Goal: Task Accomplishment & Management: Manage account settings

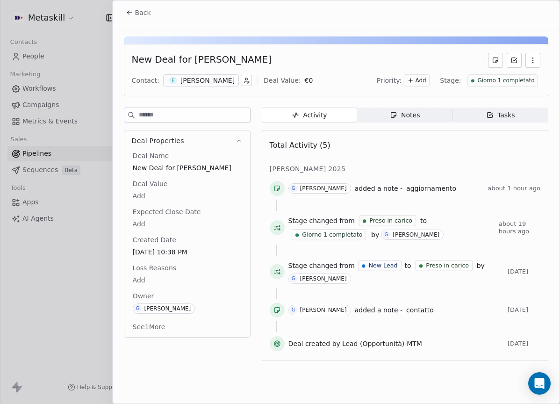
scroll to position [141, 0]
click at [248, 41] on div at bounding box center [336, 39] width 424 height 7
drag, startPoint x: 136, startPoint y: 7, endPoint x: 149, endPoint y: 17, distance: 17.3
click at [136, 7] on button "Back" at bounding box center [138, 12] width 36 height 17
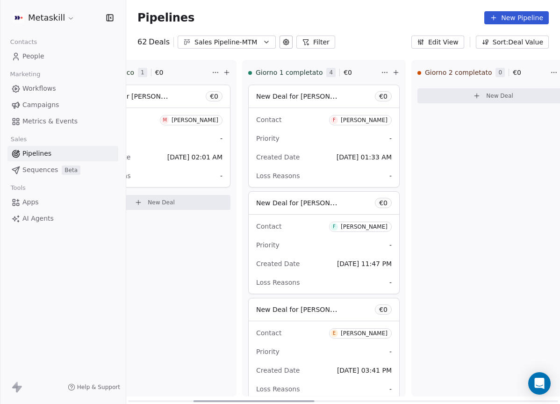
click at [446, 255] on div "Giorno 2 completato 0 € 0 New Deal" at bounding box center [492, 228] width 163 height 336
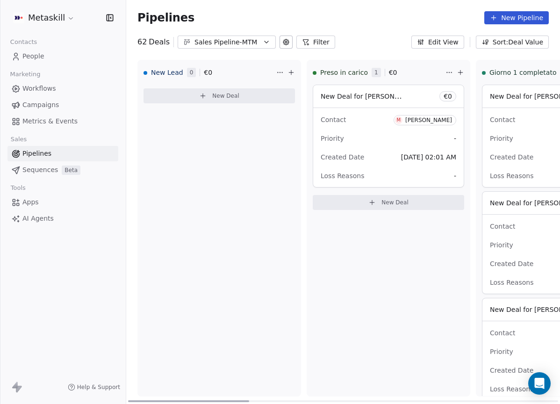
drag, startPoint x: 294, startPoint y: 399, endPoint x: 219, endPoint y: 379, distance: 77.8
click at [196, 400] on div at bounding box center [188, 401] width 121 height 2
click at [250, 32] on div "Pipelines New Pipeline" at bounding box center [342, 17] width 433 height 35
click at [250, 41] on div "Sales Pipeline-MTM" at bounding box center [226, 42] width 64 height 10
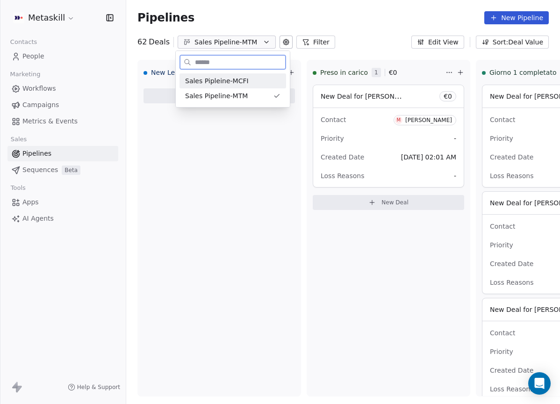
click at [246, 75] on div "Sales Pipleine-MCFI" at bounding box center [232, 80] width 106 height 15
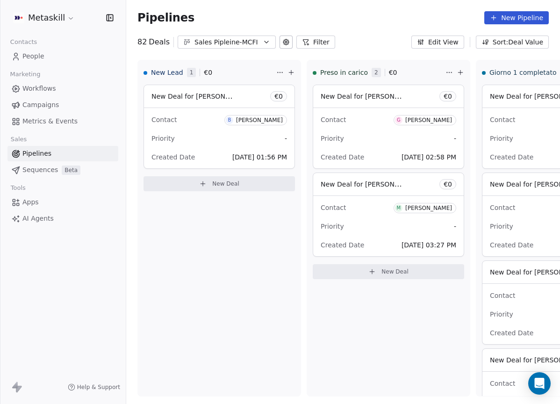
click at [266, 122] on div "Benedetto" at bounding box center [259, 120] width 47 height 7
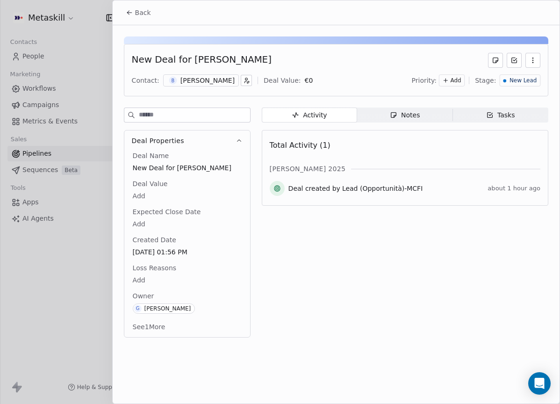
click at [201, 85] on div "B Benedetto" at bounding box center [201, 80] width 76 height 12
click at [202, 79] on div "Benedetto" at bounding box center [207, 80] width 54 height 9
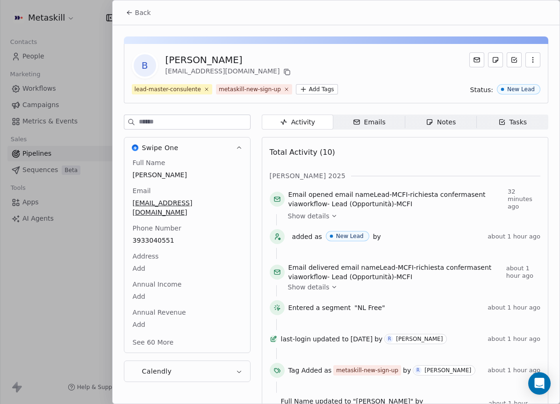
scroll to position [29, 0]
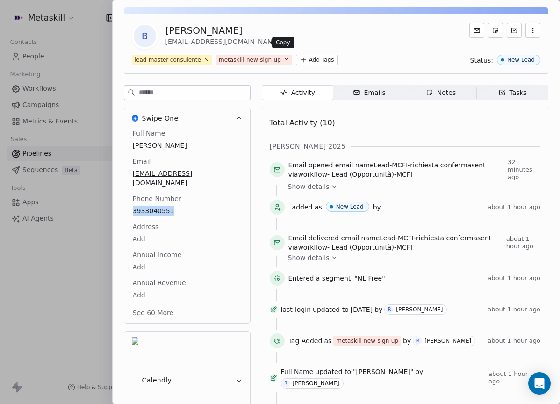
click at [283, 39] on icon at bounding box center [286, 42] width 7 height 7
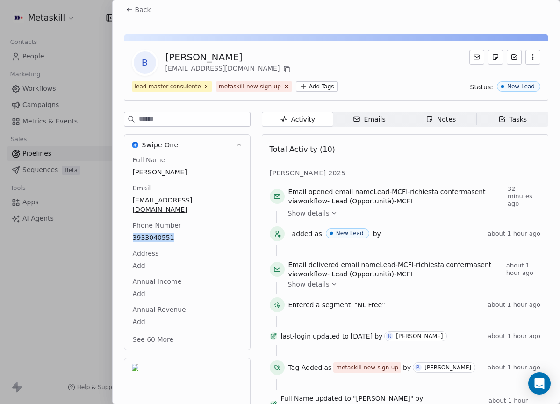
scroll to position [0, 0]
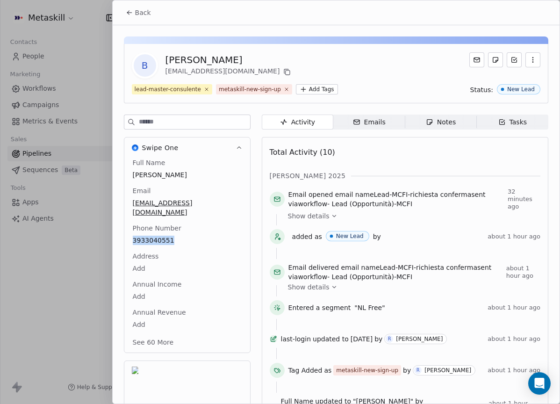
click at [136, 20] on button "Back" at bounding box center [138, 12] width 36 height 17
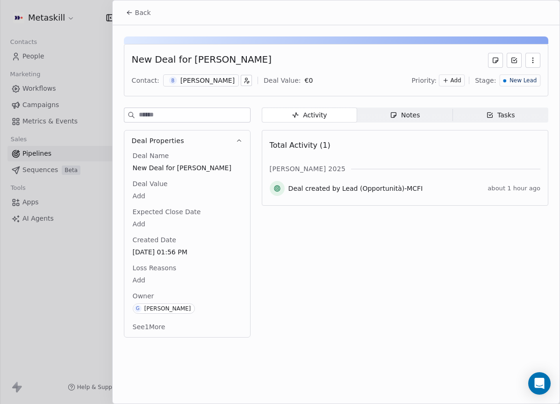
click at [129, 11] on icon at bounding box center [129, 12] width 7 height 7
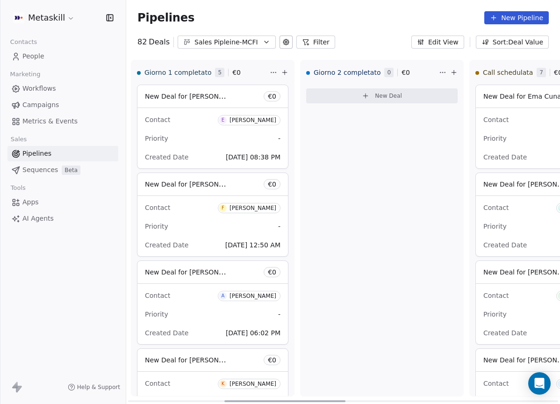
drag, startPoint x: 234, startPoint y: 399, endPoint x: 253, endPoint y: 355, distance: 48.3
click at [319, 400] on div at bounding box center [284, 401] width 121 height 2
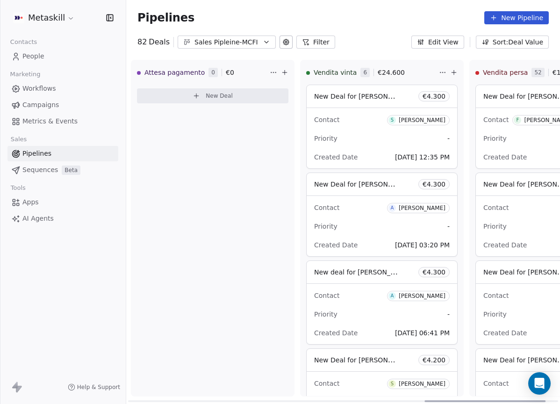
scroll to position [0, 1105]
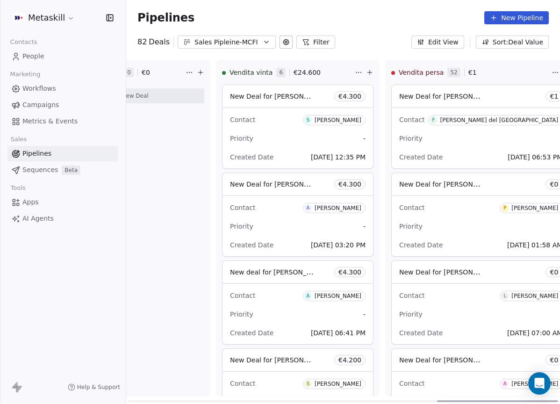
drag, startPoint x: 333, startPoint y: 399, endPoint x: 545, endPoint y: 300, distance: 233.8
click at [557, 400] on div at bounding box center [497, 401] width 121 height 2
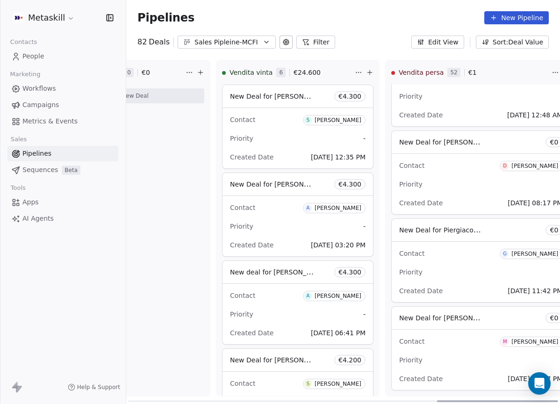
scroll to position [4018, 0]
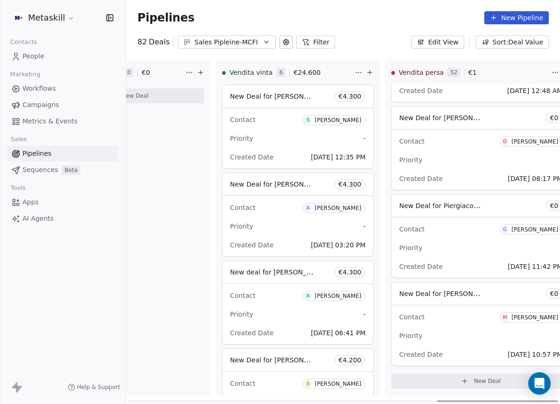
click at [258, 46] on button "Sales Pipleine-MCFI" at bounding box center [226, 41] width 98 height 13
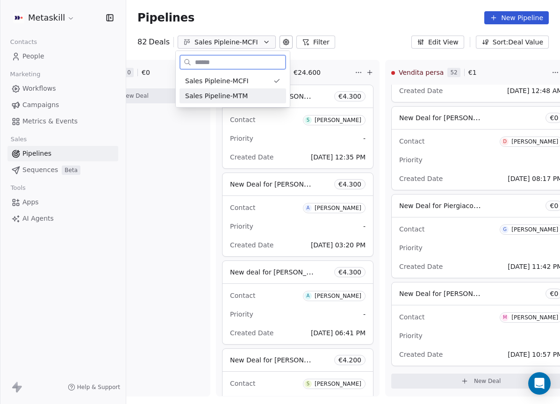
click at [264, 91] on div "Sales Pipeline-MTM" at bounding box center [232, 95] width 106 height 15
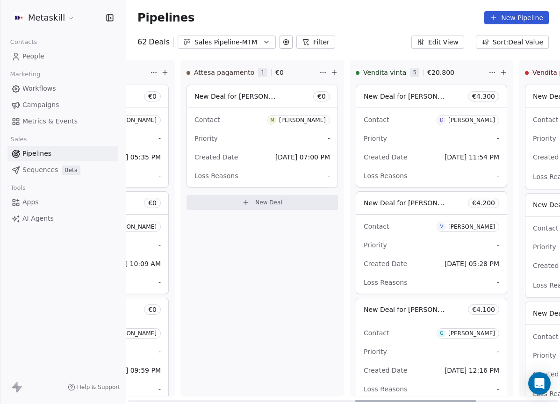
scroll to position [0, 1105]
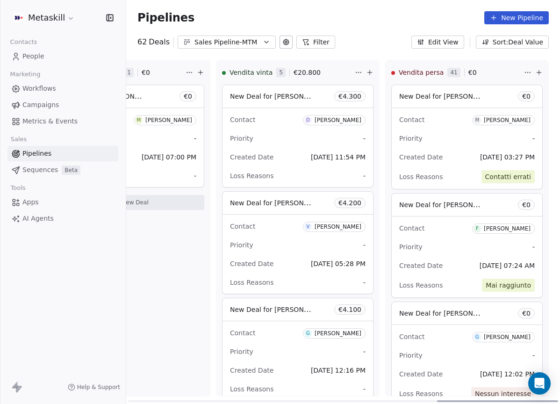
drag, startPoint x: 243, startPoint y: 400, endPoint x: 524, endPoint y: 350, distance: 284.6
click at [558, 400] on div at bounding box center [497, 401] width 121 height 2
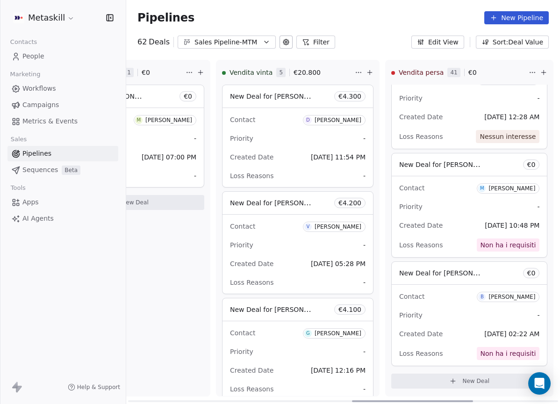
scroll to position [0, 0]
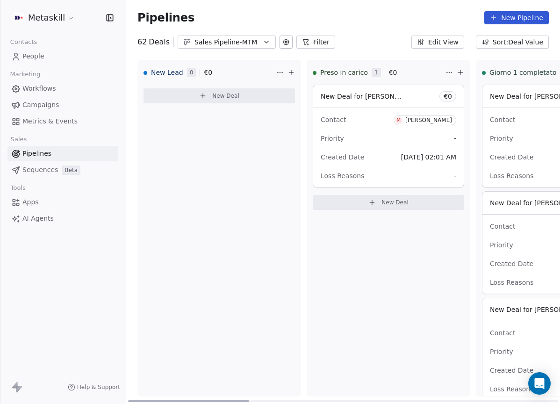
drag, startPoint x: 448, startPoint y: 398, endPoint x: 209, endPoint y: 177, distance: 325.3
click at [128, 400] on div at bounding box center [188, 401] width 121 height 2
drag, startPoint x: 226, startPoint y: 37, endPoint x: 230, endPoint y: 43, distance: 7.1
click at [227, 37] on div "Sales Pipeline-MTM" at bounding box center [226, 42] width 64 height 10
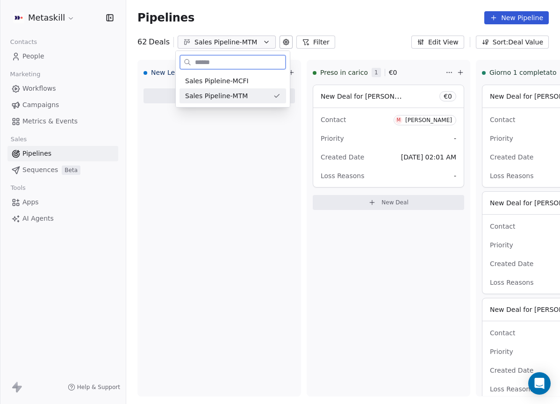
click at [239, 85] on span "Sales Pipleine-MCFI" at bounding box center [217, 81] width 64 height 10
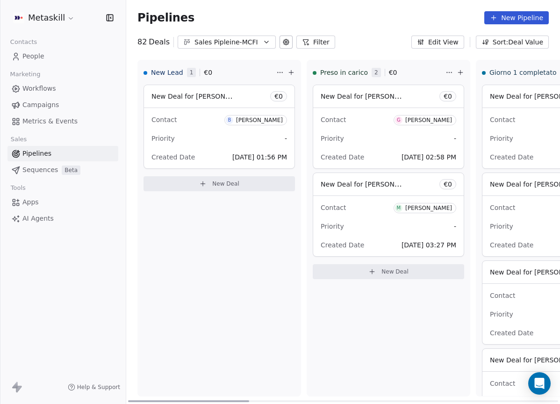
click at [225, 120] on div "Contact B Benedetto" at bounding box center [218, 119] width 135 height 15
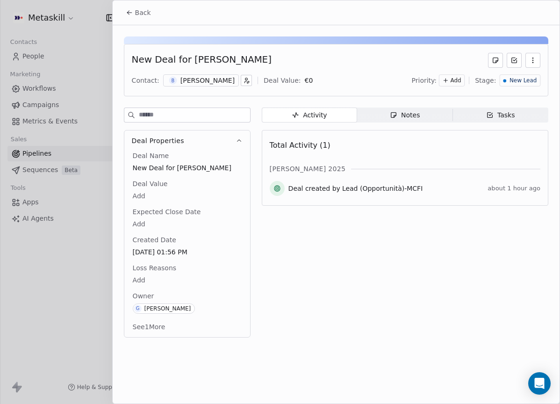
click at [206, 78] on div "[PERSON_NAME]" at bounding box center [207, 80] width 54 height 9
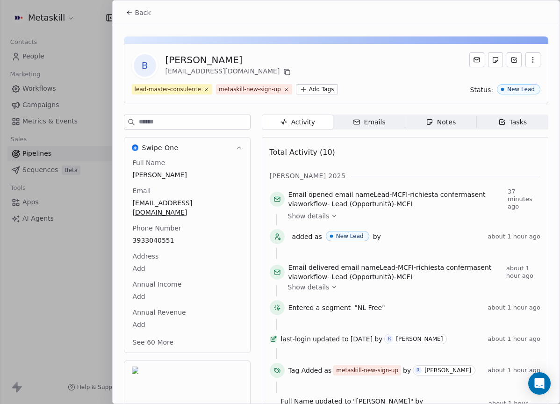
scroll to position [29, 0]
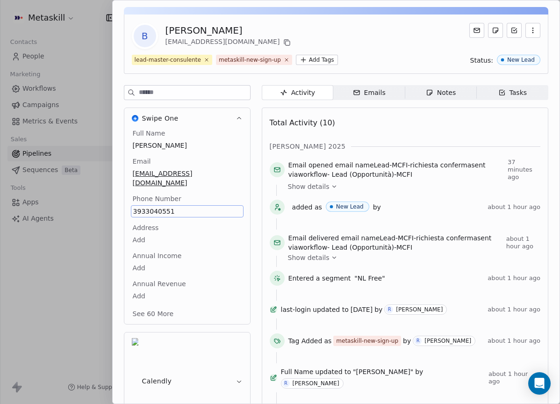
drag, startPoint x: 209, startPoint y: 136, endPoint x: 240, endPoint y: 130, distance: 31.4
click at [209, 136] on div "Full Name Benedetto" at bounding box center [187, 139] width 113 height 22
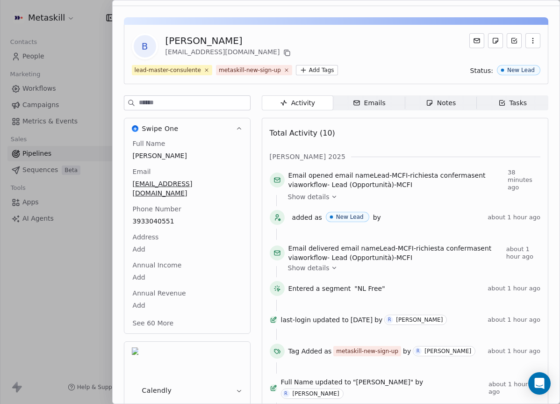
scroll to position [0, 0]
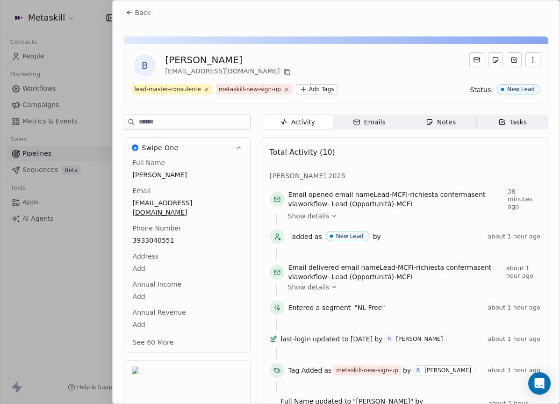
click at [131, 9] on icon at bounding box center [129, 12] width 7 height 7
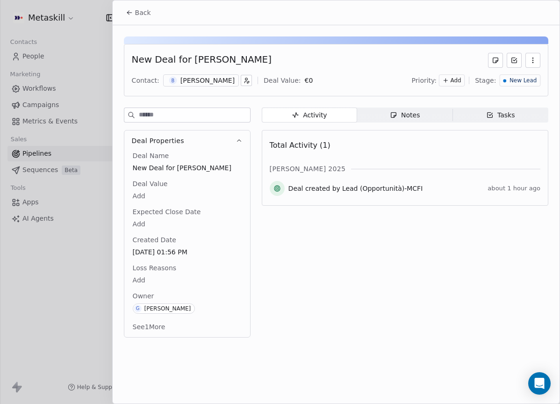
drag, startPoint x: 398, startPoint y: 114, endPoint x: 399, endPoint y: 121, distance: 6.1
click at [398, 114] on div "Notes" at bounding box center [405, 115] width 30 height 10
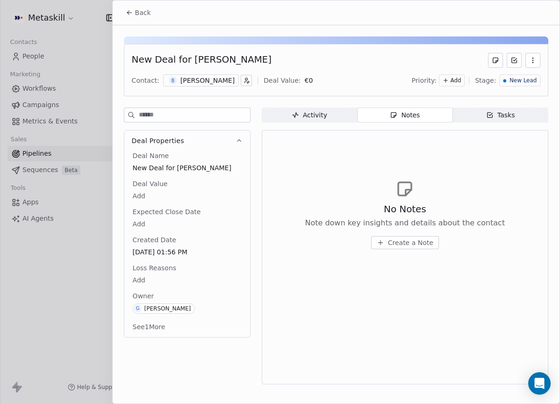
click at [400, 245] on span "Create a Note" at bounding box center [410, 242] width 45 height 9
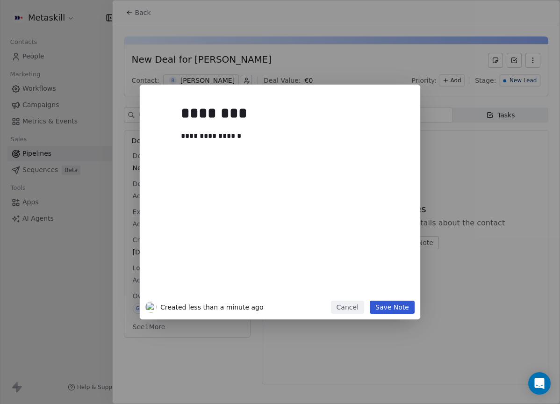
click at [391, 303] on button "Save Note" at bounding box center [391, 306] width 45 height 13
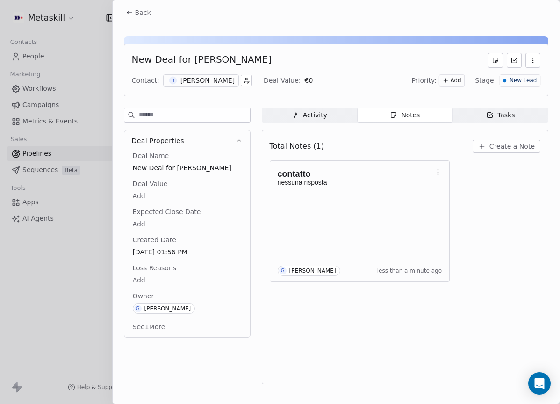
drag, startPoint x: 515, startPoint y: 71, endPoint x: 514, endPoint y: 79, distance: 7.6
click at [514, 72] on div "New Deal for Benedetto Contact: B Benedetto Deal Value: € 0 Priority: Add Stage…" at bounding box center [336, 70] width 424 height 52
click at [514, 79] on span "New Lead" at bounding box center [522, 81] width 27 height 8
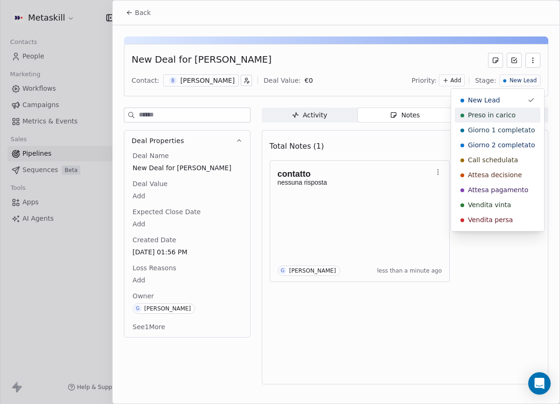
click at [515, 116] on div "Preso in carico" at bounding box center [497, 114] width 74 height 9
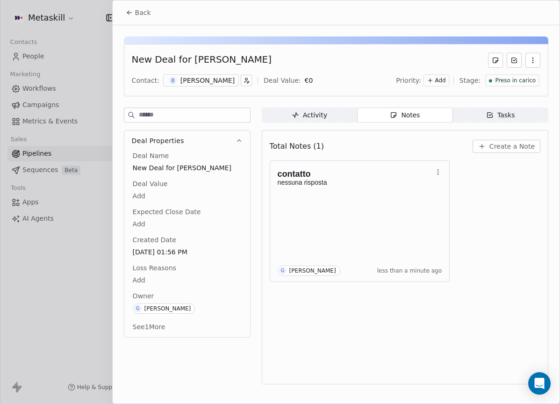
click at [119, 1] on div "Back" at bounding box center [336, 12] width 447 height 24
drag, startPoint x: 121, startPoint y: 4, endPoint x: 126, endPoint y: 5, distance: 4.9
click at [122, 4] on button "Back" at bounding box center [138, 12] width 36 height 17
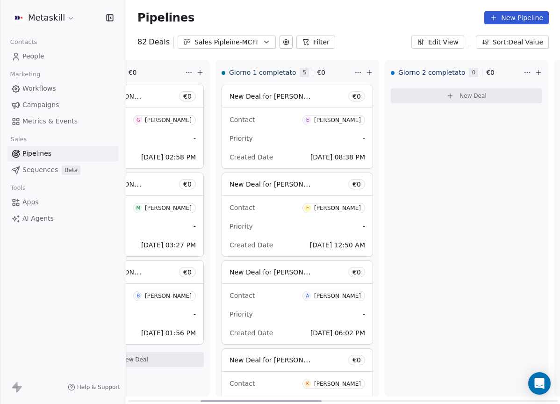
scroll to position [0, 259]
drag, startPoint x: 230, startPoint y: 398, endPoint x: 303, endPoint y: 301, distance: 121.8
click at [303, 400] on div at bounding box center [260, 401] width 121 height 2
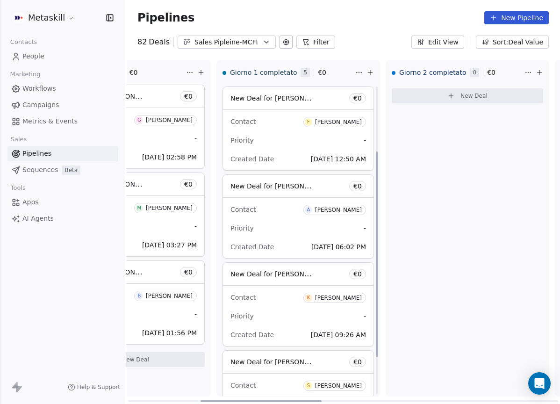
scroll to position [0, 0]
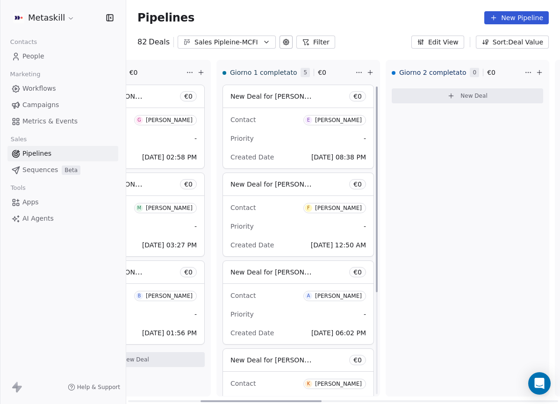
click at [345, 119] on div "[PERSON_NAME]" at bounding box center [338, 120] width 47 height 7
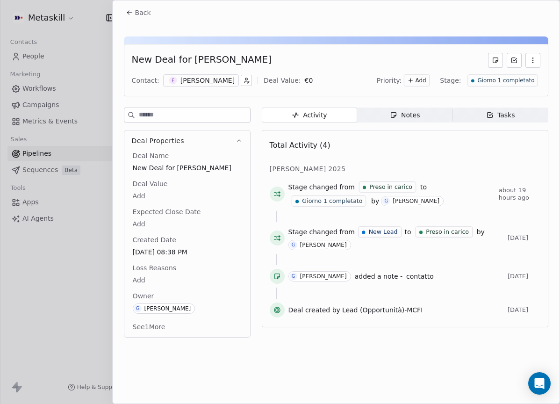
click at [183, 83] on div "[PERSON_NAME]" at bounding box center [207, 80] width 54 height 9
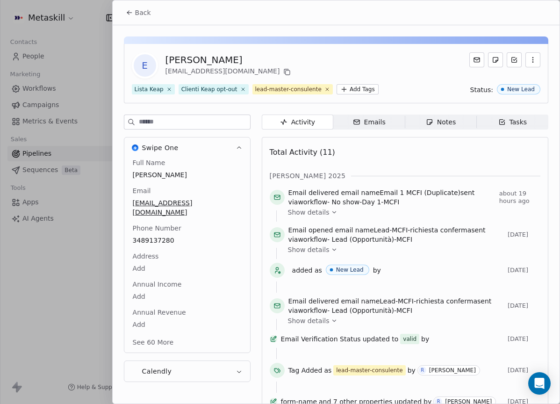
scroll to position [29, 0]
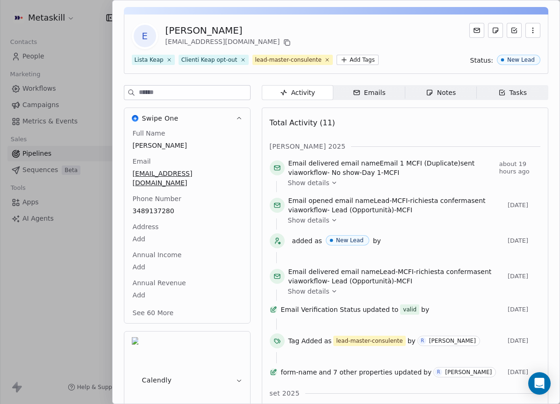
click at [187, 211] on div "Full Name Enrico Bibbona Email enrico7110@libero.it Phone Number 3489137280 Add…" at bounding box center [187, 223] width 113 height 191
click at [192, 4] on div "E Enrico Bibbona enrico7110@libero.it Lista Keap Clienti Keap opt-out lead-mast…" at bounding box center [336, 263] width 447 height 535
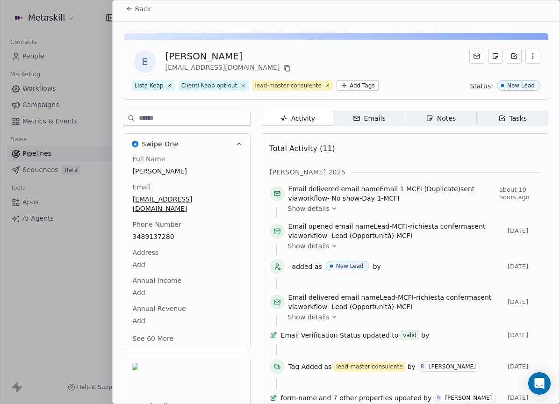
scroll to position [0, 0]
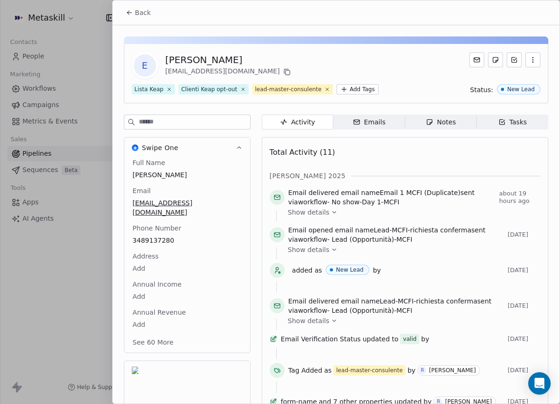
click at [153, 14] on button "Back" at bounding box center [138, 12] width 36 height 17
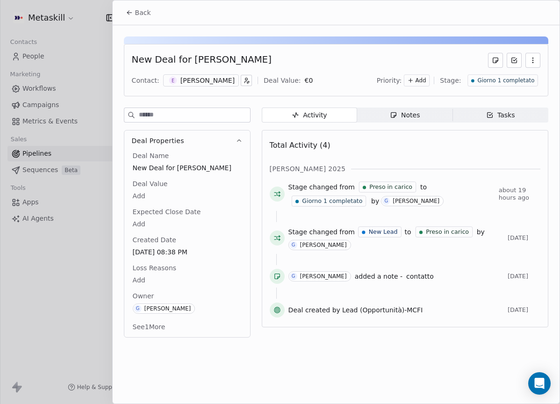
click at [420, 114] on span "Notes Notes" at bounding box center [404, 114] width 95 height 15
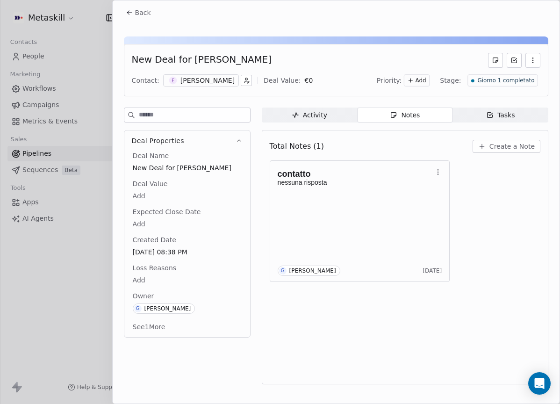
click at [504, 148] on span "Create a Note" at bounding box center [511, 146] width 45 height 9
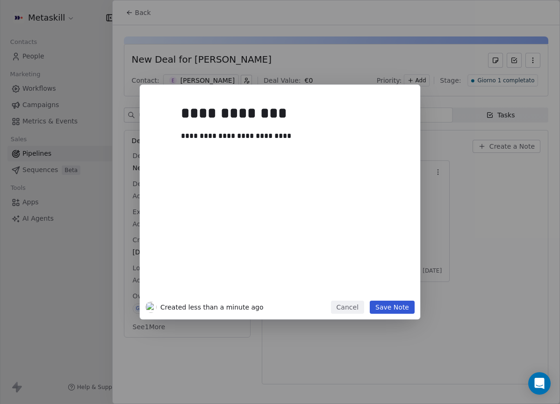
click at [404, 304] on button "Save Note" at bounding box center [391, 306] width 45 height 13
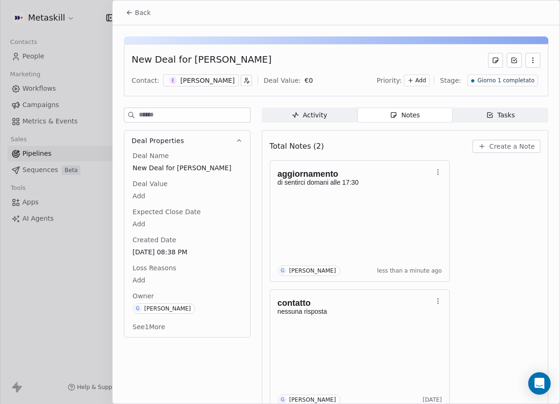
drag, startPoint x: 186, startPoint y: 58, endPoint x: 275, endPoint y: 64, distance: 88.9
click at [275, 64] on div "New Deal for [PERSON_NAME]" at bounding box center [336, 60] width 408 height 15
copy div "[PERSON_NAME]"
click at [495, 80] on span "Giorno 1 completato" at bounding box center [505, 81] width 57 height 8
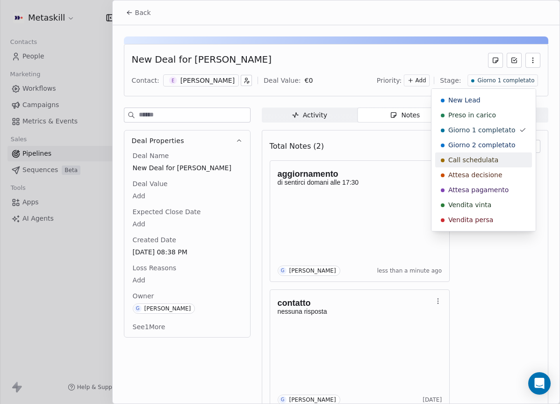
click at [485, 162] on span "Call schedulata" at bounding box center [473, 159] width 50 height 9
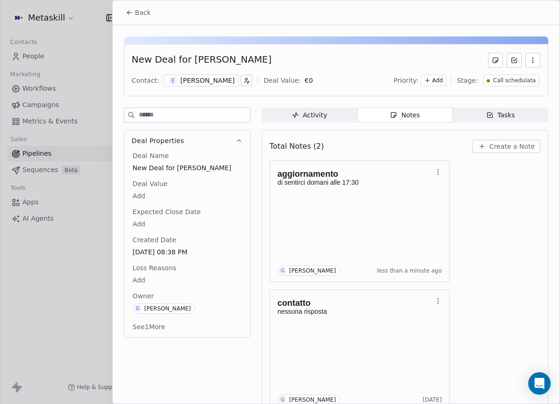
click at [156, 11] on div "Back" at bounding box center [336, 12] width 447 height 24
click at [116, 15] on div "Back" at bounding box center [336, 12] width 447 height 24
click at [149, 11] on span "Back" at bounding box center [143, 12] width 16 height 9
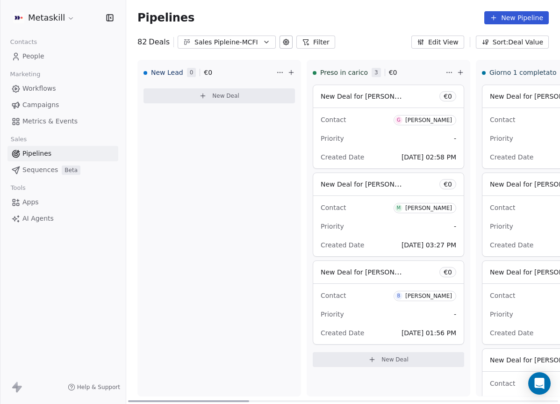
drag, startPoint x: 267, startPoint y: 400, endPoint x: 319, endPoint y: 307, distance: 106.2
click at [137, 400] on div at bounding box center [188, 401] width 121 height 2
click at [435, 295] on div "[PERSON_NAME]" at bounding box center [428, 295] width 47 height 7
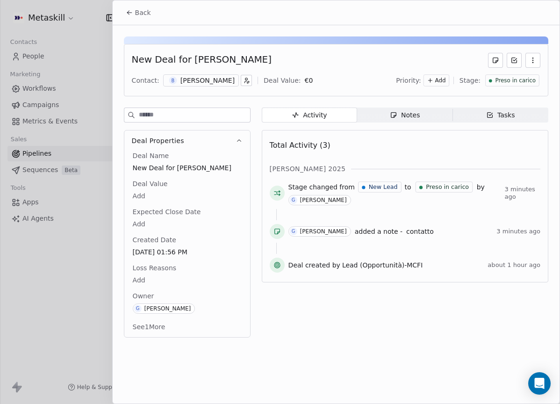
click at [399, 107] on span "Notes Notes" at bounding box center [404, 114] width 95 height 15
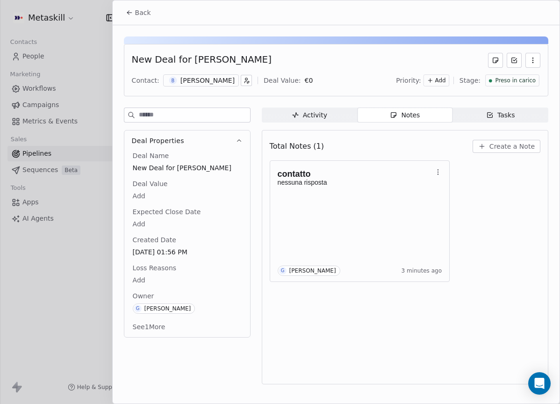
click at [496, 144] on span "Create a Note" at bounding box center [511, 146] width 45 height 9
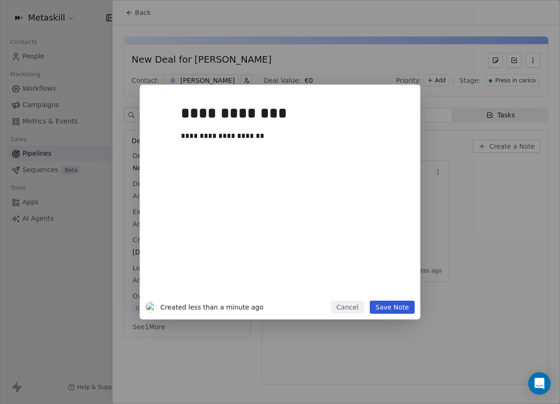
click at [387, 307] on button "Save Note" at bounding box center [391, 306] width 45 height 13
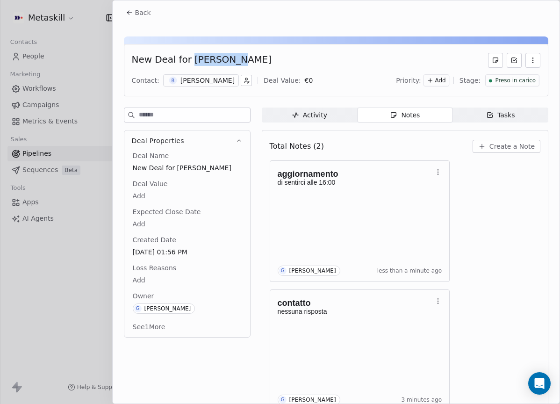
drag, startPoint x: 189, startPoint y: 57, endPoint x: 253, endPoint y: 64, distance: 64.3
click at [253, 64] on div "New Deal for [PERSON_NAME]" at bounding box center [336, 60] width 408 height 15
copy div "[PERSON_NAME]"
click at [360, 67] on div "New Deal for [PERSON_NAME]" at bounding box center [336, 60] width 408 height 15
click at [496, 79] on span "Preso in carico" at bounding box center [515, 81] width 41 height 8
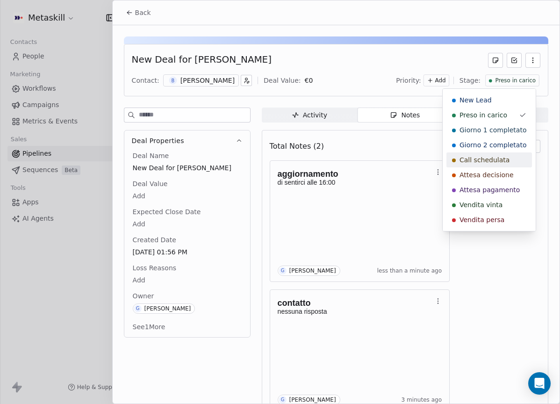
drag, startPoint x: 496, startPoint y: 157, endPoint x: 469, endPoint y: 149, distance: 28.1
click at [495, 157] on span "Call schedulata" at bounding box center [484, 159] width 50 height 9
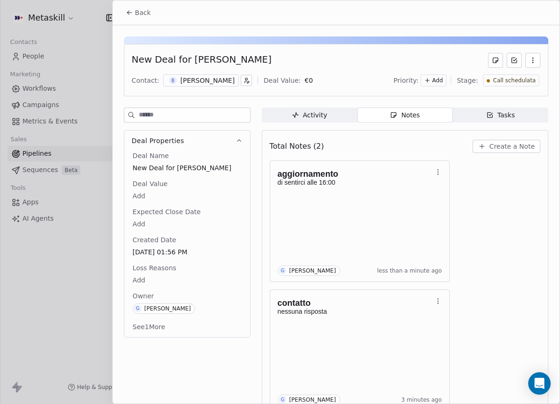
click at [156, 14] on div "Back" at bounding box center [336, 12] width 447 height 24
drag, startPoint x: 151, startPoint y: 14, endPoint x: 205, endPoint y: 30, distance: 56.1
click at [151, 14] on button "Back" at bounding box center [138, 12] width 36 height 17
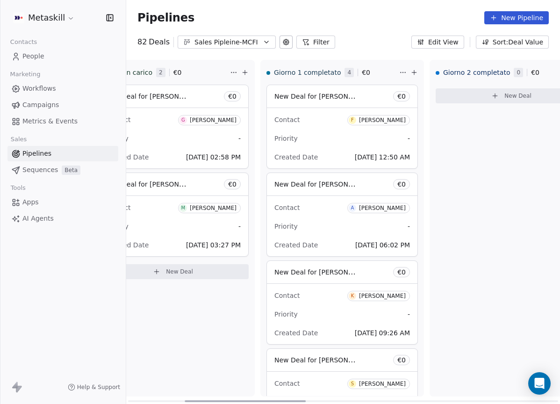
drag, startPoint x: 236, startPoint y: 399, endPoint x: 312, endPoint y: 371, distance: 81.7
click at [298, 400] on div at bounding box center [244, 401] width 121 height 2
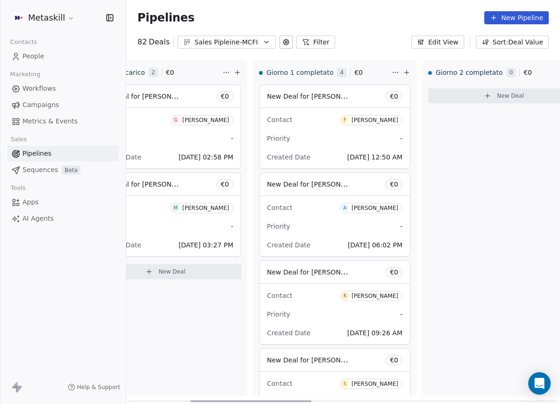
click at [379, 120] on div "[PERSON_NAME]" at bounding box center [374, 120] width 47 height 7
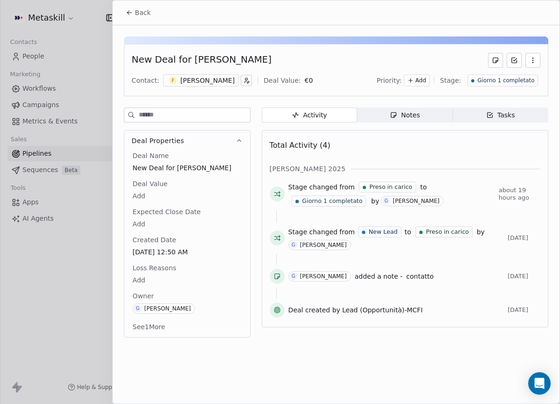
click at [191, 80] on div "[PERSON_NAME]" at bounding box center [207, 80] width 54 height 9
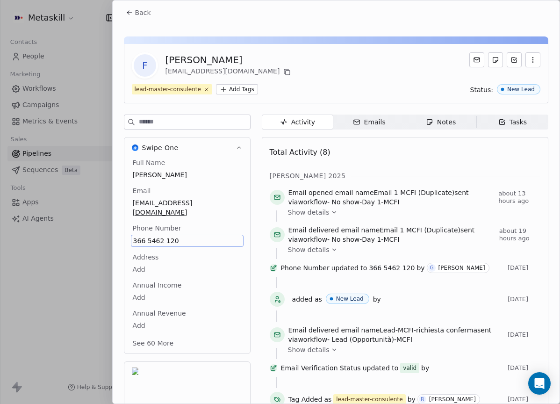
click at [166, 228] on div "Full Name Fabio Burrafato Email burrafabio@hotmail.com Phone Number 366 5462 12…" at bounding box center [187, 254] width 113 height 192
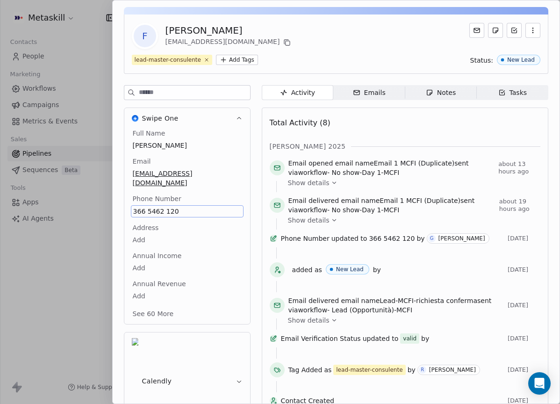
click at [166, 228] on body "Metaskill Contacts People Marketing Workflows Campaigns Metrics & Events Sales …" at bounding box center [280, 202] width 560 height 404
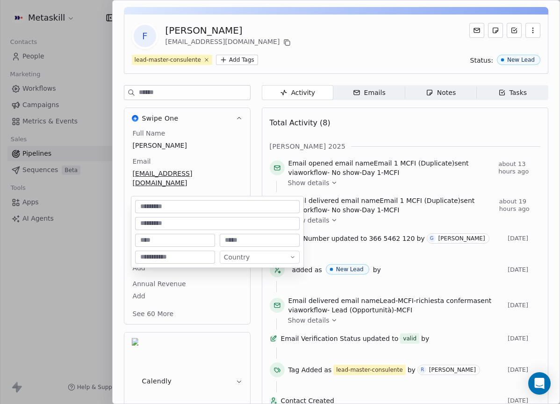
scroll to position [57, 0]
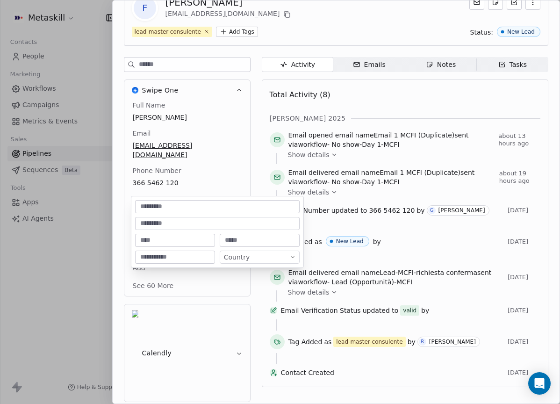
click at [173, 192] on html "Metaskill Contacts People Marketing Workflows Campaigns Metrics & Events Sales …" at bounding box center [280, 202] width 560 height 404
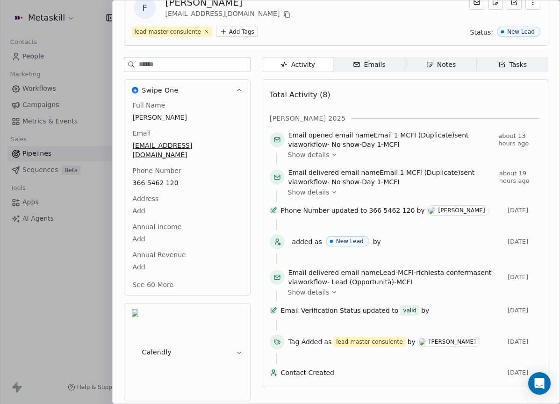
scroll to position [29, 0]
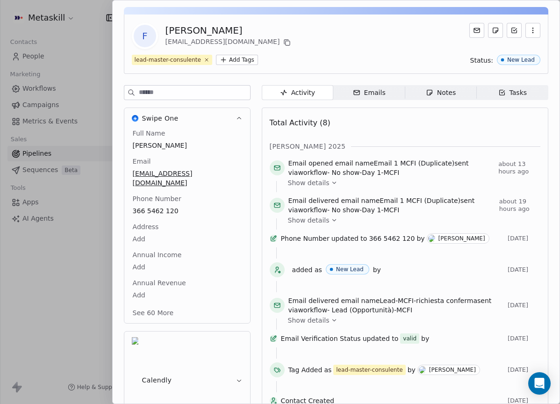
click at [164, 176] on div "Full Name Fabio Burrafato Email burrafabio@hotmail.com Phone Number 366 5462 12…" at bounding box center [187, 223] width 113 height 191
click at [167, 206] on span "366 5462 120" at bounding box center [187, 210] width 108 height 9
click at [167, 200] on input "**********" at bounding box center [183, 207] width 101 height 19
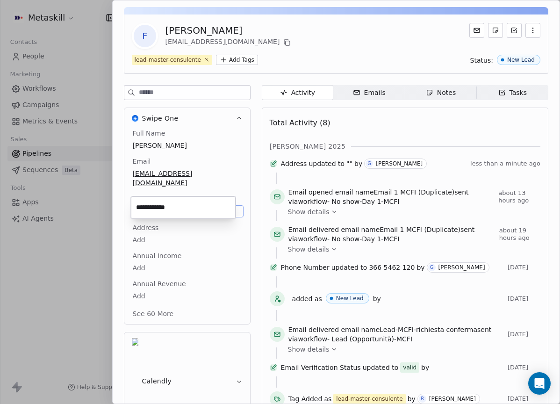
click at [166, 200] on input "**********" at bounding box center [183, 207] width 101 height 19
click at [164, 206] on input "**********" at bounding box center [183, 207] width 101 height 19
click at [185, 231] on html "Metaskill Contacts People Marketing Workflows Campaigns Metrics & Events Sales …" at bounding box center [280, 202] width 560 height 404
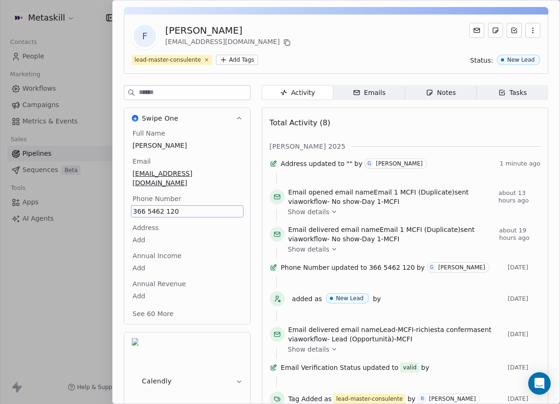
click at [173, 206] on span "366 5462 120" at bounding box center [187, 210] width 108 height 9
click at [161, 206] on span "366 5462 120" at bounding box center [187, 210] width 108 height 9
click at [161, 202] on input "**********" at bounding box center [183, 207] width 101 height 19
click at [324, 143] on html "Metaskill Contacts People Marketing Workflows Campaigns Metrics & Events Sales …" at bounding box center [280, 202] width 560 height 404
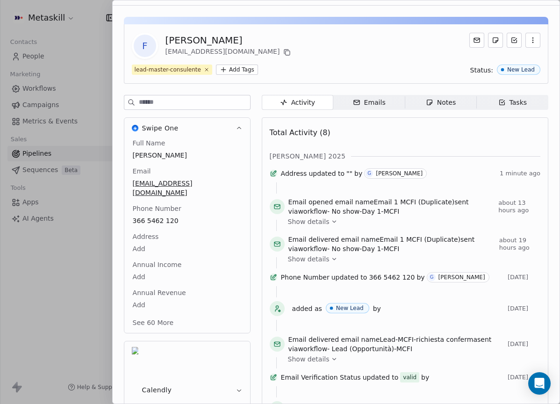
scroll to position [0, 0]
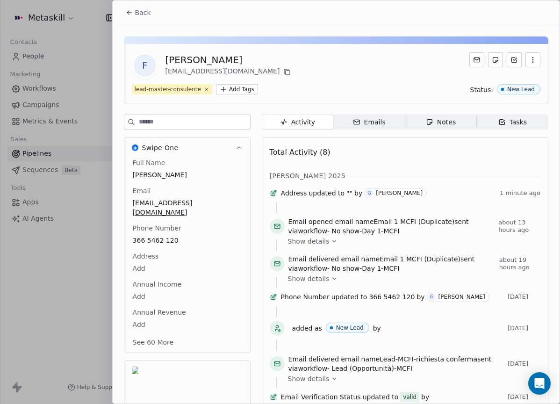
click at [140, 10] on span "Back" at bounding box center [143, 12] width 16 height 9
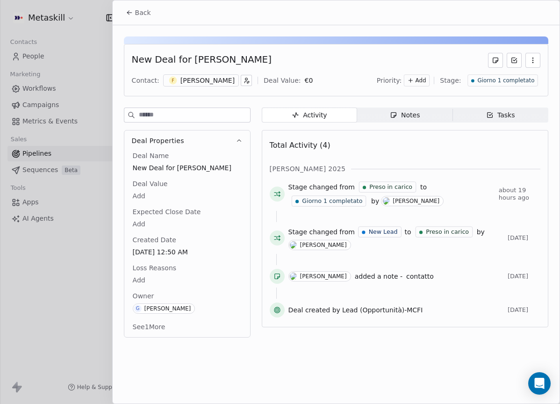
click at [413, 121] on span "Notes Notes" at bounding box center [404, 114] width 95 height 15
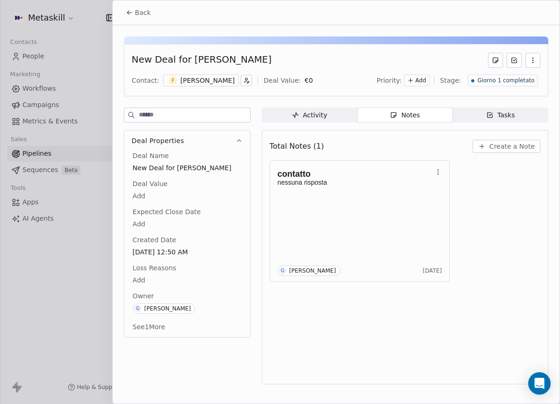
click at [491, 146] on button "Create a Note" at bounding box center [506, 146] width 68 height 13
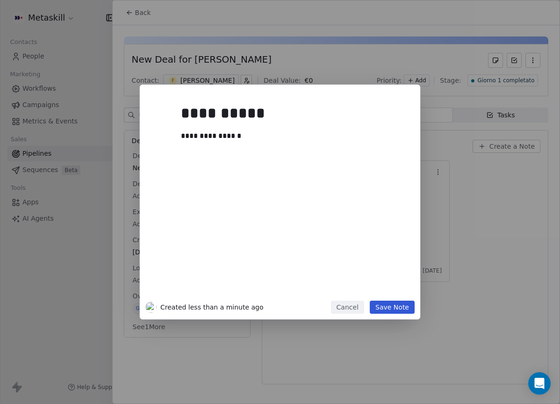
click at [412, 306] on button "Save Note" at bounding box center [391, 306] width 45 height 13
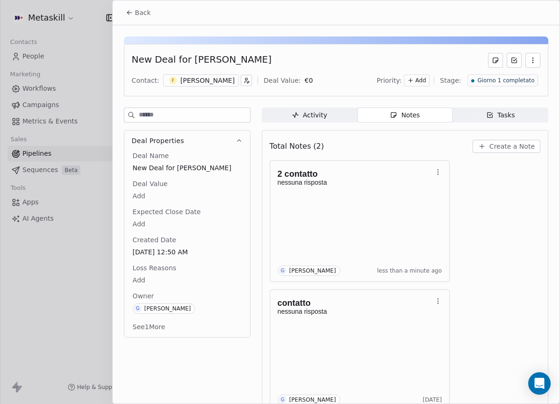
click at [470, 77] on div "Giorno 1 completato" at bounding box center [502, 81] width 64 height 8
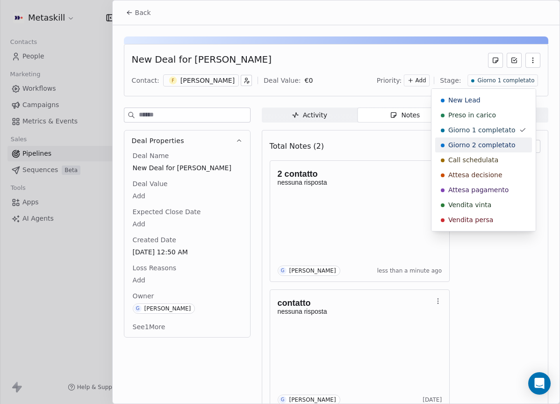
click at [488, 139] on div "Giorno 2 completato" at bounding box center [483, 144] width 97 height 15
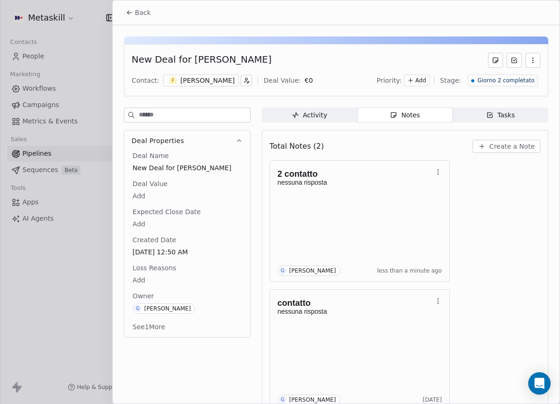
drag, startPoint x: 143, startPoint y: 13, endPoint x: 190, endPoint y: 25, distance: 48.3
click at [143, 12] on span "Back" at bounding box center [143, 12] width 16 height 9
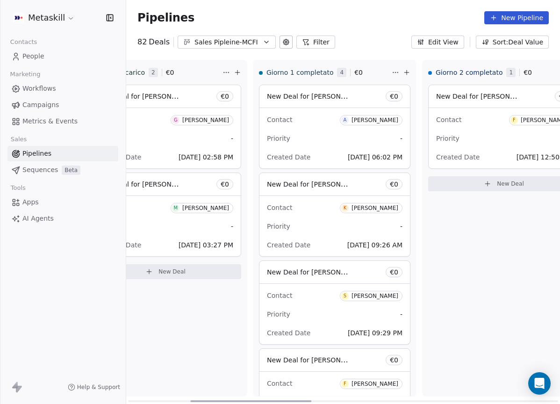
click at [374, 121] on div "[PERSON_NAME]" at bounding box center [374, 120] width 47 height 7
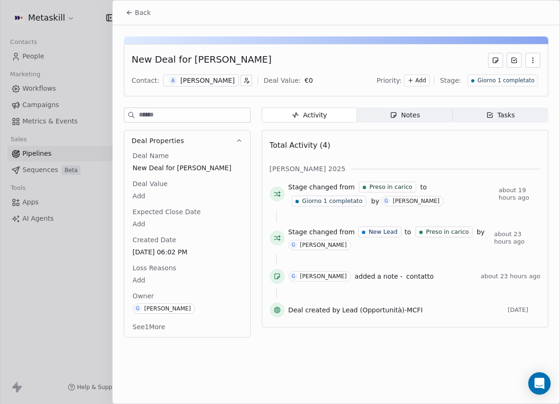
click at [220, 81] on div "[PERSON_NAME]" at bounding box center [207, 80] width 54 height 9
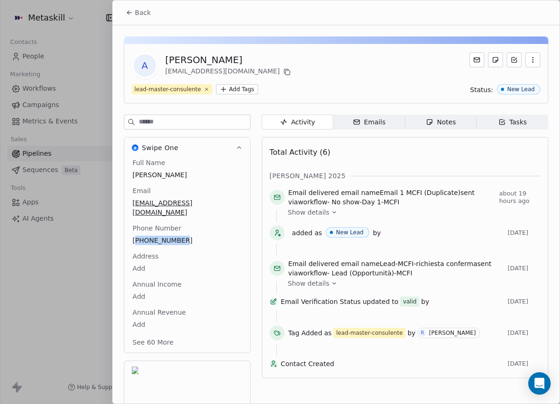
click at [143, 18] on button "Back" at bounding box center [138, 12] width 36 height 17
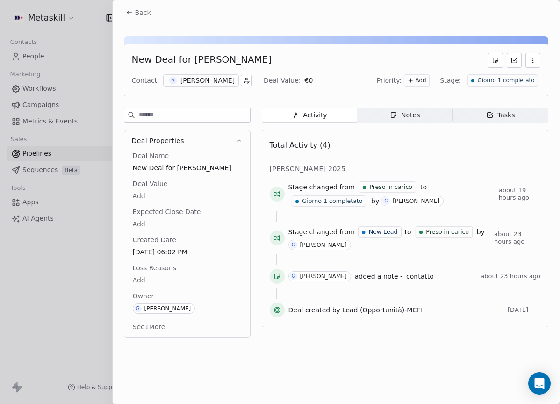
click at [425, 119] on span "Notes Notes" at bounding box center [404, 114] width 95 height 15
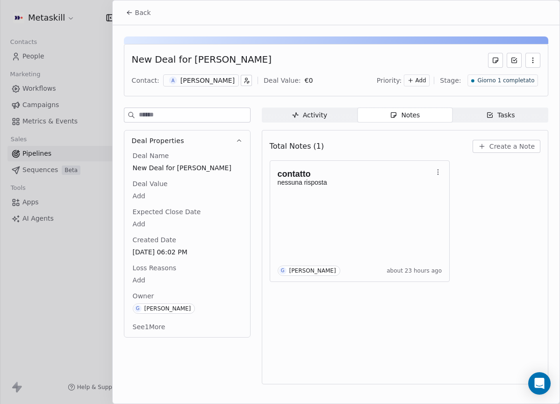
click at [525, 145] on span "Create a Note" at bounding box center [511, 146] width 45 height 9
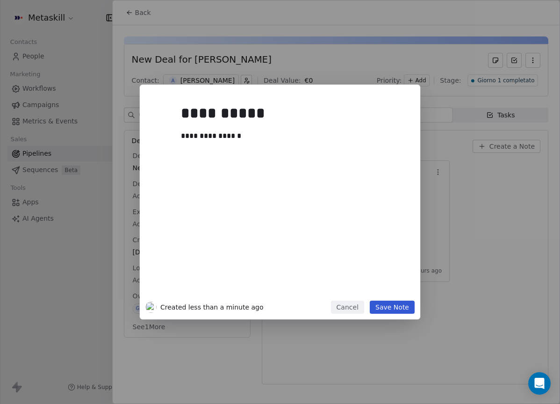
click at [390, 307] on button "Save Note" at bounding box center [391, 306] width 45 height 13
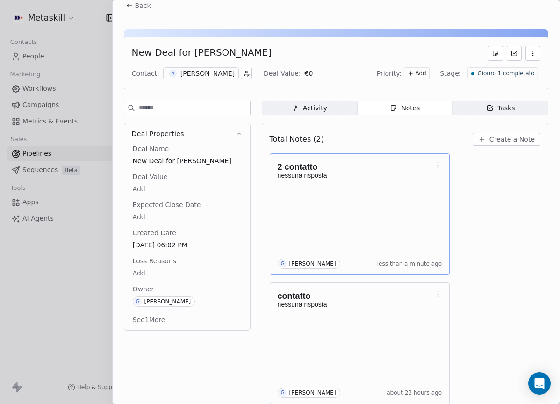
scroll to position [19, 0]
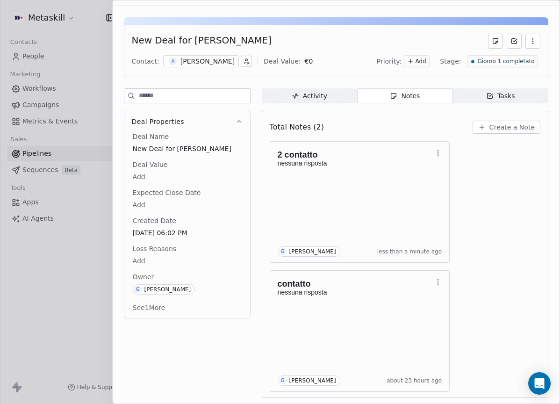
click at [316, 87] on div "New Deal for Ashley Badjan Contact: A Ashley Badjan Deal Value: € 0 Priority: A…" at bounding box center [336, 204] width 447 height 397
click at [317, 96] on div "Activity" at bounding box center [308, 96] width 35 height 10
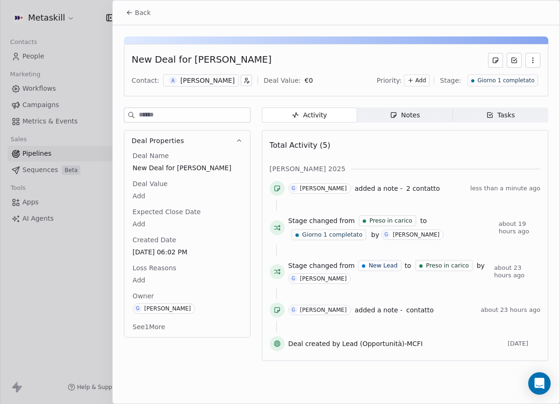
click at [513, 78] on span "Giorno 1 completato" at bounding box center [505, 81] width 57 height 8
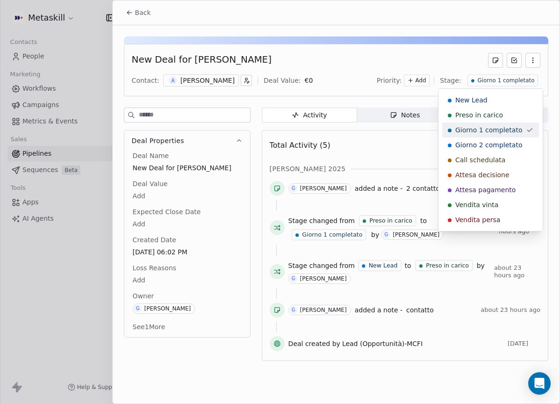
click at [507, 142] on span "Giorno 2 completato" at bounding box center [488, 144] width 67 height 9
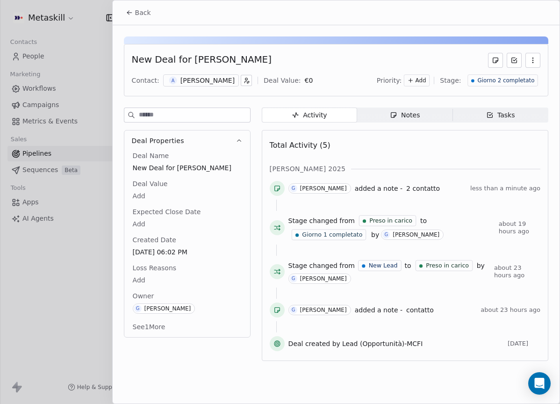
click at [141, 12] on span "Back" at bounding box center [143, 12] width 16 height 9
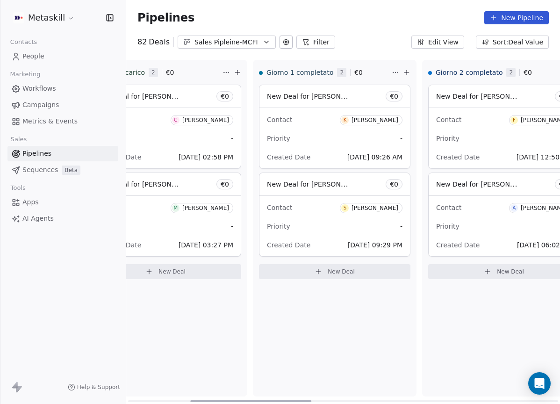
click at [392, 121] on div "Kevin Redditi" at bounding box center [374, 120] width 47 height 7
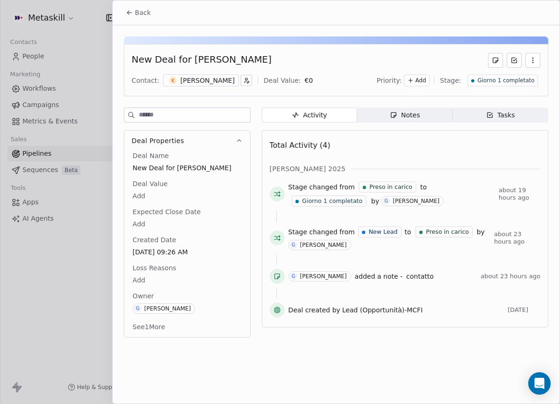
click at [207, 83] on div "Kevin Redditi" at bounding box center [207, 80] width 54 height 9
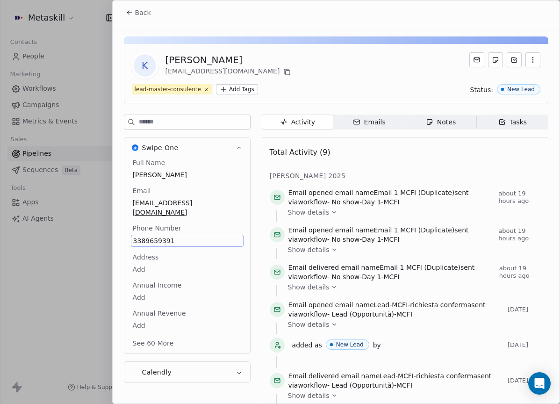
scroll to position [29, 0]
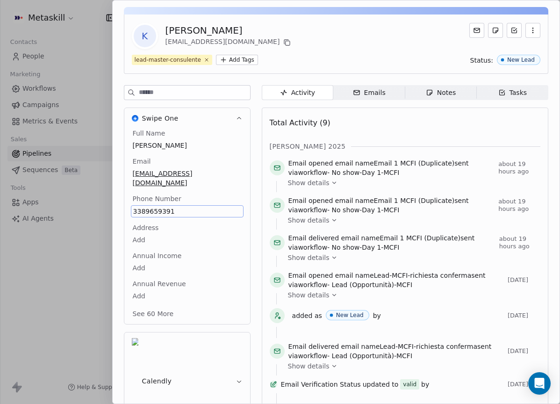
click at [380, 114] on div "Total Activity (9)" at bounding box center [405, 123] width 270 height 19
click at [432, 149] on div "[PERSON_NAME] 2025" at bounding box center [405, 146] width 270 height 9
click at [426, 92] on icon "button" at bounding box center [429, 92] width 7 height 7
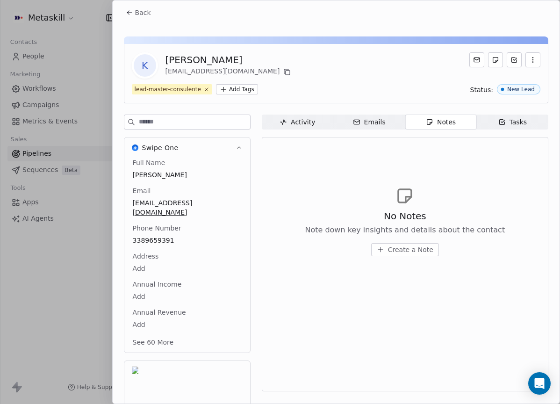
click at [147, 9] on span "Back" at bounding box center [143, 12] width 16 height 9
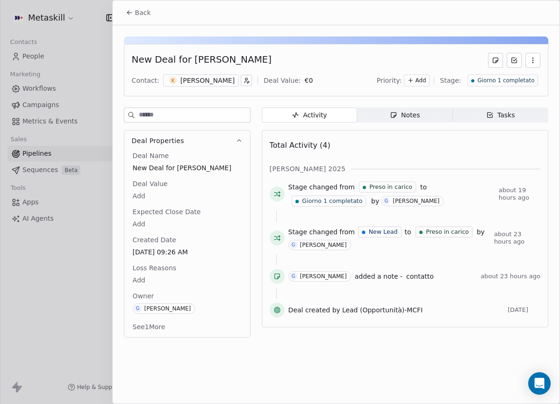
click at [420, 109] on span "Notes Notes" at bounding box center [404, 114] width 95 height 15
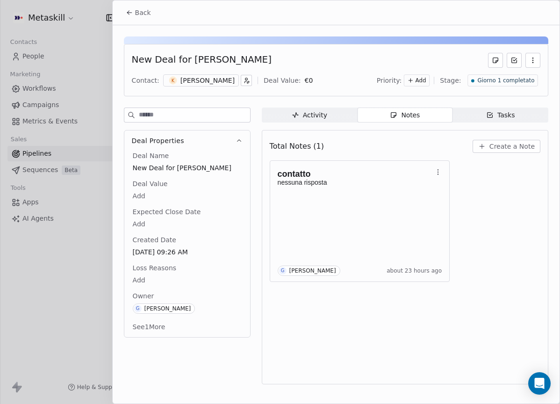
click at [501, 151] on button "Create a Note" at bounding box center [506, 146] width 68 height 13
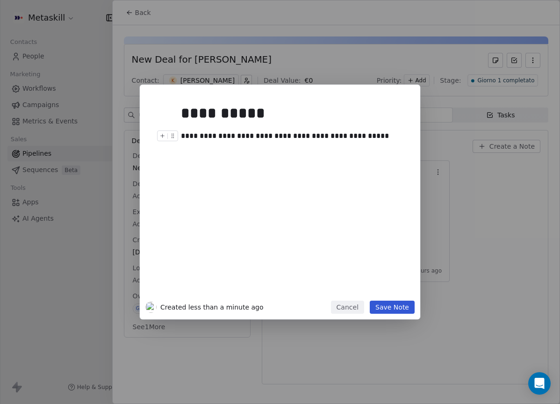
click at [336, 135] on div "**********" at bounding box center [290, 135] width 219 height 11
click at [332, 134] on div "**********" at bounding box center [290, 135] width 219 height 11
click at [401, 301] on button "Save Note" at bounding box center [391, 306] width 45 height 13
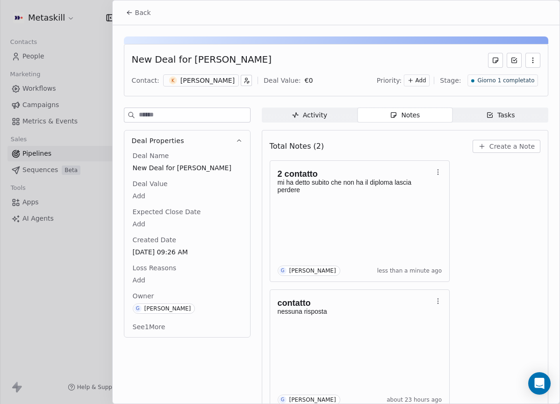
click at [482, 78] on span "Giorno 1 completato" at bounding box center [505, 81] width 57 height 8
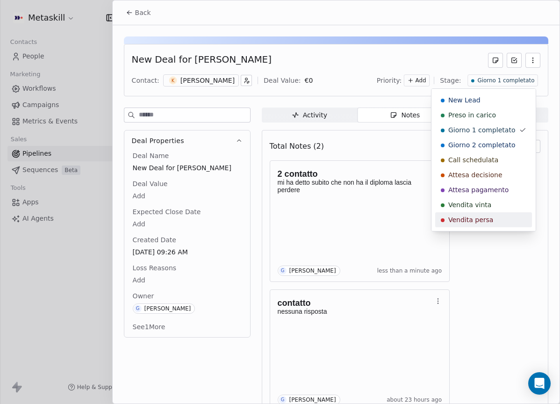
click at [492, 216] on div "Vendita persa" at bounding box center [482, 219] width 85 height 9
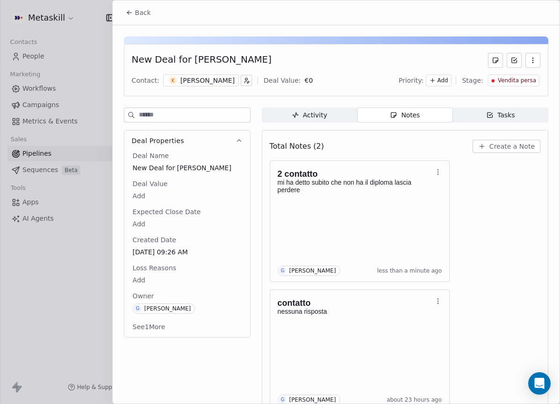
click at [183, 265] on div "Loss Reasons Add" at bounding box center [187, 274] width 113 height 22
click at [152, 272] on span "Loss Reasons" at bounding box center [154, 267] width 47 height 9
click at [145, 278] on html "Metaskill Contacts People Marketing Workflows Campaigns Metrics & Events Sales …" at bounding box center [280, 202] width 560 height 404
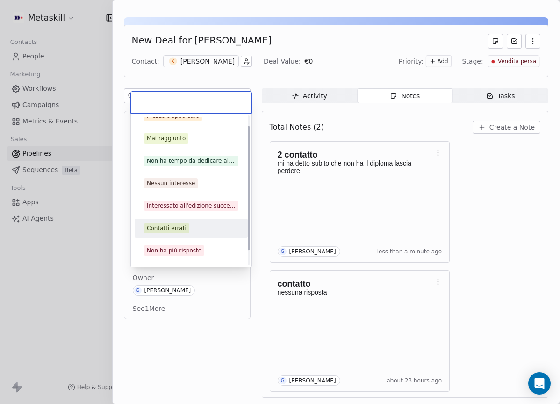
scroll to position [30, 0]
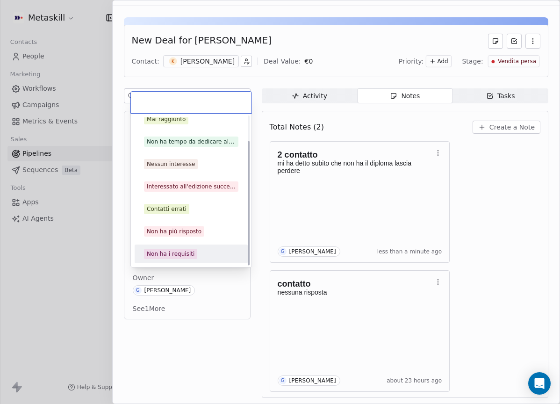
click at [177, 255] on div "Non ha i requisiti" at bounding box center [171, 253] width 48 height 8
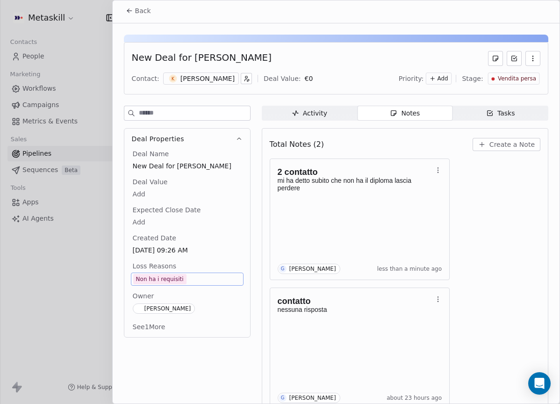
scroll to position [0, 0]
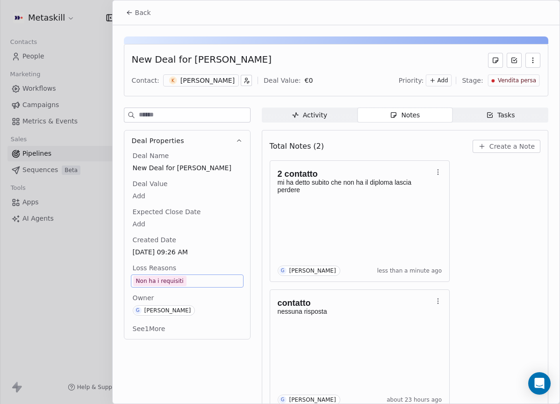
click at [149, 18] on button "Back" at bounding box center [138, 12] width 36 height 17
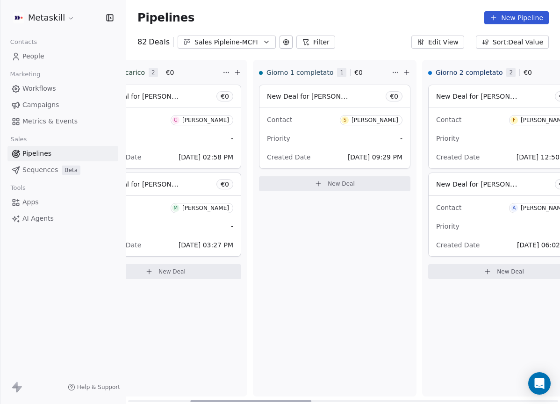
click at [364, 119] on div "[PERSON_NAME]" at bounding box center [374, 120] width 47 height 7
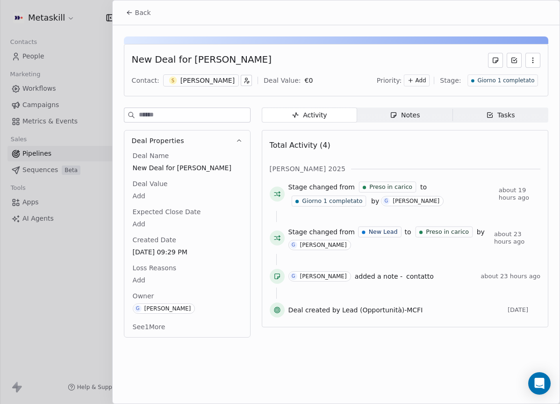
click at [207, 77] on div "[PERSON_NAME]" at bounding box center [207, 80] width 54 height 9
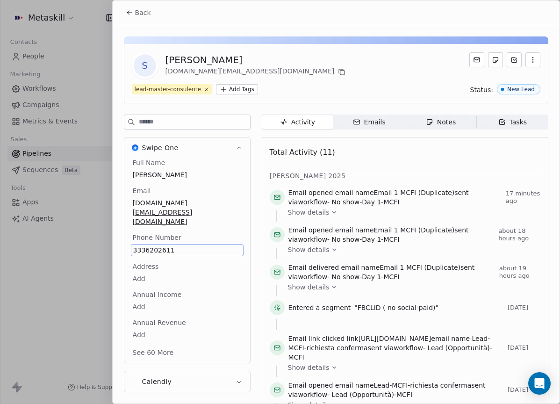
scroll to position [29, 0]
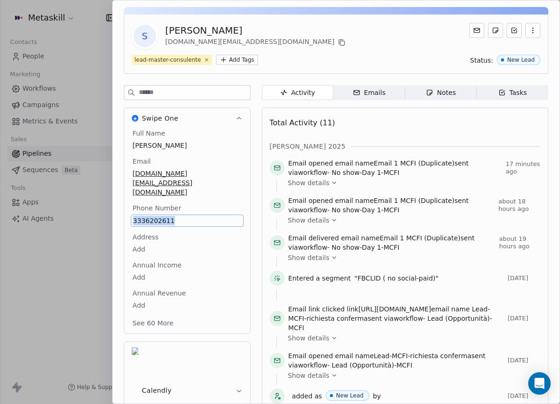
copy span "3336202611"
click at [203, 150] on div "Swipe One Full Name Simone Casati Email casati.simone.sc@gmail.com Phone Number…" at bounding box center [187, 219] width 127 height 225
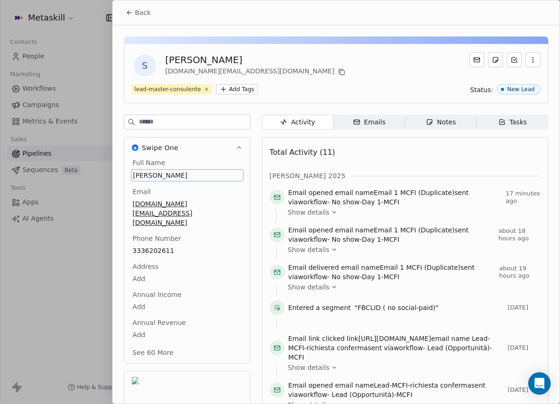
click at [312, 164] on div "Total Activity (11) ott 2025 Email opened email name Email 1 MCFI (Duplicate) s…" at bounding box center [405, 353] width 270 height 421
click at [339, 165] on div "Total Activity (11) ott 2025 Email opened email name Email 1 MCFI (Duplicate) s…" at bounding box center [405, 353] width 270 height 421
click at [338, 75] on icon at bounding box center [341, 71] width 7 height 7
click at [139, 16] on span "Back" at bounding box center [143, 12] width 16 height 9
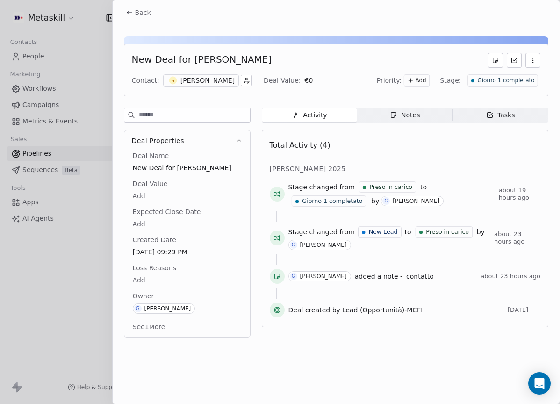
click at [397, 115] on icon "button" at bounding box center [393, 114] width 7 height 7
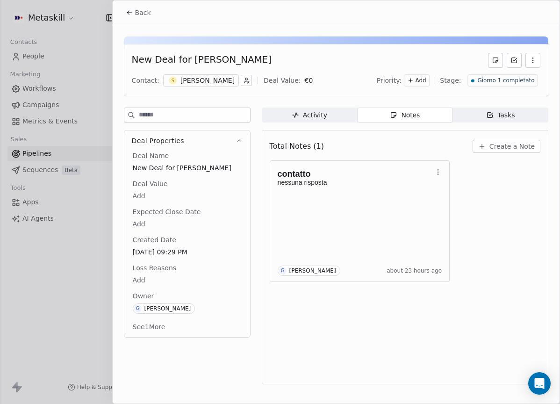
click at [493, 149] on span "Create a Note" at bounding box center [511, 146] width 45 height 9
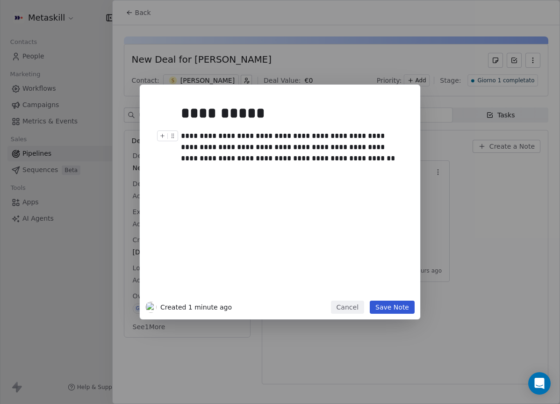
click at [261, 147] on div "**********" at bounding box center [290, 147] width 219 height 34
click at [303, 161] on div "**********" at bounding box center [290, 147] width 219 height 34
click at [402, 316] on div "**********" at bounding box center [280, 202] width 280 height 234
click at [406, 308] on button "Save Note" at bounding box center [391, 306] width 45 height 13
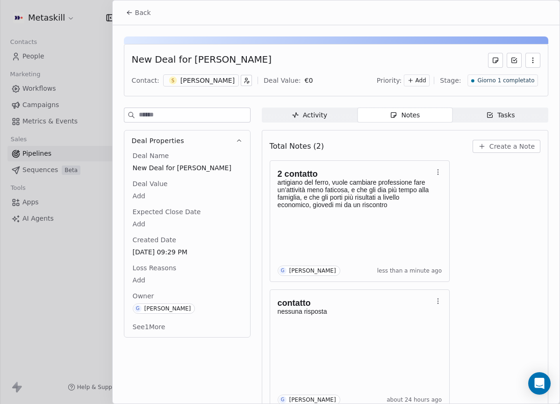
click at [507, 78] on span "Giorno 1 completato" at bounding box center [505, 81] width 57 height 8
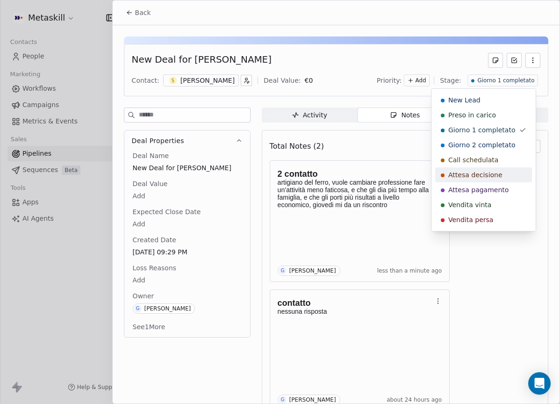
click at [487, 177] on span "Attesa decisione" at bounding box center [475, 174] width 54 height 9
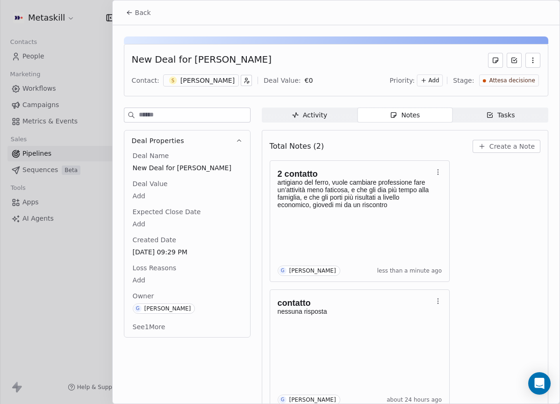
click at [142, 9] on span "Back" at bounding box center [143, 12] width 16 height 9
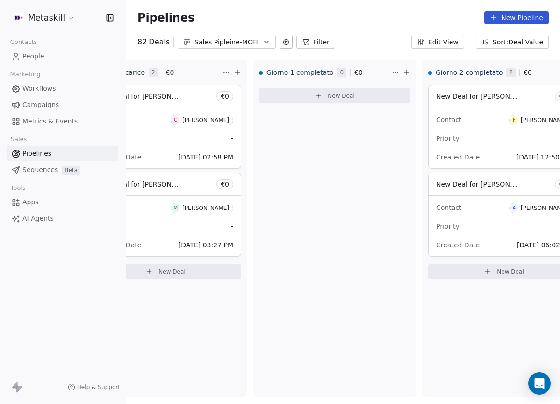
click at [236, 36] on button "Sales Pipleine-MCFI" at bounding box center [226, 41] width 98 height 13
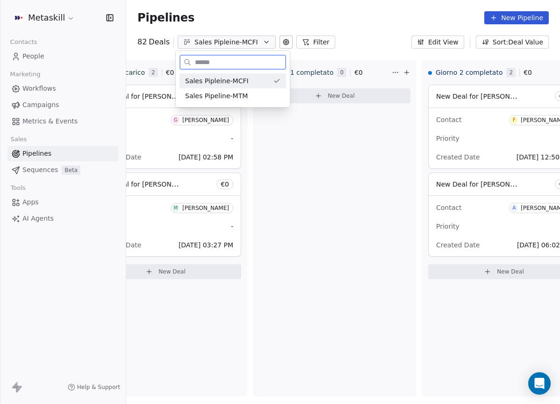
click at [261, 100] on div "Sales Pipeline-MTM" at bounding box center [232, 95] width 106 height 15
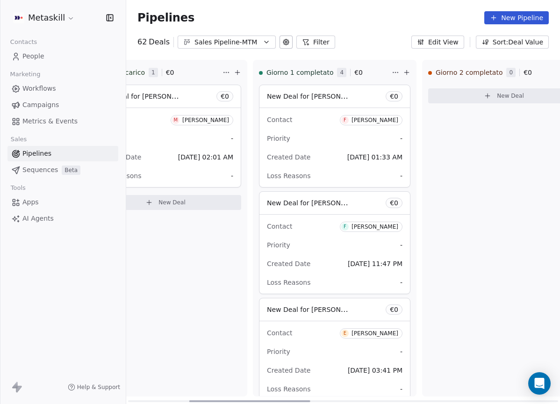
drag, startPoint x: 242, startPoint y: 398, endPoint x: 340, endPoint y: 300, distance: 138.4
click at [306, 400] on div at bounding box center [249, 401] width 121 height 2
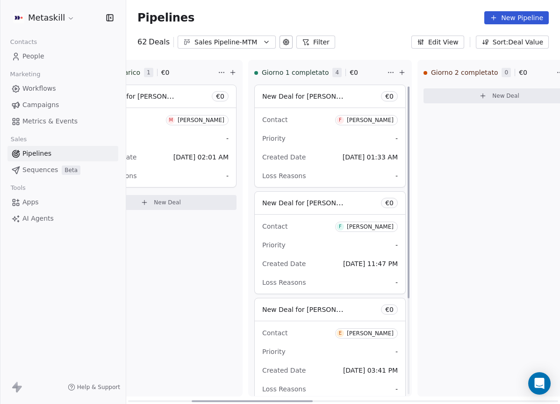
click at [365, 122] on div "[PERSON_NAME]" at bounding box center [370, 120] width 47 height 7
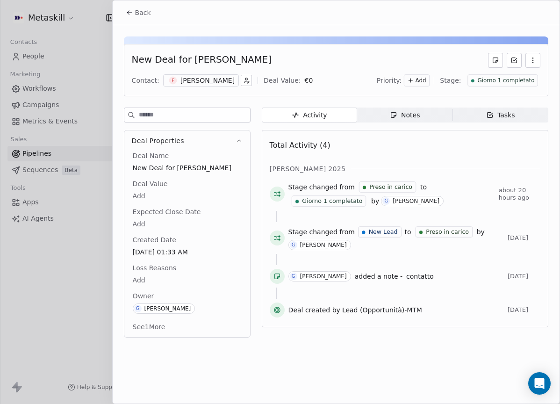
click at [229, 73] on div "Contact: F Federico Morganti Deal Value: € 0 Priority: Add Stage: Giorno 1 comp…" at bounding box center [336, 80] width 408 height 14
click at [231, 80] on div "[PERSON_NAME]" at bounding box center [207, 80] width 54 height 9
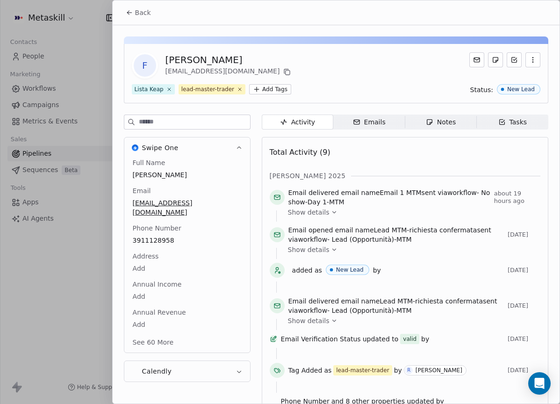
scroll to position [39, 0]
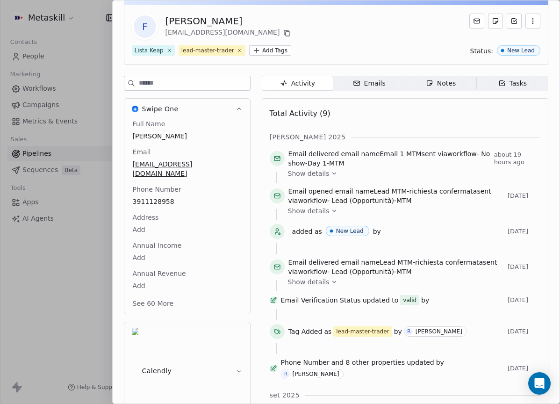
click at [426, 119] on div "Total Activity (9)" at bounding box center [405, 113] width 270 height 19
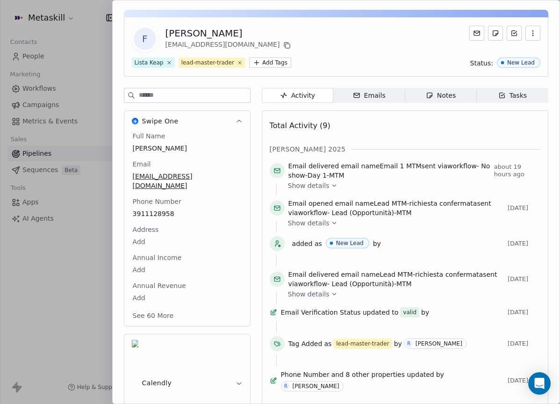
scroll to position [0, 0]
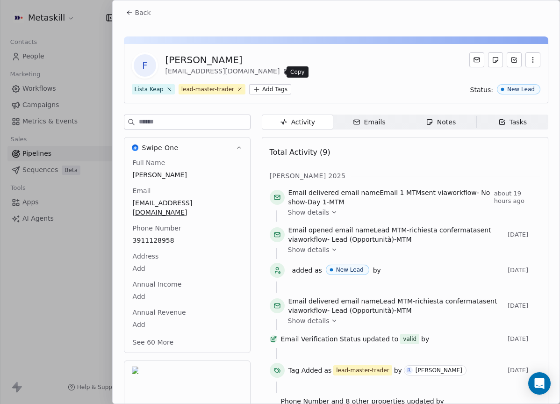
click at [281, 77] on button at bounding box center [286, 71] width 11 height 11
click at [426, 124] on icon "button" at bounding box center [429, 121] width 7 height 7
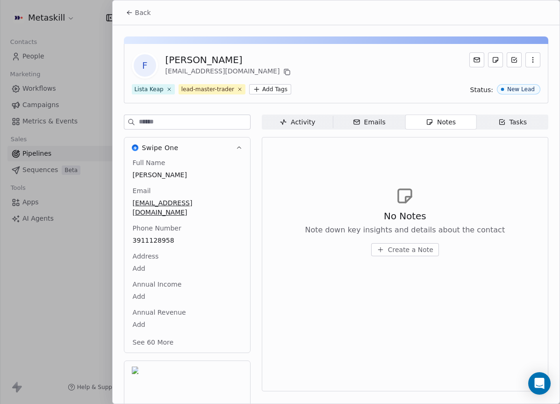
click at [400, 240] on div "No Notes Note down key insights and details about the contact Create a Note" at bounding box center [405, 232] width 200 height 47
click at [401, 245] on button "Create a Note" at bounding box center [405, 249] width 68 height 13
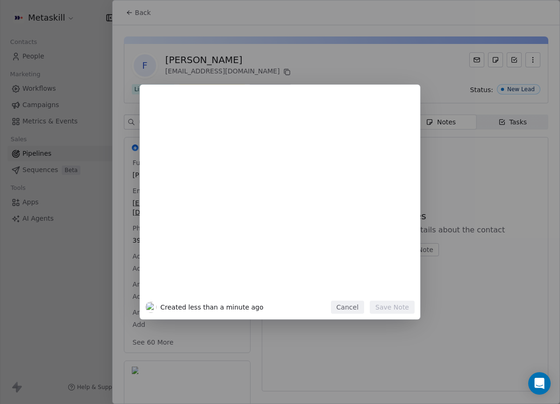
click at [362, 303] on button "Cancel" at bounding box center [347, 306] width 33 height 13
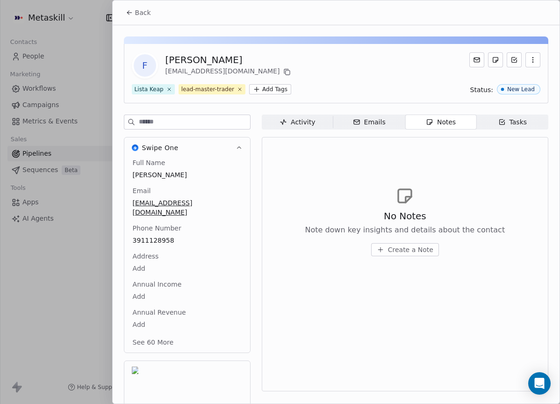
click at [148, 14] on span "Back" at bounding box center [143, 12] width 16 height 9
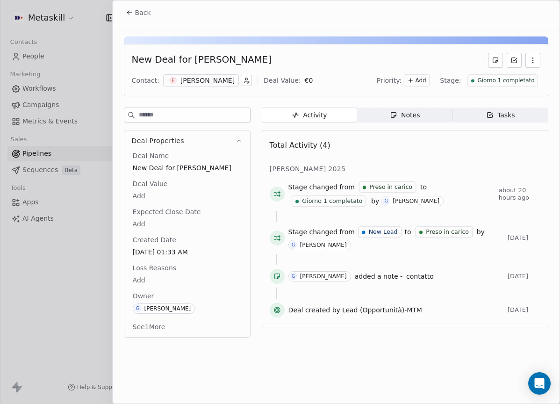
click at [415, 116] on div "Notes" at bounding box center [405, 115] width 30 height 10
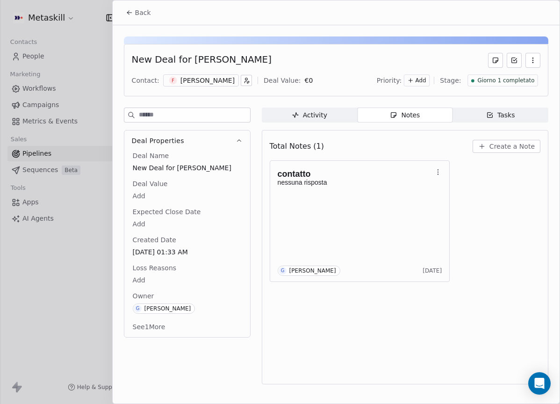
click at [514, 145] on span "Create a Note" at bounding box center [511, 146] width 45 height 9
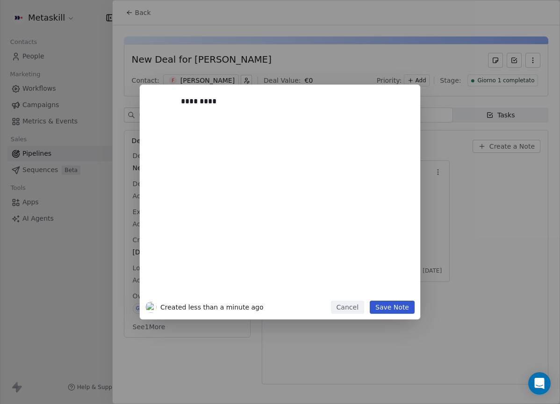
click at [411, 308] on button "Save Note" at bounding box center [391, 306] width 45 height 13
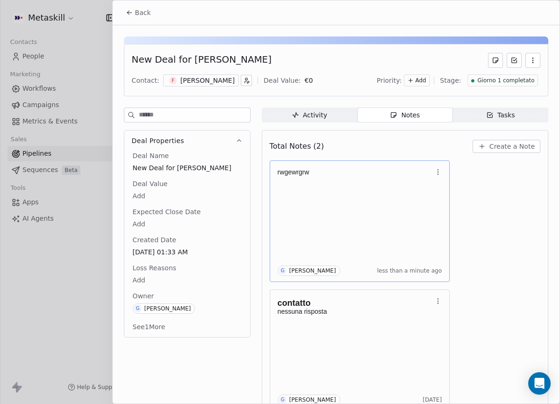
click at [440, 170] on icon "button" at bounding box center [437, 171] width 7 height 7
click at [449, 208] on button "Delete" at bounding box center [466, 208] width 63 height 15
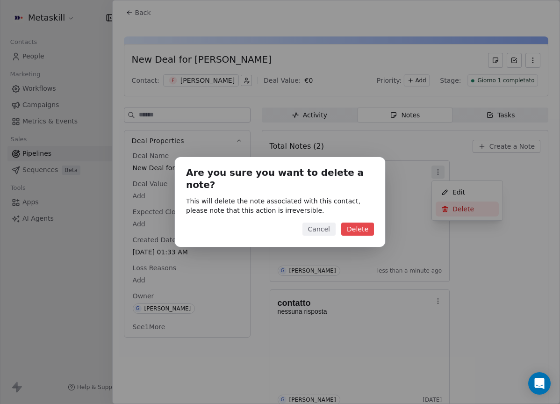
click at [369, 222] on button "Delete" at bounding box center [357, 228] width 33 height 13
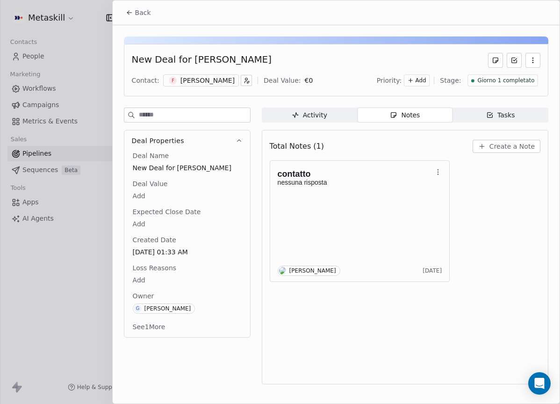
click at [485, 148] on icon "button" at bounding box center [481, 145] width 7 height 7
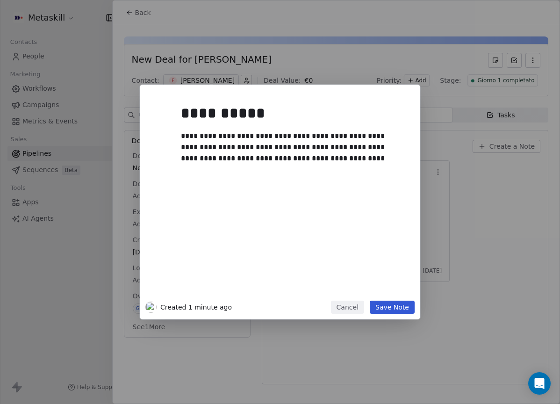
click at [399, 316] on div "**********" at bounding box center [280, 202] width 280 height 234
click at [400, 312] on button "Save Note" at bounding box center [391, 306] width 45 height 13
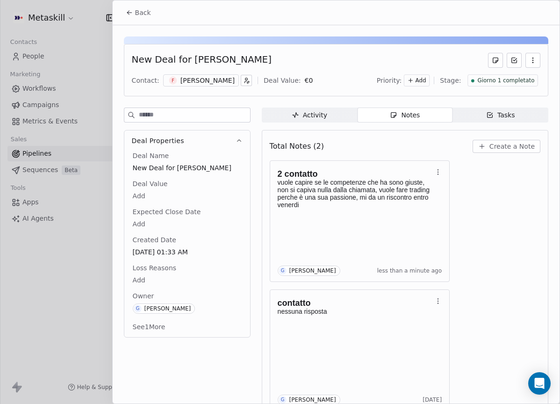
click at [493, 74] on div "Giorno 1 completato" at bounding box center [502, 80] width 71 height 12
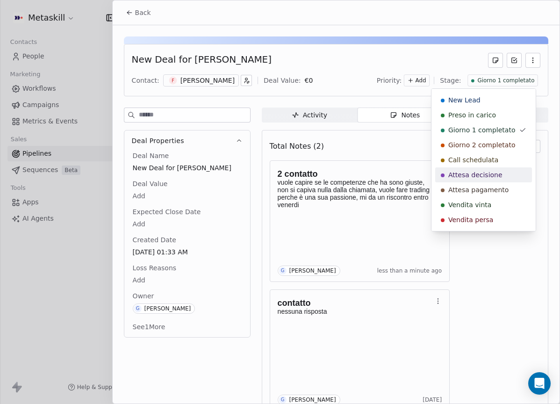
click at [490, 173] on span "Attesa decisione" at bounding box center [475, 174] width 54 height 9
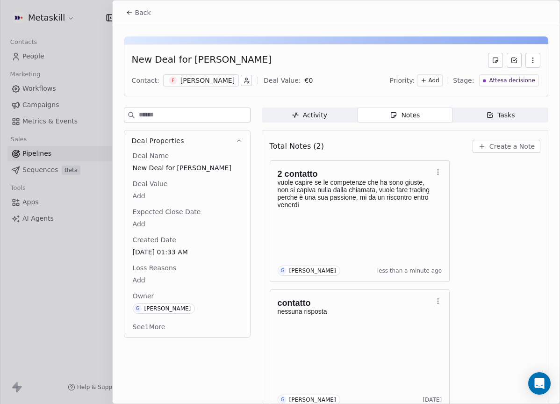
click at [148, 21] on div "Back" at bounding box center [336, 12] width 447 height 24
click at [144, 17] on span "Back" at bounding box center [143, 12] width 16 height 9
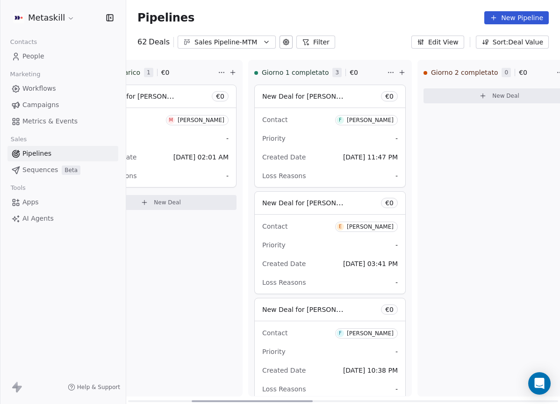
click at [366, 119] on div "[PERSON_NAME]" at bounding box center [370, 120] width 47 height 7
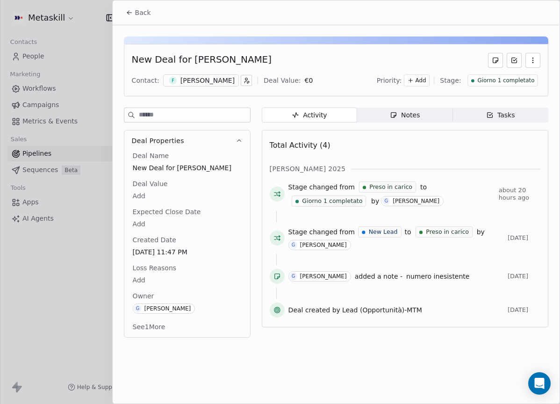
click at [223, 87] on div "New Deal for Federico Cultrera Contact: F Federico Cultrera Deal Value: € 0 Pri…" at bounding box center [336, 70] width 424 height 52
click at [218, 85] on div "F Federico Cultrera" at bounding box center [201, 80] width 76 height 12
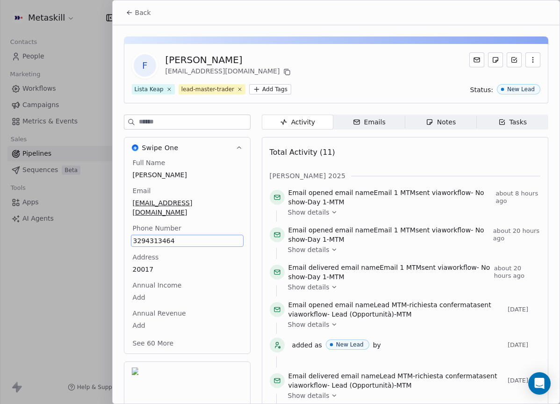
scroll to position [29, 0]
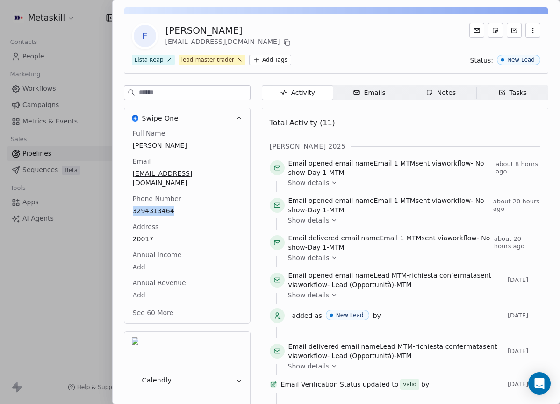
click at [222, 146] on div "Swipe One Full Name Federico Cultrera Email f.cultrera91@gmail.com Phone Number…" at bounding box center [187, 215] width 127 height 216
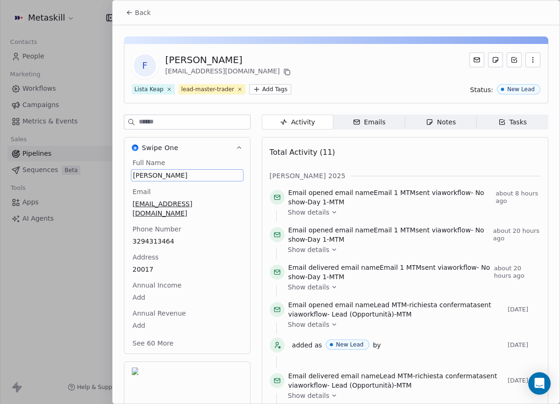
click at [355, 151] on div "Total Activity (11)" at bounding box center [405, 152] width 270 height 19
click at [388, 125] on span "Emails Emails" at bounding box center [368, 121] width 71 height 15
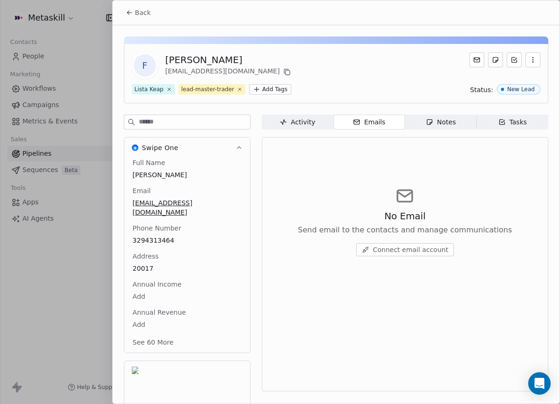
click at [436, 124] on div "Notes" at bounding box center [441, 122] width 30 height 10
drag, startPoint x: 134, startPoint y: 20, endPoint x: 203, endPoint y: 37, distance: 70.8
click at [136, 18] on button "Back" at bounding box center [138, 12] width 36 height 17
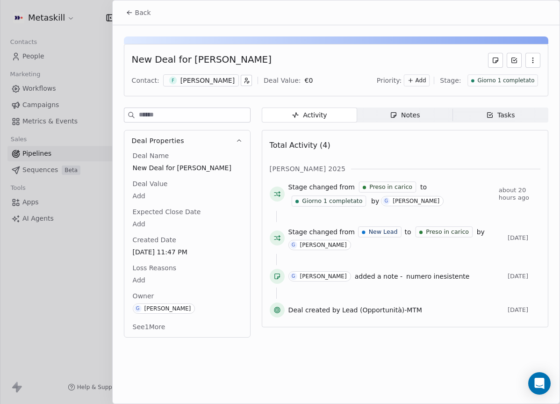
click at [387, 121] on span "Notes Notes" at bounding box center [404, 114] width 95 height 15
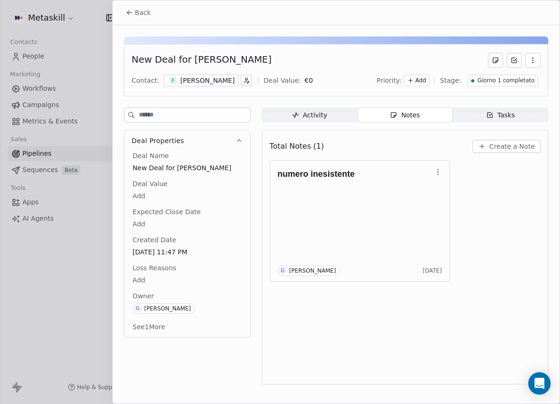
click at [145, 15] on span "Back" at bounding box center [143, 12] width 16 height 9
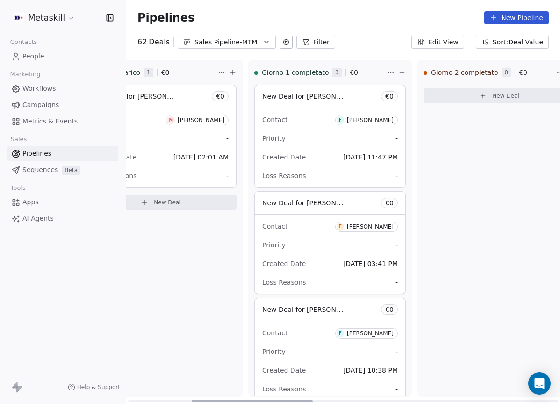
click at [382, 121] on div "[PERSON_NAME]" at bounding box center [370, 120] width 47 height 7
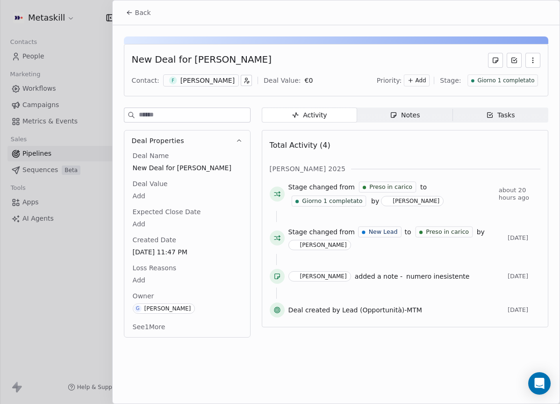
click at [534, 84] on div "Giorno 1 completato" at bounding box center [502, 80] width 71 height 12
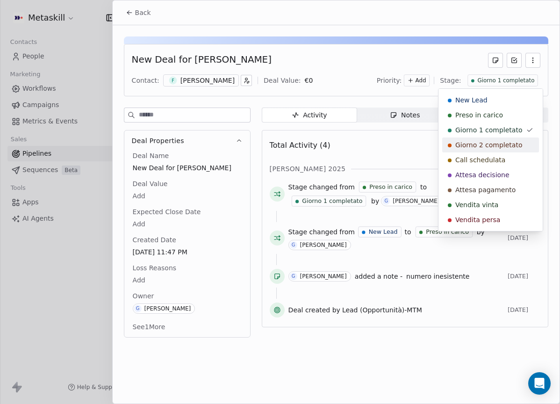
click at [507, 141] on span "Giorno 2 completato" at bounding box center [488, 144] width 67 height 9
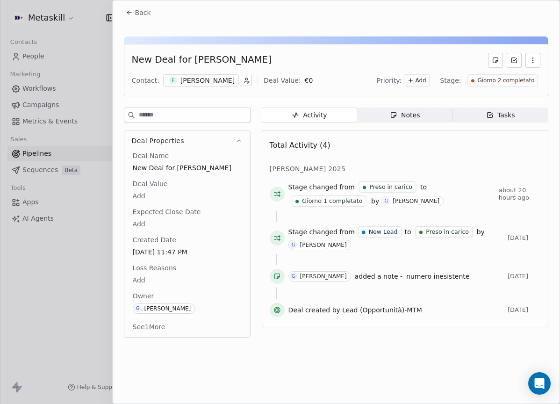
click at [130, 10] on icon at bounding box center [129, 12] width 7 height 7
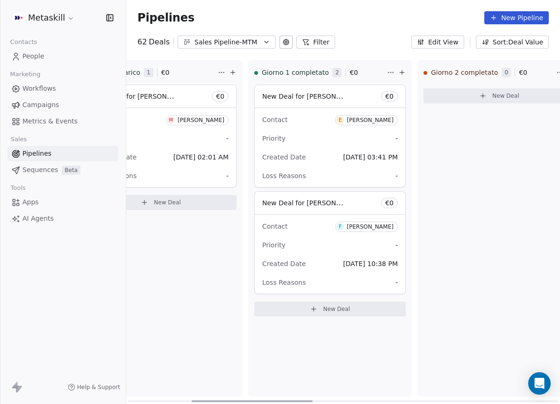
click at [348, 115] on span "E Elamrani Bouaouda" at bounding box center [366, 120] width 63 height 10
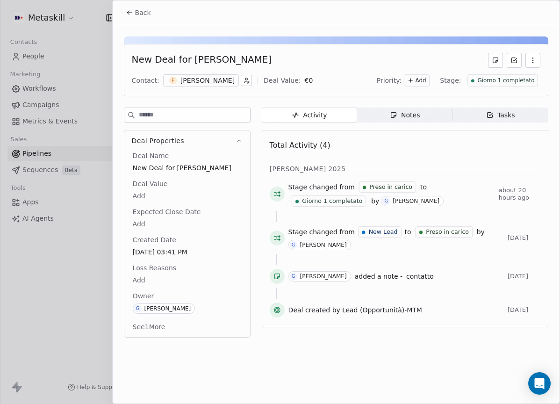
click at [227, 80] on div "Elamrani Bouaouda" at bounding box center [207, 80] width 54 height 9
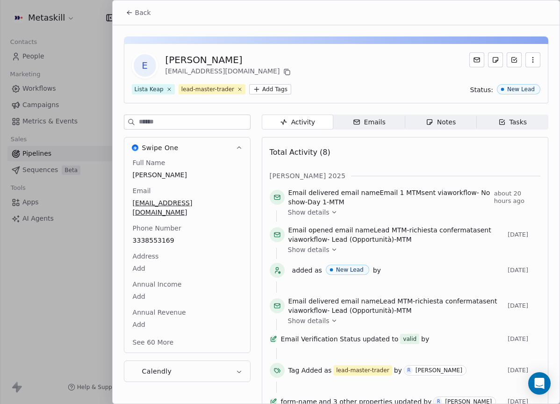
click at [375, 121] on div "Emails" at bounding box center [369, 122] width 33 height 10
click at [418, 125] on span "Notes Notes" at bounding box center [439, 121] width 71 height 15
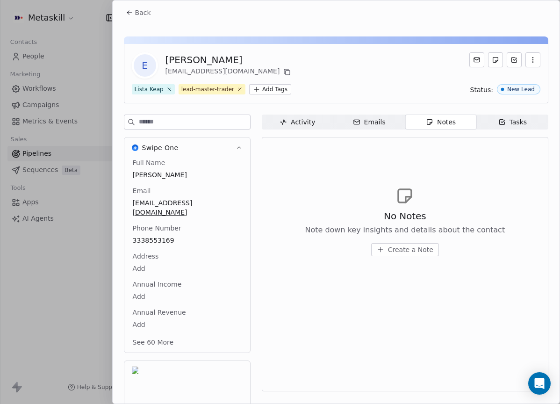
click at [156, 18] on div "Back" at bounding box center [336, 12] width 447 height 24
click at [152, 16] on button "Back" at bounding box center [138, 12] width 36 height 17
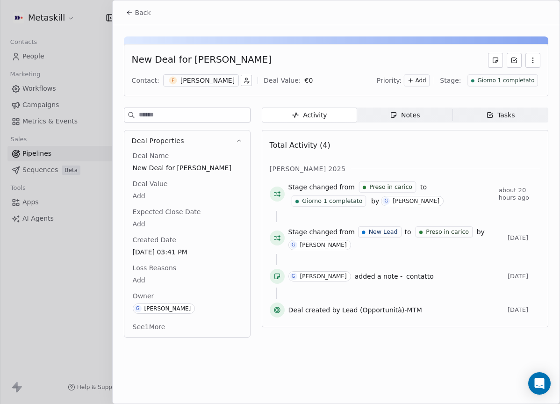
click at [399, 114] on div "Notes" at bounding box center [405, 115] width 30 height 10
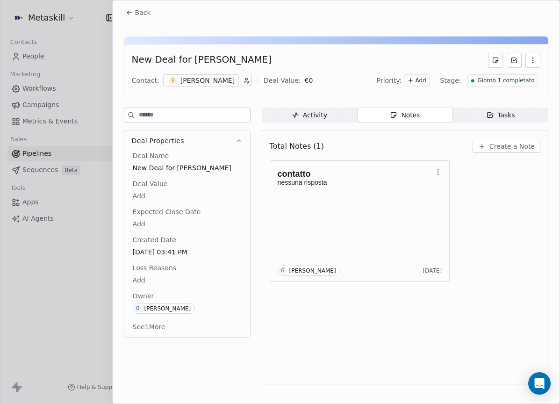
click at [218, 75] on div "E Elamrani Bouaouda" at bounding box center [201, 80] width 76 height 12
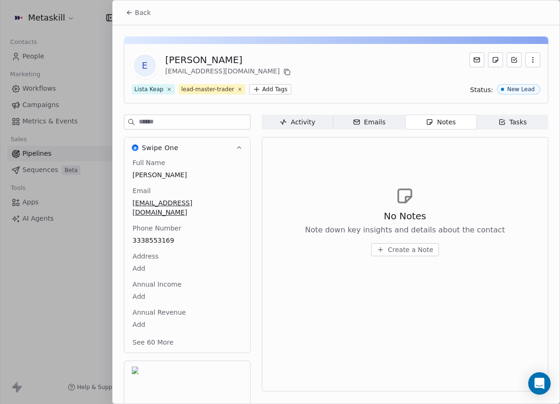
click at [501, 206] on div "No Notes Note down key insights and details about the contact Create a Note" at bounding box center [405, 220] width 270 height 115
click at [136, 18] on button "Back" at bounding box center [138, 12] width 36 height 17
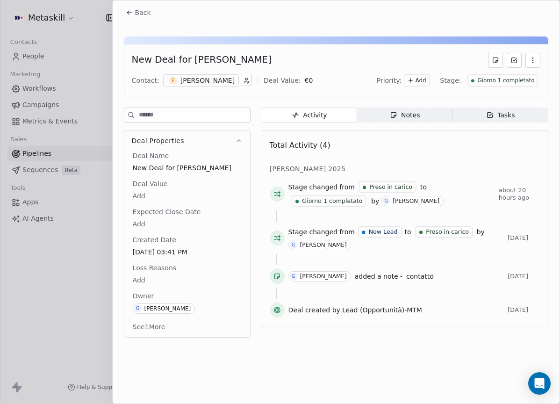
click at [406, 104] on div "New Deal for Elamrani Bouaouda Contact: E Elamrani Bouaouda Deal Value: € 0 Pri…" at bounding box center [336, 184] width 447 height 318
click at [406, 109] on span "Notes Notes" at bounding box center [404, 114] width 95 height 15
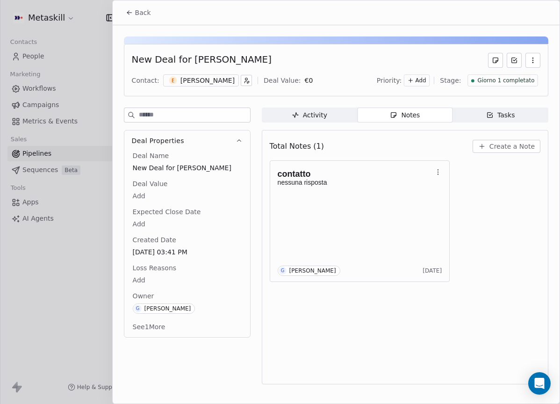
click at [506, 138] on div "Total Notes (1) Create a Note" at bounding box center [405, 146] width 270 height 21
click at [505, 148] on span "Create a Note" at bounding box center [511, 146] width 45 height 9
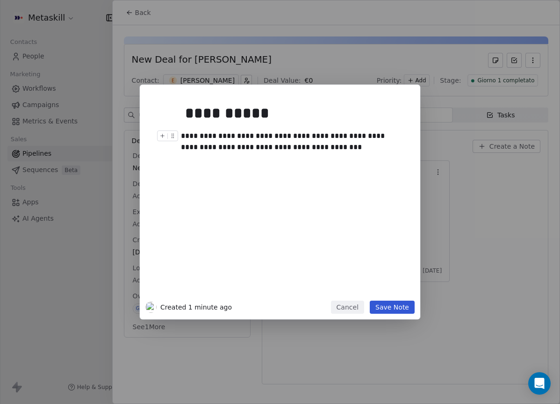
click at [384, 309] on button "Save Note" at bounding box center [391, 306] width 45 height 13
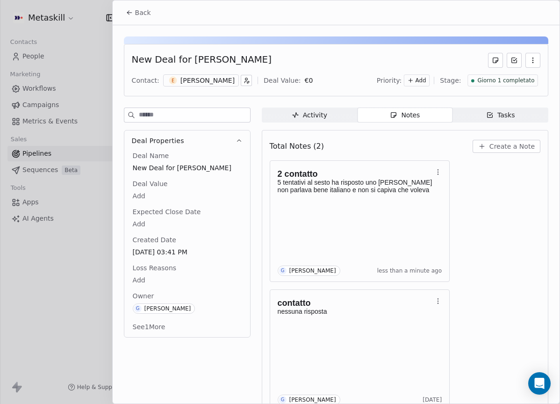
click at [508, 78] on span "Giorno 1 completato" at bounding box center [505, 81] width 57 height 8
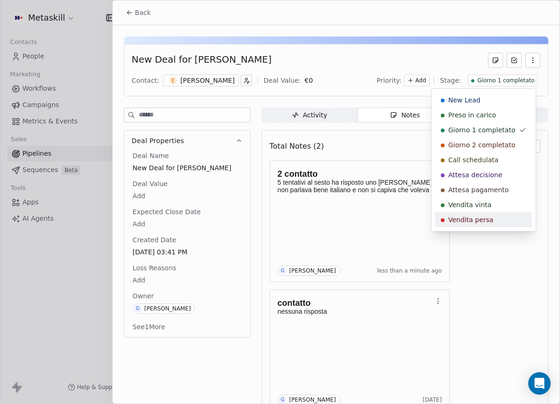
click at [483, 221] on span "Vendita persa" at bounding box center [470, 219] width 45 height 9
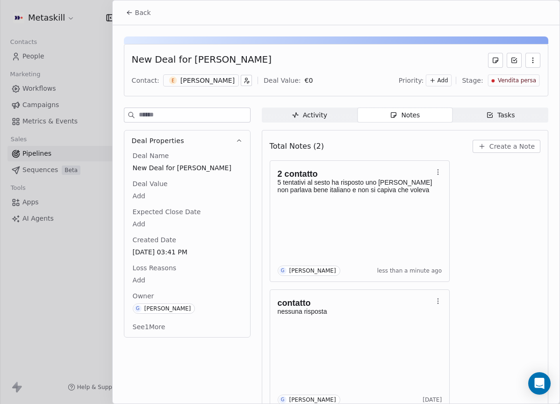
click at [161, 277] on html "Metaskill Contacts People Marketing Workflows Campaigns Metrics & Events Sales …" at bounding box center [280, 202] width 560 height 404
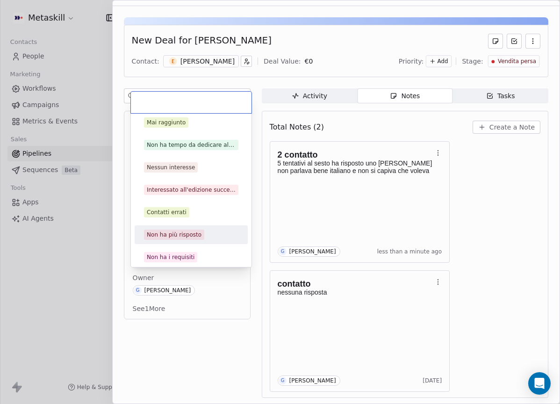
scroll to position [30, 0]
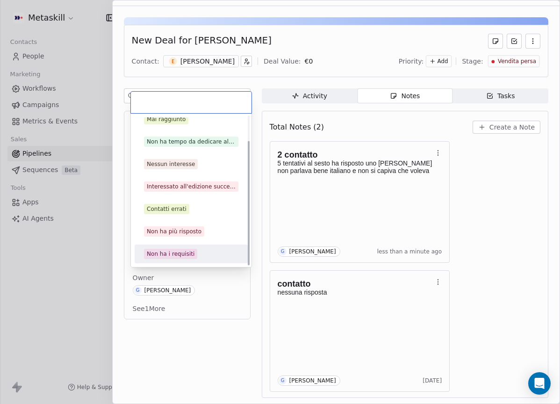
click at [184, 245] on div "Non ha i requisiti" at bounding box center [191, 253] width 113 height 19
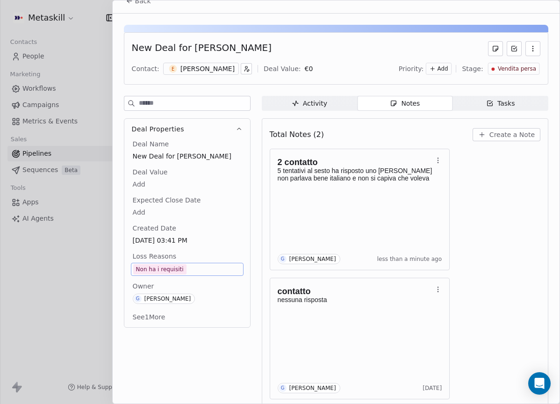
scroll to position [0, 0]
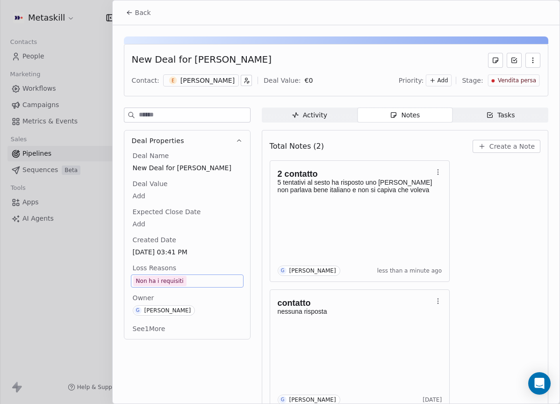
click at [136, 10] on span "Back" at bounding box center [143, 12] width 16 height 9
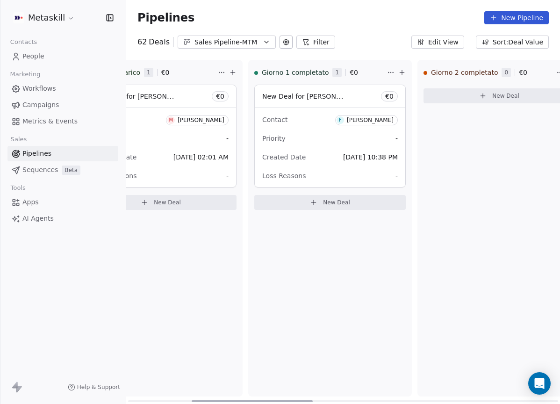
click at [369, 120] on div "[PERSON_NAME]" at bounding box center [370, 120] width 47 height 7
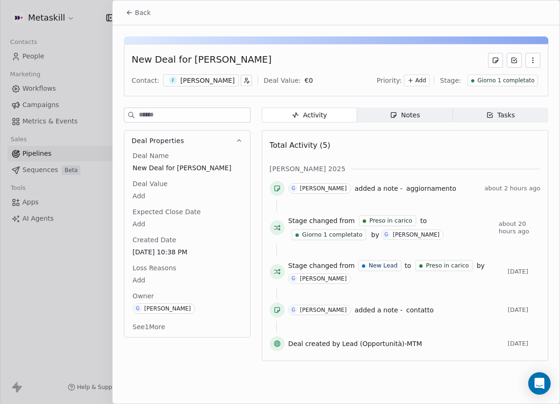
click at [202, 86] on div "Contact: F Federico Cioffi Deal Value: € 0 Priority: Add Stage: Giorno 1 comple…" at bounding box center [336, 80] width 408 height 14
click at [208, 83] on div "[PERSON_NAME]" at bounding box center [207, 80] width 54 height 9
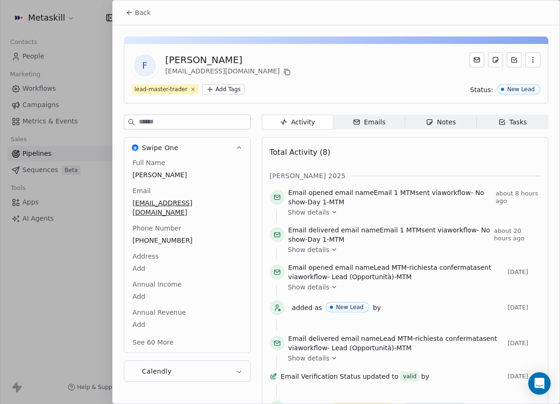
click at [174, 230] on div "Full Name Federico Cioffi Email federicocioffi30@gmail.com Phone Number +393519…" at bounding box center [187, 253] width 113 height 191
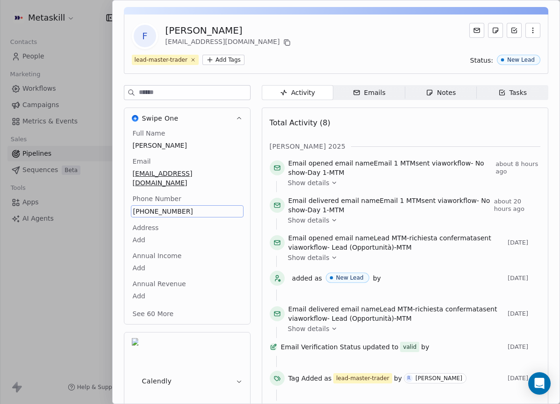
click at [170, 206] on span "+393519765399" at bounding box center [187, 210] width 108 height 9
click at [170, 203] on input "**********" at bounding box center [183, 207] width 101 height 19
click at [358, 57] on html "Metaskill Contacts People Marketing Workflows Campaigns Metrics & Events Sales …" at bounding box center [280, 202] width 560 height 404
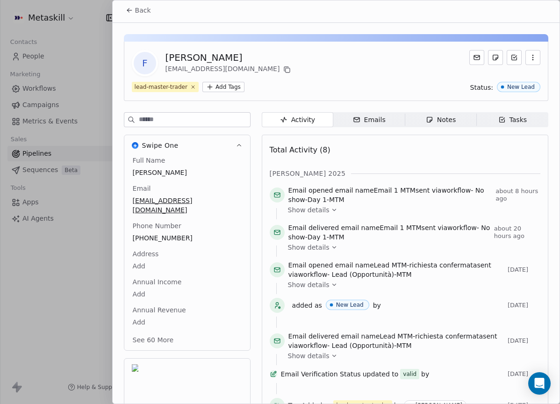
scroll to position [0, 0]
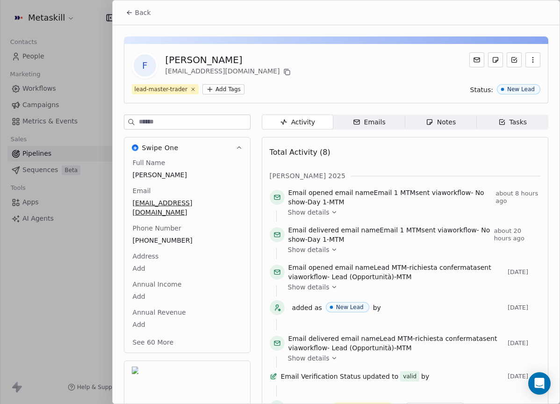
click at [142, 21] on div "Back" at bounding box center [336, 12] width 447 height 24
click at [145, 16] on span "Back" at bounding box center [143, 12] width 16 height 9
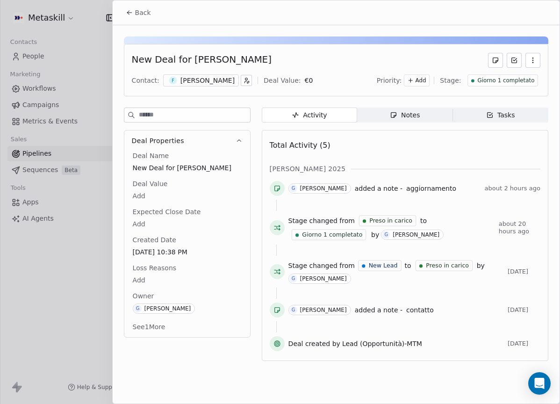
click at [405, 114] on div "Notes" at bounding box center [405, 115] width 30 height 10
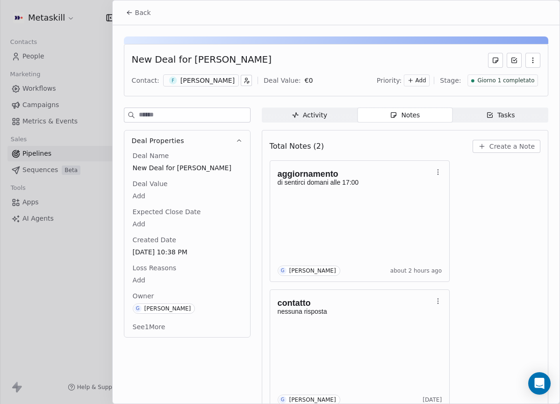
click at [511, 90] on div "New Deal for Federico Cioffi Contact: F Federico Cioffi Deal Value: € 0 Priorit…" at bounding box center [336, 70] width 424 height 52
click at [511, 80] on span "Giorno 1 completato" at bounding box center [505, 81] width 57 height 8
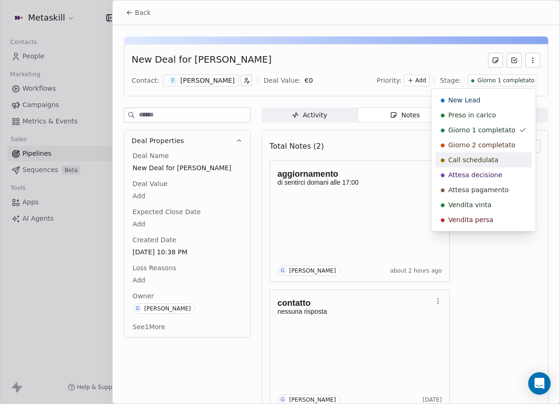
click at [497, 154] on div "Call schedulata" at bounding box center [483, 159] width 97 height 15
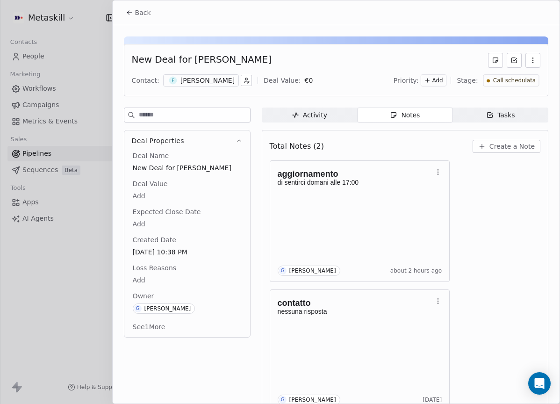
click at [110, 8] on div at bounding box center [280, 202] width 560 height 404
click at [126, 9] on div at bounding box center [280, 202] width 560 height 404
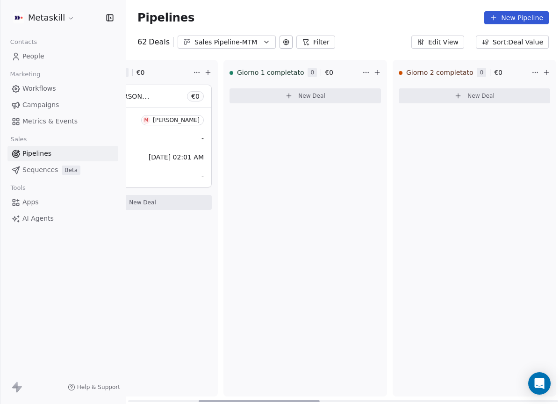
drag, startPoint x: 290, startPoint y: 397, endPoint x: 447, endPoint y: 371, distance: 159.6
click at [300, 400] on div at bounding box center [259, 401] width 121 height 2
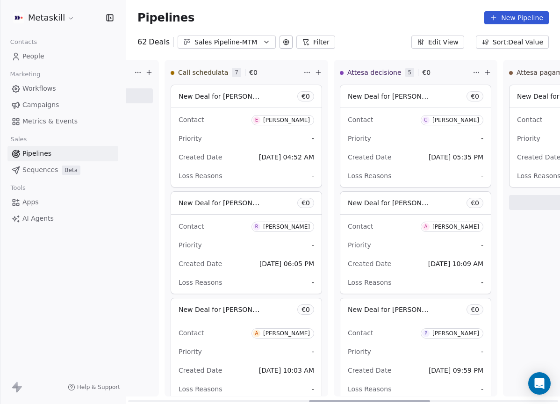
drag, startPoint x: 265, startPoint y: 398, endPoint x: 404, endPoint y: 326, distance: 156.7
click at [375, 400] on div at bounding box center [369, 401] width 121 height 2
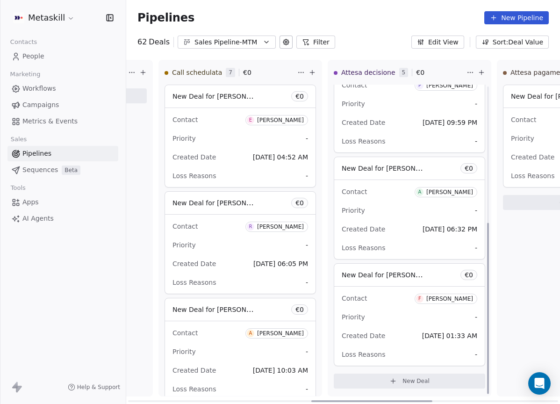
scroll to position [0, 0]
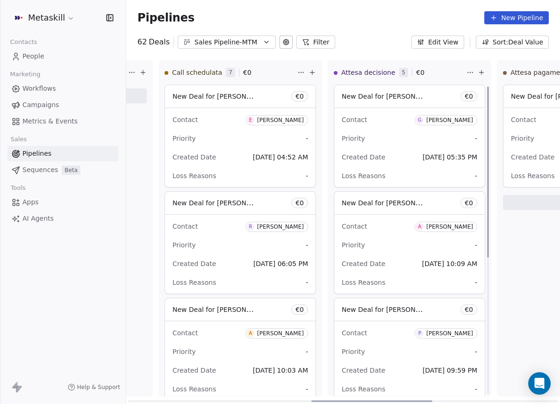
click at [440, 121] on div "Gabriele Moda" at bounding box center [449, 120] width 47 height 7
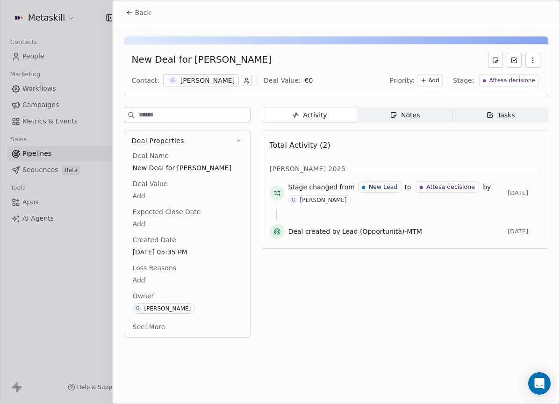
click at [204, 83] on div "Gabriele Moda" at bounding box center [207, 80] width 54 height 9
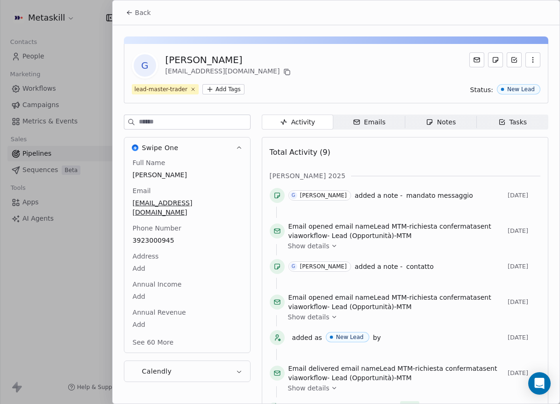
click at [144, 10] on span "Back" at bounding box center [143, 12] width 16 height 9
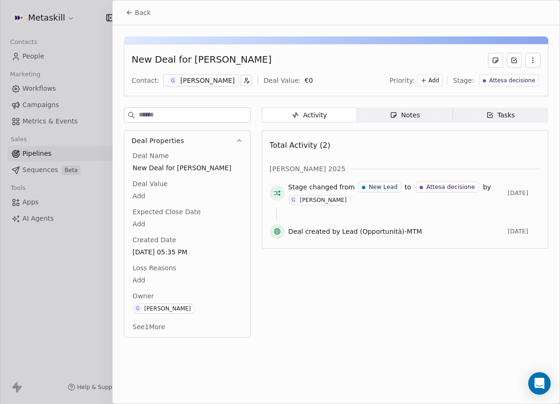
click at [409, 115] on div "Notes" at bounding box center [405, 115] width 30 height 10
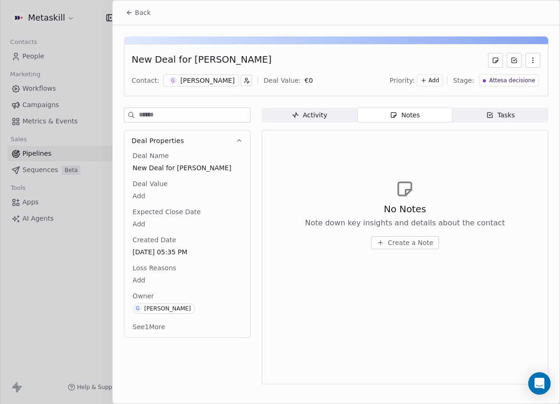
click at [197, 81] on div "Gabriele Moda" at bounding box center [207, 80] width 54 height 9
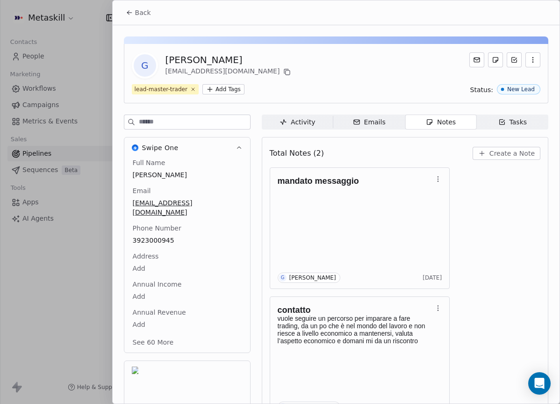
click at [385, 122] on span "Emails Emails" at bounding box center [368, 121] width 71 height 15
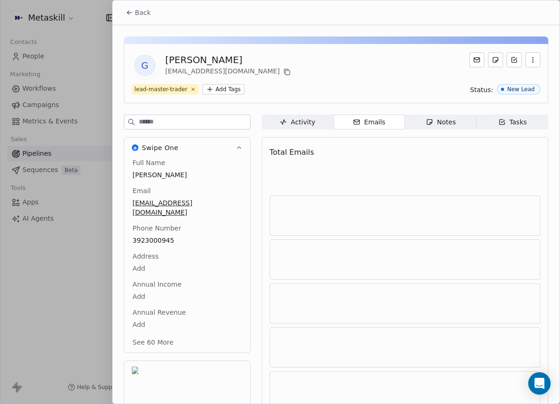
click at [423, 119] on span "Notes Notes" at bounding box center [439, 121] width 71 height 15
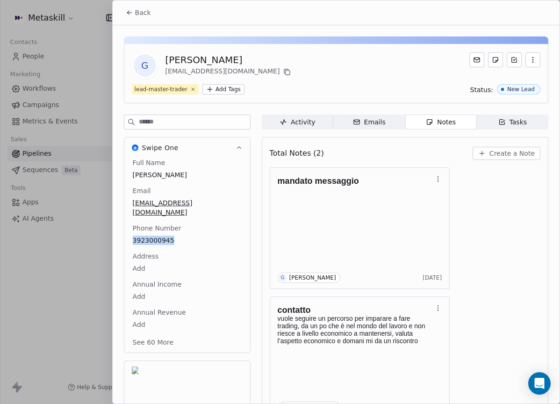
click at [123, 11] on button "Back" at bounding box center [138, 12] width 36 height 17
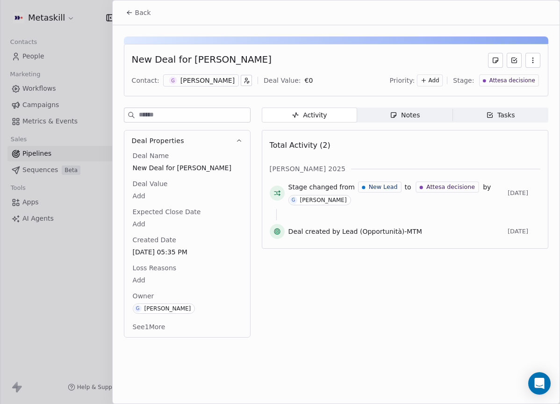
click at [515, 69] on div "New Deal for Gabriele Moda Contact: G Gabriele Moda Deal Value: € 0 Priority: A…" at bounding box center [336, 70] width 424 height 52
click at [516, 77] on span "Attesa decisione" at bounding box center [512, 81] width 46 height 8
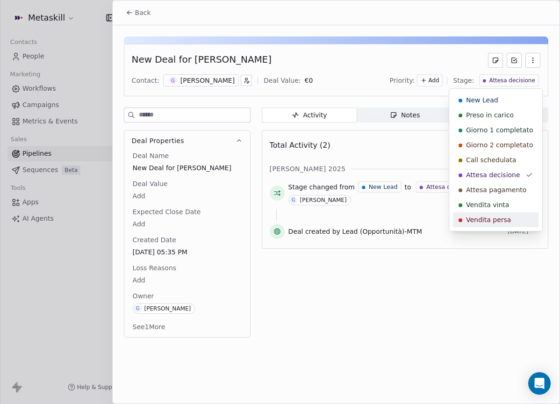
click at [495, 217] on span "Vendita persa" at bounding box center [488, 219] width 45 height 9
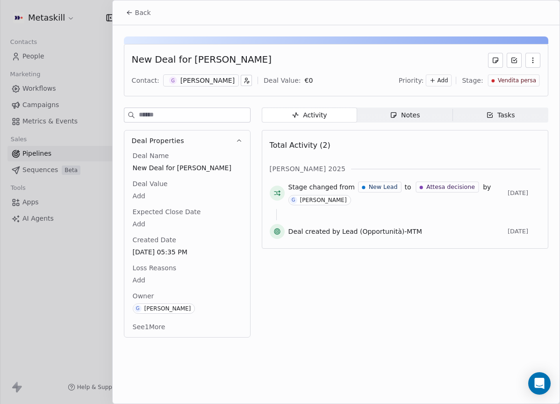
click at [161, 269] on span "Loss Reasons" at bounding box center [154, 267] width 47 height 9
click at [156, 275] on body "Metaskill Contacts People Marketing Workflows Campaigns Metrics & Events Sales …" at bounding box center [280, 202] width 560 height 404
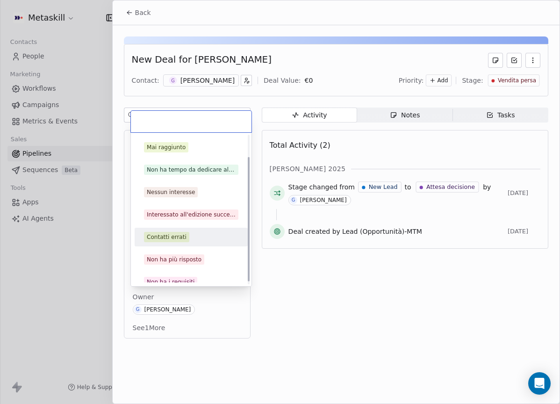
scroll to position [26, 0]
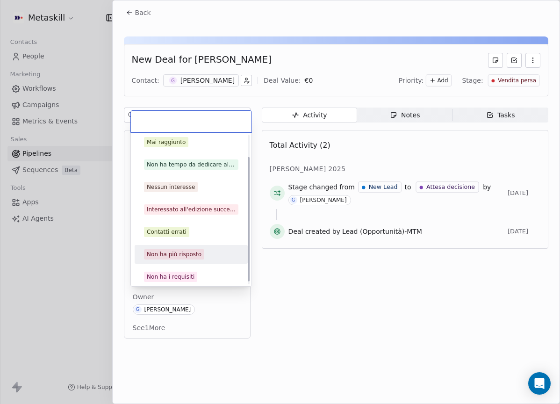
click at [184, 249] on span "Non ha più risposto" at bounding box center [174, 254] width 60 height 10
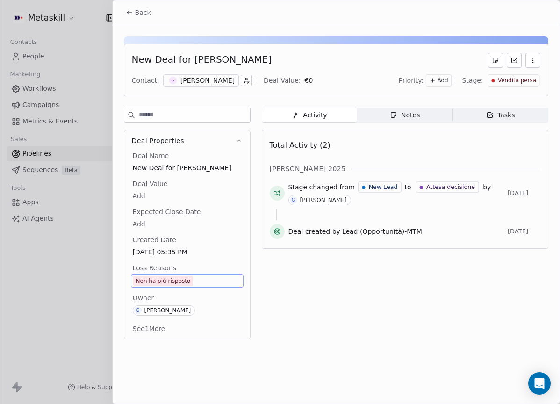
click at [153, 21] on div "Back" at bounding box center [336, 12] width 447 height 24
click at [148, 13] on span "Back" at bounding box center [143, 12] width 16 height 9
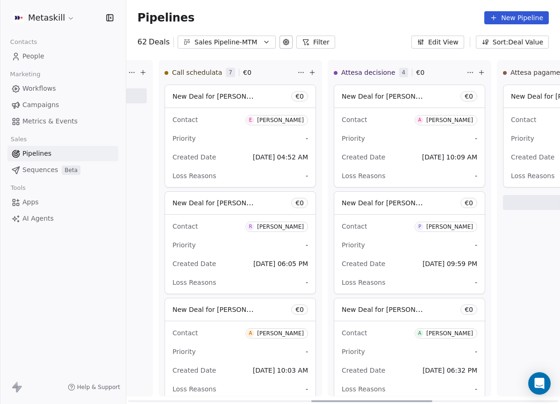
click at [470, 124] on span "A Antonio Fiumara" at bounding box center [445, 120] width 63 height 10
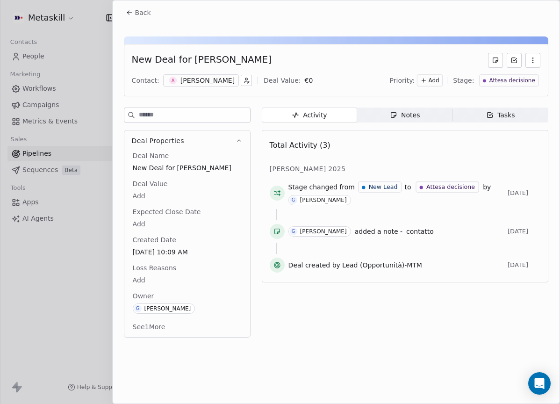
click at [209, 84] on div "[PERSON_NAME]" at bounding box center [207, 80] width 54 height 9
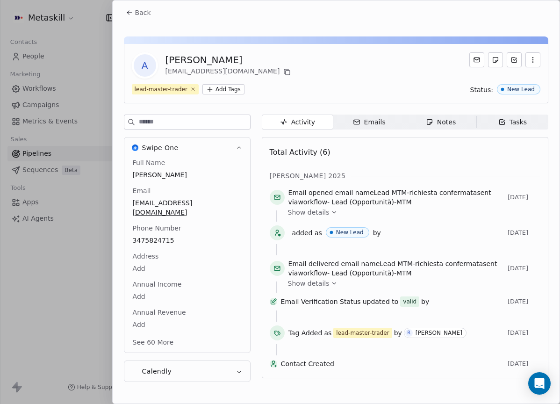
click at [430, 124] on icon "button" at bounding box center [428, 122] width 5 height 5
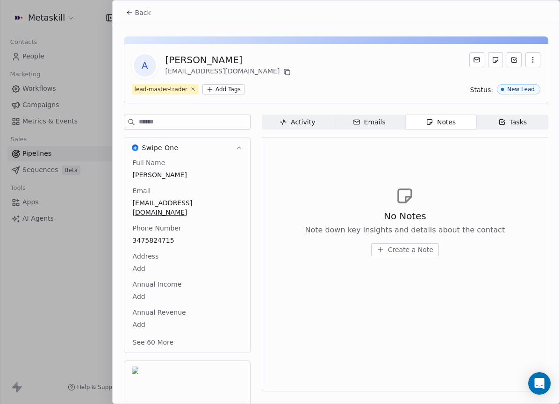
click at [146, 9] on span "Back" at bounding box center [143, 12] width 16 height 9
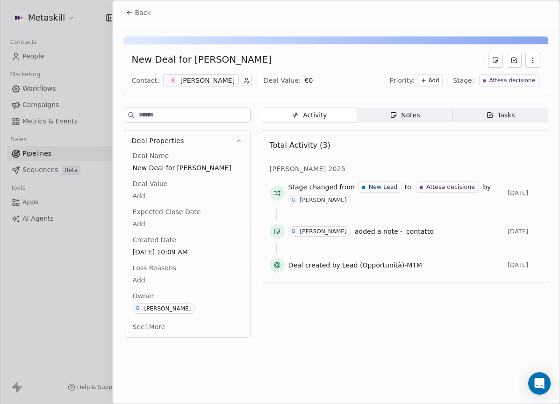
click at [411, 119] on div "Notes" at bounding box center [405, 115] width 30 height 10
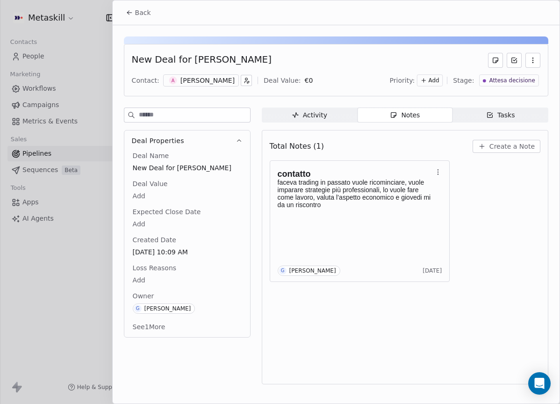
click at [145, 9] on span "Back" at bounding box center [143, 12] width 16 height 9
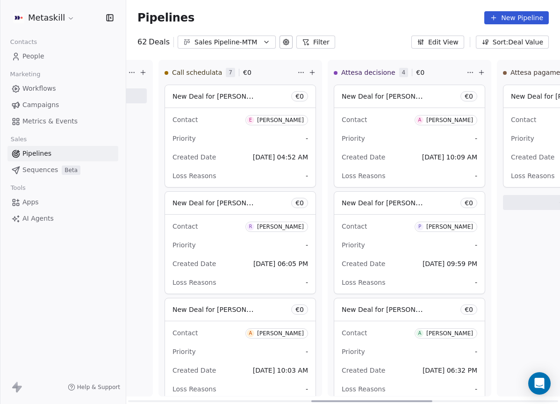
click at [454, 223] on span "P Paolo Rosso" at bounding box center [445, 226] width 63 height 10
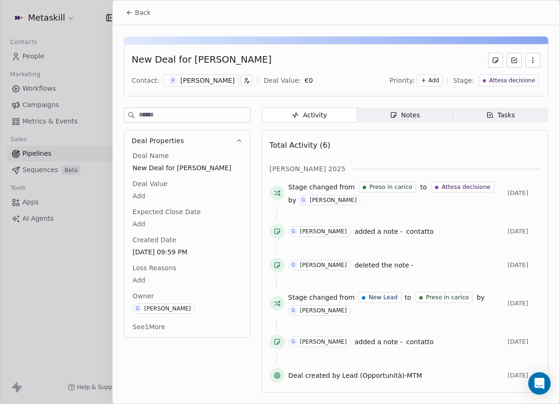
click at [214, 78] on div "[PERSON_NAME]" at bounding box center [207, 80] width 54 height 9
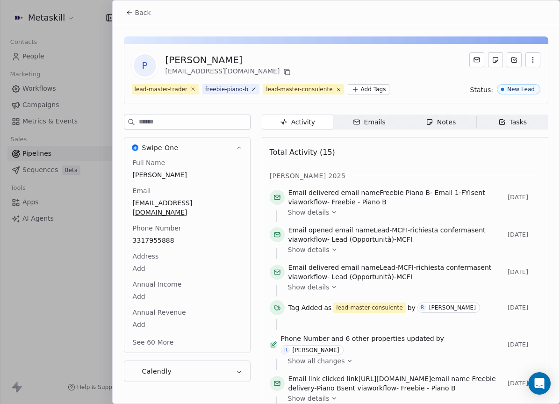
click at [146, 9] on span "Back" at bounding box center [143, 12] width 16 height 9
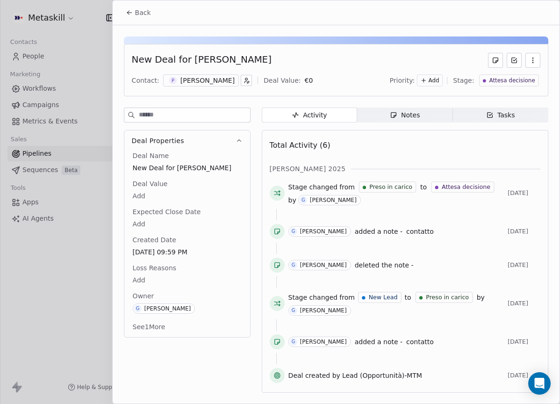
click at [403, 111] on span "Notes Notes" at bounding box center [404, 114] width 95 height 15
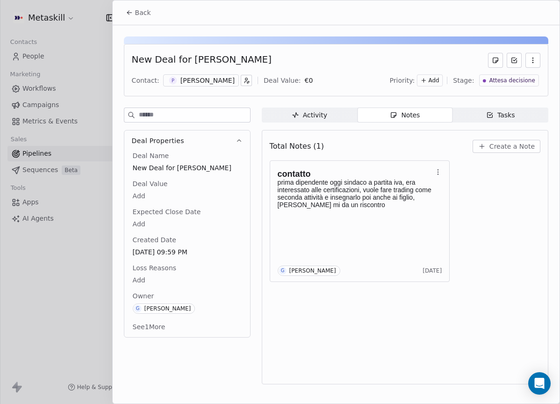
click at [154, 12] on button "Back" at bounding box center [138, 12] width 36 height 17
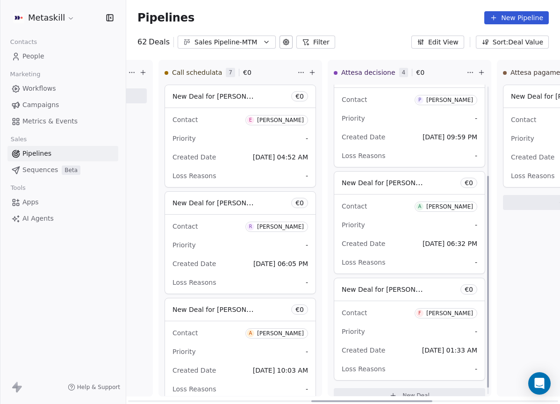
scroll to position [141, 0]
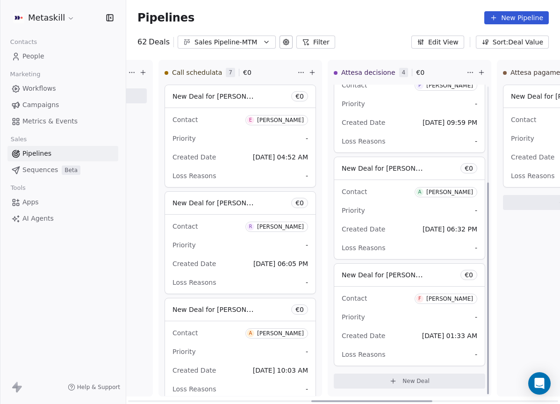
click at [443, 182] on div "Contact A Andrea Tommasini Priority - Created Date Oct 05, 2025 06:32 PM Loss R…" at bounding box center [409, 219] width 150 height 79
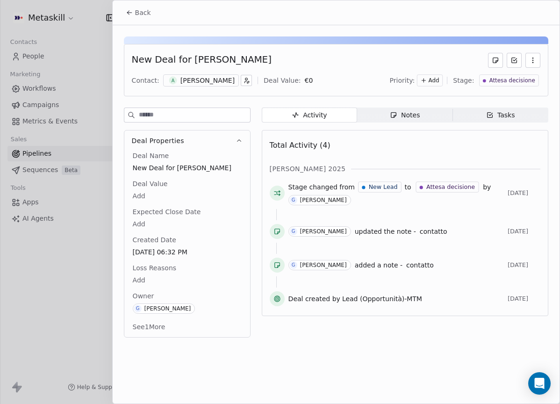
click at [433, 106] on div "New Deal for Andrea Tommasini Contact: A Andrea Tommasini Deal Value: € 0 Prior…" at bounding box center [336, 184] width 447 height 318
click at [430, 111] on span "Notes Notes" at bounding box center [404, 114] width 95 height 15
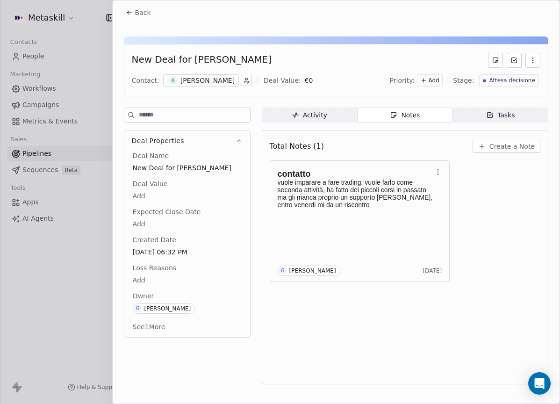
click at [143, 13] on span "Back" at bounding box center [143, 12] width 16 height 9
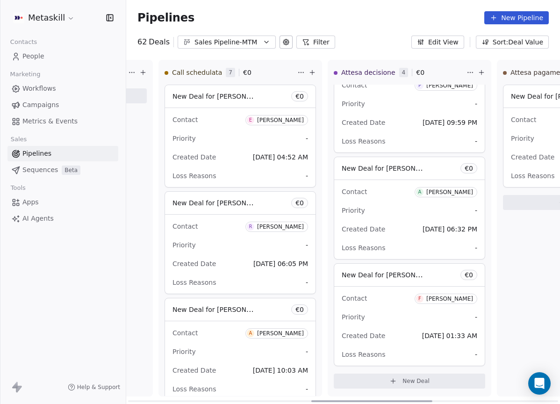
click at [444, 295] on div "[PERSON_NAME]" at bounding box center [449, 298] width 47 height 7
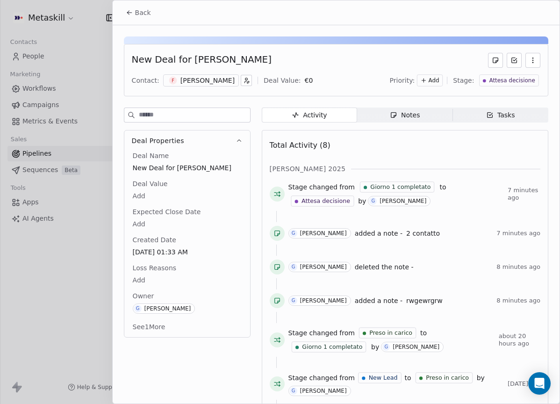
click at [227, 84] on div "[PERSON_NAME]" at bounding box center [207, 80] width 54 height 9
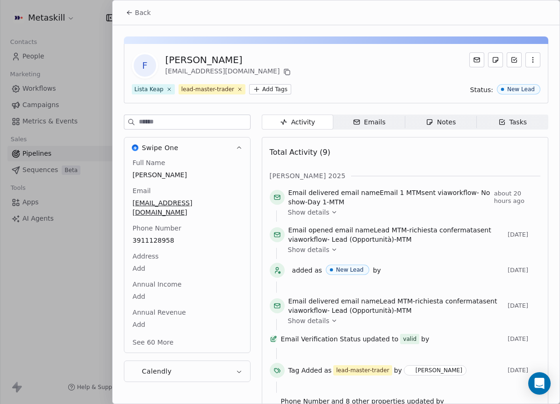
drag, startPoint x: 132, startPoint y: 21, endPoint x: 138, endPoint y: 18, distance: 7.1
click at [133, 21] on div "Back" at bounding box center [336, 12] width 447 height 24
click at [158, 23] on div "Back" at bounding box center [336, 12] width 447 height 24
click at [150, 19] on button "Back" at bounding box center [138, 12] width 36 height 17
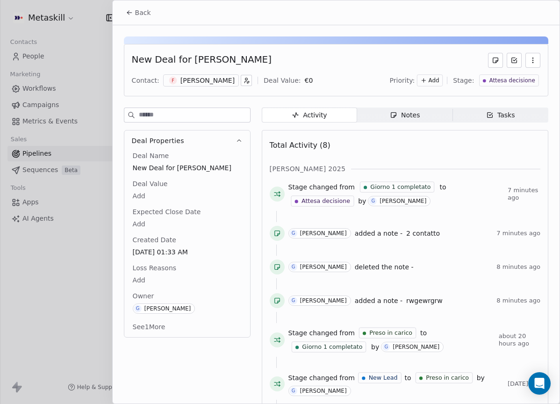
click at [413, 125] on div "Activity Activity Notes Notes Tasks Tasks Total Activity (8) ott 2025 Stage cha…" at bounding box center [405, 292] width 286 height 371
click at [416, 119] on span "Notes Notes" at bounding box center [404, 114] width 95 height 15
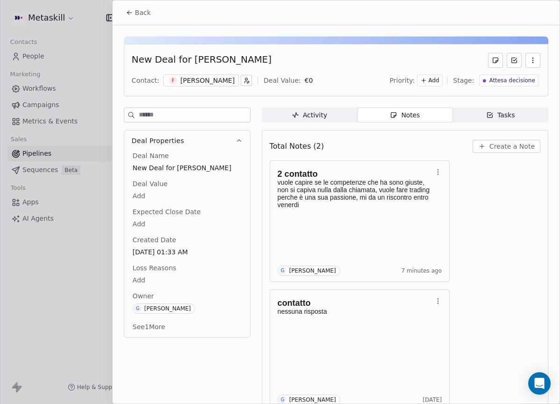
click at [140, 11] on span "Back" at bounding box center [143, 12] width 16 height 9
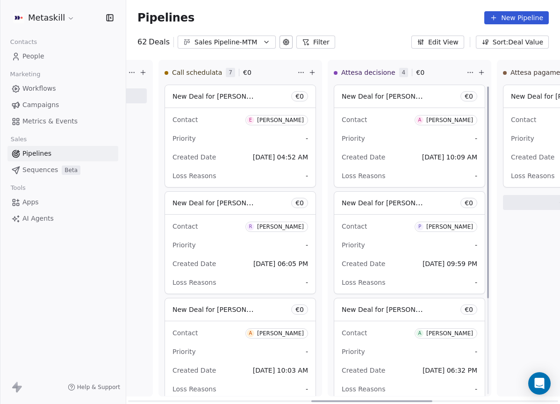
click at [221, 43] on div "Sales Pipeline-MTM" at bounding box center [226, 42] width 64 height 10
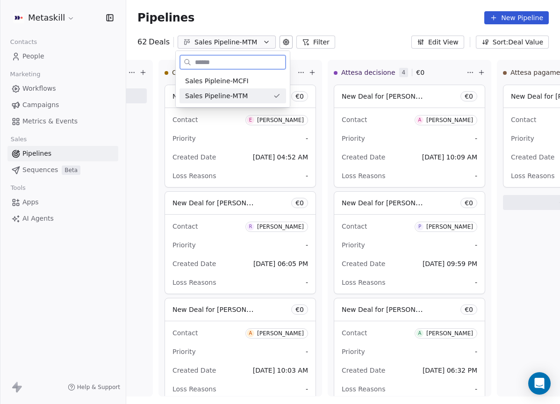
click at [257, 84] on div "Sales Pipleine-MCFI" at bounding box center [232, 81] width 95 height 10
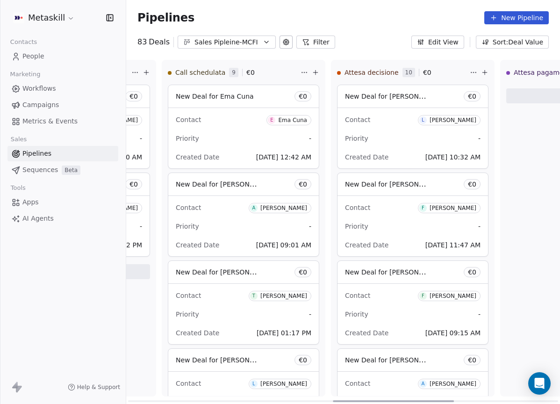
scroll to position [0, 645]
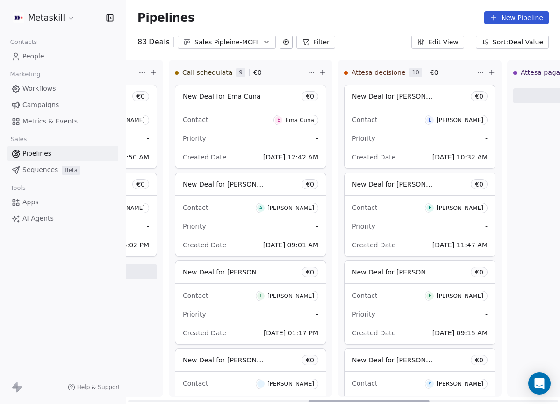
drag, startPoint x: 225, startPoint y: 399, endPoint x: 405, endPoint y: 375, distance: 181.4
click at [405, 400] on div at bounding box center [368, 401] width 121 height 2
click at [471, 119] on div "Luca Lopriore" at bounding box center [459, 120] width 47 height 7
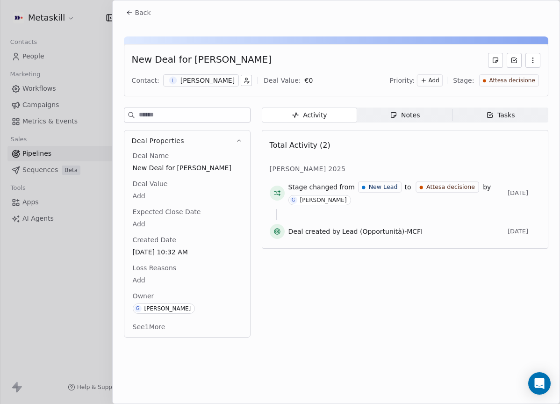
click at [215, 80] on div "Luca Lopriore" at bounding box center [207, 80] width 54 height 9
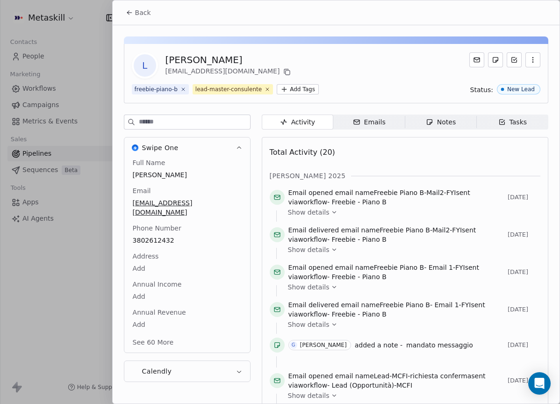
click at [431, 126] on div "Notes" at bounding box center [441, 122] width 30 height 10
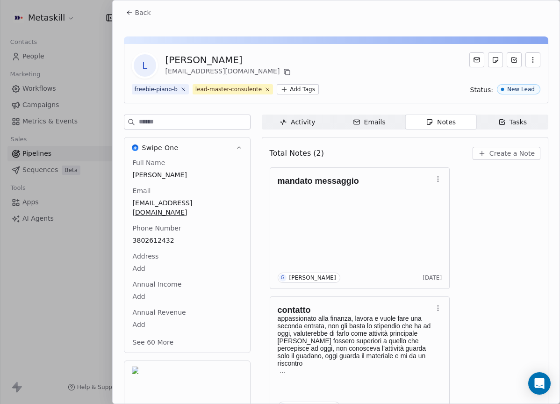
click at [150, 17] on button "Back" at bounding box center [138, 12] width 36 height 17
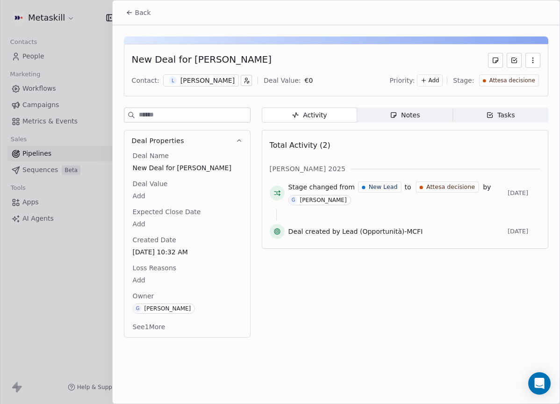
click at [418, 106] on div "New Deal for Luca Lopriore Contact: L Luca Lopriore Deal Value: € 0 Priority: A…" at bounding box center [336, 184] width 447 height 318
click at [417, 112] on div "Notes" at bounding box center [405, 115] width 30 height 10
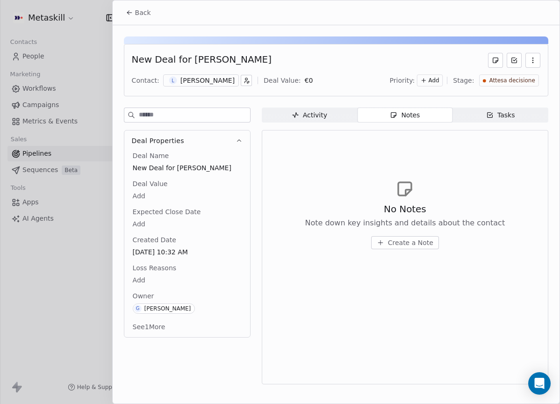
click at [200, 85] on div "L Luca Lopriore" at bounding box center [201, 80] width 76 height 12
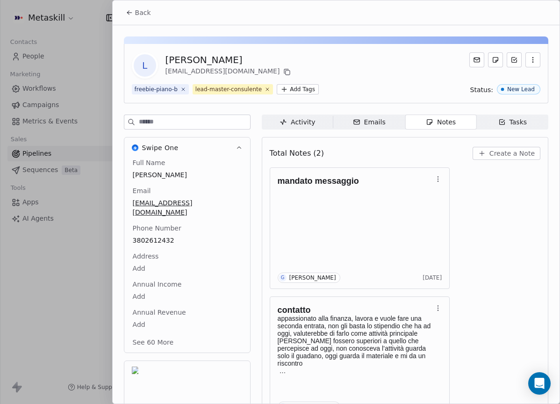
scroll to position [26, 0]
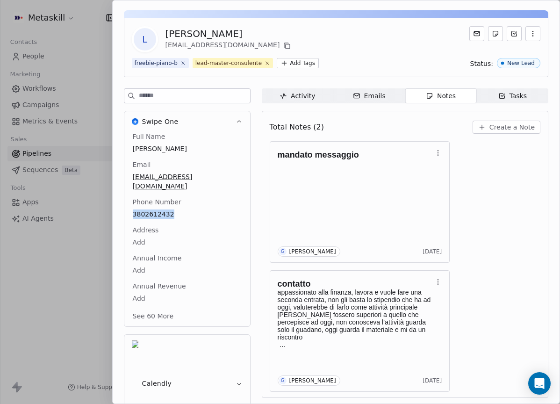
click at [505, 132] on button "Create a Note" at bounding box center [506, 127] width 68 height 13
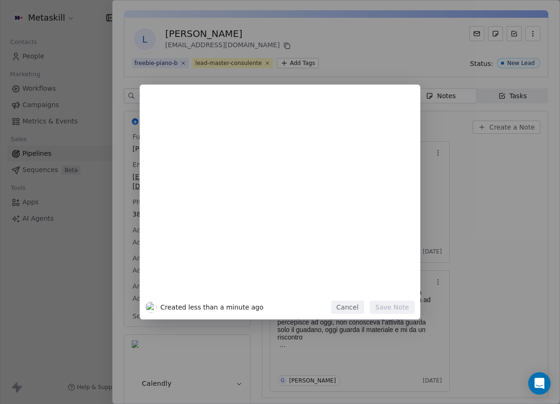
click at [253, 57] on div "Created less than a minute ago Cancel Save Note" at bounding box center [280, 202] width 560 height 404
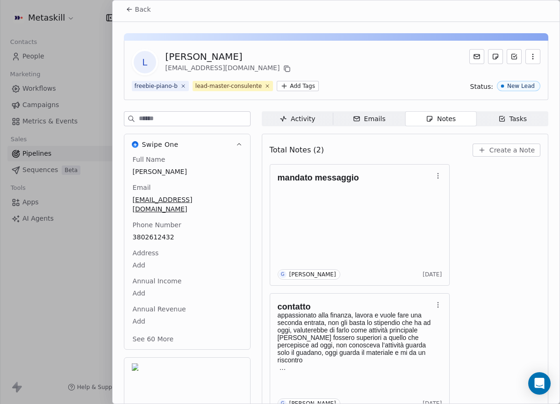
scroll to position [0, 0]
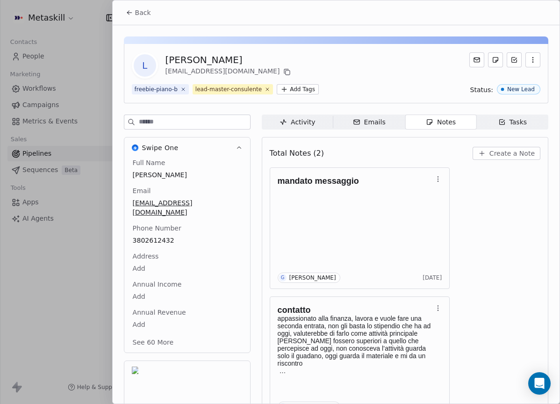
click at [144, 15] on span "Back" at bounding box center [143, 12] width 16 height 9
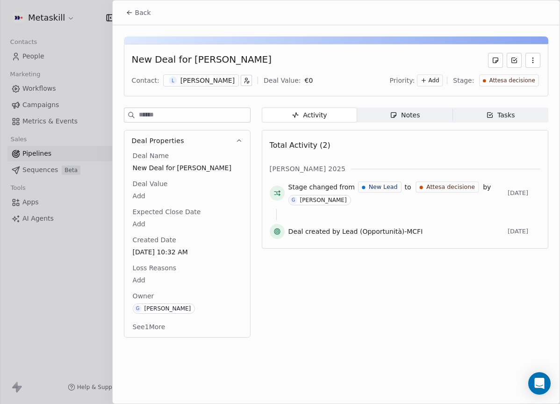
click at [399, 118] on div "Notes" at bounding box center [405, 115] width 30 height 10
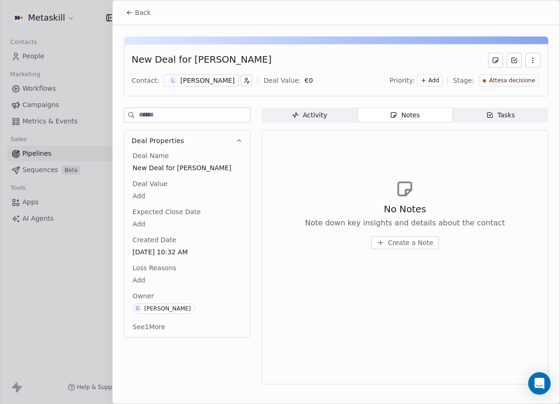
click at [406, 241] on span "Create a Note" at bounding box center [410, 242] width 45 height 9
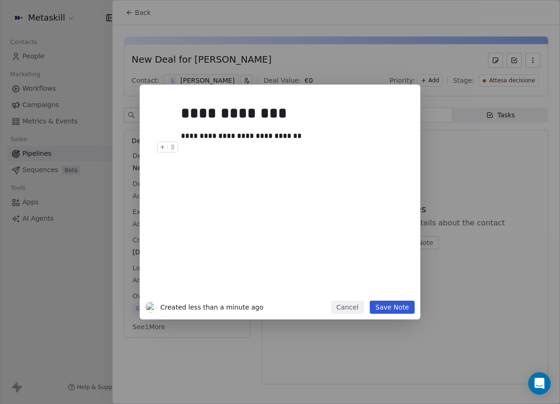
click at [408, 303] on button "Save Note" at bounding box center [391, 306] width 45 height 13
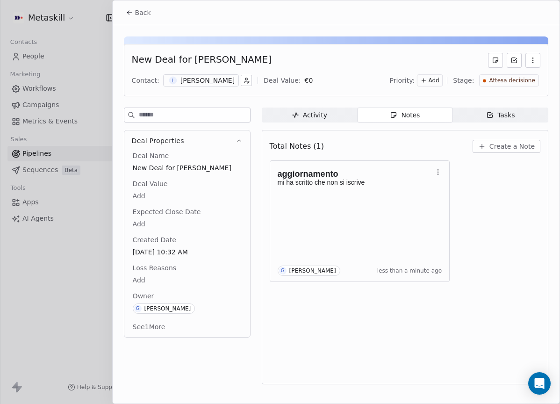
click at [525, 65] on button "button" at bounding box center [532, 60] width 15 height 15
click at [447, 53] on div "New Deal for Luca Lopriore" at bounding box center [336, 60] width 408 height 15
drag, startPoint x: 494, startPoint y: 74, endPoint x: 492, endPoint y: 78, distance: 4.8
click at [494, 76] on div "Attesa decisione" at bounding box center [508, 80] width 59 height 12
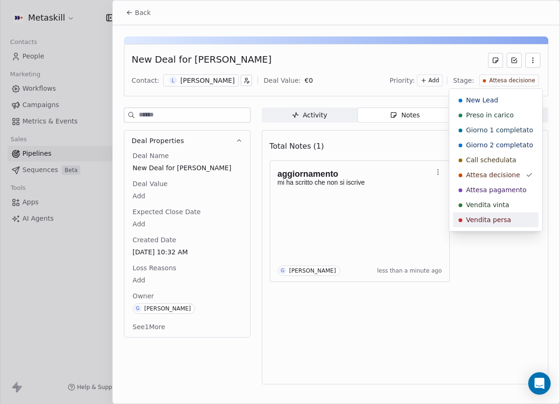
drag, startPoint x: 502, startPoint y: 209, endPoint x: 501, endPoint y: 215, distance: 6.1
click at [502, 216] on div "New Lead Preso in carico Giorno 1 completato Giorno 2 completato Call schedulat…" at bounding box center [495, 159] width 85 height 135
click at [480, 220] on span "Vendita persa" at bounding box center [488, 219] width 45 height 9
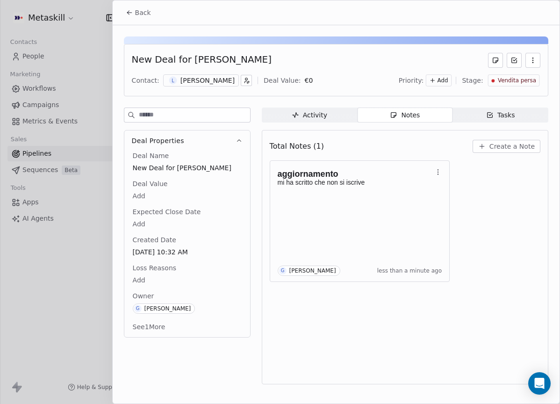
click at [182, 280] on body "Metaskill Contacts People Marketing Workflows Campaigns Metrics & Events Sales …" at bounding box center [280, 202] width 560 height 404
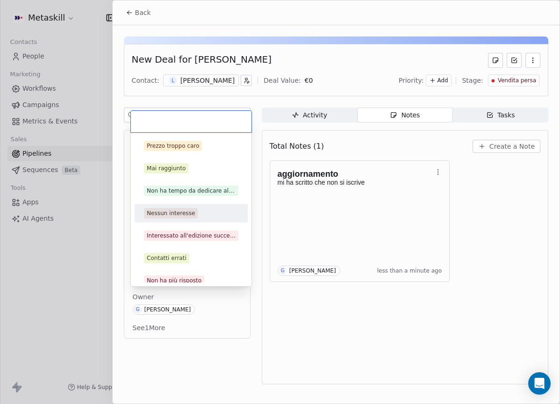
click at [180, 216] on div "Nessun interesse" at bounding box center [171, 213] width 48 height 8
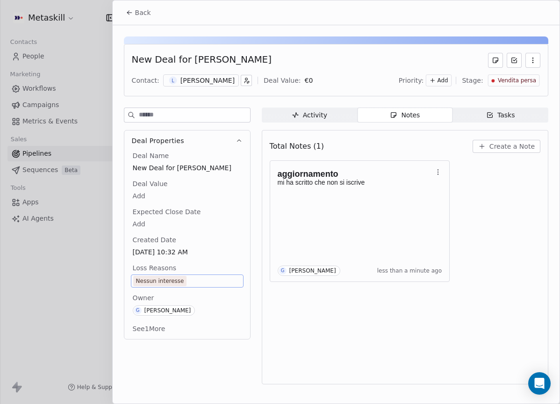
click at [135, 9] on span "Back" at bounding box center [143, 12] width 16 height 9
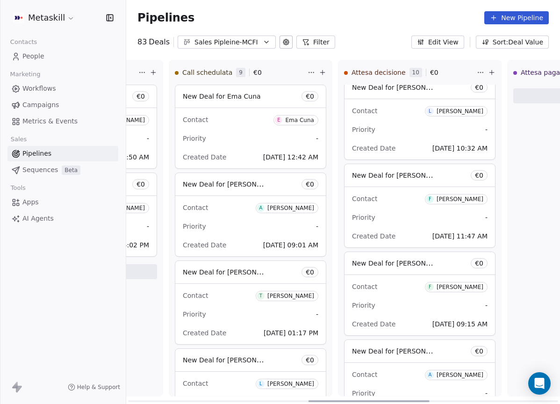
scroll to position [29, 0]
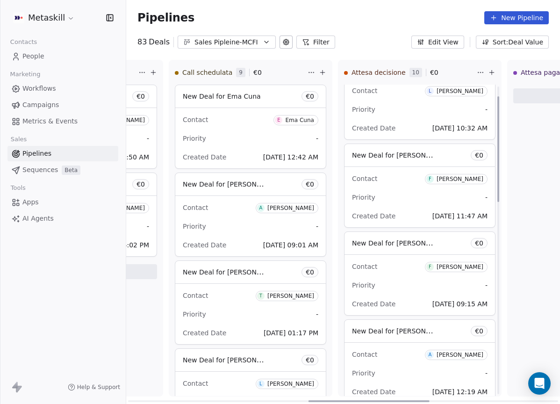
click at [461, 178] on div "[PERSON_NAME]" at bounding box center [459, 179] width 47 height 7
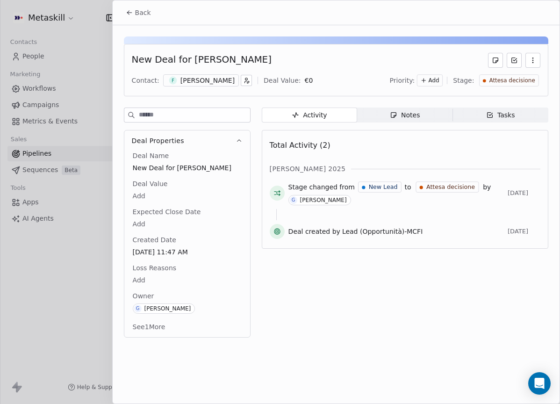
click at [206, 83] on div "[PERSON_NAME]" at bounding box center [207, 80] width 54 height 9
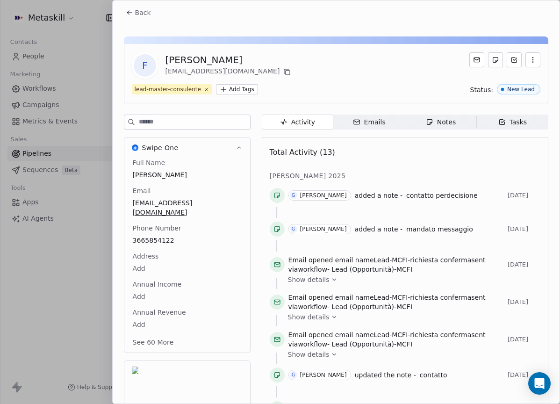
scroll to position [29, 0]
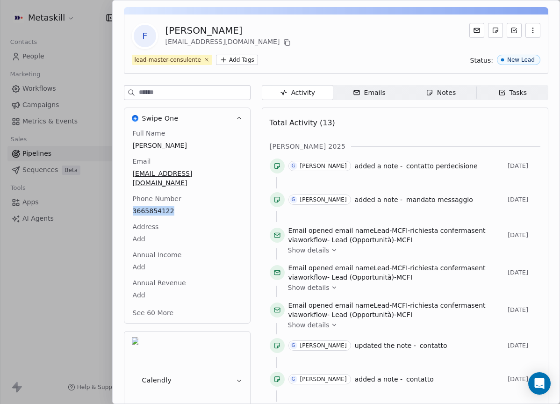
click at [434, 89] on div "Notes" at bounding box center [441, 93] width 30 height 10
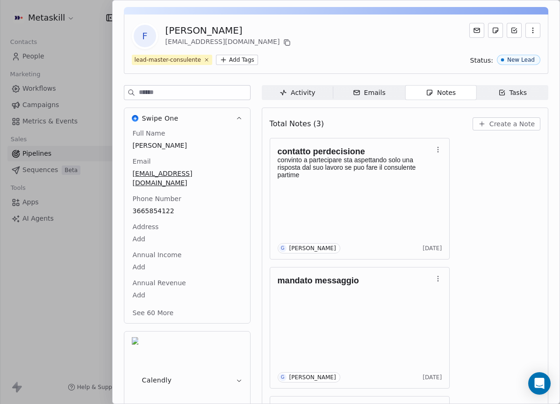
click at [337, 62] on div "lead-master-consulente Add Tags Status: New Lead" at bounding box center [336, 60] width 408 height 10
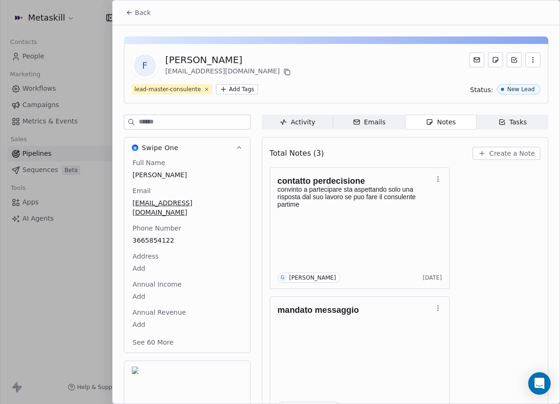
drag, startPoint x: 507, startPoint y: 145, endPoint x: 502, endPoint y: 154, distance: 10.3
click at [506, 145] on div "Total Notes (3) Create a Note" at bounding box center [405, 153] width 270 height 21
click at [501, 154] on span "Create a Note" at bounding box center [511, 153] width 45 height 9
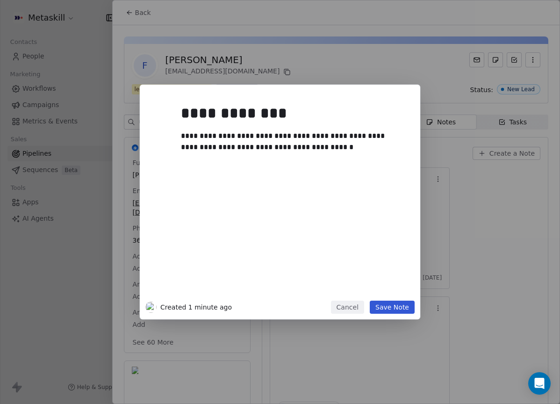
click at [396, 311] on button "Save Note" at bounding box center [391, 306] width 45 height 13
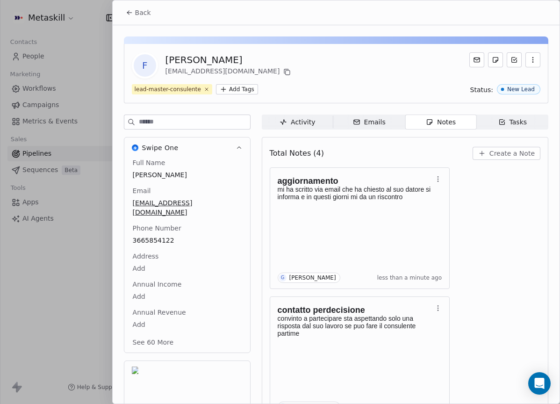
click at [141, 13] on span "Back" at bounding box center [143, 12] width 16 height 9
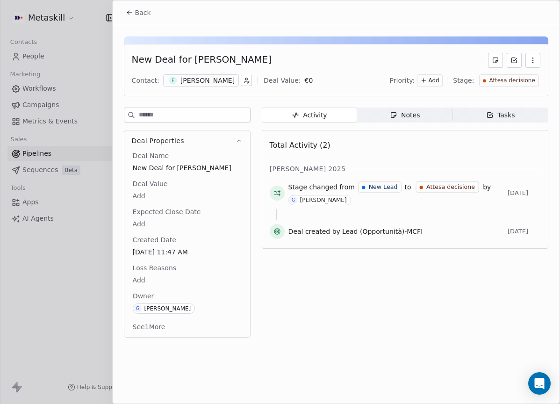
click at [140, 14] on span "Back" at bounding box center [143, 12] width 16 height 9
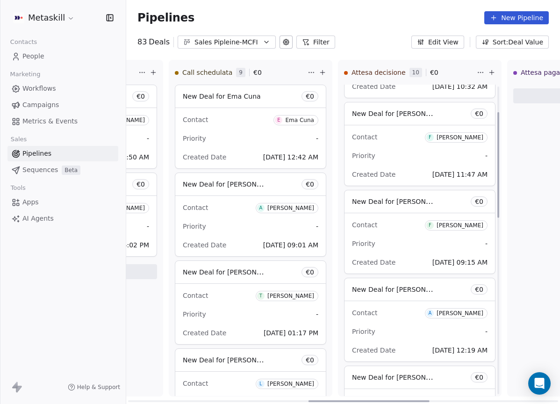
scroll to position [76, 0]
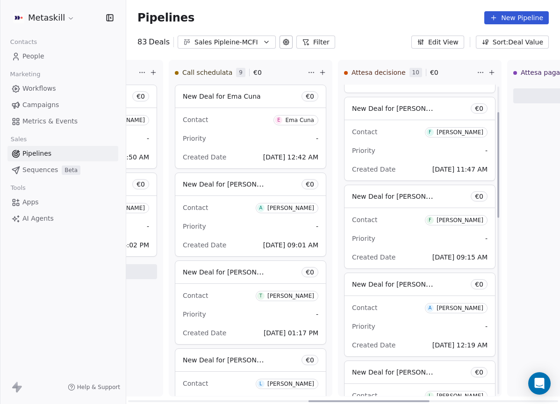
click at [461, 212] on div "Contact F Federico Iacovella" at bounding box center [419, 219] width 135 height 15
click at [457, 220] on div "Federico Iacovella" at bounding box center [459, 220] width 47 height 7
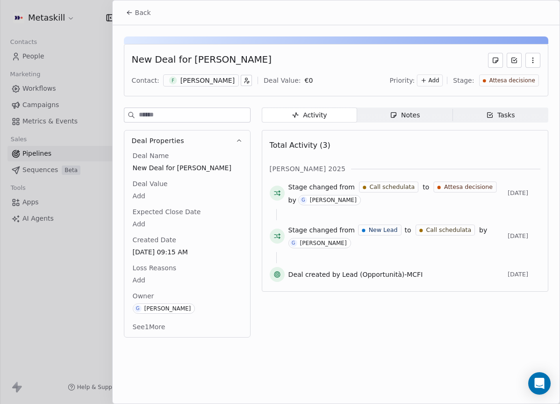
click at [213, 78] on div "Federico Iacovella" at bounding box center [207, 80] width 54 height 9
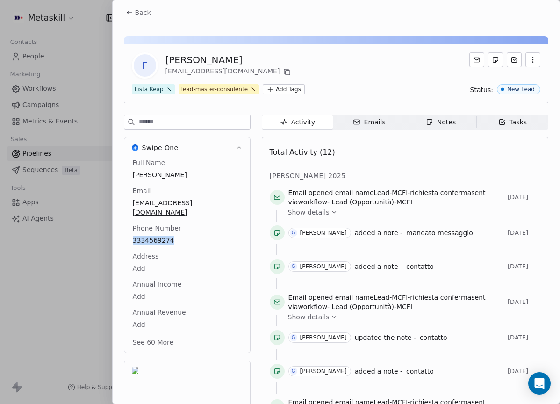
click at [435, 123] on div "Notes" at bounding box center [441, 122] width 30 height 10
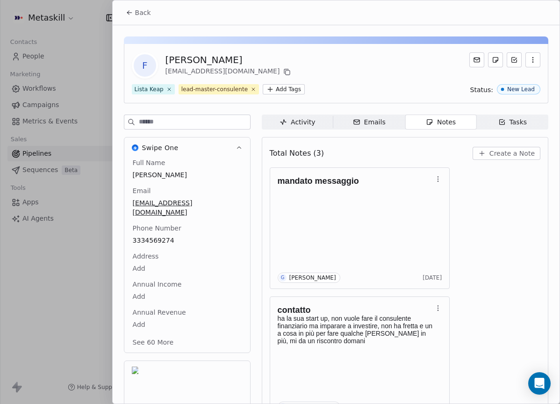
click at [391, 67] on div "F Federico Iacovella federicoiacovella1987@gmail.com" at bounding box center [336, 65] width 408 height 26
click at [503, 158] on button "Create a Note" at bounding box center [506, 153] width 68 height 13
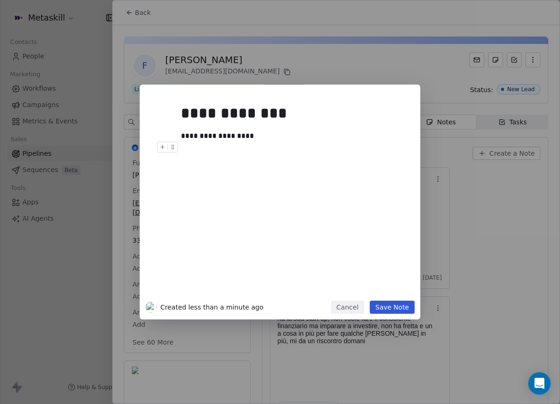
click at [388, 298] on div "**********" at bounding box center [291, 195] width 232 height 210
click at [390, 298] on div "**********" at bounding box center [291, 195] width 232 height 210
click at [385, 306] on button "Save Note" at bounding box center [391, 306] width 45 height 13
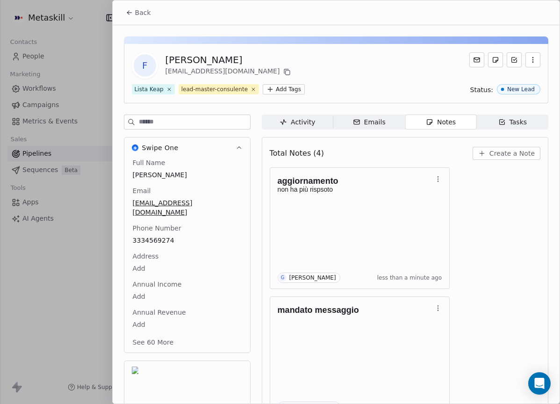
click at [140, 6] on button "Back" at bounding box center [138, 12] width 36 height 17
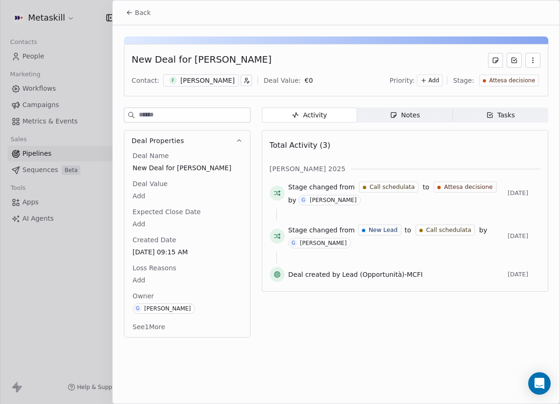
click at [505, 74] on div "Priority: Add Stage: Attesa decisione" at bounding box center [465, 80] width 150 height 14
click at [504, 77] on span "Attesa decisione" at bounding box center [512, 81] width 46 height 8
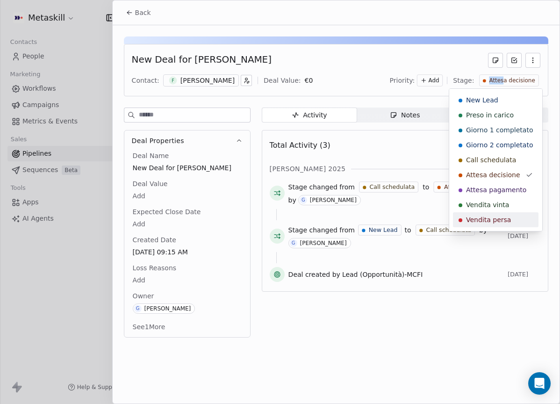
click at [507, 216] on span "Vendita persa" at bounding box center [488, 219] width 45 height 9
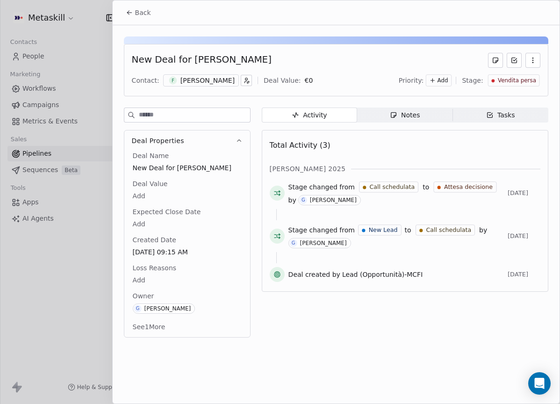
click at [162, 271] on span "Loss Reasons" at bounding box center [154, 267] width 47 height 9
click at [149, 272] on span "Loss Reasons" at bounding box center [154, 267] width 47 height 9
click at [147, 280] on body "Metaskill Contacts People Marketing Workflows Campaigns Metrics & Events Sales …" at bounding box center [280, 202] width 560 height 404
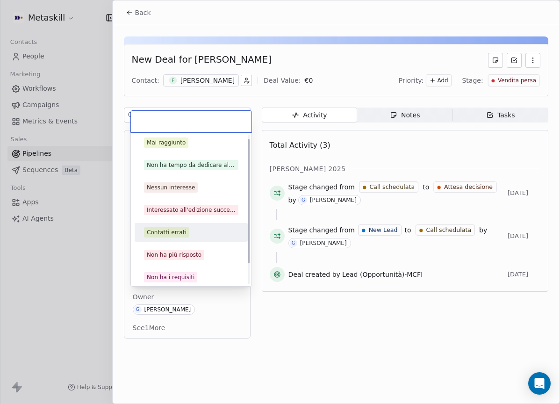
scroll to position [30, 0]
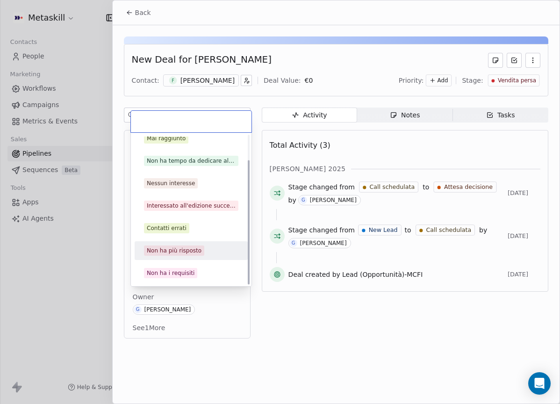
click at [188, 250] on div "Non ha più risposto" at bounding box center [174, 250] width 55 height 8
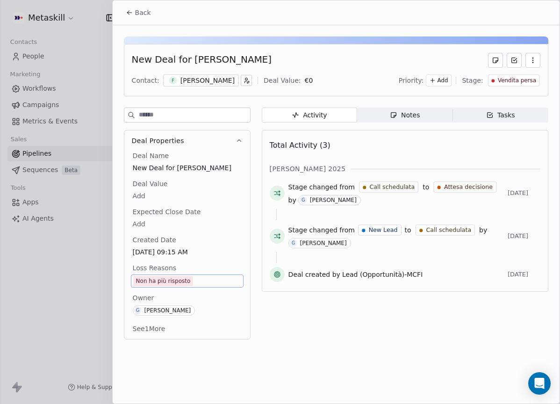
click at [140, 16] on span "Back" at bounding box center [143, 12] width 16 height 9
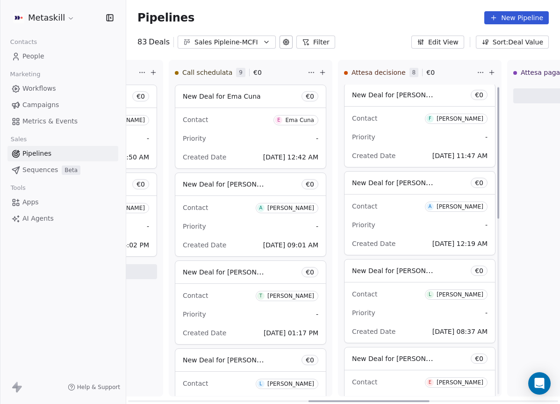
scroll to position [2, 0]
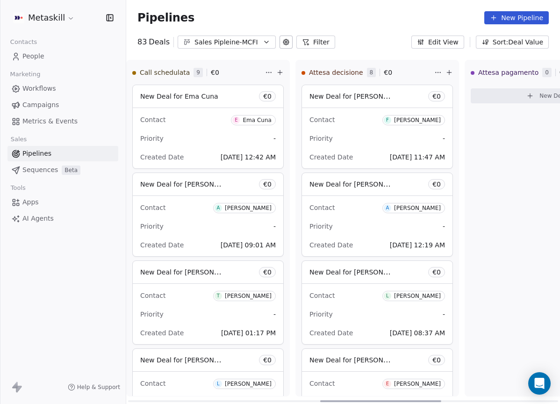
drag, startPoint x: 240, startPoint y: 398, endPoint x: 431, endPoint y: 355, distance: 195.7
click at [431, 400] on div at bounding box center [380, 401] width 121 height 2
click at [426, 207] on div "Alessandro De noni" at bounding box center [417, 208] width 47 height 7
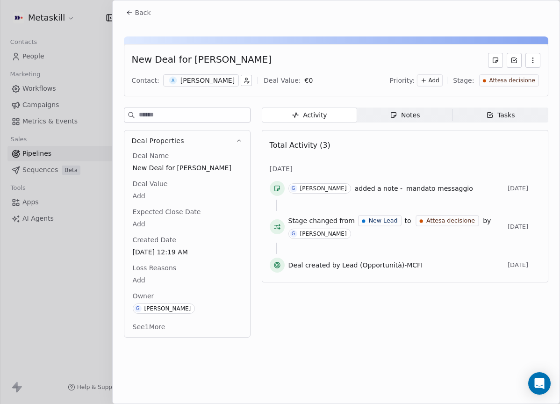
click at [207, 67] on div "New Deal for Alessandro De noni" at bounding box center [202, 60] width 140 height 15
drag, startPoint x: 211, startPoint y: 79, endPoint x: 216, endPoint y: 78, distance: 5.7
click at [211, 79] on div "Alessandro De noni" at bounding box center [207, 80] width 54 height 9
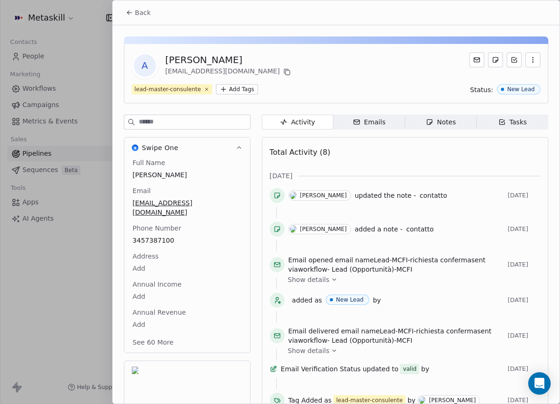
click at [427, 129] on span "Notes Notes" at bounding box center [439, 121] width 71 height 15
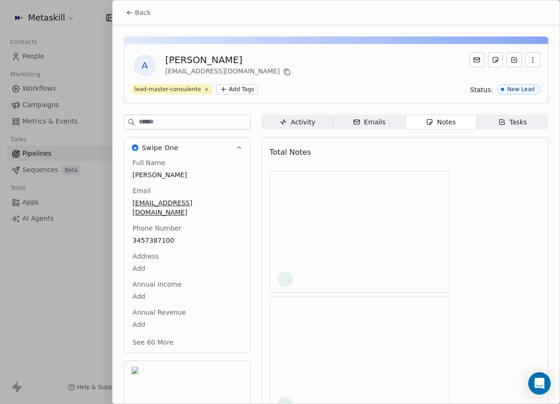
click at [426, 126] on div "Notes" at bounding box center [441, 122] width 30 height 10
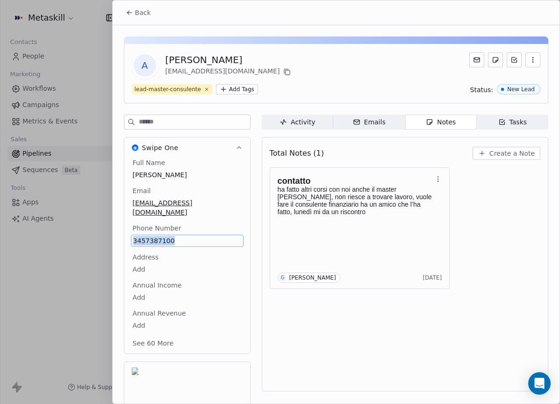
copy span "3457387100"
drag, startPoint x: 172, startPoint y: 232, endPoint x: 135, endPoint y: 224, distance: 38.3
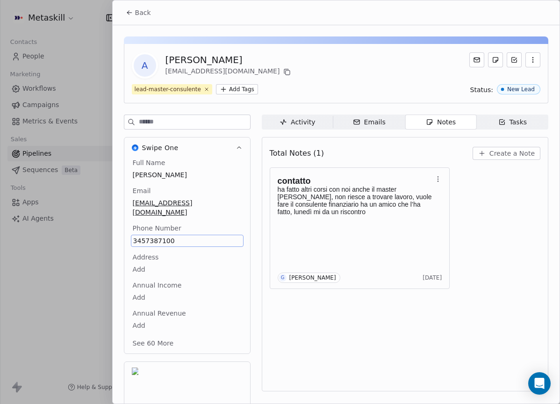
click at [135, 224] on div "Phone Number 3457387100" at bounding box center [187, 234] width 113 height 23
copy span "3457387100"
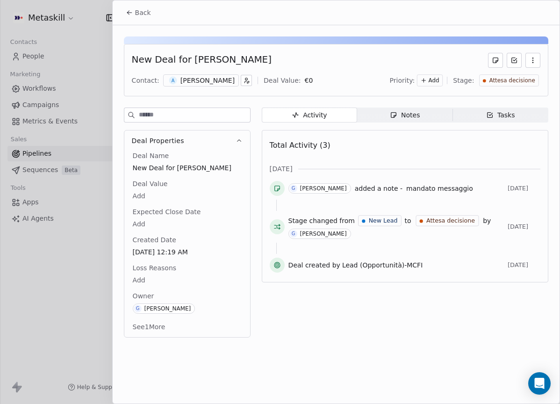
click at [412, 117] on div "Notes" at bounding box center [405, 115] width 30 height 10
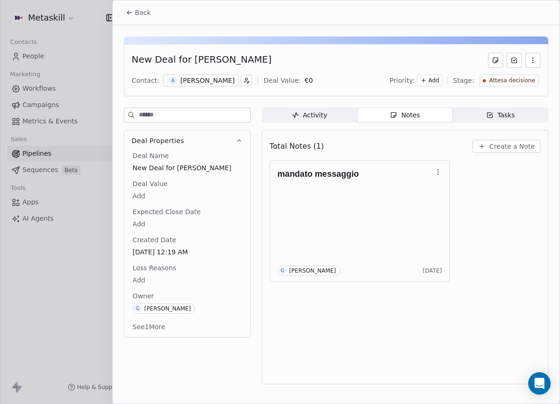
click at [494, 148] on span "Create a Note" at bounding box center [511, 146] width 45 height 9
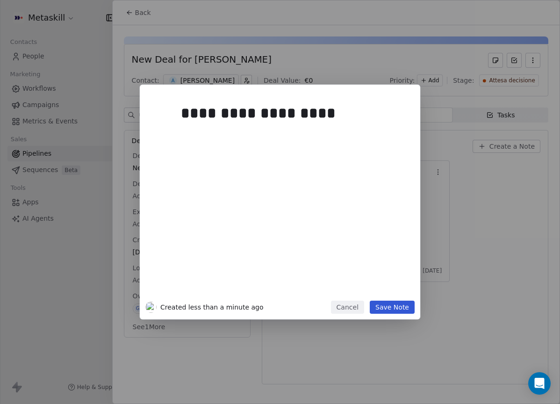
click at [407, 305] on button "Save Note" at bounding box center [391, 306] width 45 height 13
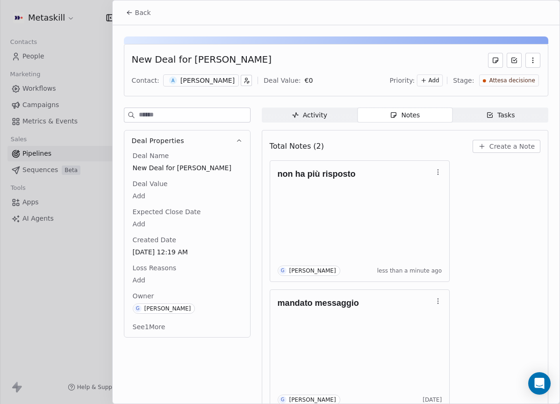
click at [504, 81] on span "Attesa decisione" at bounding box center [512, 81] width 46 height 8
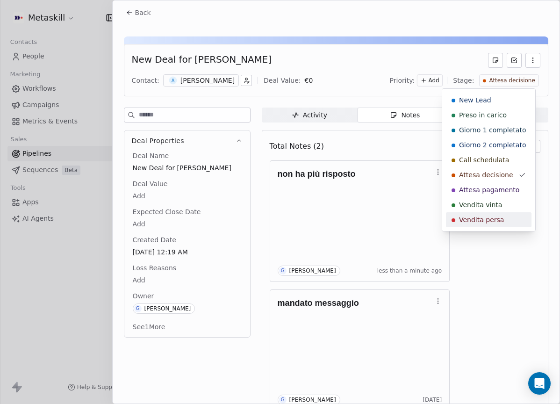
click at [504, 225] on div "Vendita persa" at bounding box center [488, 219] width 85 height 15
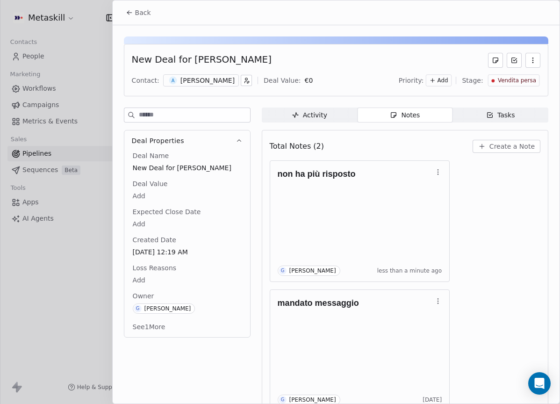
click at [137, 266] on span "Loss Reasons" at bounding box center [154, 267] width 47 height 9
click at [139, 277] on html "Metaskill Contacts People Marketing Workflows Campaigns Metrics & Events Sales …" at bounding box center [280, 202] width 560 height 404
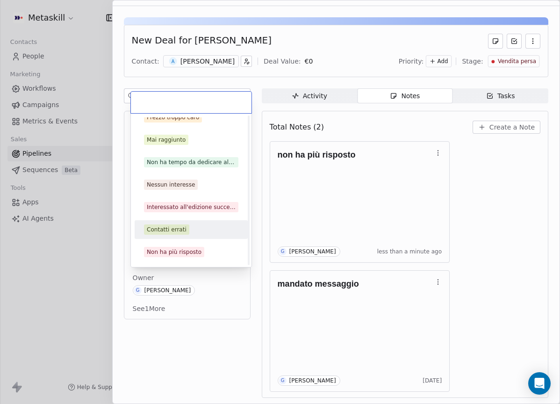
scroll to position [30, 0]
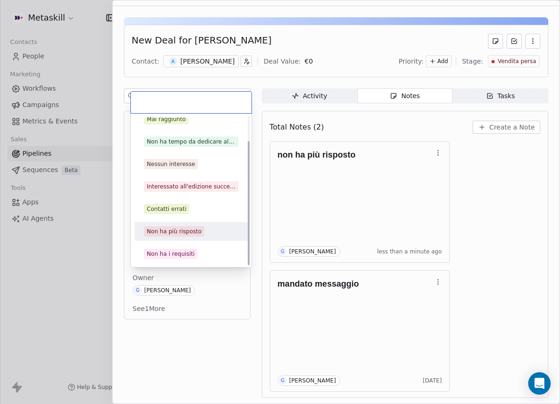
click at [189, 235] on span "Non ha più risposto" at bounding box center [174, 231] width 60 height 10
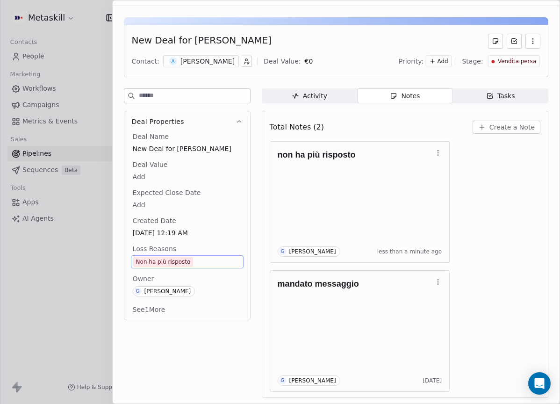
click at [482, 197] on div "non ha più risposto G Giulio Roselli less than a minute ago mandato messaggio G…" at bounding box center [405, 266] width 270 height 250
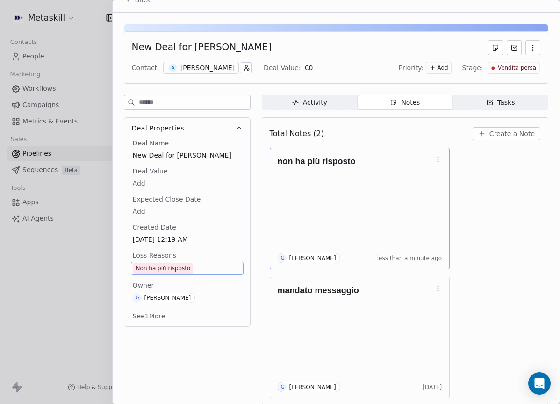
scroll to position [0, 0]
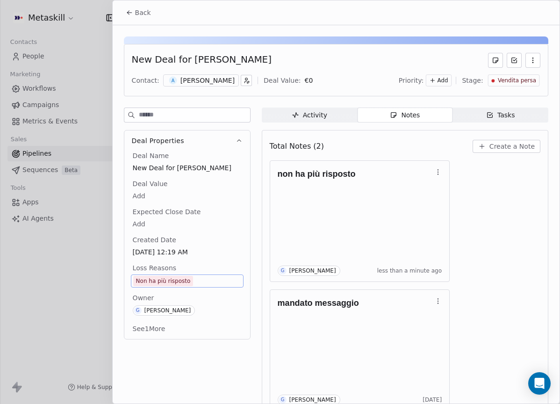
click at [150, 21] on button "Back" at bounding box center [138, 12] width 36 height 17
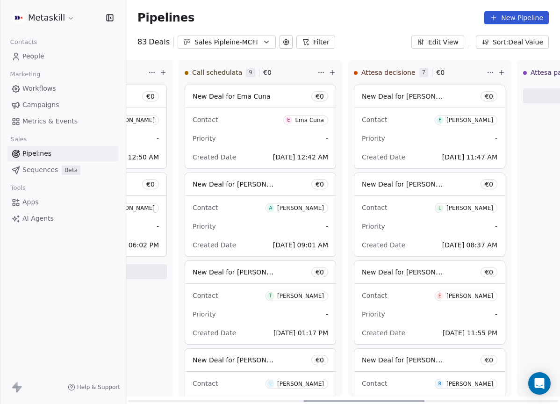
scroll to position [0, 691]
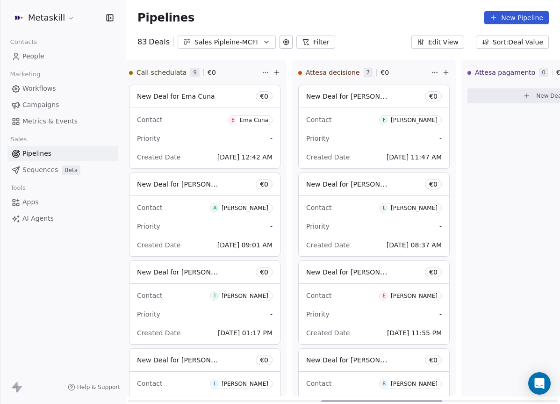
drag, startPoint x: 234, startPoint y: 400, endPoint x: 381, endPoint y: 306, distance: 174.1
click at [430, 400] on div at bounding box center [381, 401] width 121 height 2
click at [415, 208] on div "Luca Conte" at bounding box center [413, 208] width 47 height 7
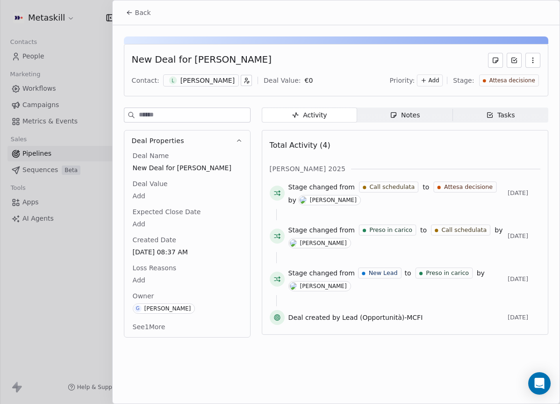
click at [212, 80] on div "Luca Conte" at bounding box center [207, 80] width 54 height 9
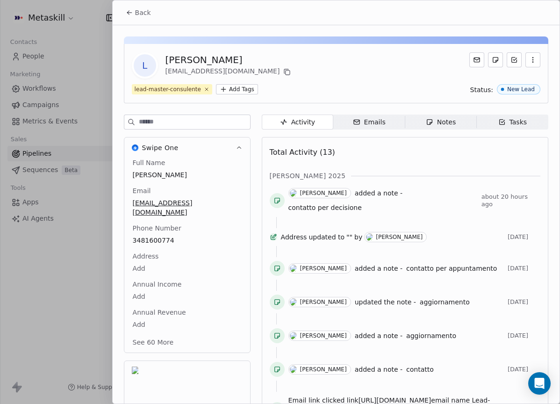
click at [427, 124] on icon "button" at bounding box center [429, 121] width 7 height 7
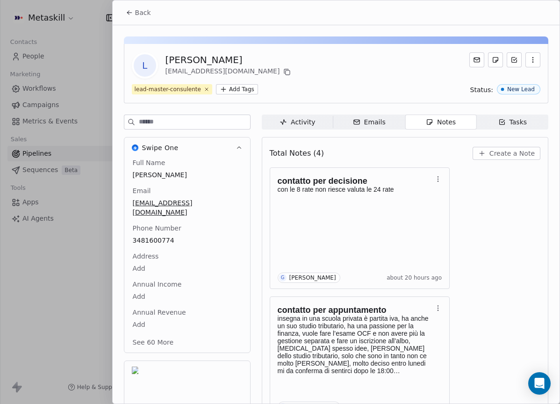
scroll to position [29, 0]
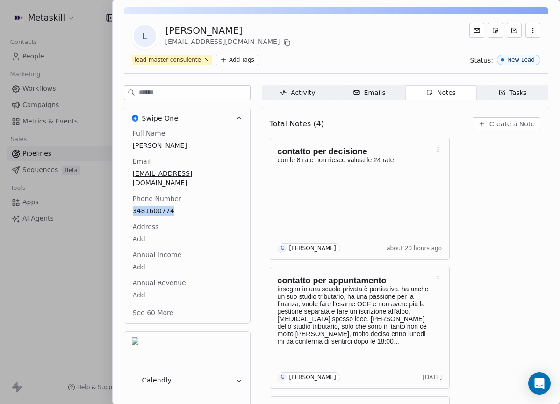
click at [512, 126] on span "Create a Note" at bounding box center [511, 123] width 45 height 9
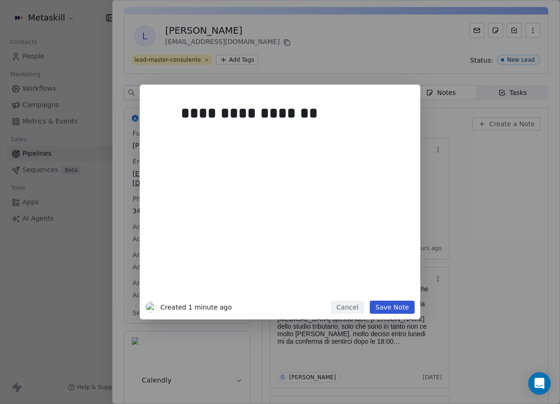
click at [399, 305] on button "Save Note" at bounding box center [391, 306] width 45 height 13
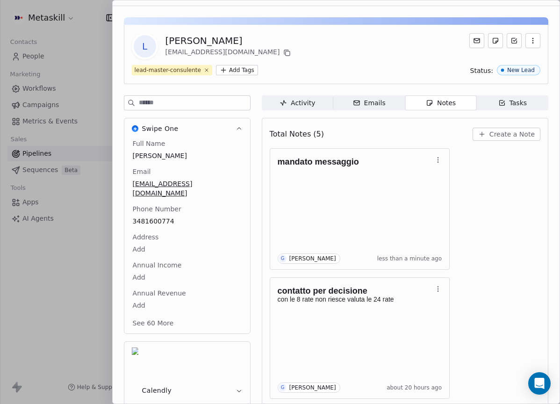
scroll to position [0, 0]
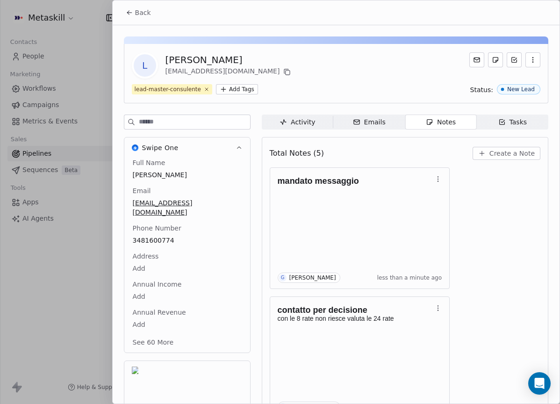
click at [148, 16] on span "Back" at bounding box center [143, 12] width 16 height 9
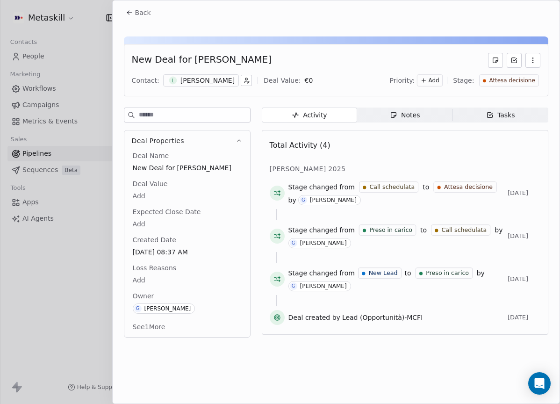
click at [147, 16] on span "Back" at bounding box center [143, 12] width 16 height 9
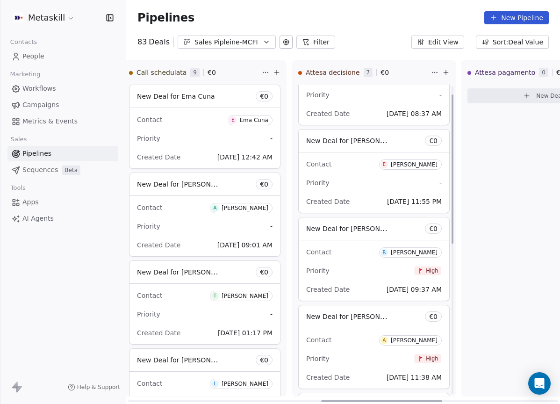
scroll to position [155, 0]
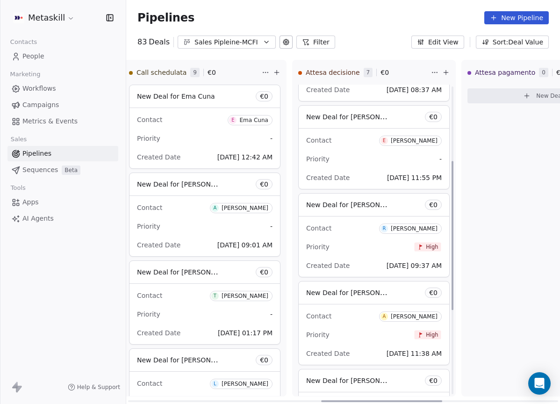
click at [434, 142] on div "Enrico" at bounding box center [413, 140] width 47 height 7
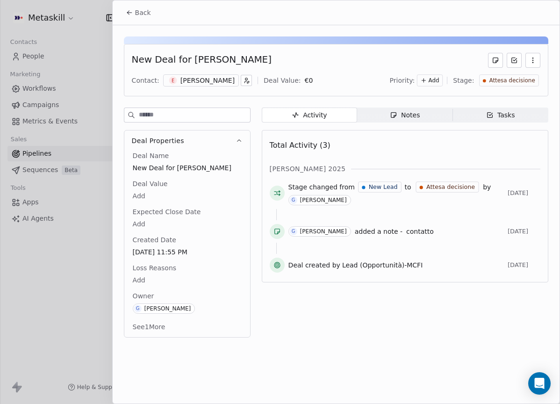
click at [198, 77] on div "E Enrico" at bounding box center [201, 80] width 76 height 12
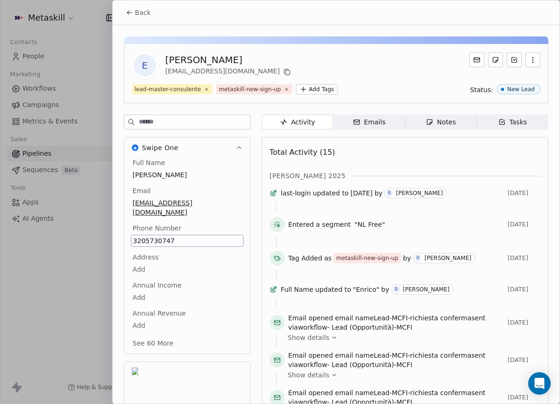
scroll to position [29, 0]
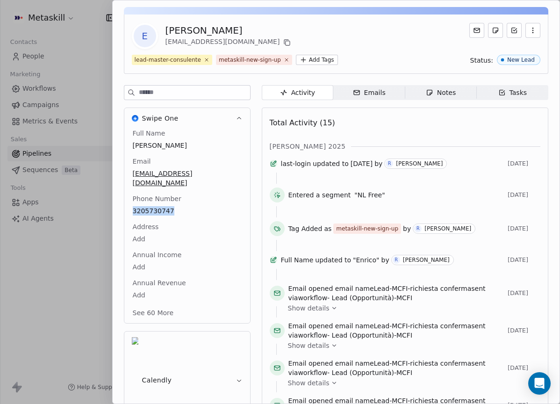
drag, startPoint x: 452, startPoint y: 90, endPoint x: 455, endPoint y: 94, distance: 5.0
click at [452, 90] on span "Notes Notes" at bounding box center [439, 92] width 71 height 15
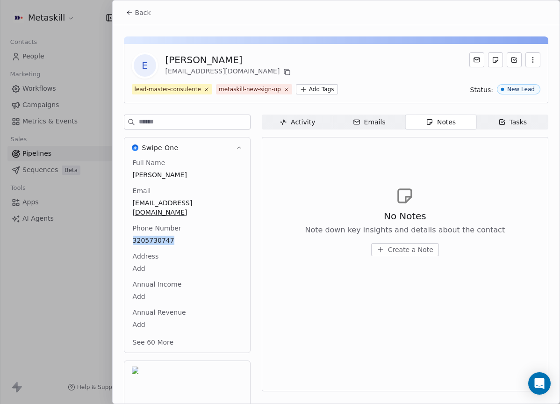
click at [132, 16] on button "Back" at bounding box center [138, 12] width 36 height 17
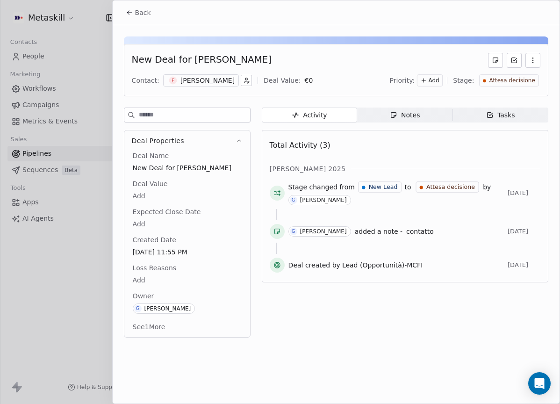
click at [438, 117] on span "Notes Notes" at bounding box center [404, 114] width 95 height 15
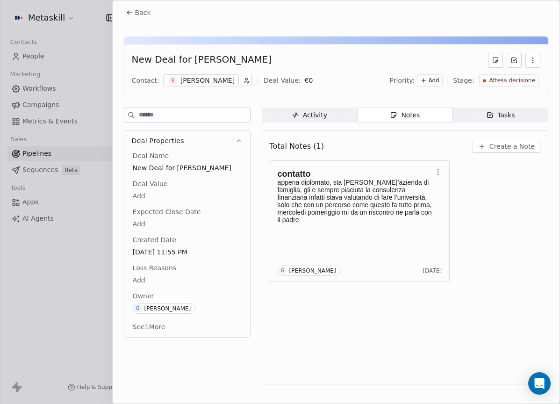
drag, startPoint x: 142, startPoint y: 11, endPoint x: 157, endPoint y: 15, distance: 15.7
click at [142, 10] on span "Back" at bounding box center [143, 12] width 16 height 9
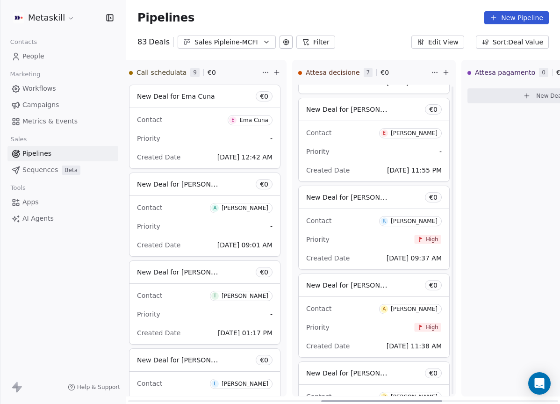
scroll to position [187, 0]
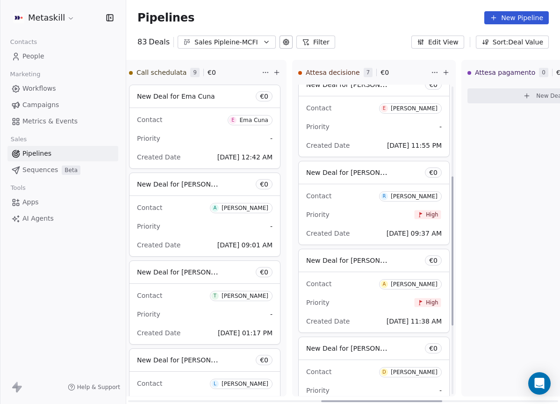
click at [419, 197] on div "Raimondo Deiara" at bounding box center [413, 196] width 47 height 7
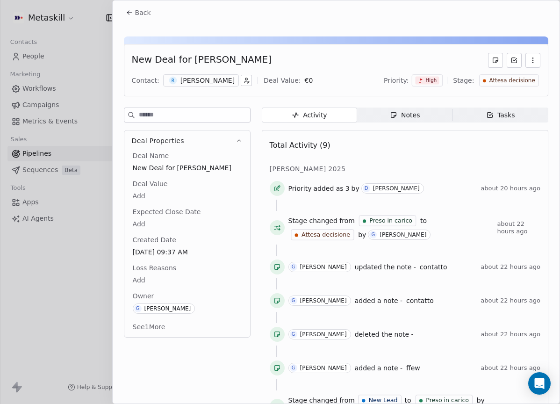
click at [220, 79] on div "[PERSON_NAME]" at bounding box center [207, 80] width 54 height 9
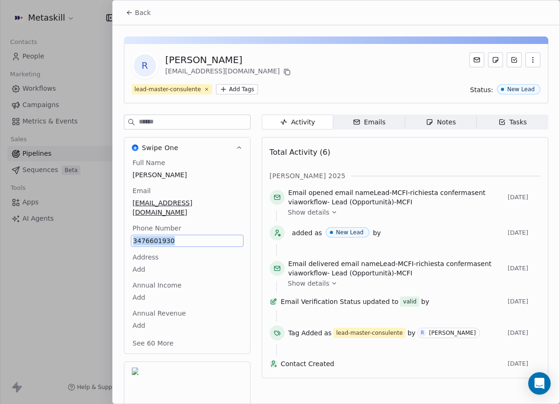
click at [148, 13] on span "Back" at bounding box center [143, 12] width 16 height 9
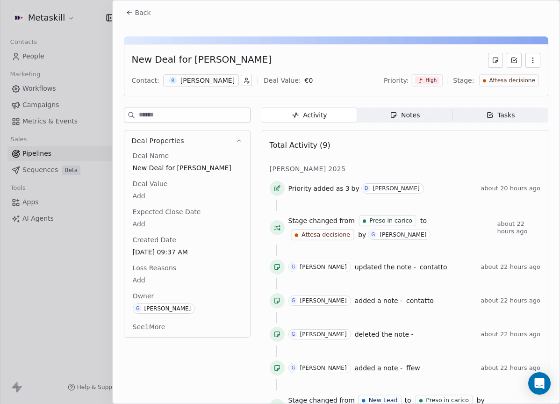
click at [431, 119] on span "Notes Notes" at bounding box center [404, 114] width 95 height 15
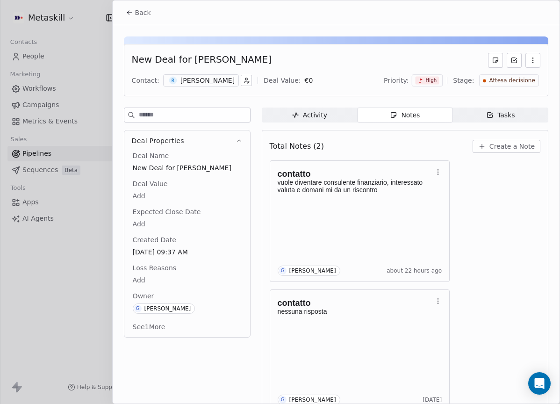
click at [514, 150] on span "Create a Note" at bounding box center [511, 146] width 45 height 9
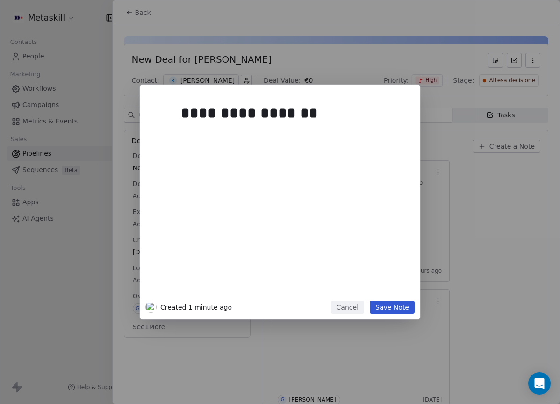
click at [405, 303] on button "Save Note" at bounding box center [391, 306] width 45 height 13
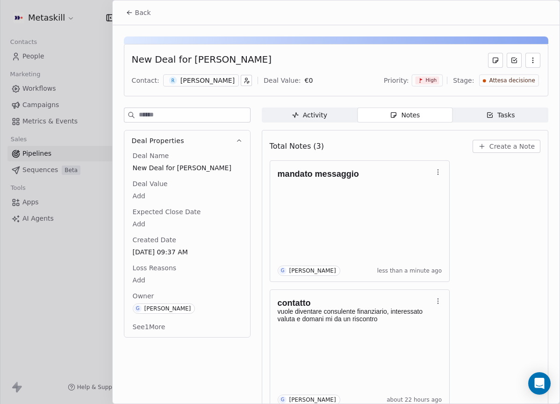
click at [145, 14] on span "Back" at bounding box center [143, 12] width 16 height 9
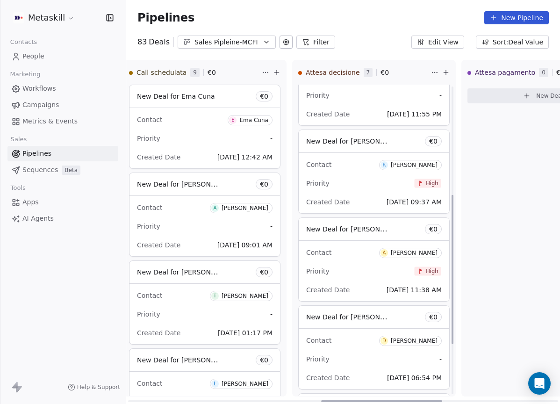
scroll to position [270, 0]
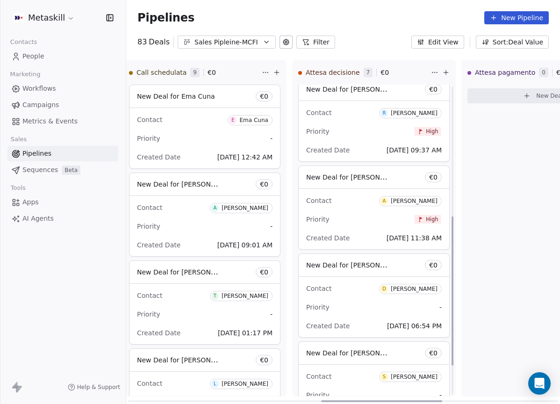
click at [390, 202] on div "[PERSON_NAME]" at bounding box center [413, 201] width 47 height 7
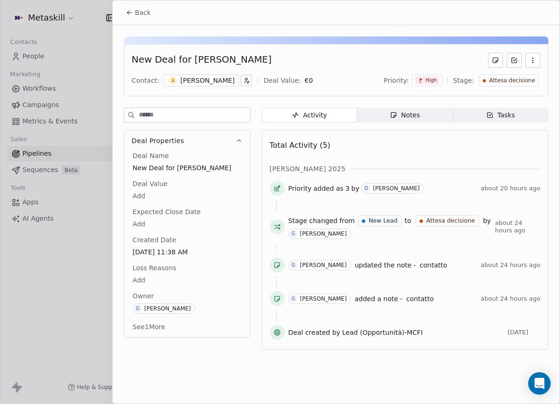
click at [395, 127] on div "Activity Activity Notes Notes Tasks Tasks Total Activity (5) ott 2025 Priority …" at bounding box center [405, 231] width 286 height 248
click at [401, 121] on span "Notes Notes" at bounding box center [404, 114] width 95 height 15
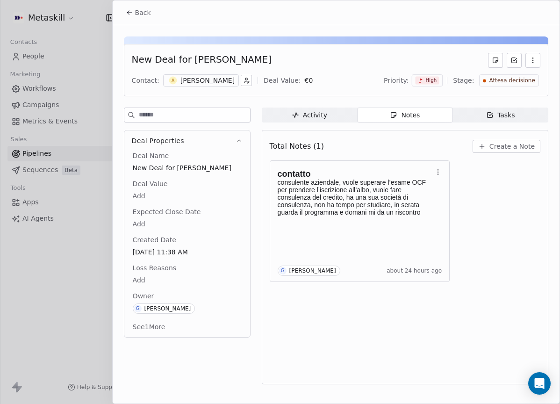
click at [213, 83] on div "[PERSON_NAME]" at bounding box center [207, 80] width 54 height 9
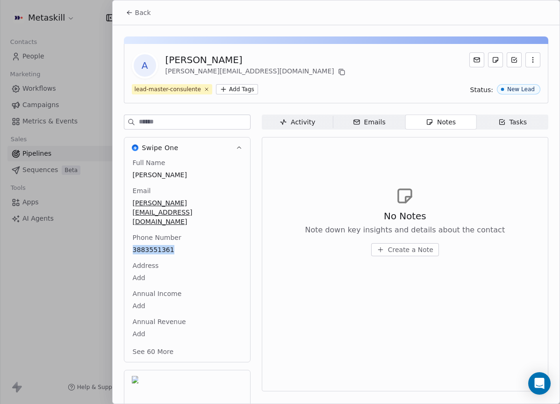
click at [144, 11] on span "Back" at bounding box center [143, 12] width 16 height 9
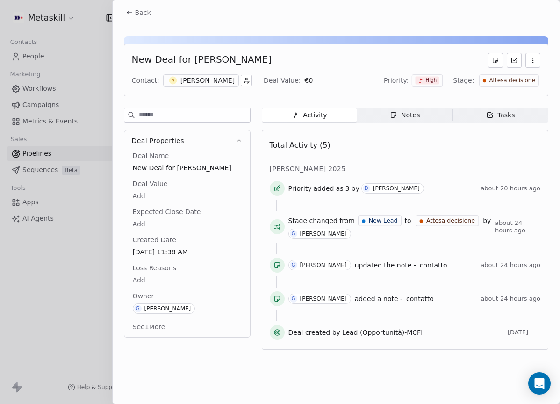
click at [408, 119] on div "Notes" at bounding box center [405, 115] width 30 height 10
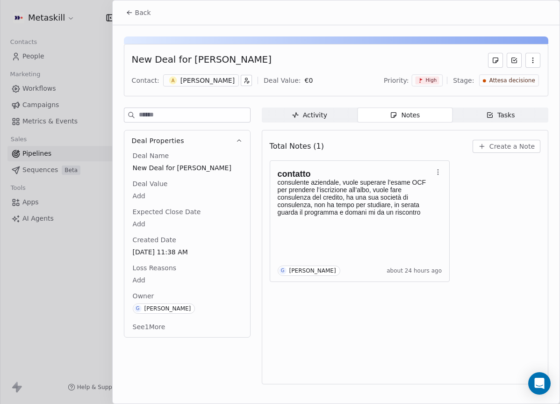
click at [496, 145] on span "Create a Note" at bounding box center [511, 146] width 45 height 9
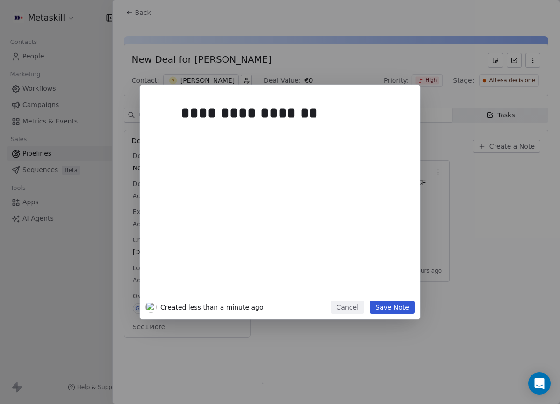
click at [395, 309] on button "Save Note" at bounding box center [391, 306] width 45 height 13
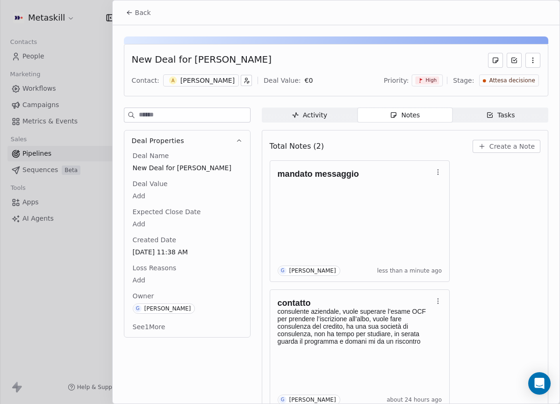
click at [132, 14] on icon at bounding box center [129, 12] width 7 height 7
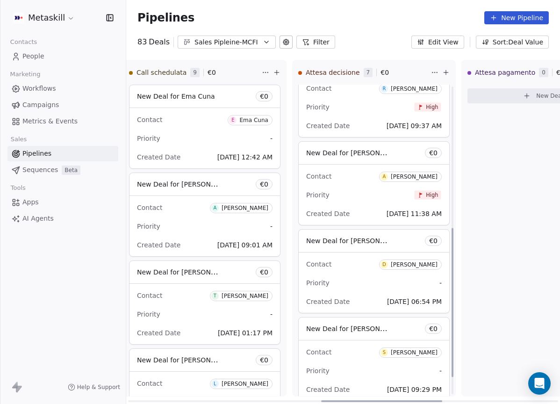
scroll to position [330, 0]
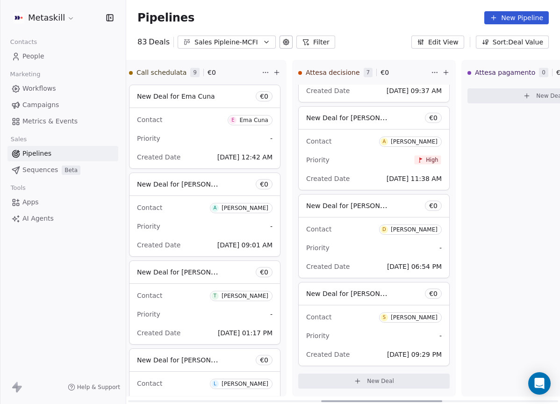
click at [418, 228] on div "[PERSON_NAME]" at bounding box center [413, 229] width 47 height 7
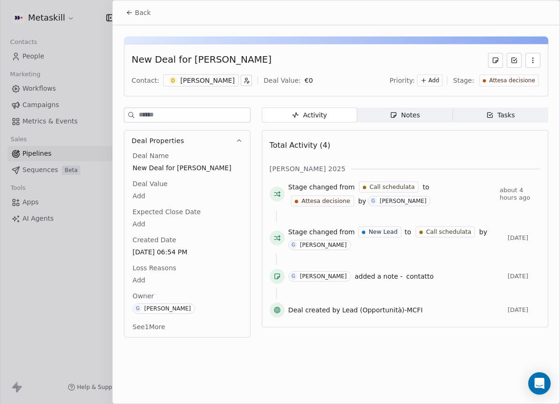
click at [406, 123] on div "Activity Activity Notes Notes Tasks Tasks Total Activity (4) ott 2025 Stage cha…" at bounding box center [405, 224] width 286 height 235
click at [408, 121] on span "Notes Notes" at bounding box center [404, 114] width 95 height 15
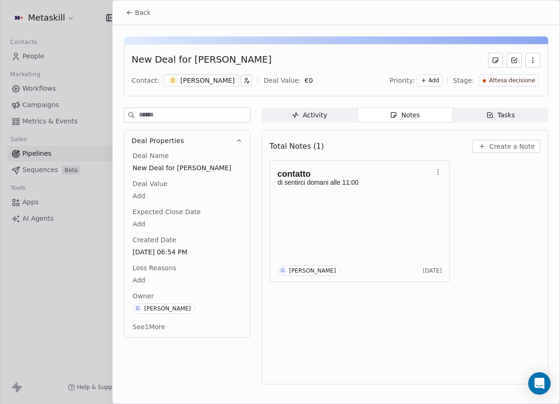
drag, startPoint x: 518, startPoint y: 65, endPoint x: 516, endPoint y: 76, distance: 10.9
click at [518, 66] on button at bounding box center [513, 60] width 15 height 15
click at [514, 79] on span "Attesa decisione" at bounding box center [512, 81] width 46 height 8
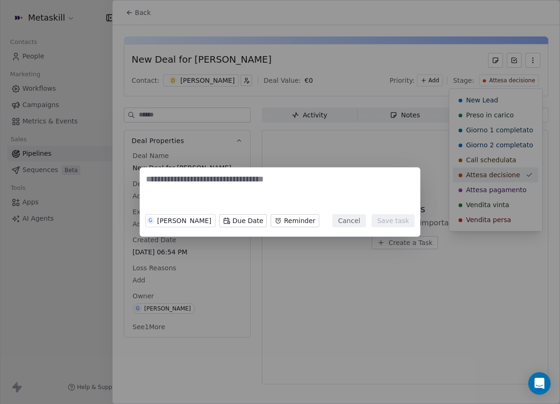
click at [356, 59] on div "G Giulio Roselli Due Date Reminder Cancel Save task" at bounding box center [280, 202] width 560 height 404
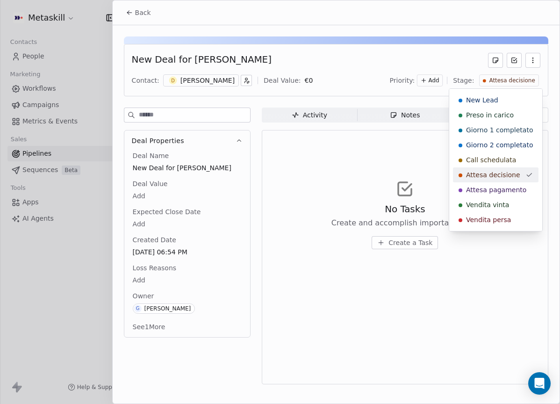
click at [332, 107] on html "Metaskill Contacts People Marketing Workflows Campaigns Metrics & Events Sales …" at bounding box center [280, 202] width 560 height 404
click at [334, 114] on span "Activity Activity" at bounding box center [309, 114] width 95 height 15
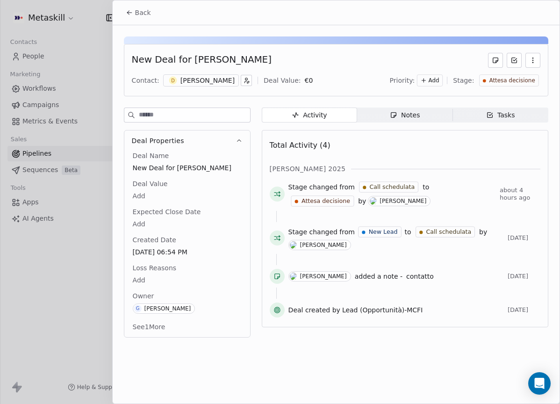
click at [406, 110] on div "Notes" at bounding box center [405, 115] width 30 height 10
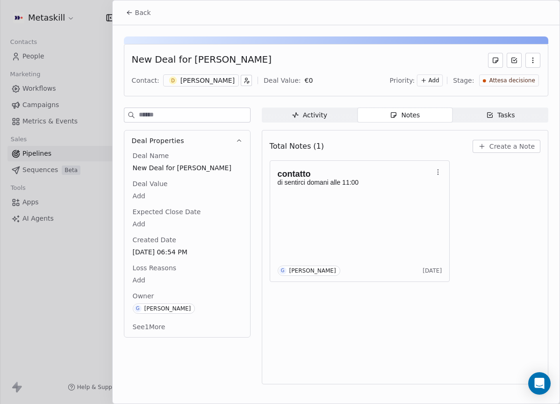
click at [210, 77] on div "[PERSON_NAME]" at bounding box center [207, 80] width 54 height 9
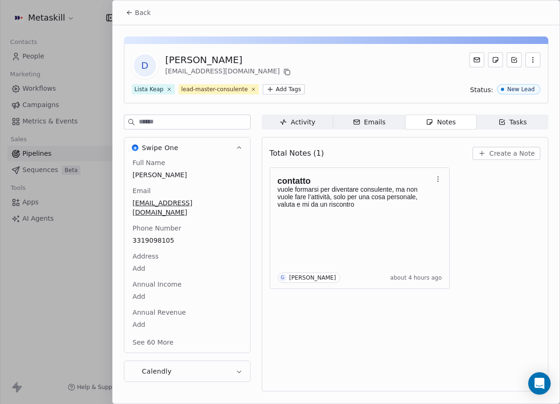
drag, startPoint x: 136, startPoint y: 8, endPoint x: 189, endPoint y: 39, distance: 61.4
click at [136, 8] on span "Back" at bounding box center [143, 12] width 16 height 9
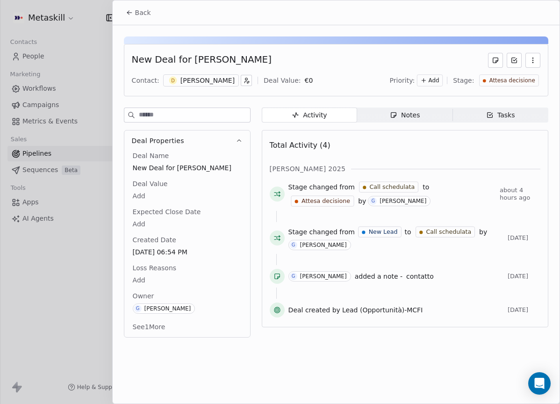
click at [126, 15] on icon at bounding box center [129, 12] width 7 height 7
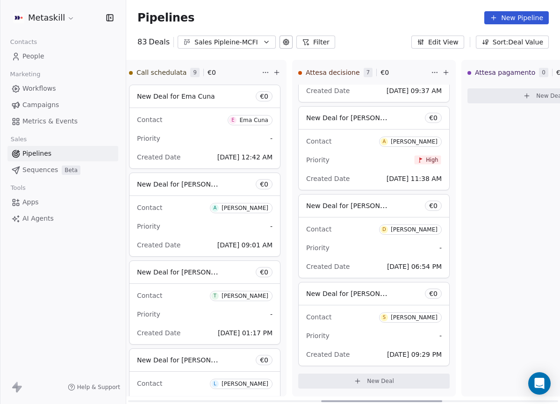
click at [419, 314] on div "[PERSON_NAME]" at bounding box center [413, 317] width 47 height 7
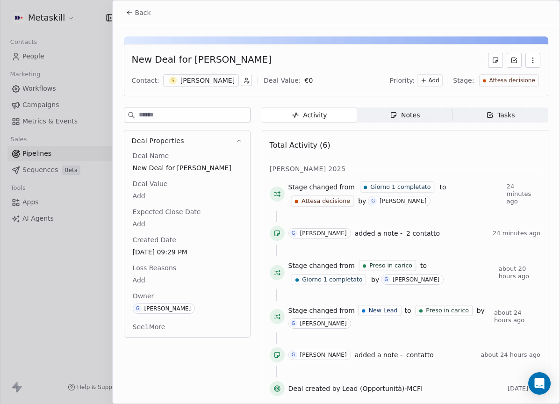
click at [399, 111] on div "Notes" at bounding box center [405, 115] width 30 height 10
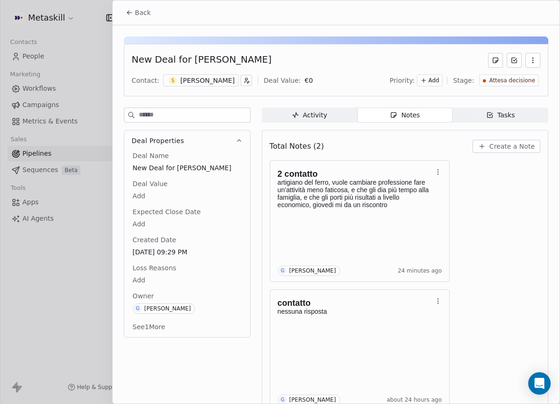
click at [142, 8] on span "Back" at bounding box center [143, 12] width 16 height 9
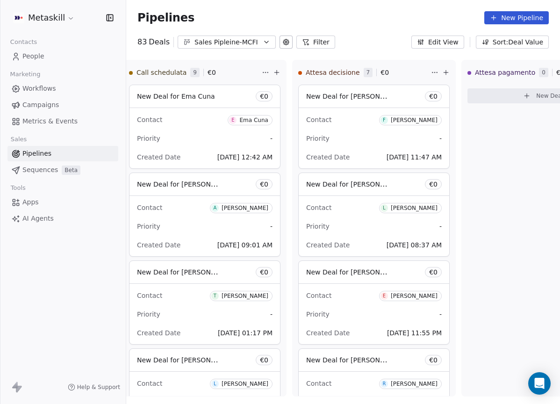
click at [226, 47] on button "Sales Pipleine-MCFI" at bounding box center [226, 41] width 98 height 13
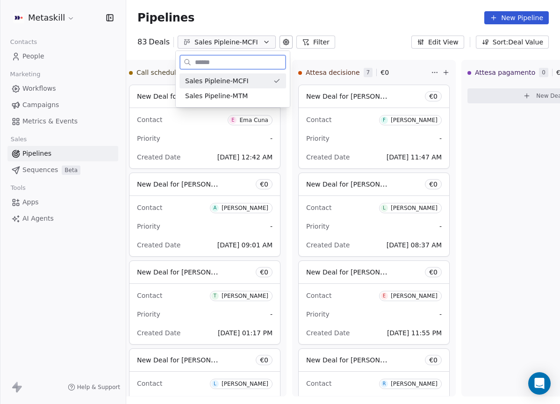
click at [259, 89] on div "Sales Pipeline-MTM" at bounding box center [232, 95] width 106 height 15
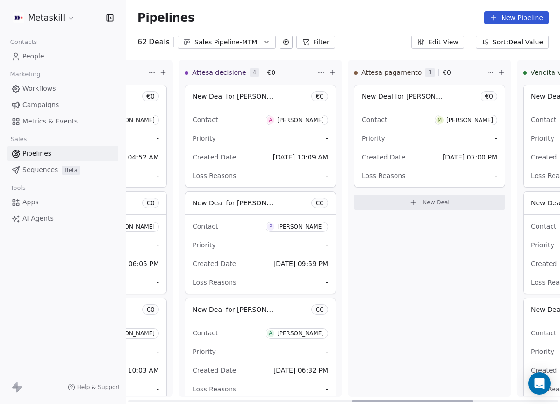
drag, startPoint x: 238, startPoint y: 398, endPoint x: 454, endPoint y: 249, distance: 262.1
click at [470, 400] on div at bounding box center [412, 401] width 121 height 2
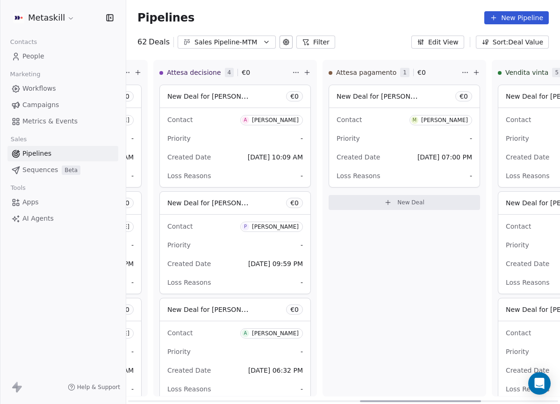
click at [441, 120] on div "[PERSON_NAME]" at bounding box center [444, 120] width 47 height 7
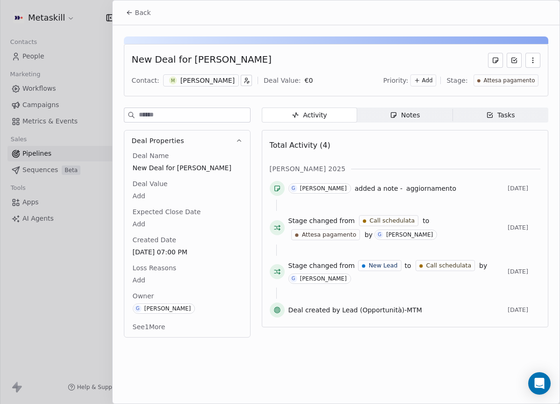
click at [215, 78] on div "[PERSON_NAME]" at bounding box center [207, 80] width 54 height 9
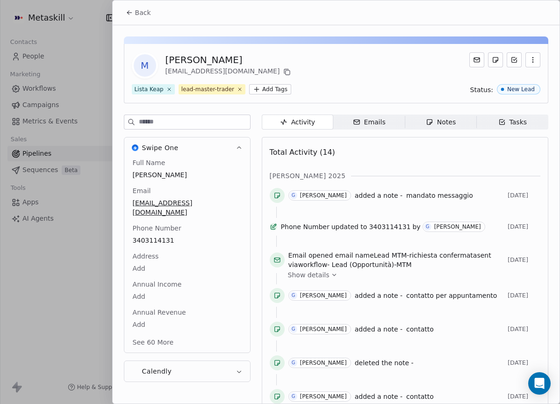
scroll to position [29, 0]
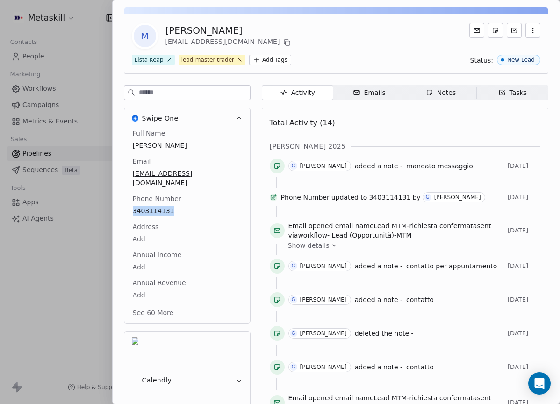
click at [404, 87] on span "Notes Notes" at bounding box center [439, 92] width 71 height 15
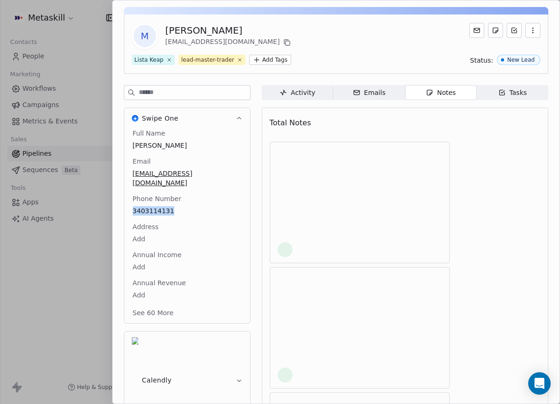
click at [453, 95] on span "Notes Notes" at bounding box center [439, 92] width 71 height 15
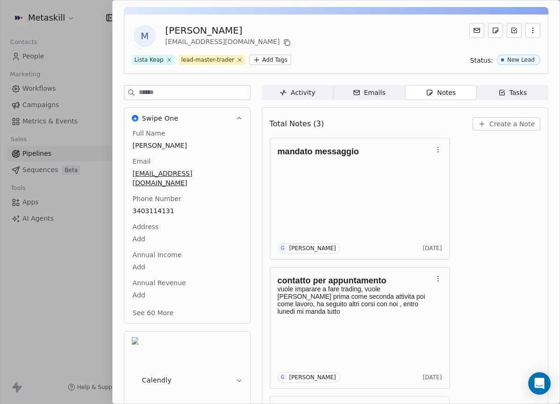
click at [203, 138] on div "Full Name Matteo Cucchi" at bounding box center [187, 139] width 113 height 22
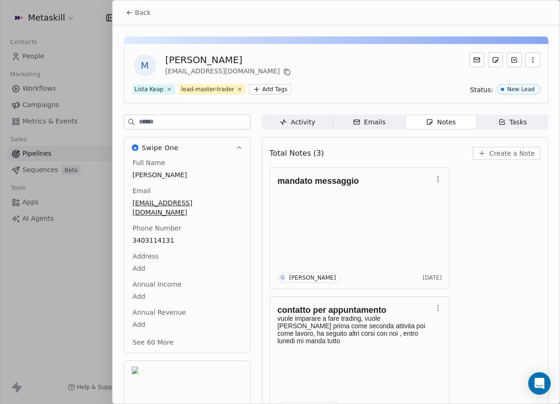
click at [147, 8] on span "Back" at bounding box center [143, 12] width 16 height 9
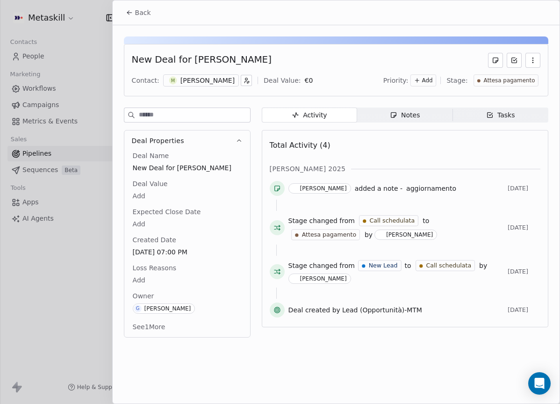
click at [408, 122] on div "Activity Activity Notes Notes Tasks Tasks Total Activity (4) ott 2025 Giulio Ro…" at bounding box center [405, 224] width 286 height 235
click at [412, 119] on div "Notes" at bounding box center [405, 115] width 30 height 10
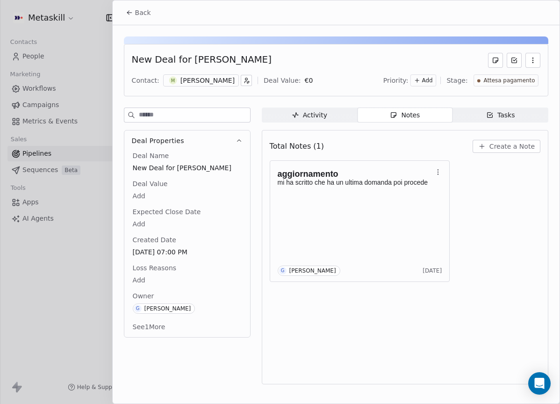
click at [383, 48] on div "New Deal for Matteo Cucchi Contact: M Matteo Cucchi Deal Value: € 0 Priority: A…" at bounding box center [336, 70] width 424 height 52
click at [105, 7] on div at bounding box center [280, 202] width 560 height 404
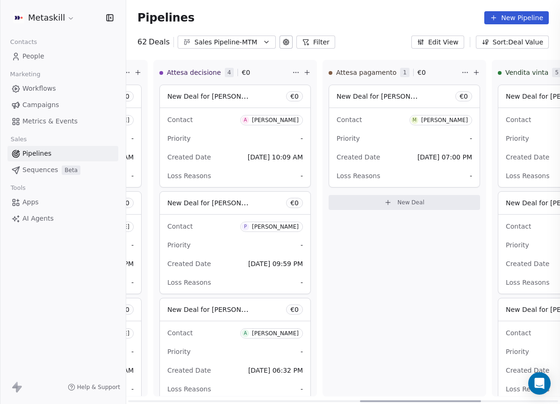
click at [126, 20] on div at bounding box center [280, 202] width 560 height 404
click at [363, 400] on div at bounding box center [422, 401] width 121 height 2
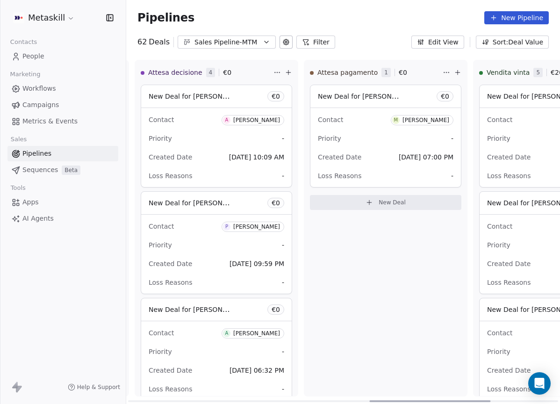
scroll to position [0, 1105]
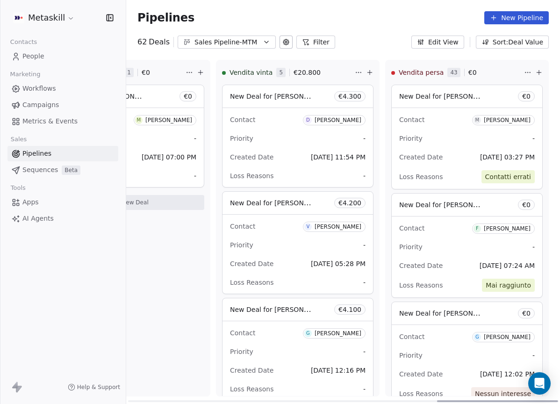
drag, startPoint x: 372, startPoint y: 396, endPoint x: 586, endPoint y: 363, distance: 216.3
click at [558, 400] on div at bounding box center [497, 401] width 121 height 2
click at [236, 47] on button "Sales Pipeline-MTM" at bounding box center [226, 41] width 98 height 13
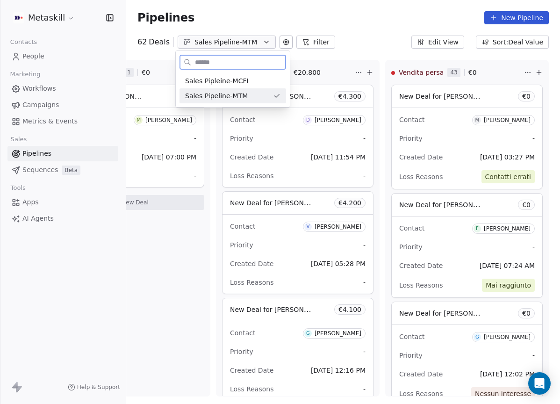
click at [252, 93] on div "Sales Pipeline-MTM" at bounding box center [227, 96] width 84 height 10
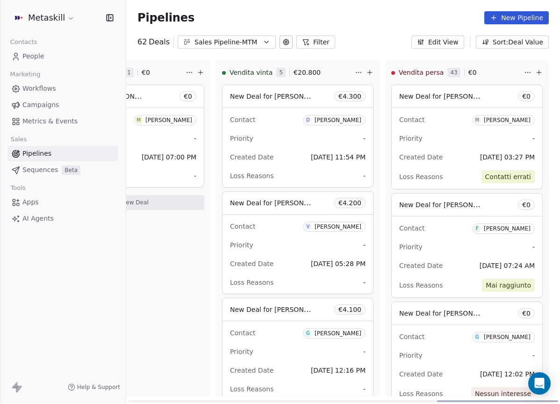
click at [242, 43] on div "Sales Pipeline-MTM" at bounding box center [226, 42] width 64 height 10
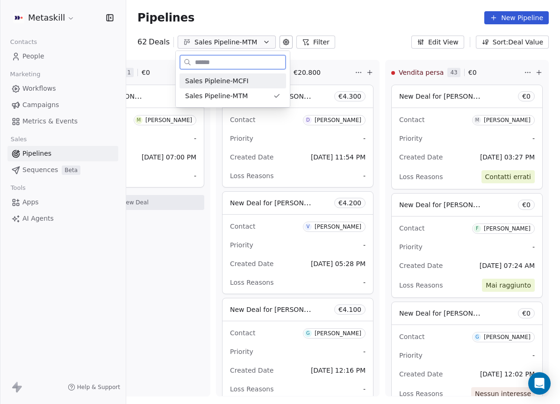
click at [238, 84] on span "Sales Pipleine-MCFI" at bounding box center [217, 81] width 64 height 10
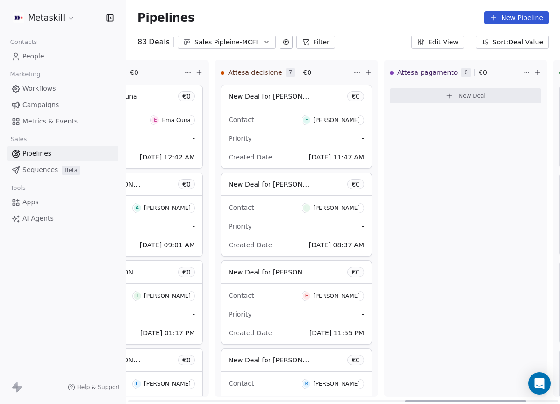
scroll to position [0, 1105]
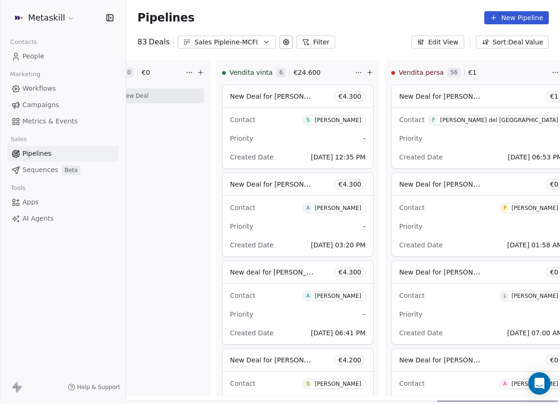
drag, startPoint x: 245, startPoint y: 399, endPoint x: 602, endPoint y: 395, distance: 356.9
click at [558, 400] on div at bounding box center [497, 401] width 121 height 2
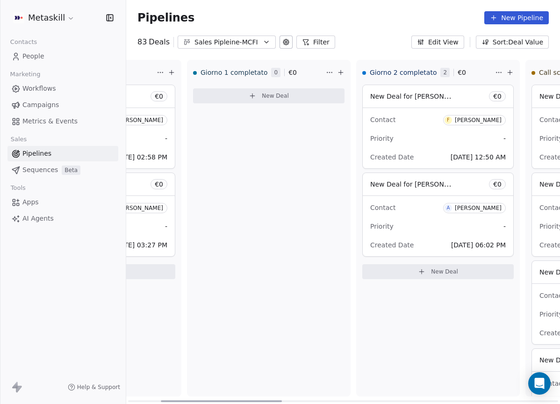
scroll to position [0, 0]
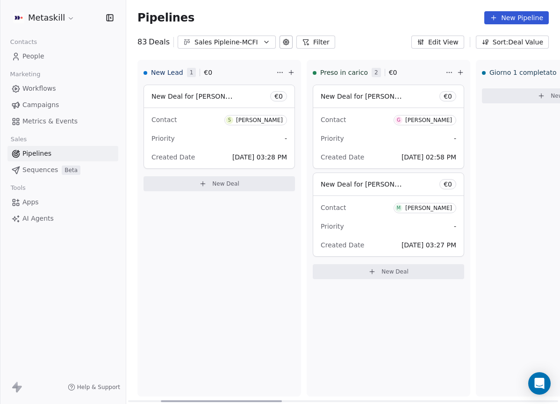
drag, startPoint x: 469, startPoint y: 399, endPoint x: 157, endPoint y: 382, distance: 312.5
click at [161, 400] on div at bounding box center [221, 401] width 121 height 2
drag, startPoint x: 208, startPoint y: 305, endPoint x: 211, endPoint y: 317, distance: 12.5
click at [208, 305] on div "New Lead 1 € 0 New Deal for Salvatore Pompa € 0 Contact S Salvatore Pompa Prior…" at bounding box center [218, 228] width 163 height 336
click at [375, 342] on div "Preso in carico 2 € 0 New Deal for Gianluigi Calabrini € 0 Contact G Gianluigi …" at bounding box center [387, 228] width 163 height 336
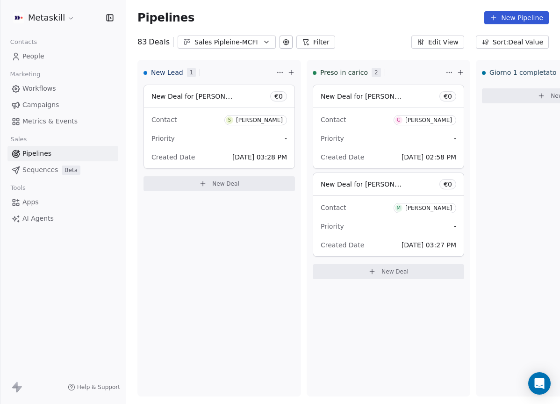
click at [297, 43] on button "Filter" at bounding box center [315, 41] width 39 height 13
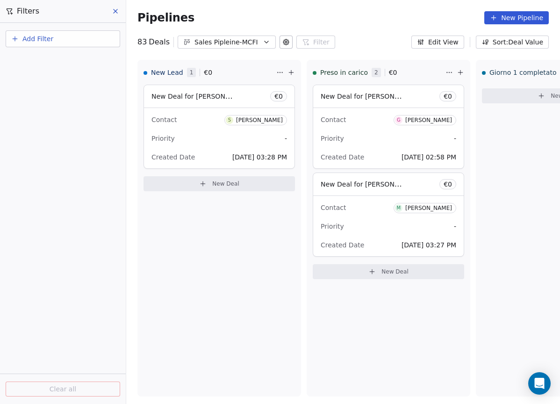
click at [122, 12] on button at bounding box center [116, 11] width 14 height 13
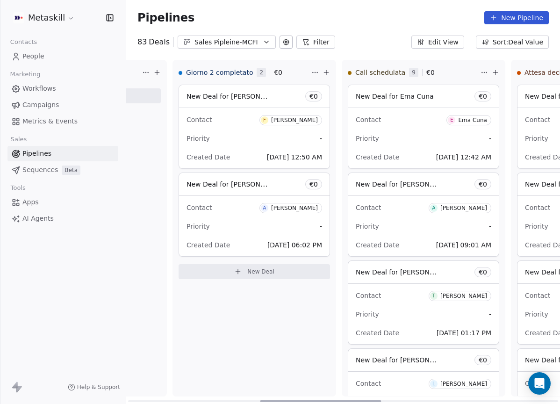
drag, startPoint x: 237, startPoint y: 398, endPoint x: 371, endPoint y: 301, distance: 165.3
click at [369, 400] on div at bounding box center [320, 401] width 121 height 2
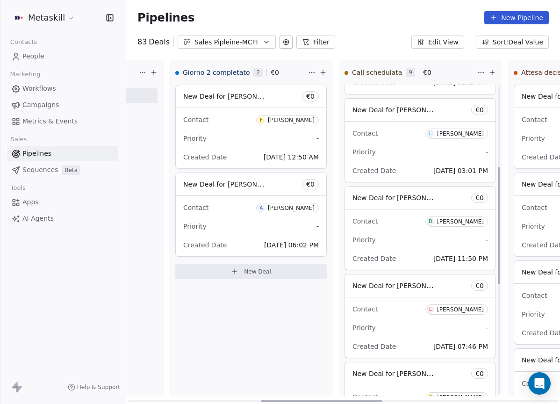
scroll to position [505, 0]
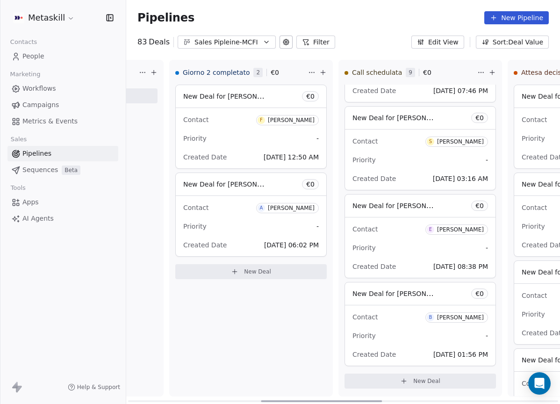
click at [434, 316] on div "B" at bounding box center [429, 316] width 7 height 7
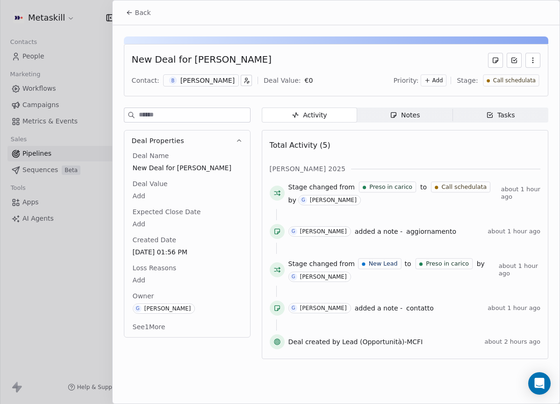
click at [196, 81] on div "[PERSON_NAME]" at bounding box center [207, 80] width 54 height 9
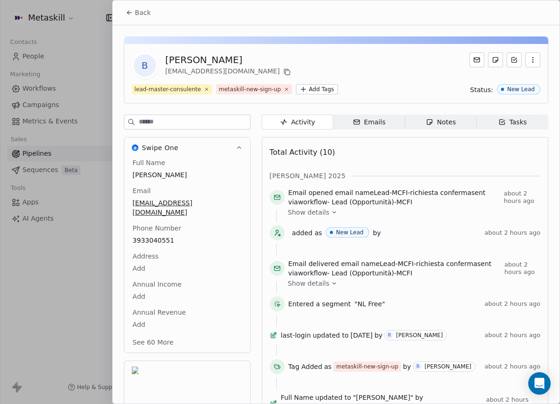
scroll to position [29, 0]
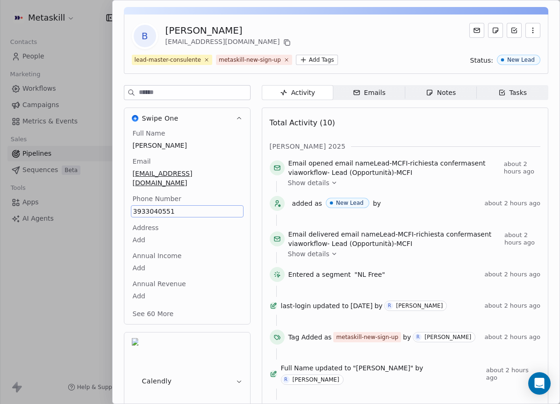
click at [200, 182] on div "Full Name Benedetto Email benedettomusica@gmail.com Phone Number 3933040551 Add…" at bounding box center [187, 224] width 113 height 192
click at [241, 154] on div "Full Name Benedetto Email benedettomusica@gmail.com Phone Number 3933040551 Add…" at bounding box center [187, 225] width 126 height 195
click at [283, 45] on icon at bounding box center [286, 42] width 7 height 7
click at [426, 123] on div "Total Activity (10)" at bounding box center [405, 123] width 270 height 19
click at [386, 97] on span "Emails Emails" at bounding box center [368, 92] width 71 height 15
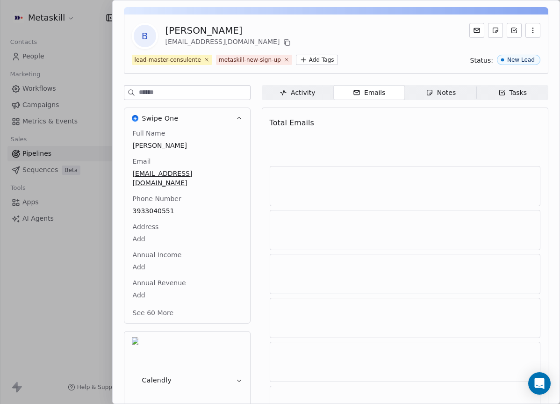
drag, startPoint x: 295, startPoint y: 92, endPoint x: 318, endPoint y: 94, distance: 23.0
click at [295, 92] on div "Activity" at bounding box center [296, 93] width 35 height 10
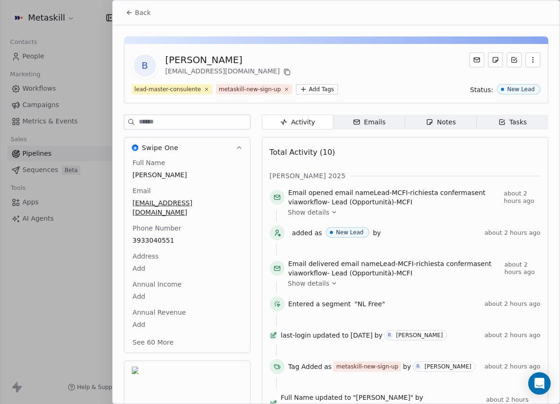
click at [138, 7] on button "Back" at bounding box center [138, 12] width 36 height 17
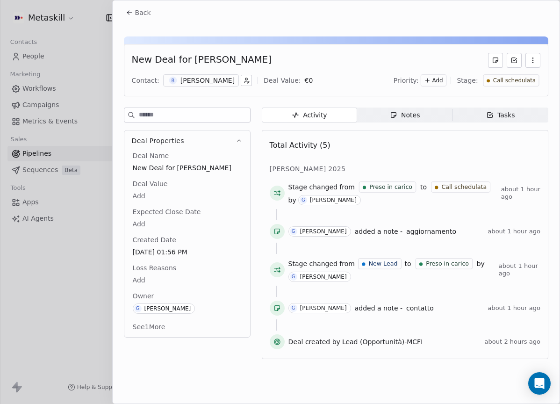
click at [436, 118] on span "Notes Notes" at bounding box center [404, 114] width 95 height 15
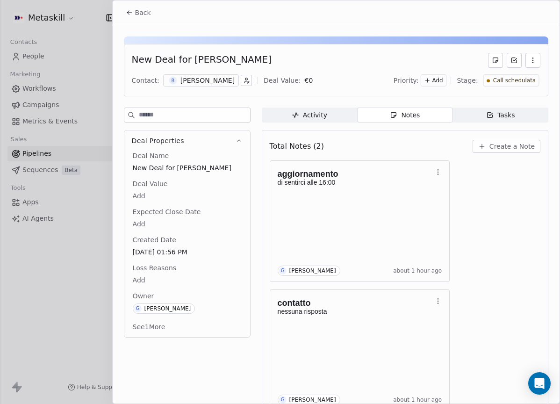
click at [498, 142] on span "Create a Note" at bounding box center [511, 146] width 45 height 9
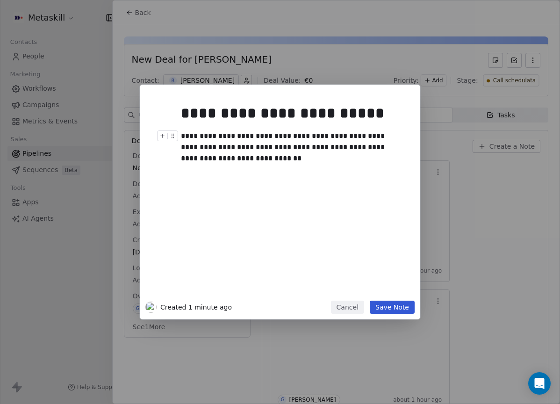
click at [375, 144] on div "**********" at bounding box center [290, 147] width 219 height 34
click at [371, 147] on div "**********" at bounding box center [290, 147] width 219 height 34
click at [374, 146] on div "**********" at bounding box center [290, 147] width 219 height 34
click at [373, 146] on div "**********" at bounding box center [290, 147] width 219 height 34
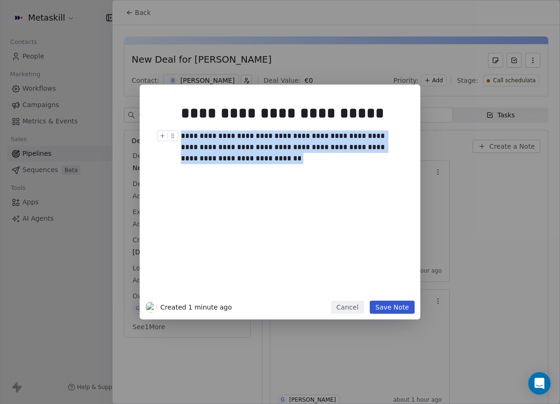
click at [372, 147] on div "**********" at bounding box center [290, 147] width 219 height 34
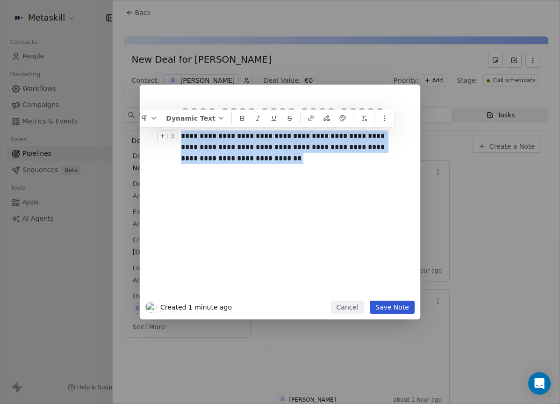
click at [372, 145] on div "**********" at bounding box center [290, 147] width 219 height 34
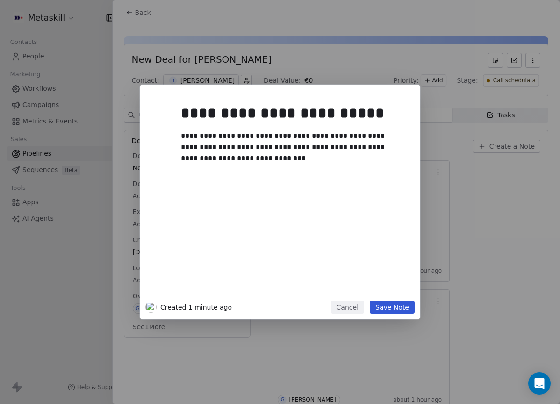
click at [393, 171] on div at bounding box center [294, 169] width 226 height 11
click at [370, 170] on div "**********" at bounding box center [294, 197] width 226 height 199
click at [368, 164] on div at bounding box center [294, 169] width 226 height 11
click at [363, 160] on div "**********" at bounding box center [290, 147] width 219 height 34
click at [387, 300] on div "**********" at bounding box center [280, 202] width 280 height 234
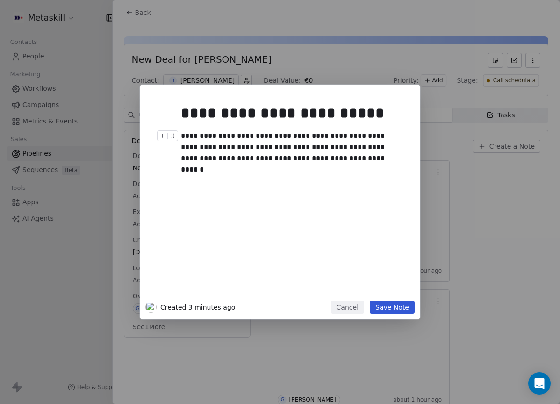
click at [389, 305] on button "Save Note" at bounding box center [391, 306] width 45 height 13
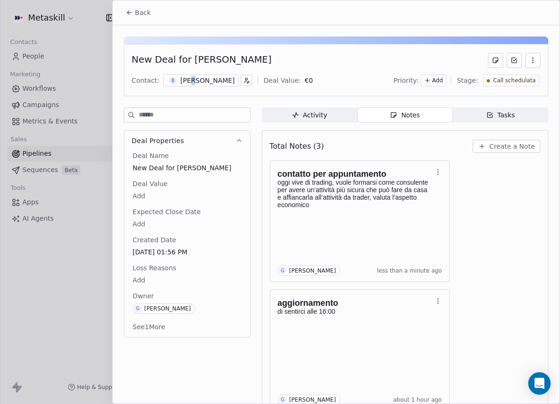
click at [192, 80] on div "[PERSON_NAME]" at bounding box center [207, 80] width 54 height 9
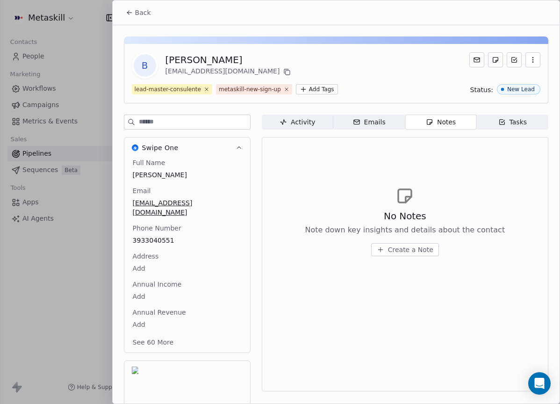
click at [142, 15] on span "Back" at bounding box center [143, 12] width 16 height 9
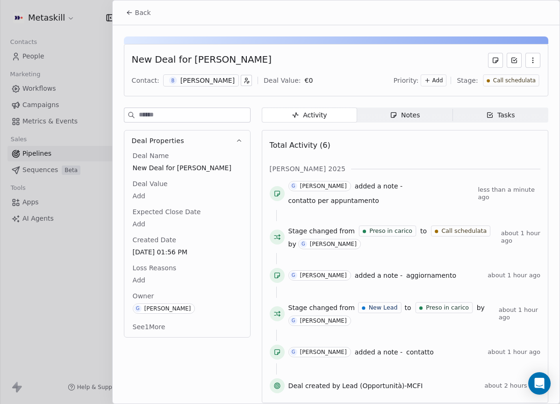
click at [507, 86] on div "Call schedulata" at bounding box center [510, 80] width 56 height 12
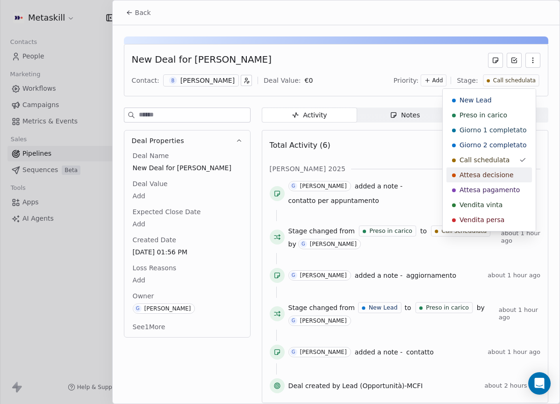
click at [505, 169] on div "Attesa decisione" at bounding box center [488, 174] width 85 height 15
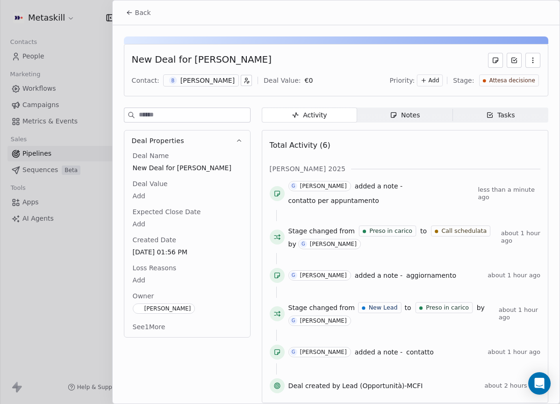
scroll to position [418, 0]
click at [148, 16] on span "Back" at bounding box center [143, 12] width 16 height 9
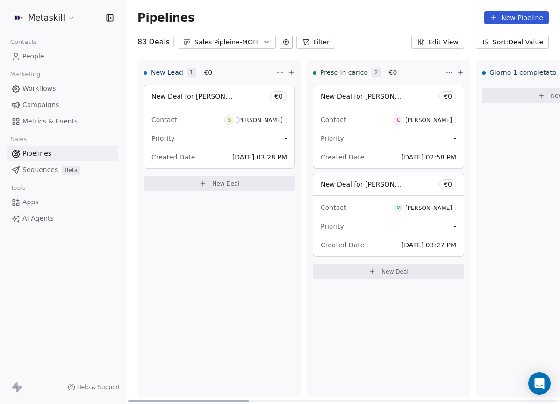
drag, startPoint x: 321, startPoint y: 398, endPoint x: 158, endPoint y: 328, distance: 177.4
click at [153, 400] on div at bounding box center [188, 401] width 121 height 2
click at [260, 117] on div "[PERSON_NAME]" at bounding box center [259, 120] width 47 height 7
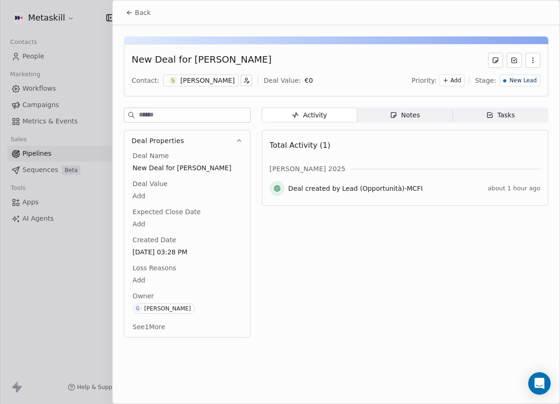
click at [134, 14] on button "Back" at bounding box center [138, 12] width 36 height 17
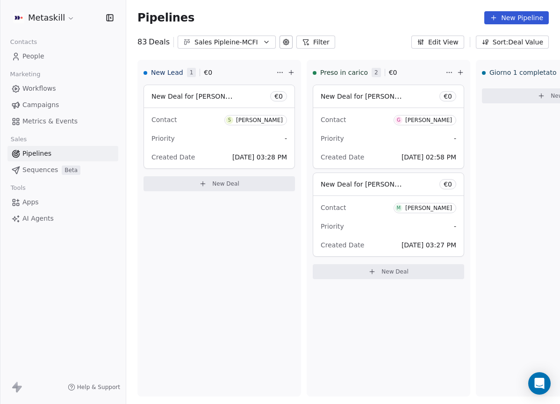
click at [226, 40] on div "Sales Pipleine-MCFI" at bounding box center [226, 42] width 64 height 10
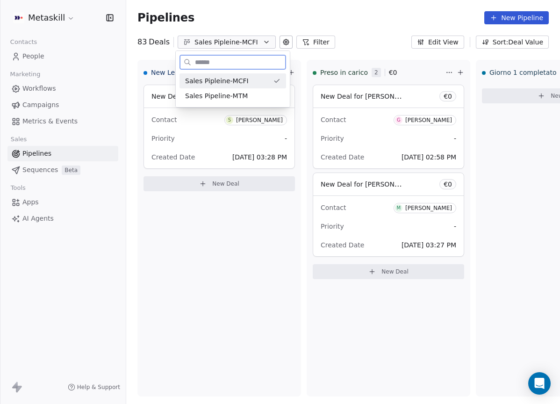
click at [248, 92] on div "Sales Pipeline-MTM" at bounding box center [232, 96] width 95 height 10
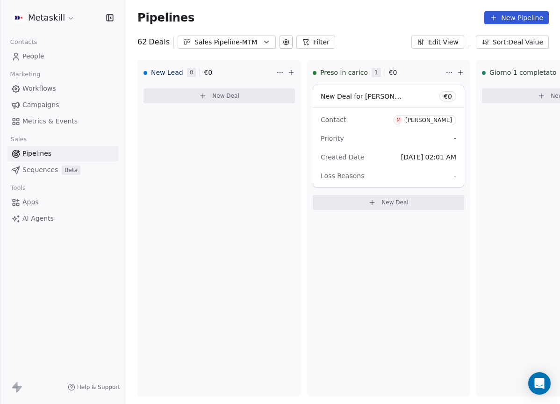
click at [241, 46] on div "Sales Pipeline-MTM" at bounding box center [226, 42] width 64 height 10
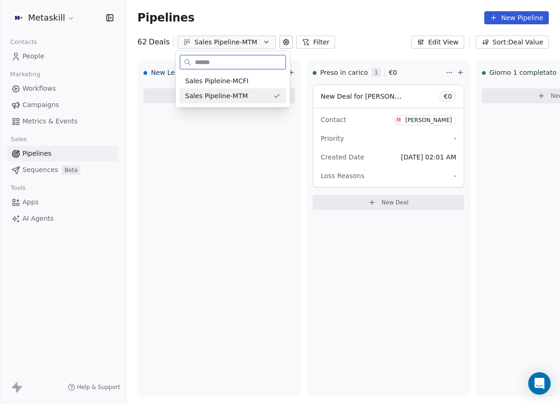
click at [249, 86] on div "Sales Pipleine-MCFI" at bounding box center [232, 80] width 106 height 15
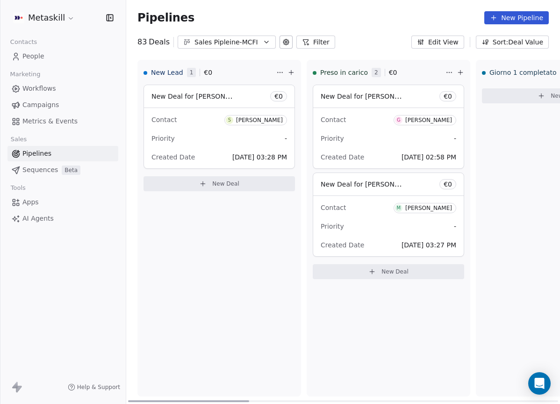
click at [260, 116] on span "S Salvatore Pompa" at bounding box center [255, 120] width 63 height 10
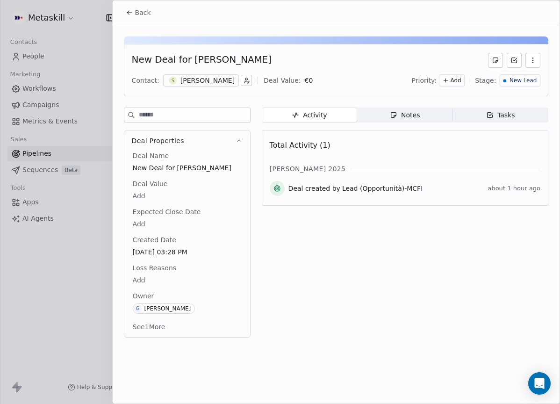
click at [177, 79] on div "S Salvatore Pompa" at bounding box center [201, 80] width 76 height 12
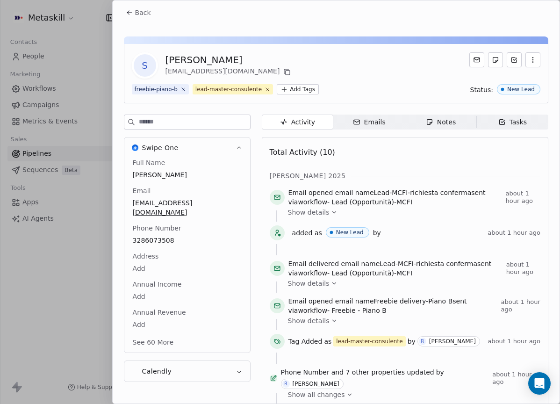
click at [390, 123] on span "Emails Emails" at bounding box center [368, 121] width 71 height 15
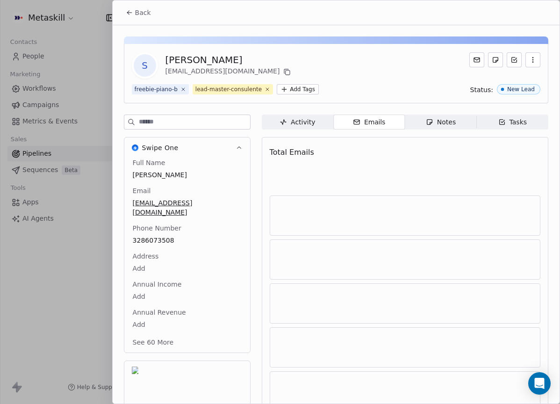
click at [420, 127] on span "Notes Notes" at bounding box center [439, 121] width 71 height 15
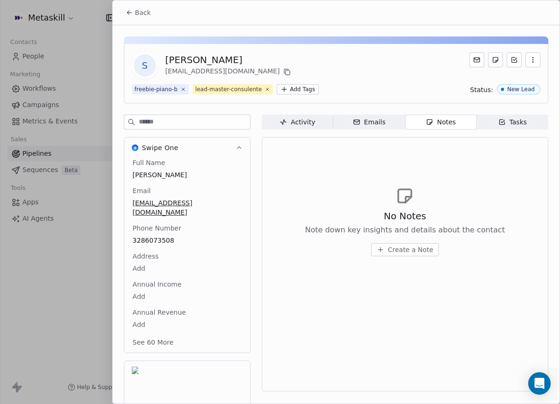
click at [143, 14] on span "Back" at bounding box center [143, 12] width 16 height 9
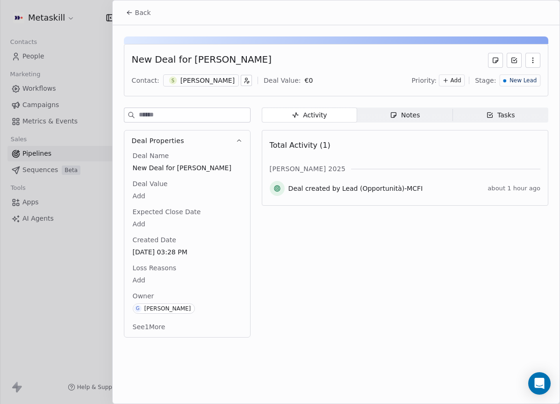
click at [408, 113] on div "Notes" at bounding box center [405, 115] width 30 height 10
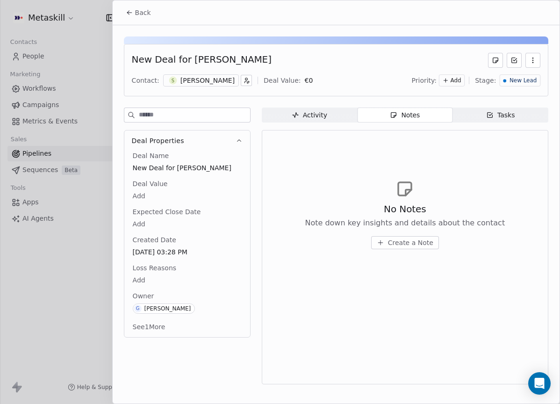
click at [206, 81] on div "[PERSON_NAME]" at bounding box center [207, 80] width 54 height 9
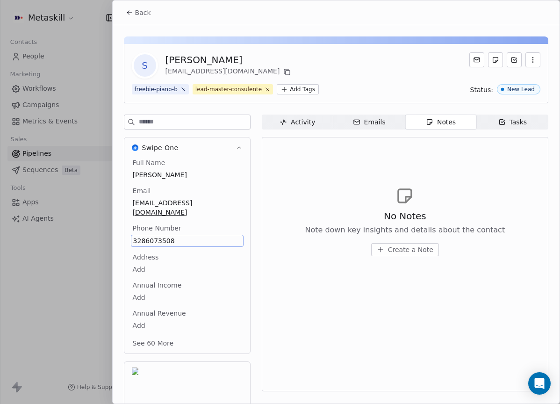
click at [161, 236] on span "3286073508" at bounding box center [187, 240] width 108 height 9
click at [301, 177] on div "No Notes Note down key insights and details about the contact Create a Note" at bounding box center [405, 220] width 270 height 115
click at [212, 59] on div "[PERSON_NAME]" at bounding box center [229, 59] width 128 height 13
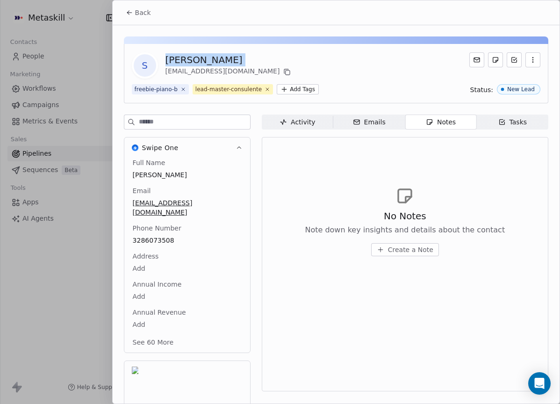
copy div "[PERSON_NAME]"
click at [428, 246] on span "Create a Note" at bounding box center [410, 249] width 45 height 9
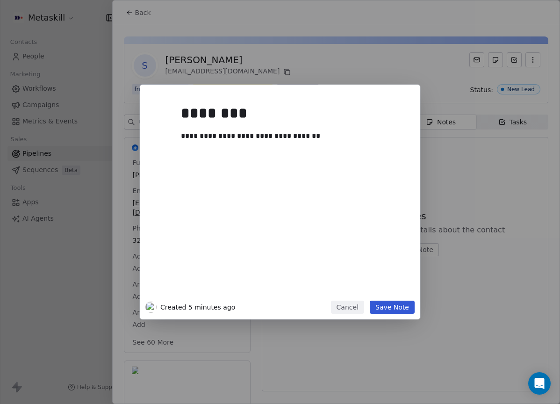
click at [413, 307] on button "Save Note" at bounding box center [391, 306] width 45 height 13
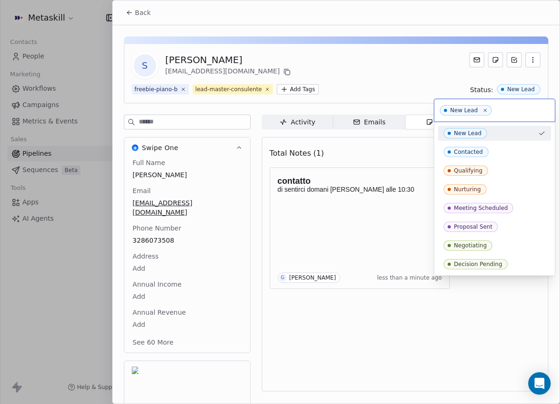
click at [392, 61] on html "Metaskill Contacts People Marketing Workflows Campaigns Metrics & Events Sales …" at bounding box center [280, 202] width 560 height 404
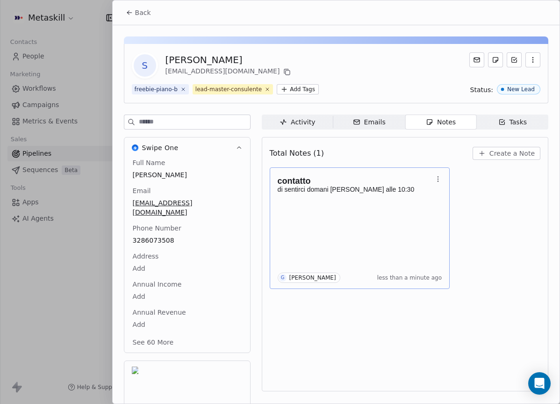
click at [439, 179] on icon "button" at bounding box center [437, 178] width 7 height 7
click at [331, 189] on p "di sentirci domani mattina alle 10:30" at bounding box center [354, 188] width 155 height 7
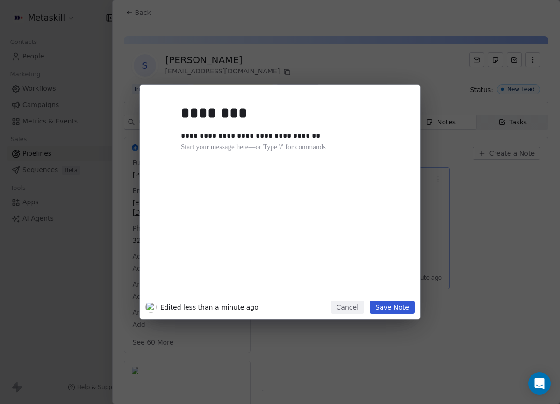
click at [332, 188] on div "**********" at bounding box center [294, 197] width 226 height 199
click at [292, 143] on div at bounding box center [294, 147] width 226 height 11
click at [292, 140] on div "**********" at bounding box center [290, 135] width 219 height 11
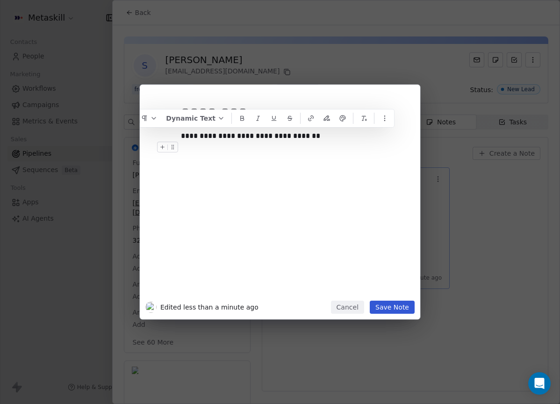
click at [300, 153] on div "**********" at bounding box center [294, 197] width 226 height 199
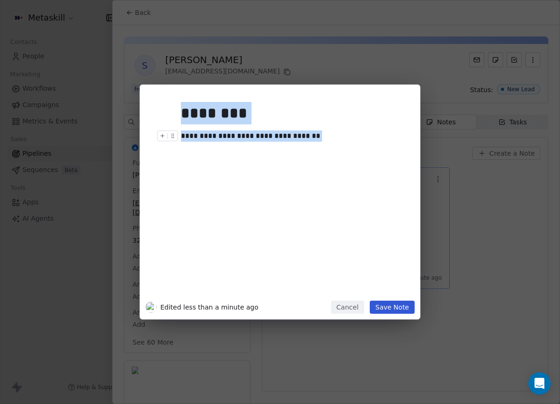
drag, startPoint x: 305, startPoint y: 137, endPoint x: 109, endPoint y: 51, distance: 214.0
click at [109, 52] on div "**********" at bounding box center [280, 202] width 560 height 404
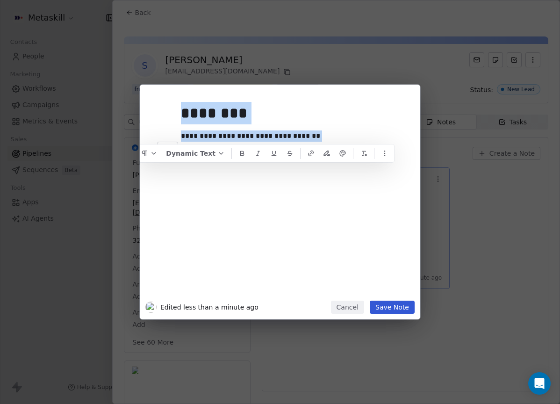
click at [375, 305] on button "Save Note" at bounding box center [391, 306] width 45 height 13
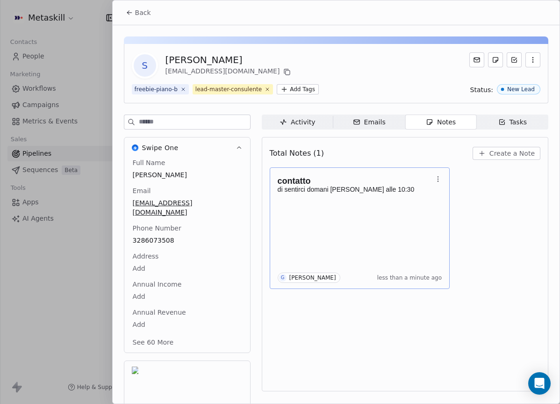
click at [502, 155] on span "Create a Note" at bounding box center [511, 153] width 45 height 9
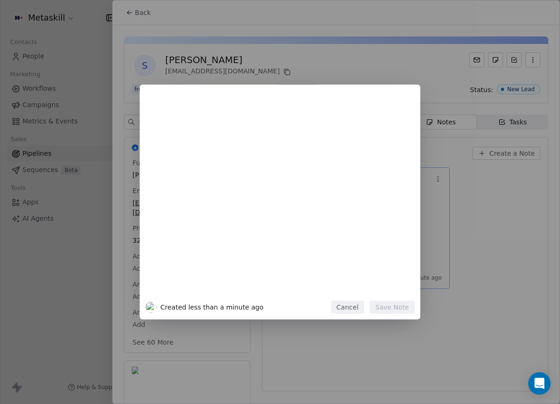
click at [461, 183] on div "Created less than a minute ago Cancel Save Note" at bounding box center [280, 202] width 560 height 234
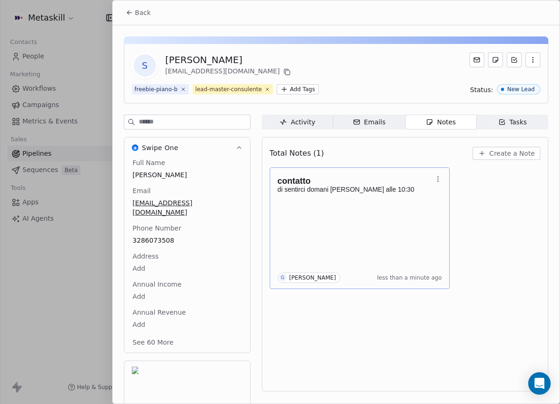
click at [437, 179] on icon "button" at bounding box center [437, 178] width 0 height 0
click at [450, 220] on button "Delete" at bounding box center [466, 215] width 63 height 15
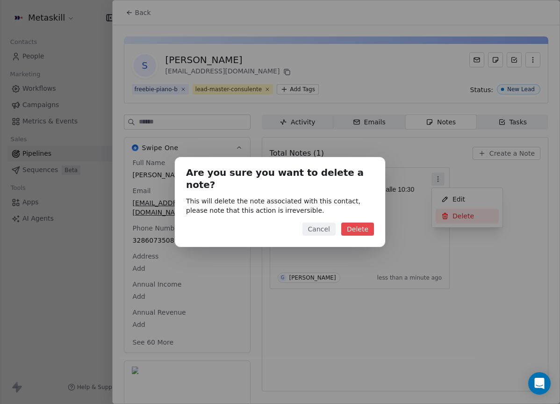
click at [356, 222] on button "Delete" at bounding box center [357, 228] width 33 height 13
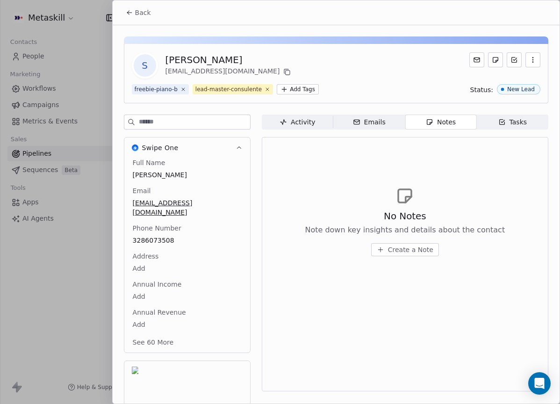
click at [149, 21] on button "Back" at bounding box center [138, 12] width 36 height 17
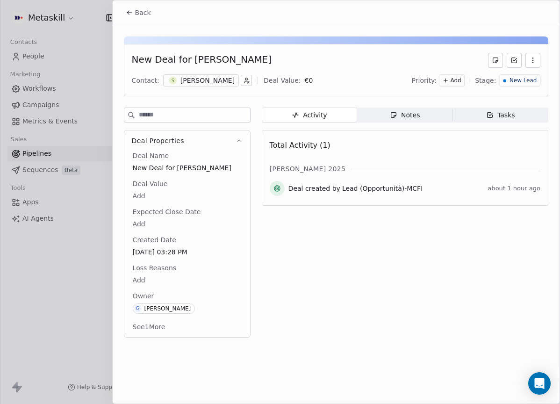
click at [513, 83] on span "New Lead" at bounding box center [522, 81] width 27 height 8
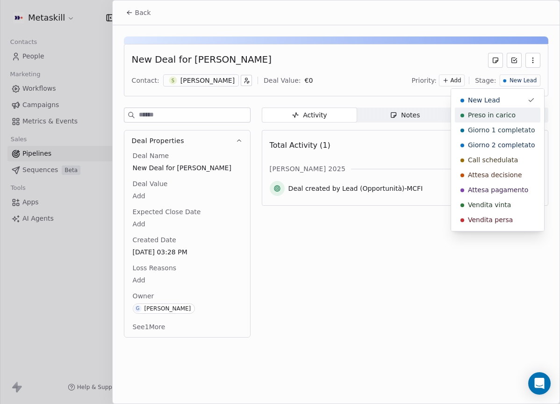
drag, startPoint x: 394, startPoint y: 78, endPoint x: 372, endPoint y: 109, distance: 38.1
click at [394, 78] on html "Metaskill Contacts People Marketing Workflows Campaigns Metrics & Events Sales …" at bounding box center [280, 202] width 560 height 404
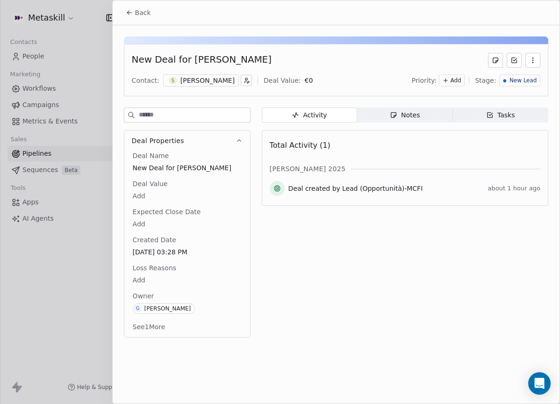
click at [411, 115] on div "Notes" at bounding box center [405, 115] width 30 height 10
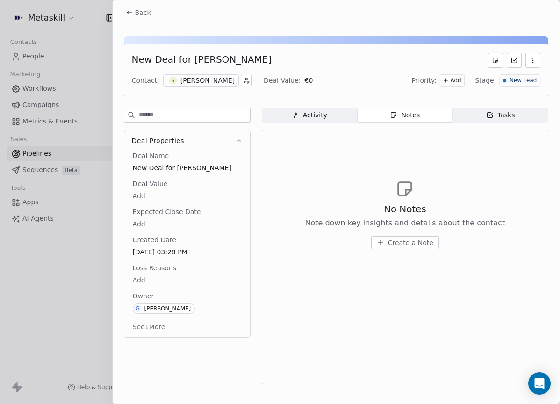
click at [404, 238] on span "Create a Note" at bounding box center [410, 242] width 45 height 9
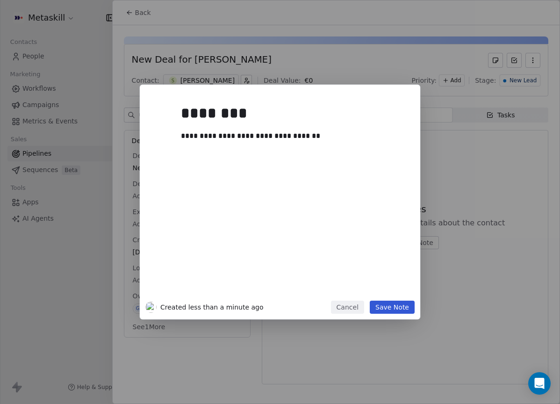
click at [391, 303] on button "Save Note" at bounding box center [391, 306] width 45 height 13
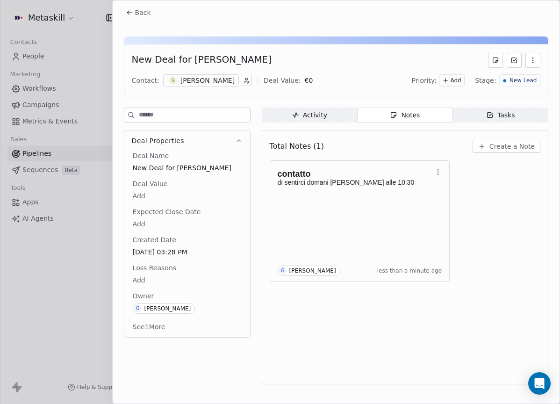
click at [508, 149] on span "Create a Note" at bounding box center [511, 146] width 45 height 9
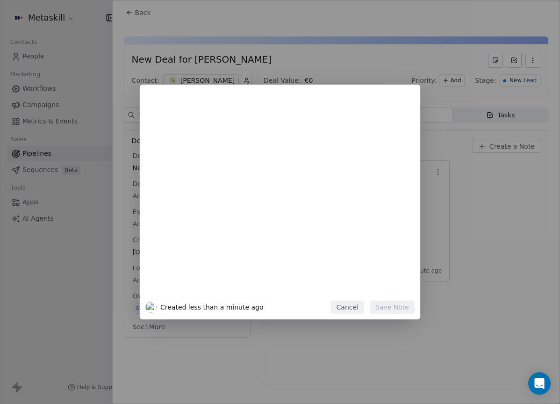
click at [353, 304] on button "Cancel" at bounding box center [347, 306] width 33 height 13
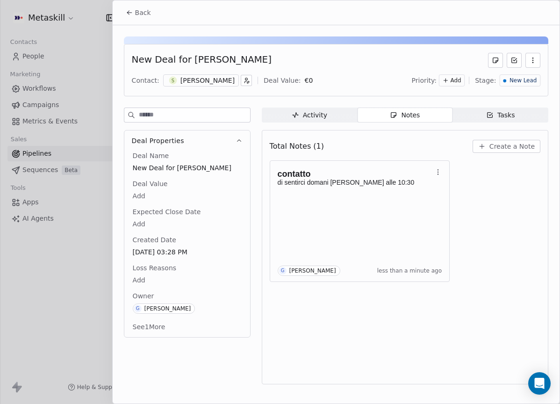
click at [523, 74] on div "New Lead" at bounding box center [519, 80] width 41 height 12
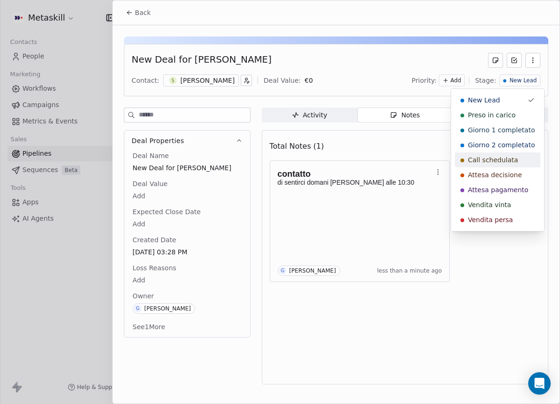
click at [502, 158] on span "Call schedulata" at bounding box center [493, 159] width 50 height 9
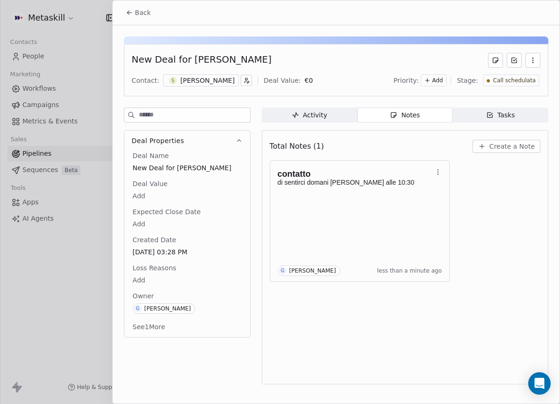
click at [158, 14] on div "Back" at bounding box center [336, 12] width 447 height 24
click at [119, 9] on div "Back" at bounding box center [336, 12] width 447 height 24
drag, startPoint x: 128, startPoint y: 10, endPoint x: 137, endPoint y: 10, distance: 8.9
click at [129, 10] on icon at bounding box center [129, 12] width 7 height 7
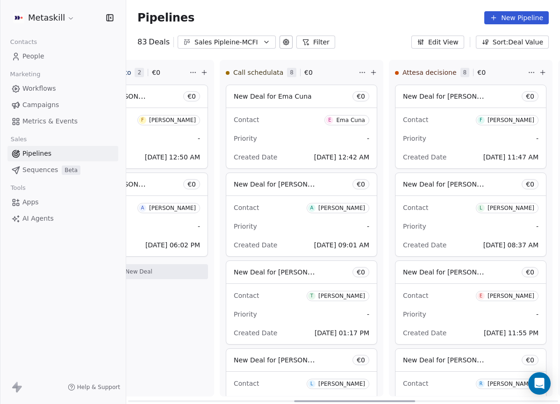
drag, startPoint x: 239, startPoint y: 397, endPoint x: 382, endPoint y: 346, distance: 152.2
click at [405, 400] on div at bounding box center [354, 401] width 121 height 2
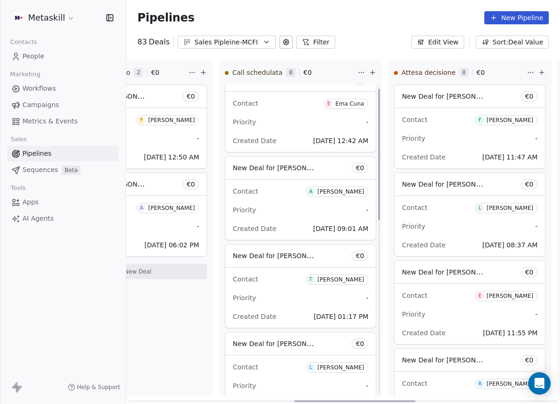
scroll to position [157, 0]
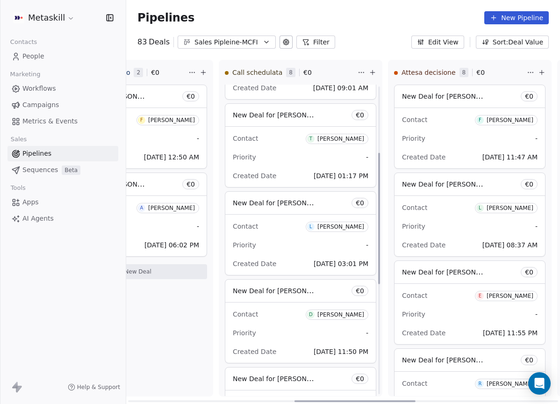
click at [344, 227] on div "[PERSON_NAME]" at bounding box center [340, 226] width 47 height 7
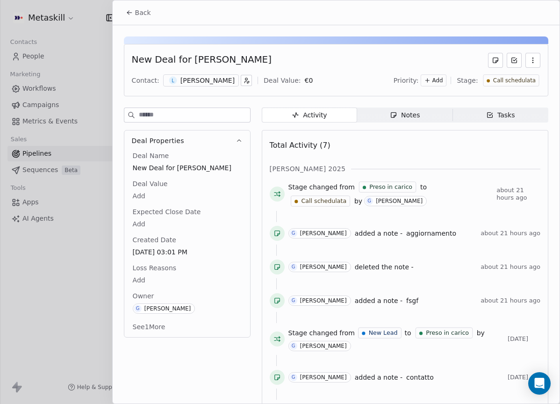
click at [397, 125] on div "Activity Activity Notes Notes Tasks Tasks Total Activity (7) ott 2025 Stage cha…" at bounding box center [405, 270] width 286 height 326
click at [398, 120] on span "Notes Notes" at bounding box center [404, 114] width 95 height 15
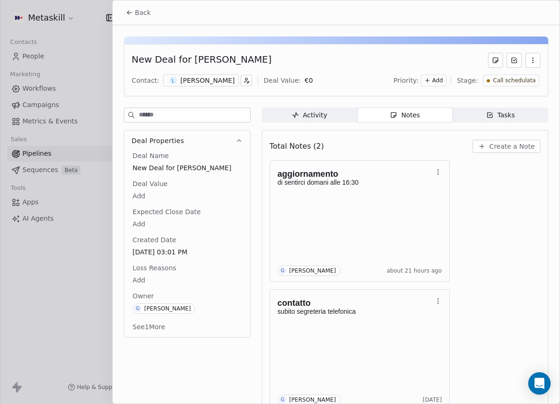
click at [321, 112] on div "Activity" at bounding box center [308, 115] width 35 height 10
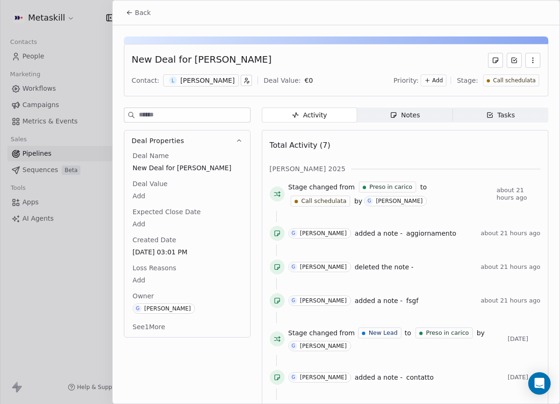
click at [139, 15] on span "Back" at bounding box center [143, 12] width 16 height 9
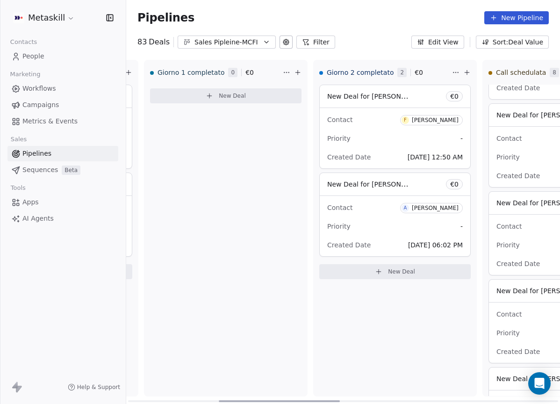
scroll to position [0, 333]
drag, startPoint x: 365, startPoint y: 399, endPoint x: 291, endPoint y: 388, distance: 74.2
click at [291, 400] on div at bounding box center [281, 401] width 121 height 2
click at [248, 46] on div "Sales Pipleine-MCFI" at bounding box center [226, 42] width 64 height 10
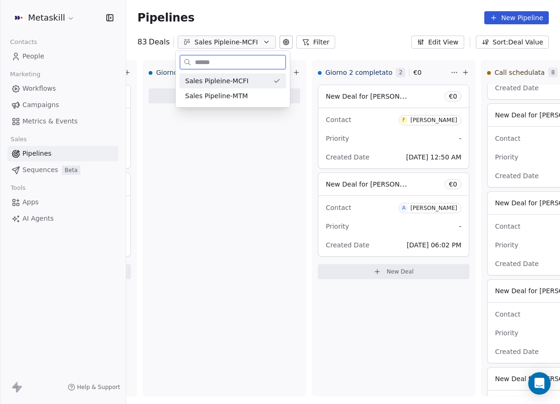
click at [248, 87] on div "Sales Pipleine-MCFI" at bounding box center [232, 80] width 106 height 15
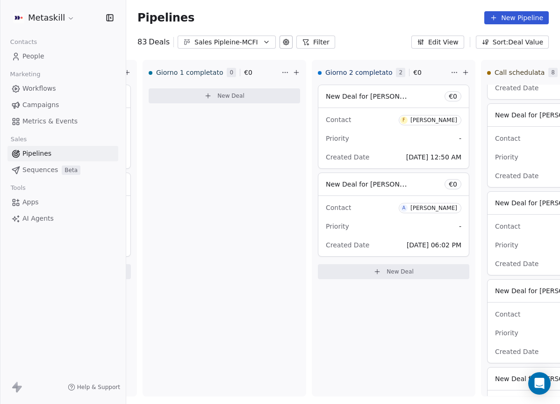
click at [245, 33] on div "Pipelines New Pipeline" at bounding box center [342, 17] width 433 height 35
click at [244, 36] on button "Sales Pipleine-MCFI" at bounding box center [226, 41] width 98 height 13
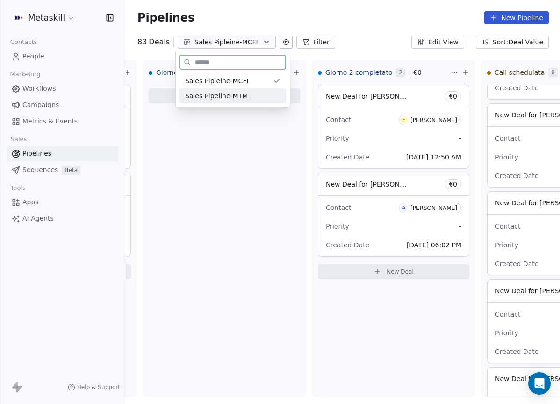
click at [248, 106] on div "Sales Pipleine-MCFI Sales Pipeline-MTM" at bounding box center [233, 88] width 114 height 37
click at [246, 100] on div "Sales Pipeline-MTM" at bounding box center [232, 96] width 95 height 10
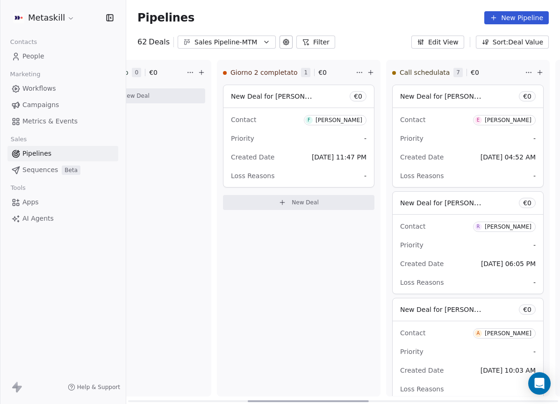
drag, startPoint x: 246, startPoint y: 400, endPoint x: 343, endPoint y: 358, distance: 106.0
click at [364, 400] on div at bounding box center [308, 401] width 121 height 2
click at [333, 120] on div "[PERSON_NAME]" at bounding box center [340, 120] width 47 height 7
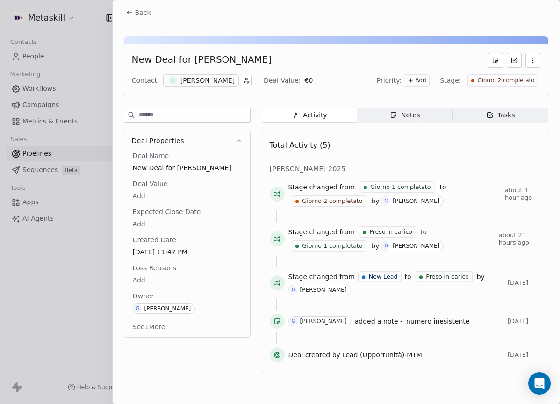
click at [335, 138] on div "Total Activity (5)" at bounding box center [405, 145] width 270 height 19
click at [209, 85] on div "F Federico Cultrera" at bounding box center [201, 80] width 76 height 12
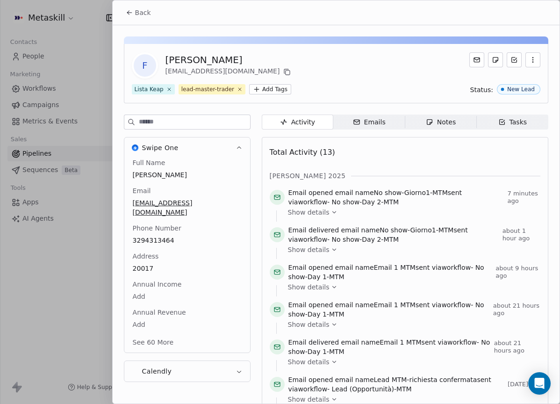
scroll to position [29, 0]
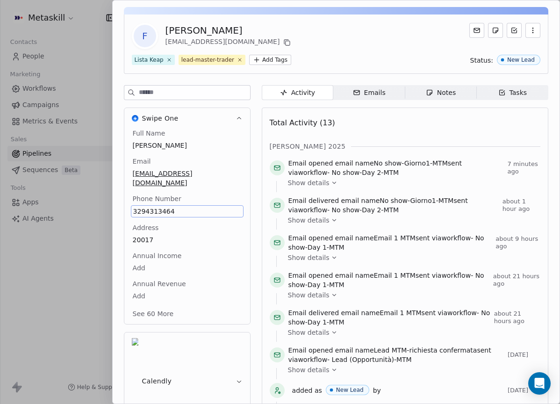
click at [161, 231] on div "Full Name Federico Cultrera Email f.cultrera91@gmail.com Phone Number 329431346…" at bounding box center [187, 224] width 113 height 192
click at [159, 206] on span "3294313464" at bounding box center [187, 210] width 108 height 9
click at [183, 206] on span "3294313464" at bounding box center [187, 210] width 108 height 9
click at [189, 206] on span "3294313464" at bounding box center [187, 210] width 108 height 9
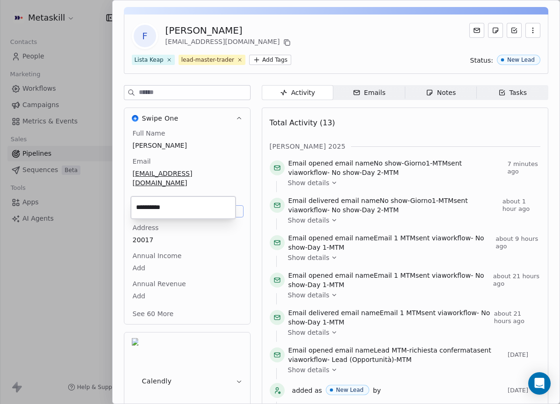
drag, startPoint x: 189, startPoint y: 200, endPoint x: 195, endPoint y: 203, distance: 6.9
click at [196, 203] on input "**********" at bounding box center [183, 207] width 101 height 19
click at [181, 206] on input "**********" at bounding box center [183, 207] width 101 height 19
type input "**********"
click at [221, 222] on html "Metaskill Contacts People Marketing Workflows Campaigns Metrics & Events Sales …" at bounding box center [280, 202] width 560 height 404
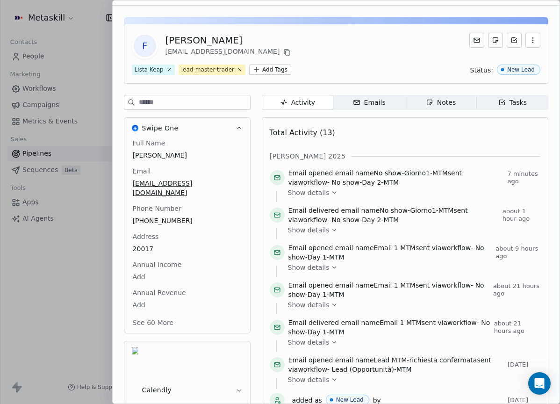
scroll to position [0, 0]
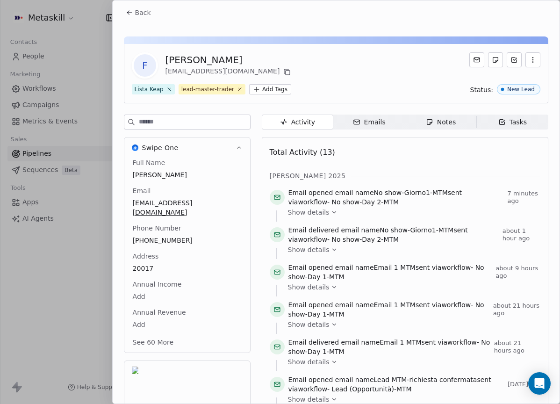
click at [133, 18] on button "Back" at bounding box center [138, 12] width 36 height 17
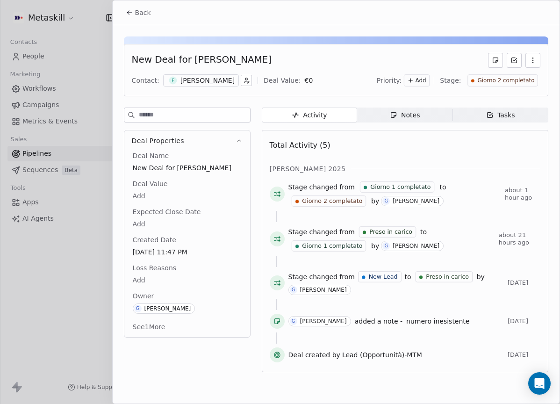
click at [121, 7] on button "Back" at bounding box center [138, 12] width 36 height 17
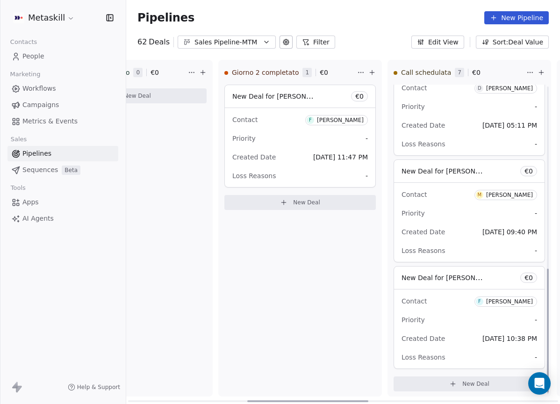
scroll to position [461, 0]
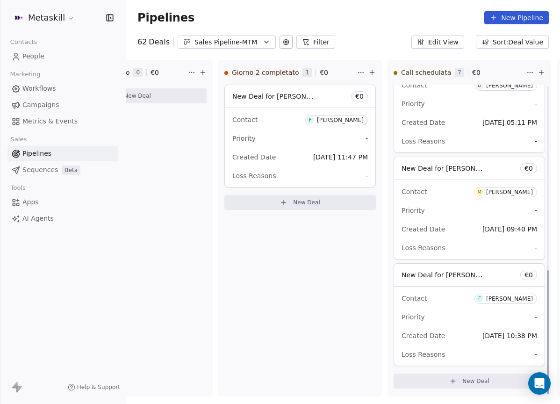
click at [247, 42] on div "Sales Pipeline-MTM" at bounding box center [226, 42] width 64 height 10
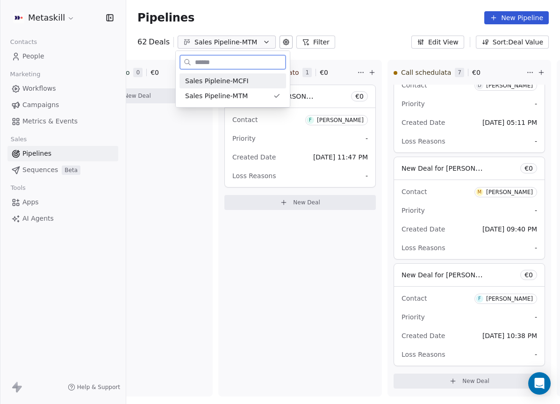
click at [254, 84] on div "Sales Pipleine-MCFI" at bounding box center [232, 81] width 95 height 10
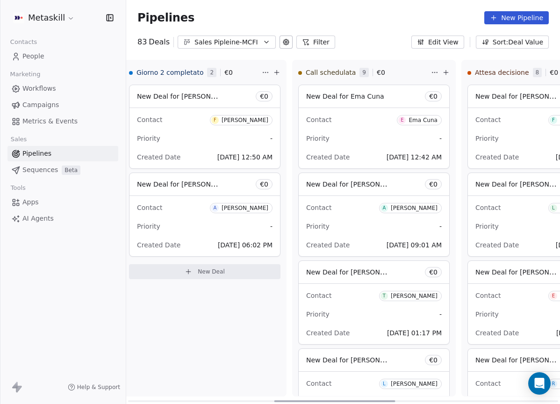
scroll to position [0, 523]
drag, startPoint x: 219, startPoint y: 399, endPoint x: 364, endPoint y: 374, distance: 148.0
click at [364, 400] on div at bounding box center [334, 401] width 121 height 2
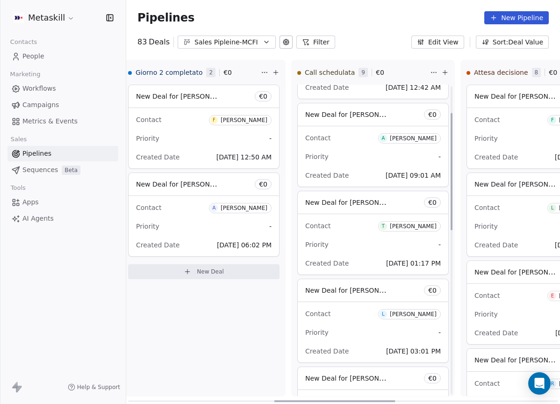
scroll to position [70, 0]
click at [410, 312] on div "[PERSON_NAME]" at bounding box center [413, 313] width 47 height 7
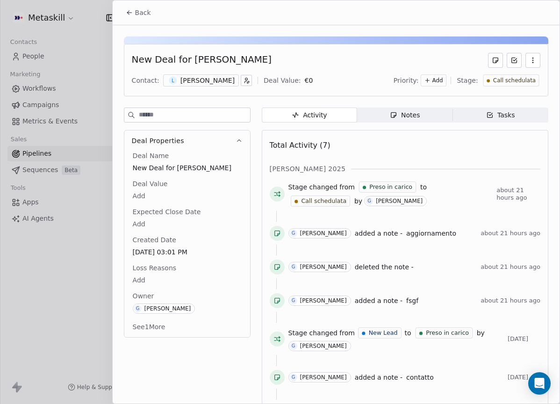
click at [405, 122] on span "Notes Notes" at bounding box center [404, 114] width 95 height 15
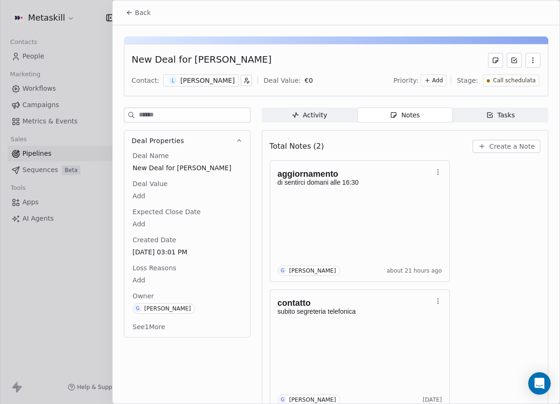
click at [489, 143] on span "Create a Note" at bounding box center [511, 146] width 45 height 9
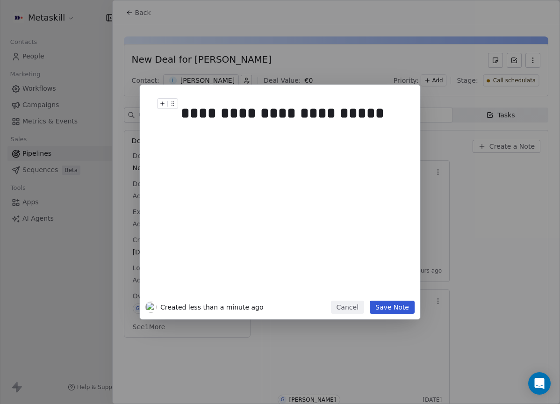
click at [301, 107] on div "**********" at bounding box center [290, 113] width 219 height 22
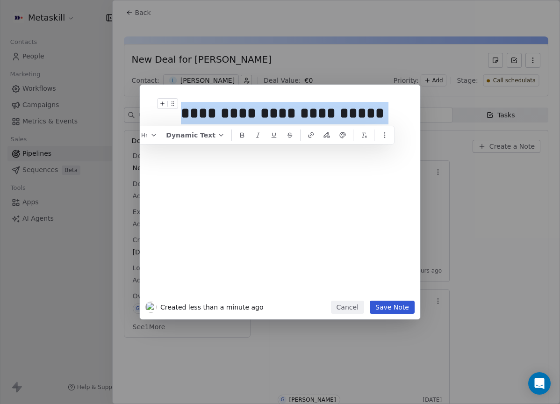
click at [301, 107] on div "**********" at bounding box center [290, 113] width 219 height 22
copy div "**********"
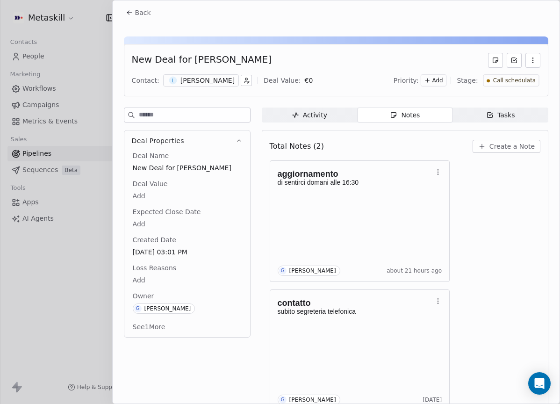
click at [475, 172] on div "**********" at bounding box center [280, 202] width 560 height 234
click at [217, 82] on div "[PERSON_NAME]" at bounding box center [207, 80] width 54 height 9
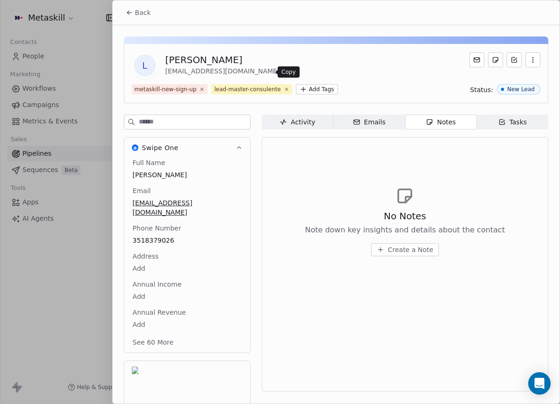
click at [283, 73] on icon at bounding box center [286, 71] width 7 height 7
click at [152, 16] on button "Back" at bounding box center [138, 12] width 36 height 17
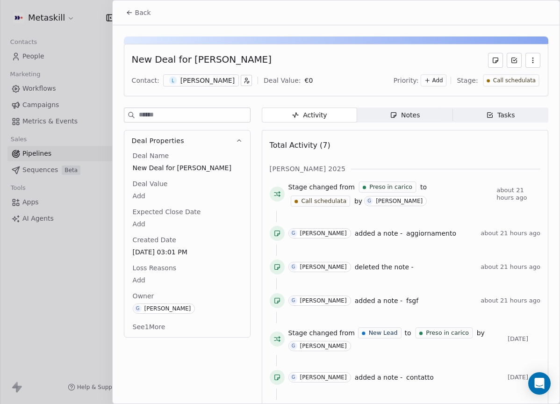
click at [428, 121] on span "Notes Notes" at bounding box center [404, 114] width 95 height 15
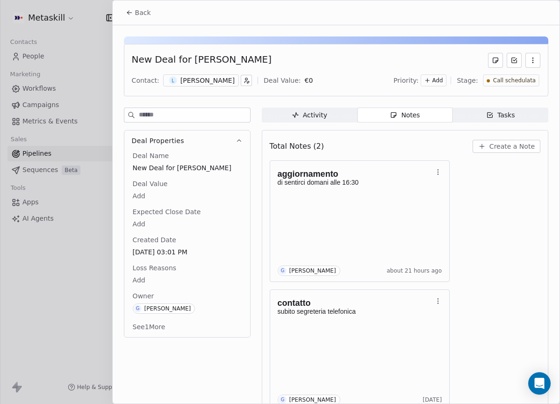
click at [489, 144] on span "Create a Note" at bounding box center [511, 146] width 45 height 9
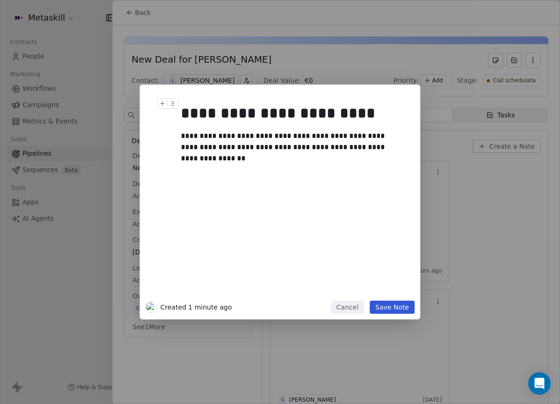
drag, startPoint x: 310, startPoint y: 112, endPoint x: 319, endPoint y: 110, distance: 9.0
click at [310, 112] on div "**********" at bounding box center [290, 113] width 219 height 22
click at [309, 112] on div "**********" at bounding box center [290, 113] width 219 height 22
click at [343, 123] on div "**********" at bounding box center [290, 113] width 219 height 22
drag, startPoint x: 380, startPoint y: 138, endPoint x: 379, endPoint y: 144, distance: 5.7
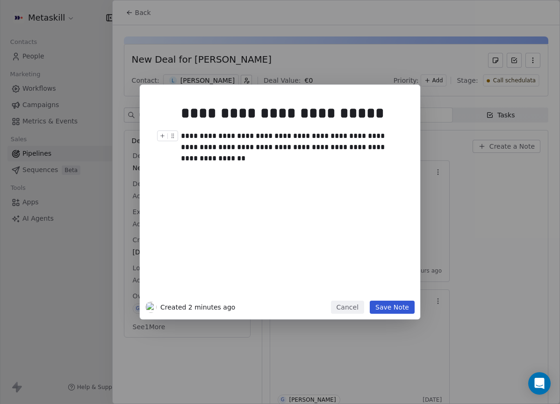
click at [380, 138] on div "**********" at bounding box center [290, 141] width 219 height 22
click at [375, 146] on div "**********" at bounding box center [290, 141] width 219 height 22
click at [400, 305] on button "Save Note" at bounding box center [391, 306] width 45 height 13
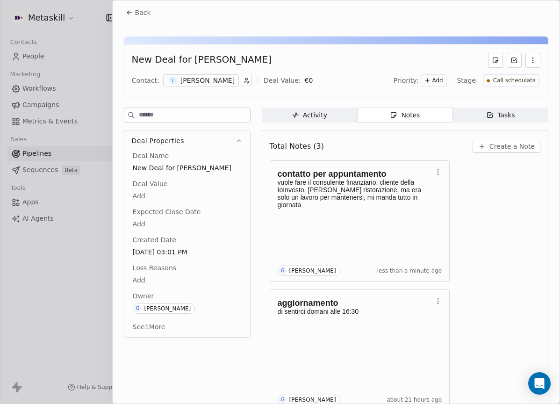
click at [493, 83] on span "Call schedulata" at bounding box center [513, 81] width 43 height 8
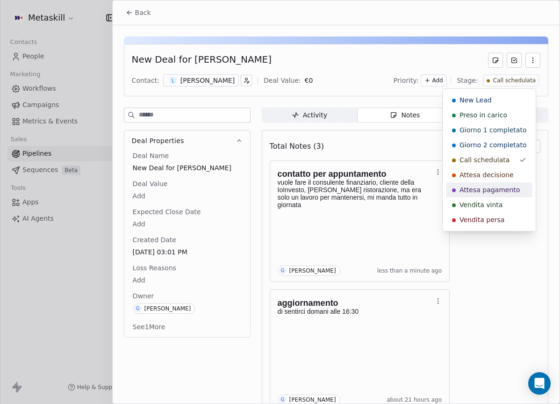
click at [508, 194] on span "Attesa pagamento" at bounding box center [489, 189] width 60 height 9
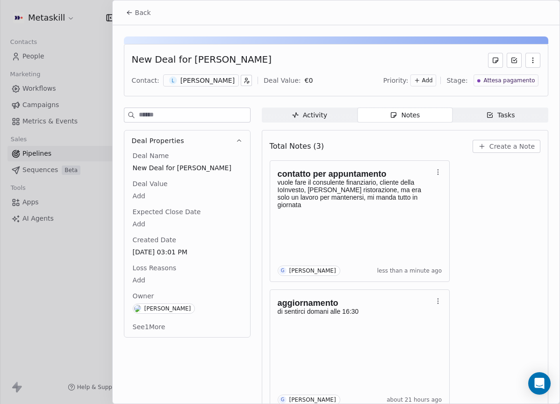
click at [151, 17] on button "Back" at bounding box center [138, 12] width 36 height 17
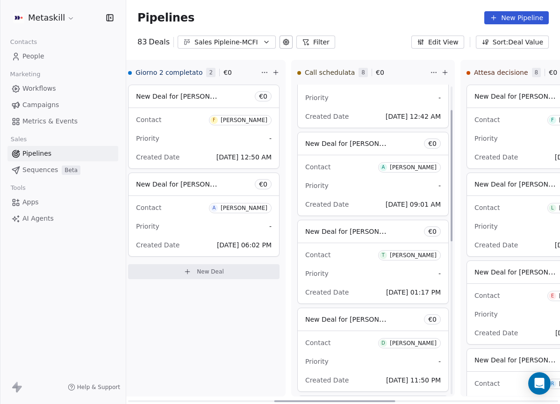
scroll to position [65, 0]
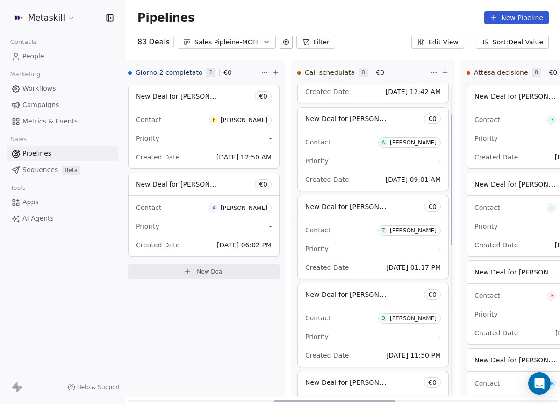
click at [406, 233] on span "T Thomas Macrina" at bounding box center [409, 230] width 63 height 10
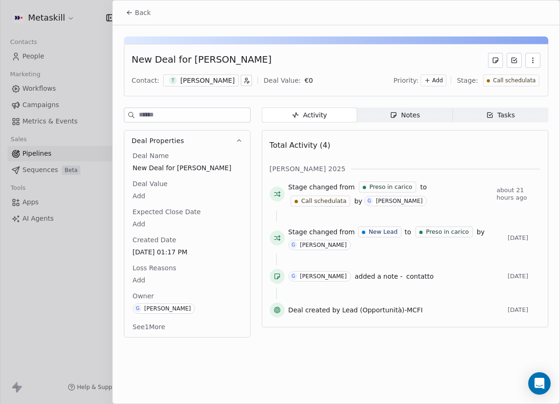
click at [224, 82] on div "[PERSON_NAME]" at bounding box center [207, 80] width 54 height 9
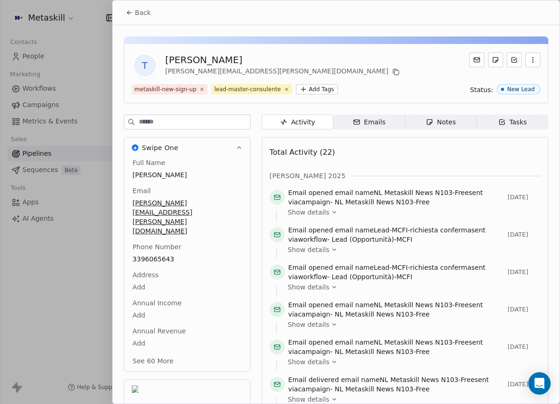
scroll to position [29, 0]
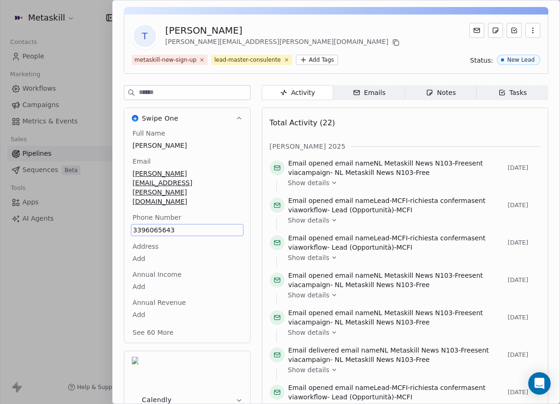
click at [338, 126] on div "Total Activity (22)" at bounding box center [405, 123] width 270 height 19
click at [430, 94] on div "Notes" at bounding box center [441, 93] width 30 height 10
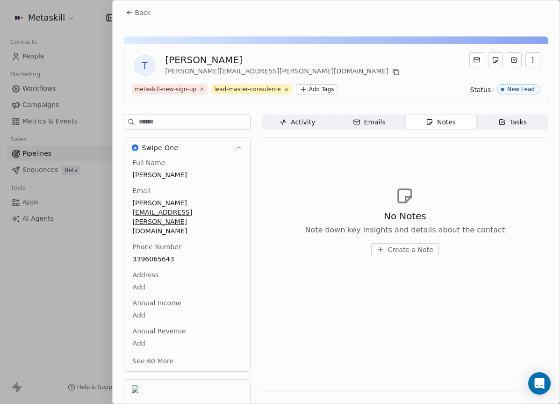
click at [392, 68] on icon at bounding box center [395, 71] width 7 height 7
click at [128, 9] on icon at bounding box center [129, 12] width 7 height 7
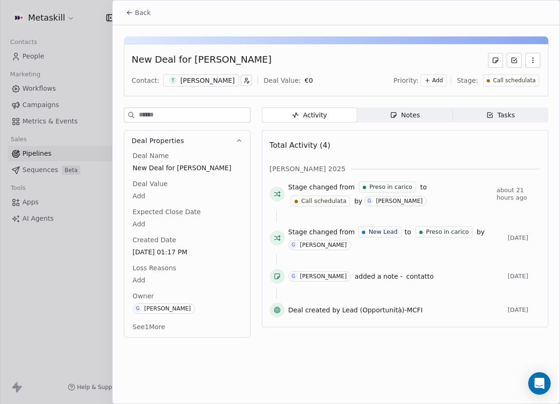
click at [404, 113] on div "Notes" at bounding box center [405, 115] width 30 height 10
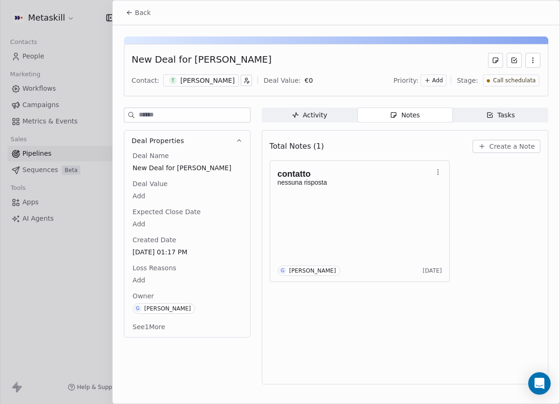
click at [517, 152] on button "Create a Note" at bounding box center [506, 146] width 68 height 13
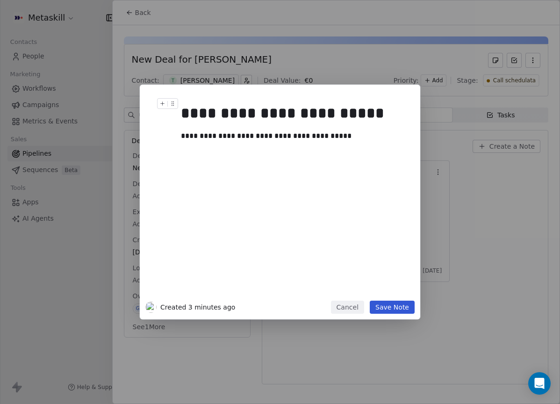
click at [402, 312] on button "Save Note" at bounding box center [391, 306] width 45 height 13
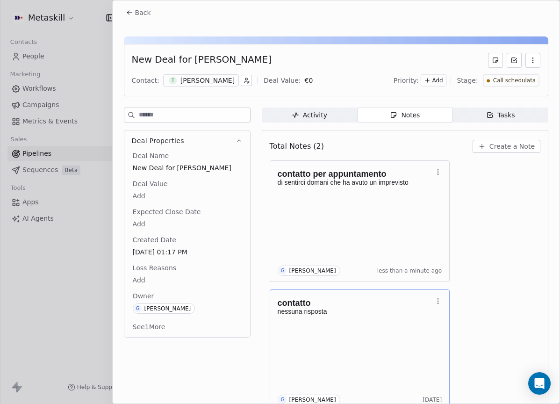
click at [141, 15] on span "Back" at bounding box center [143, 12] width 16 height 9
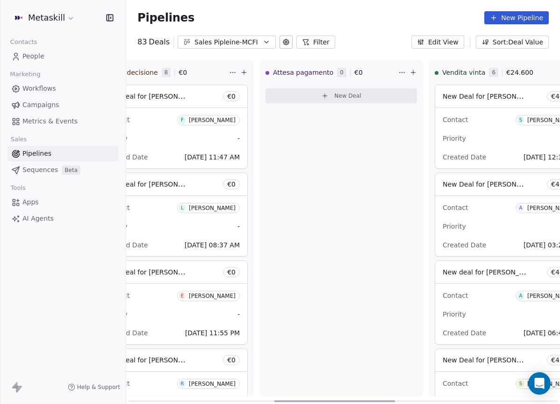
scroll to position [0, 1105]
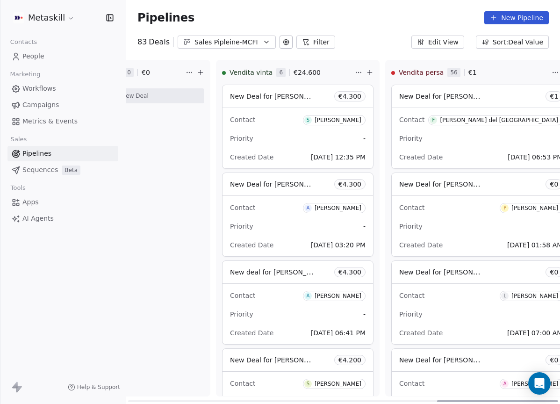
drag, startPoint x: 300, startPoint y: 399, endPoint x: 484, endPoint y: 254, distance: 234.2
click at [558, 400] on div at bounding box center [497, 401] width 121 height 2
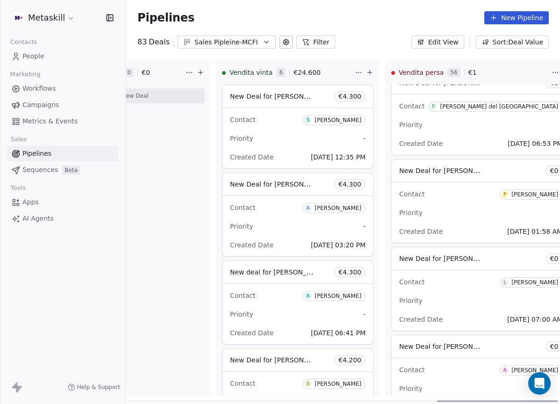
scroll to position [20, 0]
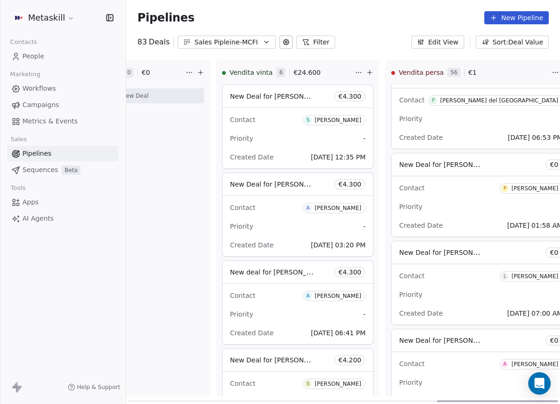
click at [453, 46] on button "Edit View" at bounding box center [437, 41] width 53 height 13
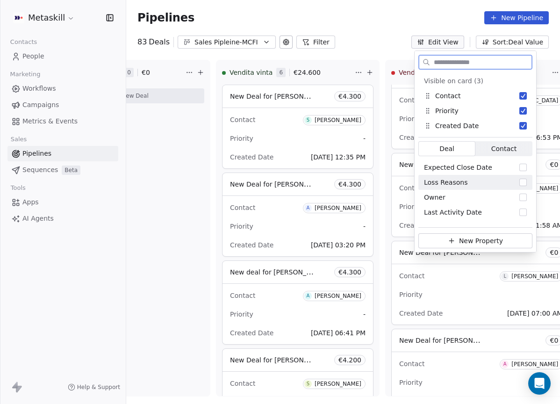
click at [525, 179] on button "Suggestions" at bounding box center [522, 181] width 7 height 7
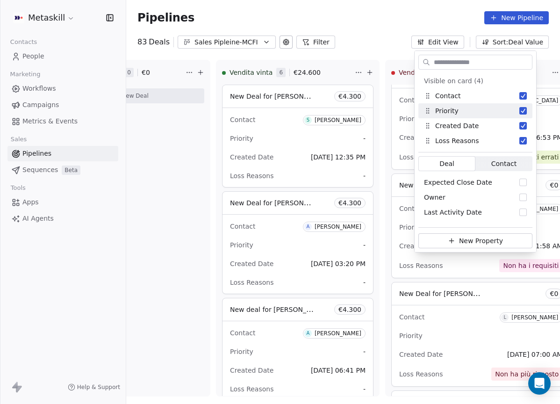
drag, startPoint x: 367, startPoint y: 23, endPoint x: 372, endPoint y: 25, distance: 5.0
click at [367, 22] on div "Pipelines New Pipeline" at bounding box center [342, 17] width 411 height 13
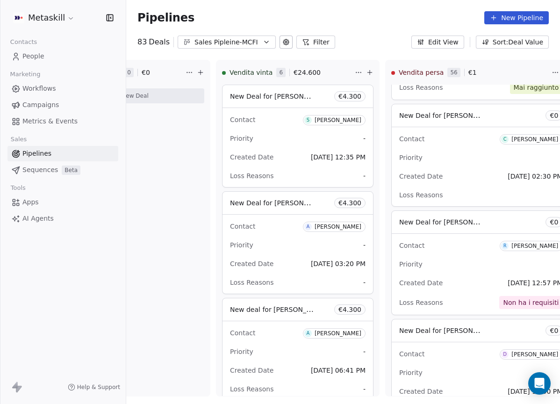
scroll to position [2077, 0]
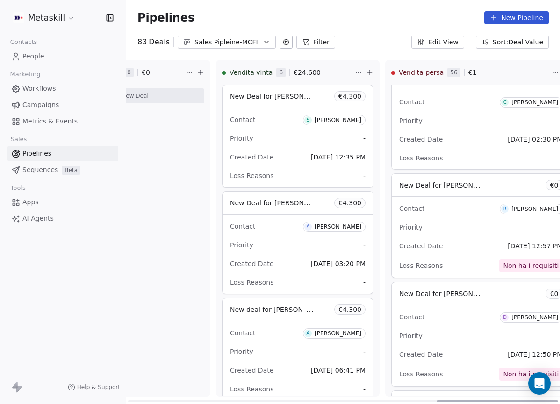
click at [520, 109] on div "New Deal for Fabio Del Monte € 1 Contact F Fabio del monte Del monte Priority -…" at bounding box center [480, 240] width 190 height 311
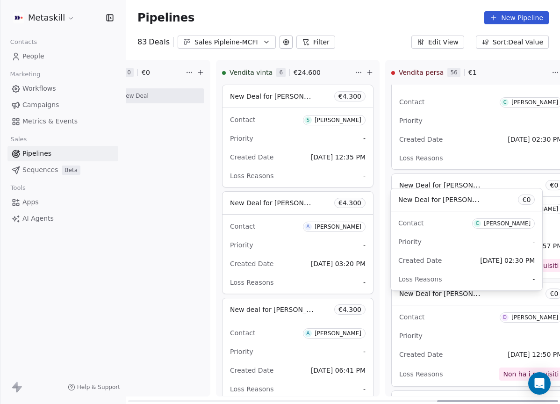
scroll to position [1, 0]
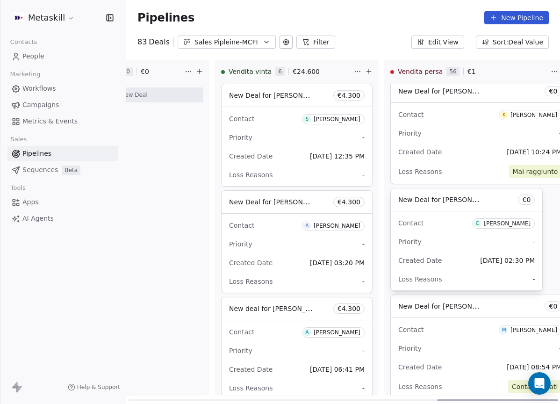
click at [525, 102] on span at bounding box center [479, 102] width 178 height 0
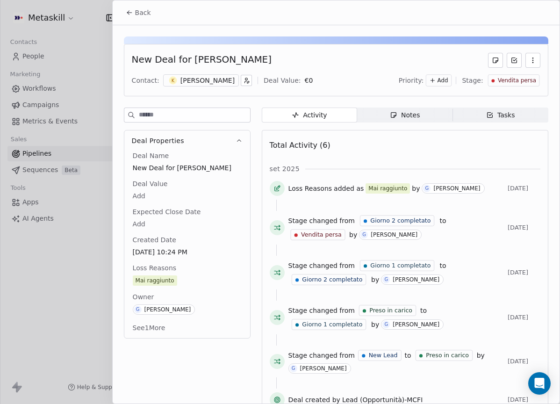
click at [128, 7] on button "Back" at bounding box center [138, 12] width 36 height 17
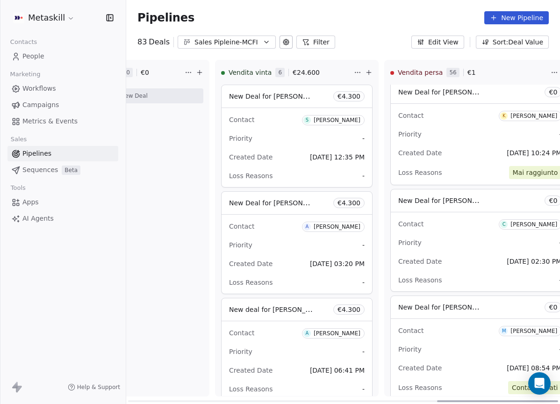
click at [510, 222] on div "Costanzo Bifaro" at bounding box center [533, 224] width 47 height 7
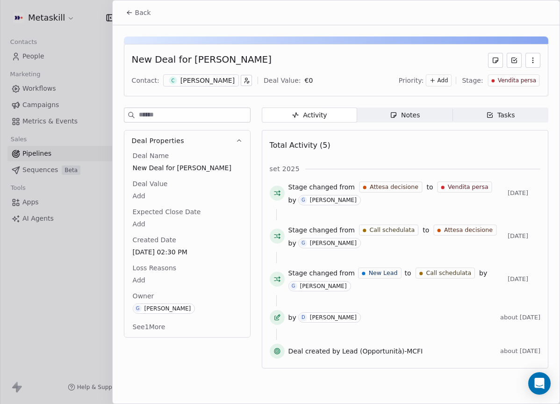
click at [419, 121] on span "Notes Notes" at bounding box center [404, 114] width 95 height 15
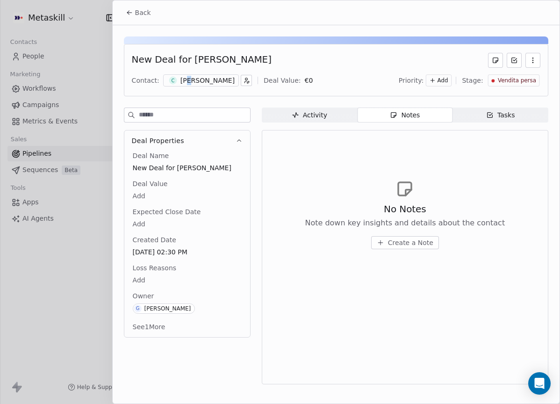
drag, startPoint x: 189, startPoint y: 79, endPoint x: 200, endPoint y: 85, distance: 13.0
click at [189, 79] on div "Costanzo Bifaro" at bounding box center [207, 80] width 54 height 9
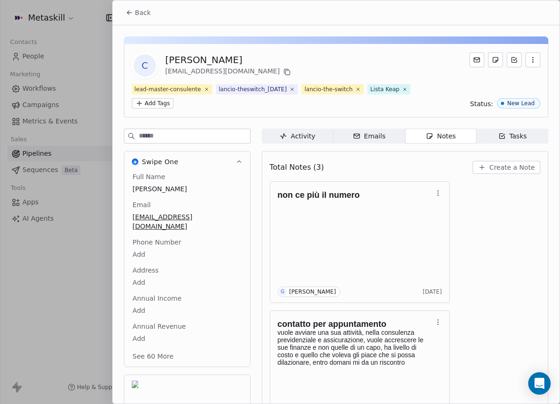
click at [143, 17] on button "Back" at bounding box center [138, 12] width 36 height 17
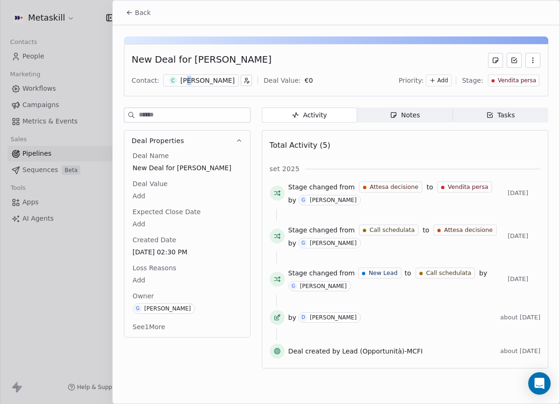
click at [144, 17] on button "Back" at bounding box center [138, 12] width 36 height 17
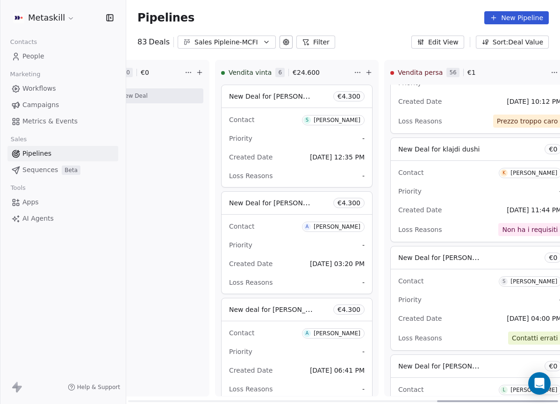
scroll to position [404, 0]
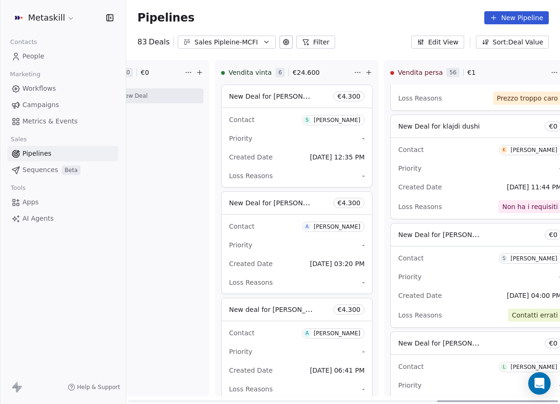
click at [515, 149] on div "[PERSON_NAME]" at bounding box center [533, 150] width 47 height 7
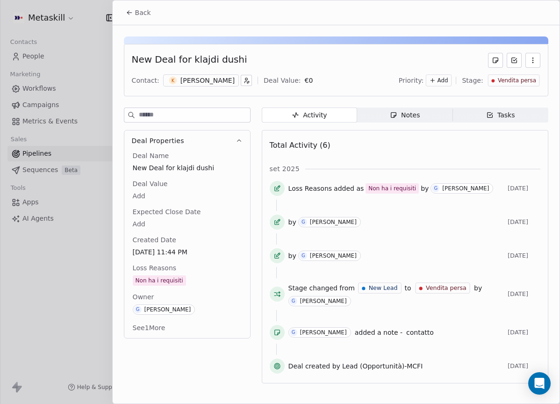
click at [464, 112] on span "Tasks Tasks" at bounding box center [500, 114] width 95 height 15
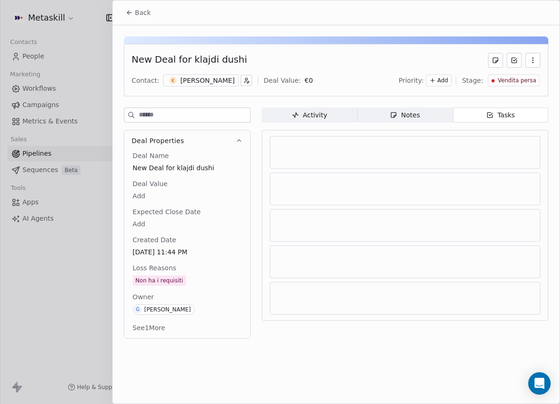
click at [434, 113] on span "Notes Notes" at bounding box center [404, 114] width 95 height 15
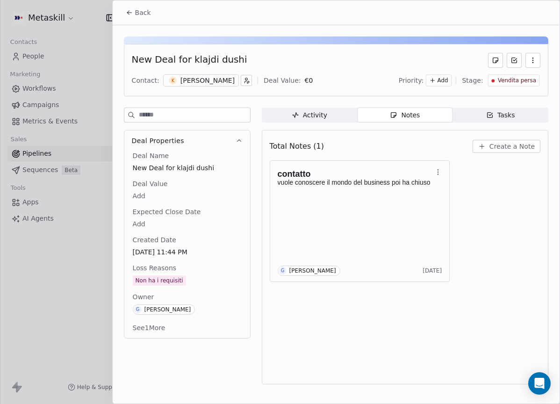
drag, startPoint x: 142, startPoint y: 5, endPoint x: 146, endPoint y: 11, distance: 7.1
click at [142, 4] on button "Back" at bounding box center [138, 12] width 36 height 17
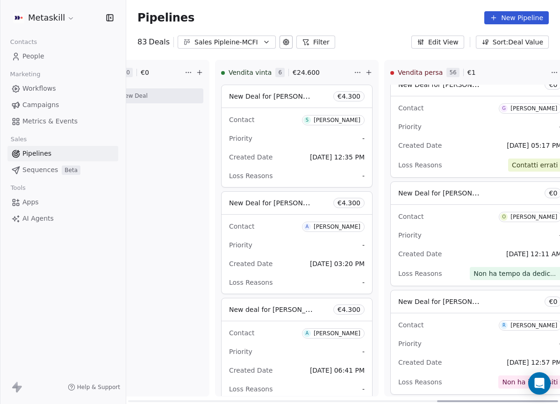
scroll to position [949, 0]
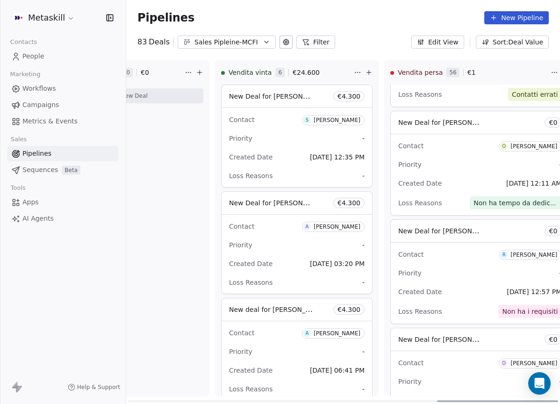
click at [509, 313] on span "Non ha i requisiti" at bounding box center [530, 310] width 56 height 7
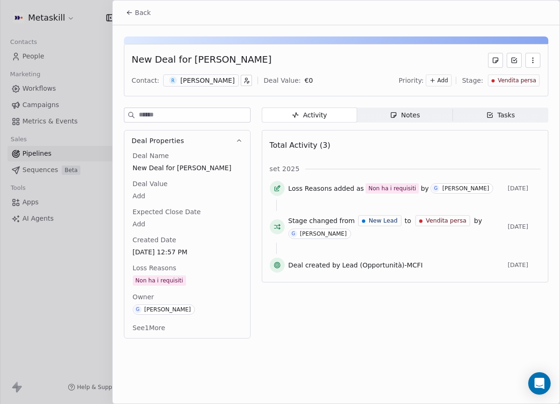
click at [411, 114] on div "Notes" at bounding box center [405, 115] width 30 height 10
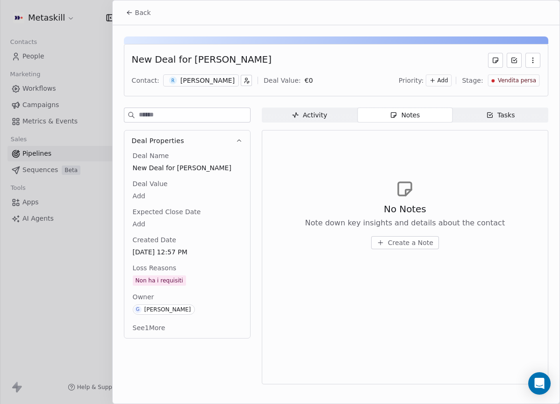
click at [218, 78] on div "Riccardo Lefemine" at bounding box center [207, 80] width 54 height 9
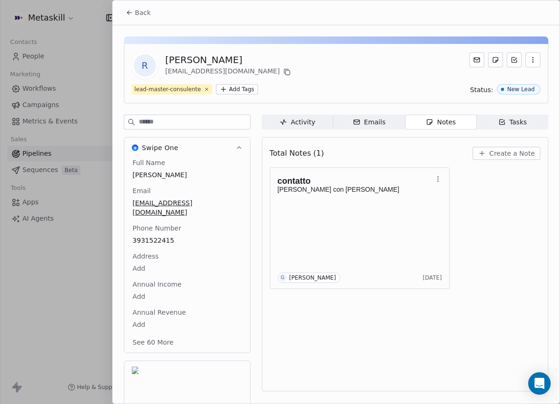
click at [432, 125] on icon "button" at bounding box center [429, 121] width 7 height 7
click at [153, 16] on button "Back" at bounding box center [138, 12] width 36 height 17
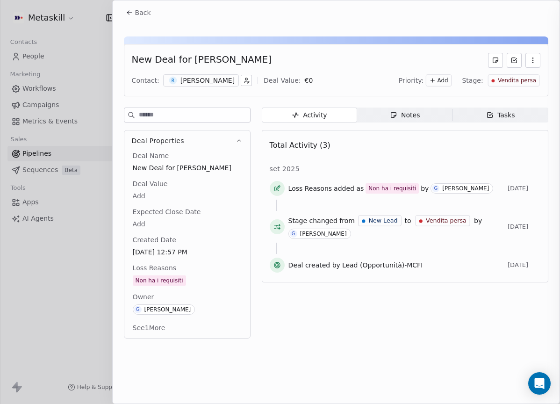
click at [145, 16] on span "Back" at bounding box center [143, 12] width 16 height 9
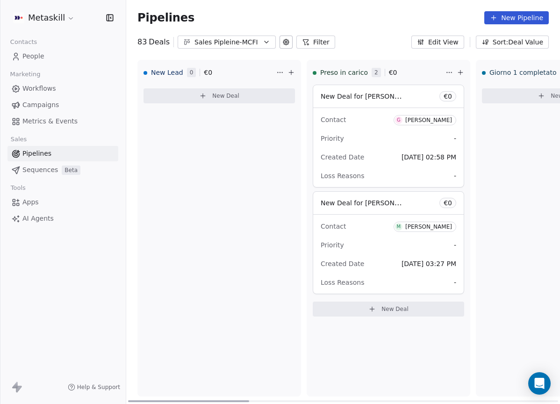
drag, startPoint x: 475, startPoint y: 398, endPoint x: 199, endPoint y: 348, distance: 281.5
click at [156, 400] on div at bounding box center [188, 401] width 121 height 2
click at [245, 43] on div "Sales Pipleine-MCFI" at bounding box center [226, 42] width 64 height 10
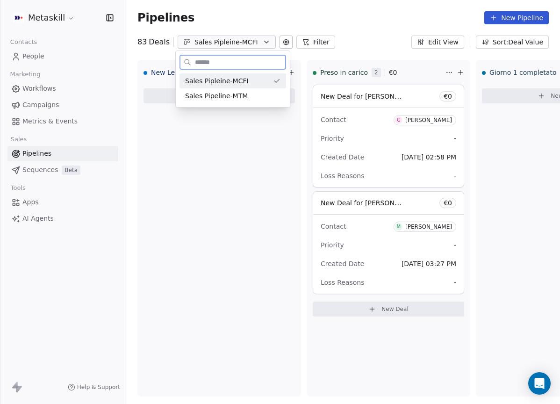
click at [247, 96] on div "Sales Pipeline-MTM" at bounding box center [232, 96] width 95 height 10
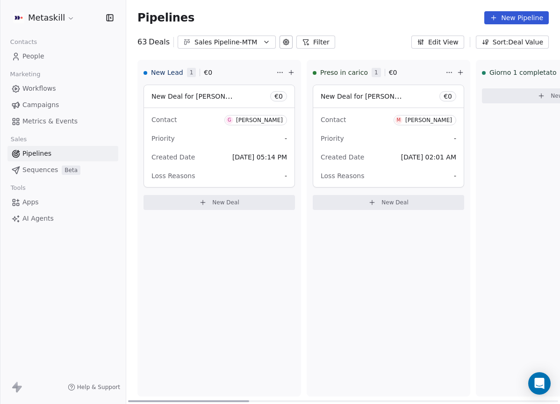
drag, startPoint x: 213, startPoint y: 399, endPoint x: 263, endPoint y: 347, distance: 72.0
click at [211, 400] on div at bounding box center [188, 401] width 121 height 2
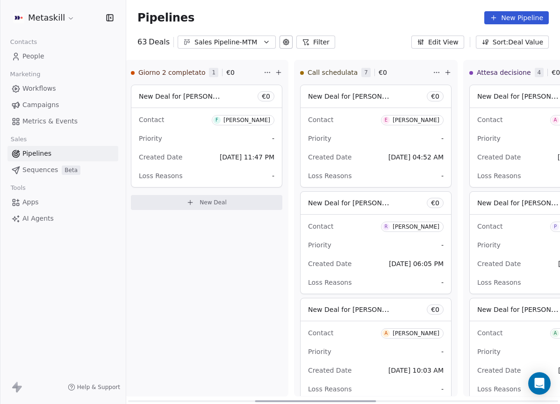
scroll to position [0, 531]
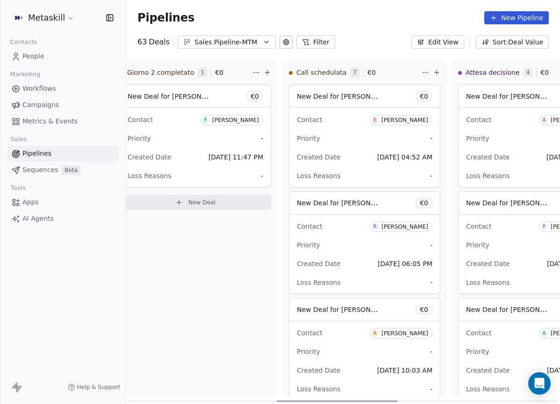
drag, startPoint x: 232, startPoint y: 399, endPoint x: 358, endPoint y: 295, distance: 163.3
click at [380, 400] on div at bounding box center [337, 401] width 121 height 2
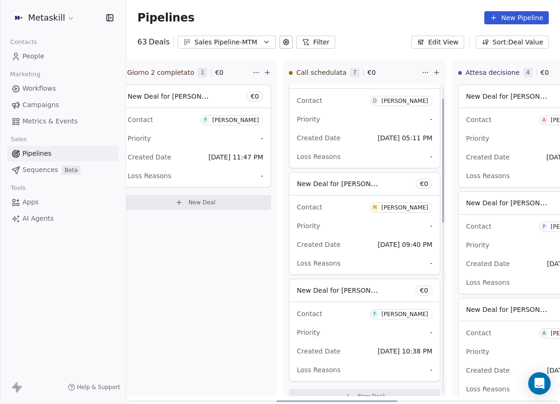
scroll to position [461, 0]
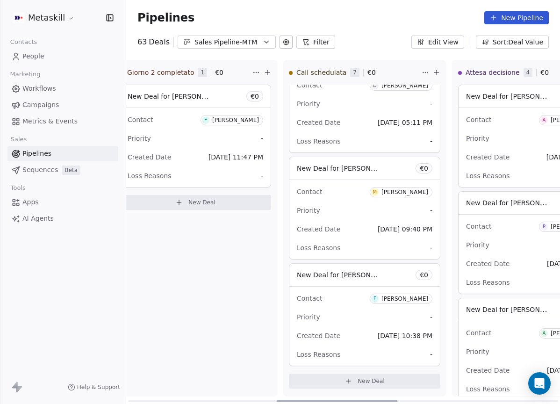
click at [240, 46] on div "Sales Pipeline-MTM" at bounding box center [226, 42] width 64 height 10
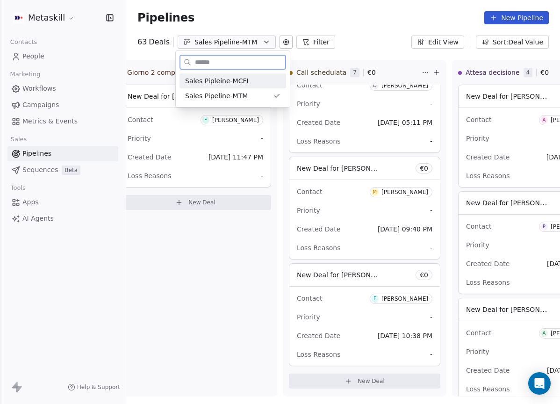
click at [261, 76] on div "Sales Pipleine-MCFI" at bounding box center [232, 81] width 95 height 10
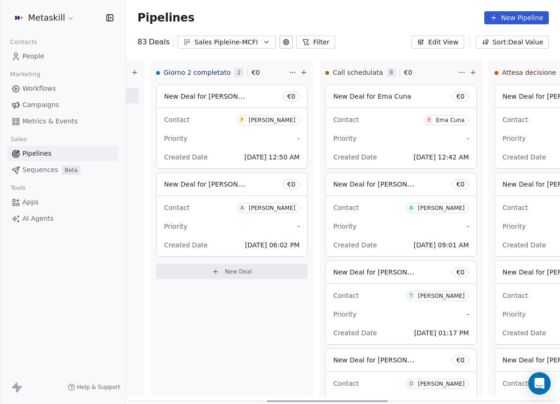
drag, startPoint x: 245, startPoint y: 397, endPoint x: 381, endPoint y: 374, distance: 138.0
click at [380, 400] on div at bounding box center [326, 401] width 121 height 2
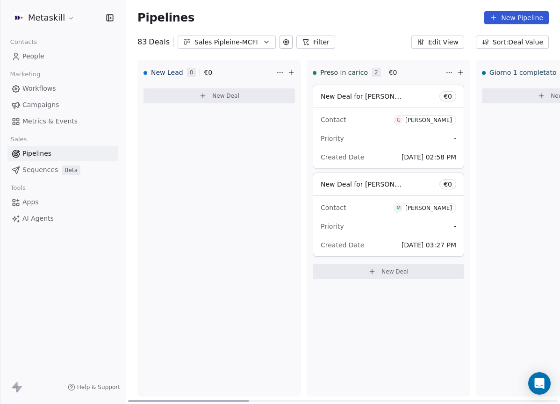
drag, startPoint x: 351, startPoint y: 398, endPoint x: 209, endPoint y: 224, distance: 224.8
click at [142, 400] on div at bounding box center [188, 401] width 121 height 2
drag, startPoint x: 224, startPoint y: 35, endPoint x: 238, endPoint y: 47, distance: 17.6
click at [224, 36] on button "Sales Pipleine-MCFI" at bounding box center [226, 41] width 98 height 13
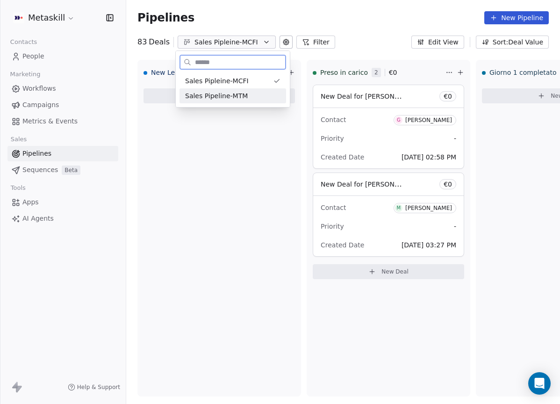
click at [253, 97] on div "Sales Pipeline-MTM" at bounding box center [232, 96] width 95 height 10
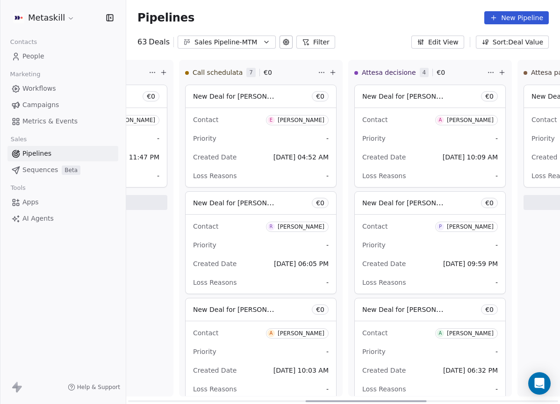
scroll to position [0, 634]
drag, startPoint x: 240, startPoint y: 400, endPoint x: 417, endPoint y: 373, distance: 179.1
click at [417, 400] on div at bounding box center [365, 401] width 121 height 2
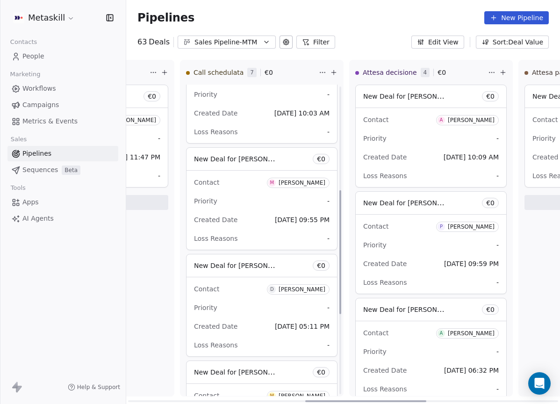
scroll to position [305, 0]
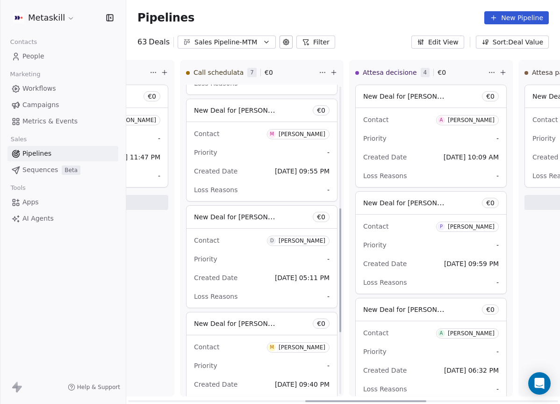
click at [311, 239] on div "[PERSON_NAME]" at bounding box center [301, 240] width 47 height 7
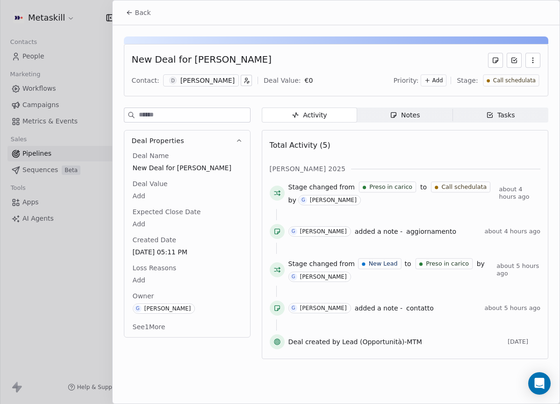
click at [208, 85] on div "[PERSON_NAME]" at bounding box center [207, 80] width 54 height 9
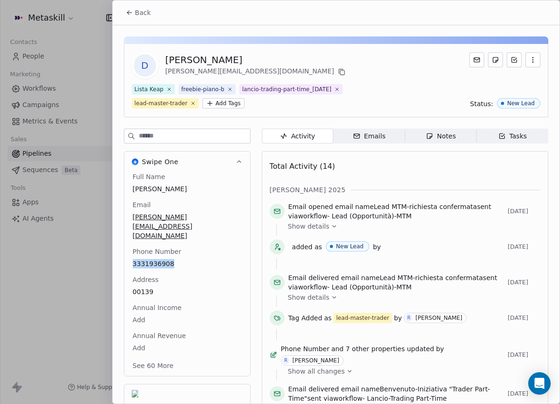
click at [147, 15] on span "Back" at bounding box center [143, 12] width 16 height 9
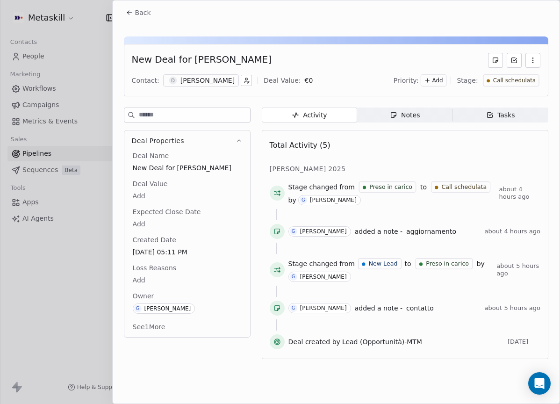
click at [136, 19] on button "Back" at bounding box center [138, 12] width 36 height 17
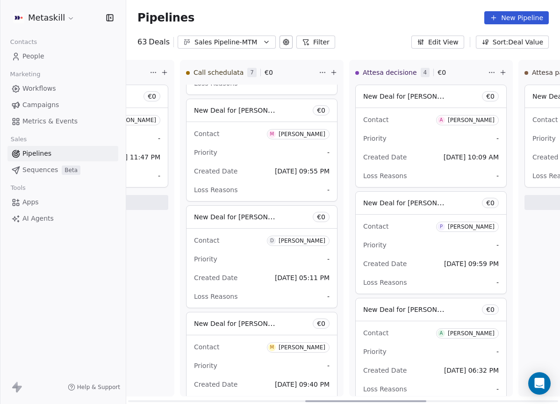
click at [38, 58] on span "People" at bounding box center [33, 56] width 22 height 10
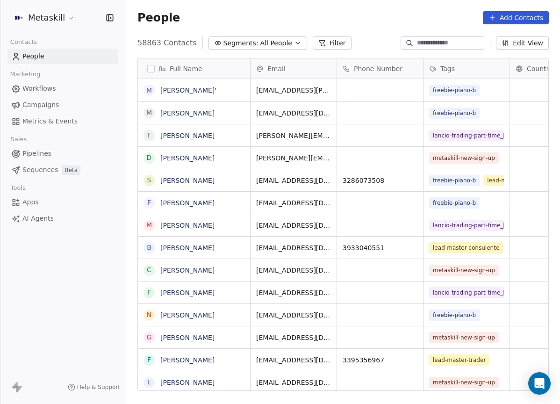
scroll to position [348, 426]
click at [318, 43] on icon at bounding box center [321, 42] width 7 height 7
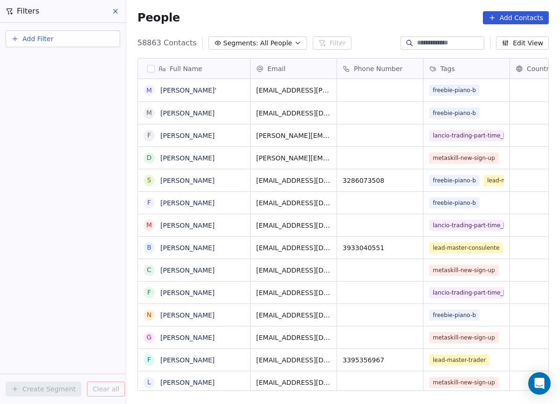
click at [50, 41] on span "Add Filter" at bounding box center [37, 39] width 31 height 10
click at [55, 63] on span "Contact properties" at bounding box center [45, 61] width 61 height 10
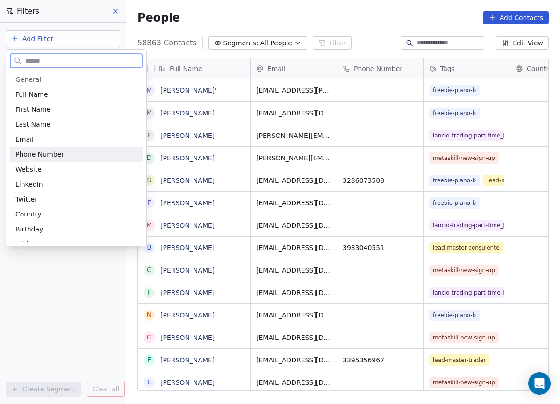
click at [46, 152] on span "Phone Number" at bounding box center [39, 153] width 49 height 9
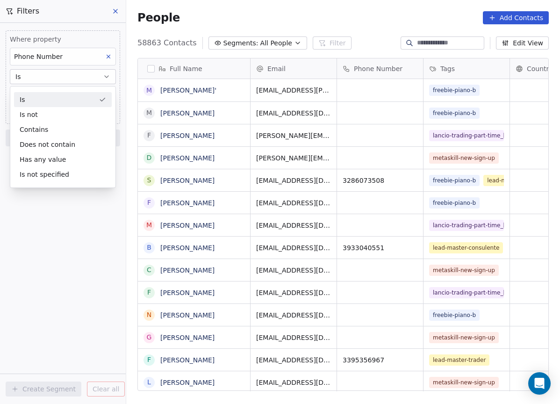
click at [45, 72] on button "Is" at bounding box center [63, 76] width 106 height 15
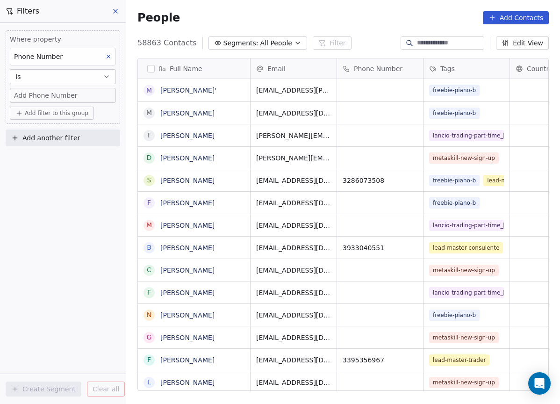
click at [48, 96] on span "Add Phone Number" at bounding box center [46, 95] width 64 height 9
type input "*"
click at [50, 101] on input at bounding box center [62, 99] width 101 height 19
type input "*********"
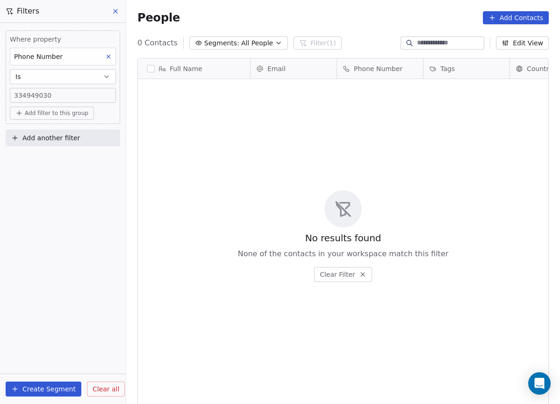
click at [98, 96] on div "334949030" at bounding box center [63, 95] width 98 height 9
type input "**********"
click at [14, 92] on span "3349490303" at bounding box center [35, 95] width 42 height 9
click at [14, 97] on input "**********" at bounding box center [62, 99] width 101 height 19
type input "**********"
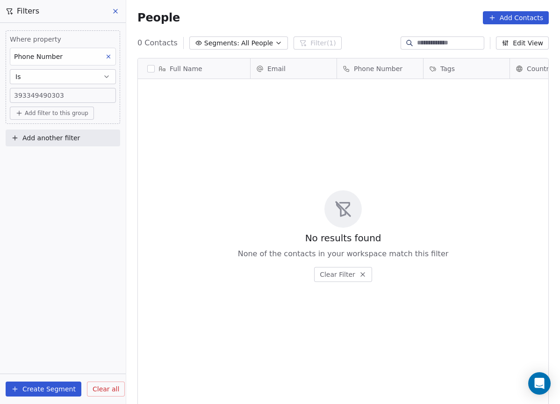
drag, startPoint x: 310, startPoint y: 143, endPoint x: 279, endPoint y: 137, distance: 30.9
click at [309, 142] on div "No results found None of the contacts in your workspace match this filter Clear…" at bounding box center [343, 236] width 410 height 310
click at [107, 12] on div "Filters" at bounding box center [63, 11] width 126 height 22
click at [116, 13] on icon at bounding box center [115, 10] width 7 height 7
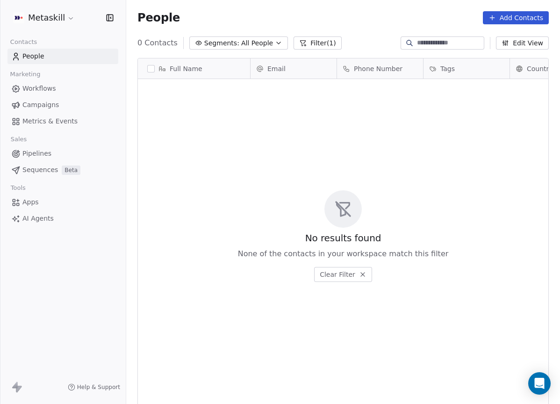
click at [51, 144] on div "Sales" at bounding box center [62, 139] width 111 height 13
click at [60, 154] on link "Pipelines" at bounding box center [62, 153] width 111 height 15
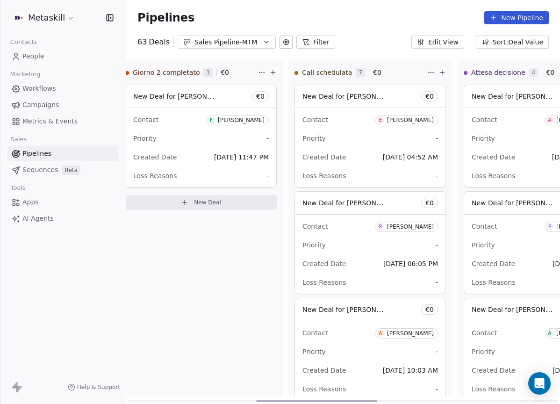
scroll to position [0, 527]
drag, startPoint x: 255, startPoint y: 397, endPoint x: 388, endPoint y: 373, distance: 135.2
click at [388, 400] on div at bounding box center [335, 401] width 121 height 2
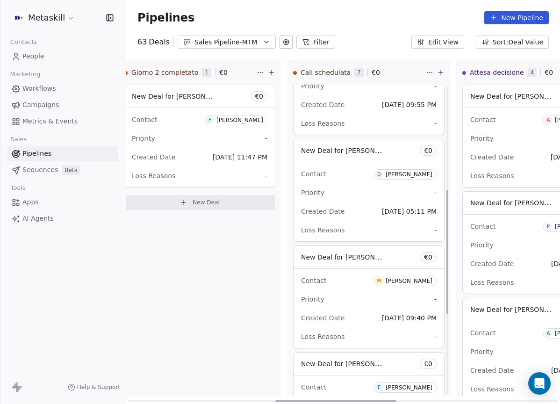
scroll to position [259, 0]
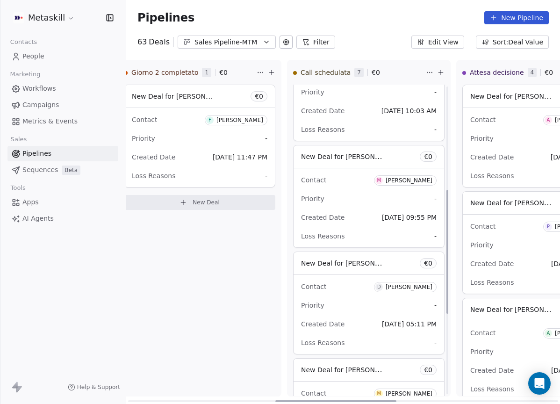
click at [422, 288] on div "[PERSON_NAME]" at bounding box center [408, 287] width 47 height 7
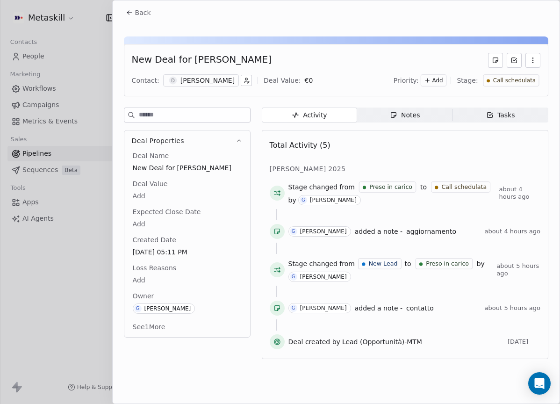
click at [218, 86] on div "Contact: D [PERSON_NAME] Deal Value: € 0 Priority: Add Stage: Call schedulata" at bounding box center [336, 80] width 408 height 14
click at [217, 84] on div "[PERSON_NAME]" at bounding box center [207, 80] width 54 height 9
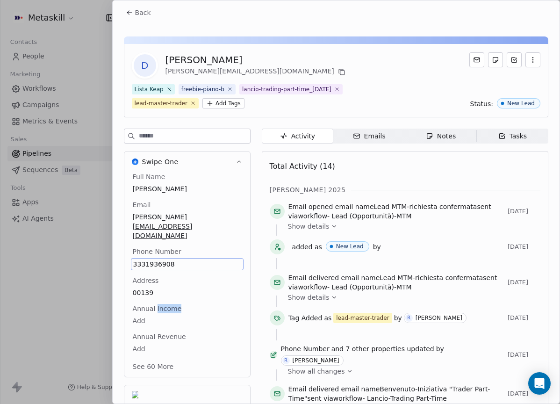
scroll to position [43, 0]
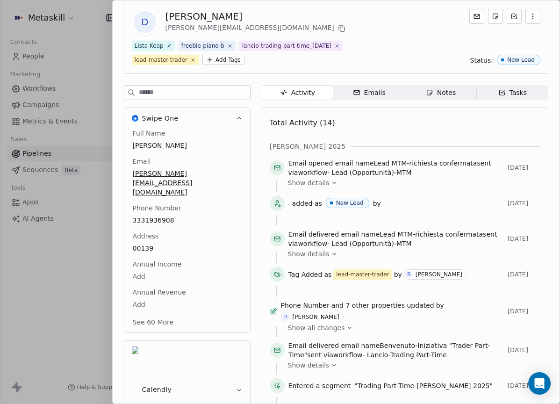
click at [462, 132] on div "Total Activity (14)" at bounding box center [405, 123] width 270 height 19
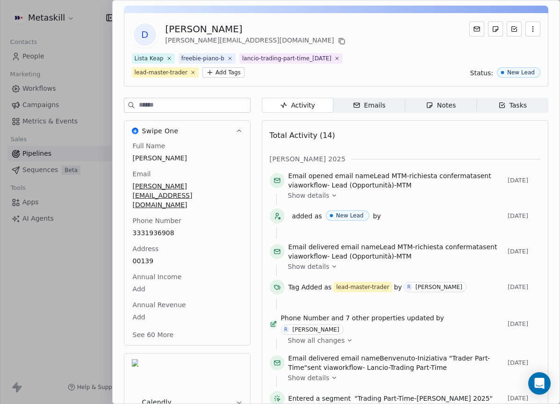
scroll to position [0, 0]
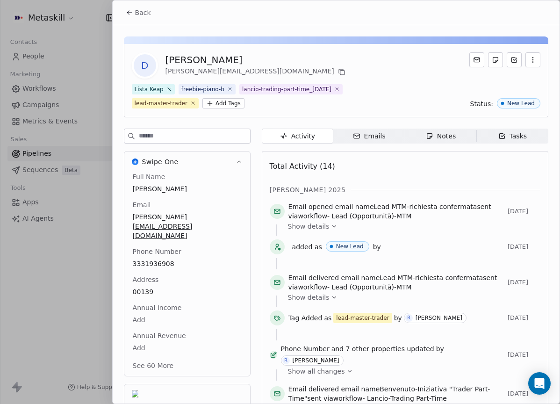
click at [143, 14] on span "Back" at bounding box center [143, 12] width 16 height 9
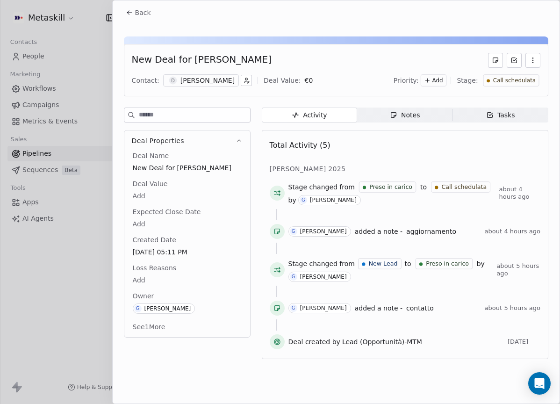
click at [132, 1] on div "Back" at bounding box center [336, 12] width 447 height 24
click at [136, 9] on span "Back" at bounding box center [143, 12] width 16 height 9
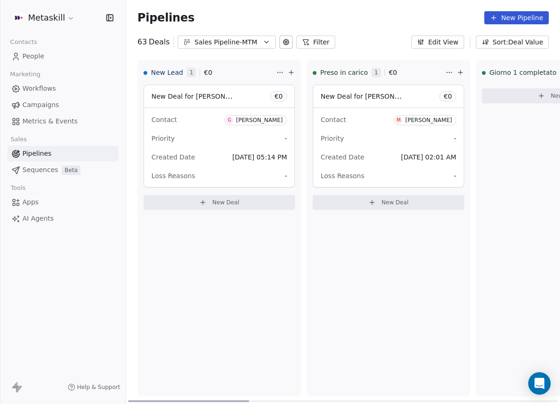
drag, startPoint x: 321, startPoint y: 399, endPoint x: 170, endPoint y: 367, distance: 153.7
click at [170, 400] on div at bounding box center [188, 401] width 121 height 2
click at [225, 48] on button "Sales Pipeline-MTM" at bounding box center [226, 41] width 98 height 13
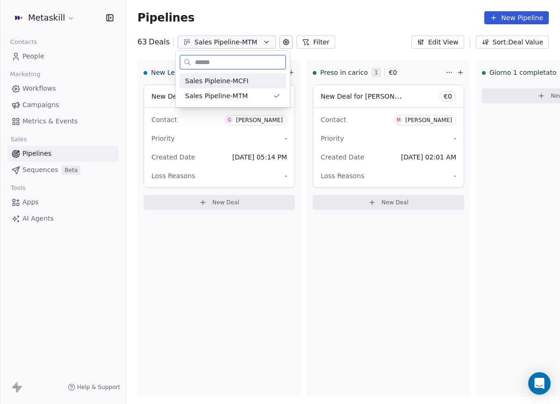
click at [229, 94] on span "Sales Pipeline-MTM" at bounding box center [216, 96] width 63 height 10
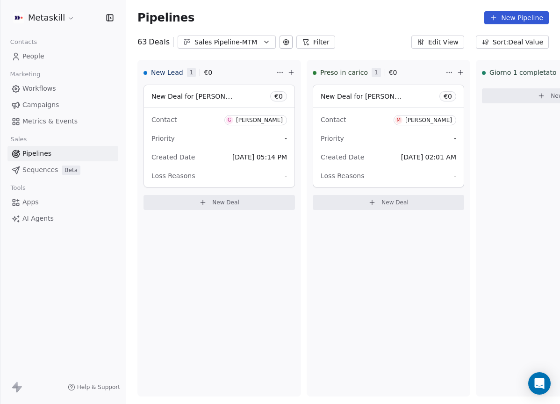
click at [236, 38] on div "Sales Pipeline-MTM" at bounding box center [226, 42] width 64 height 10
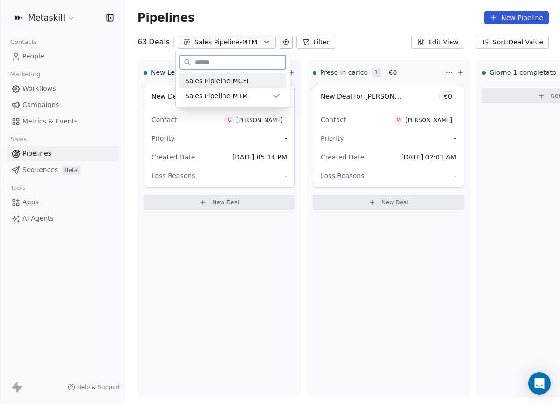
click at [246, 83] on div "Sales Pipleine-MCFI" at bounding box center [232, 81] width 95 height 10
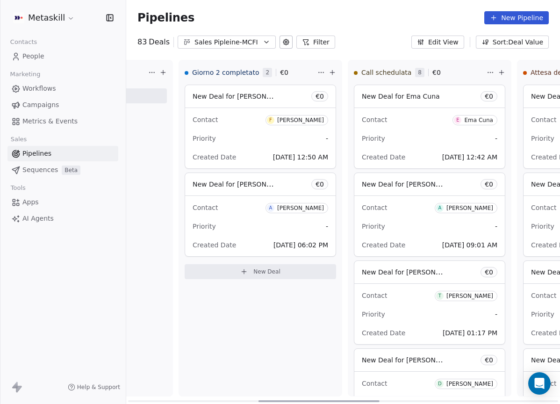
scroll to position [0, 467]
drag, startPoint x: 232, startPoint y: 397, endPoint x: 362, endPoint y: 371, distance: 132.6
click at [362, 400] on div at bounding box center [318, 401] width 121 height 2
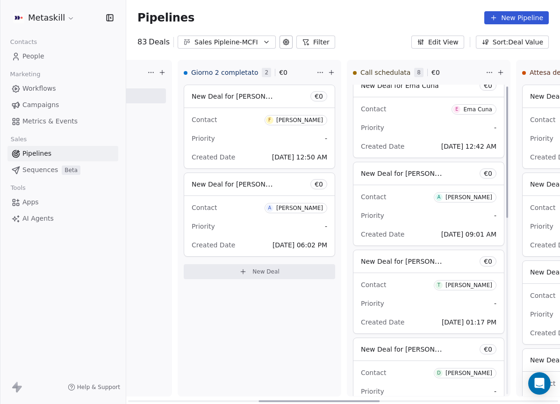
scroll to position [0, 0]
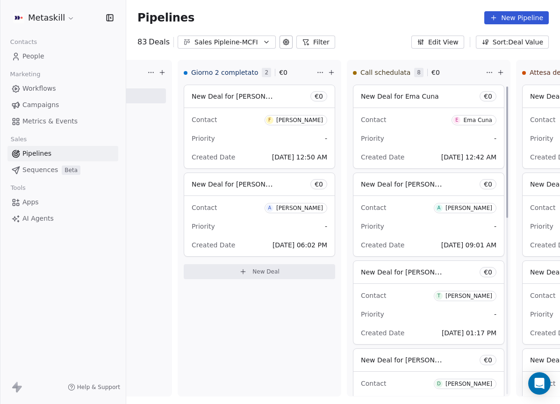
click at [217, 37] on button "Sales Pipleine-MCFI" at bounding box center [226, 41] width 98 height 13
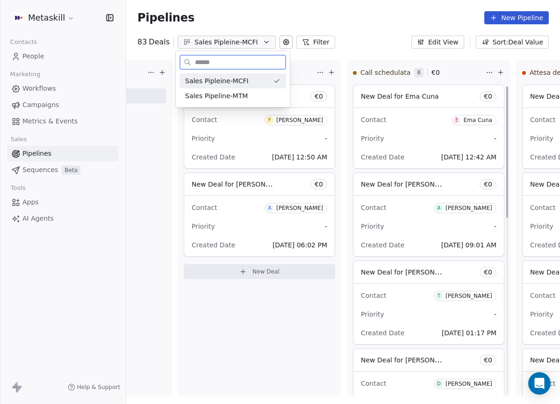
click at [263, 91] on div "Sales Pipeline-MTM" at bounding box center [232, 96] width 95 height 10
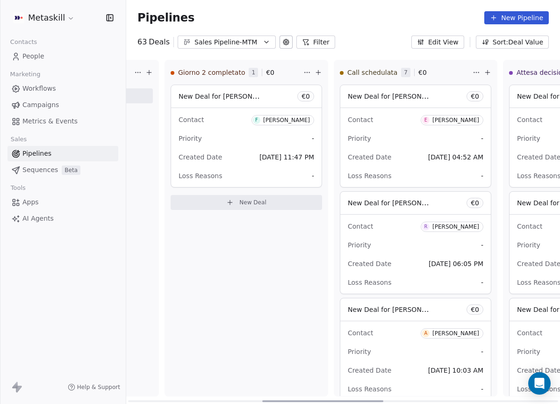
scroll to position [0, 481]
click at [368, 400] on div at bounding box center [322, 401] width 121 height 2
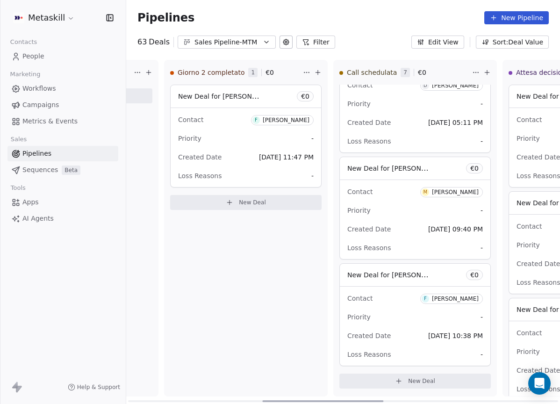
scroll to position [0, 0]
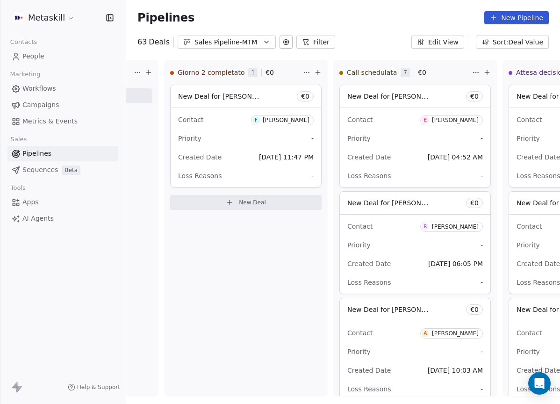
click at [202, 39] on div "Sales Pipeline-MTM" at bounding box center [226, 42] width 64 height 10
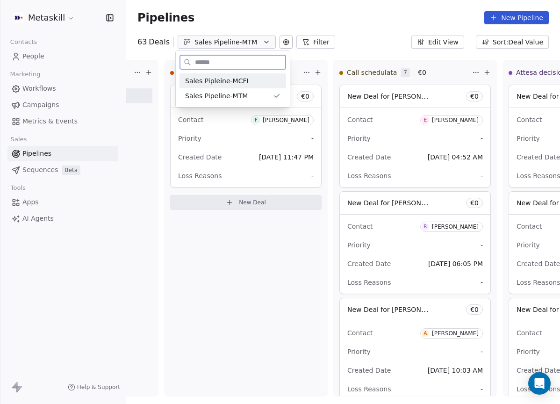
click at [233, 83] on span "Sales Pipleine-MCFI" at bounding box center [217, 81] width 64 height 10
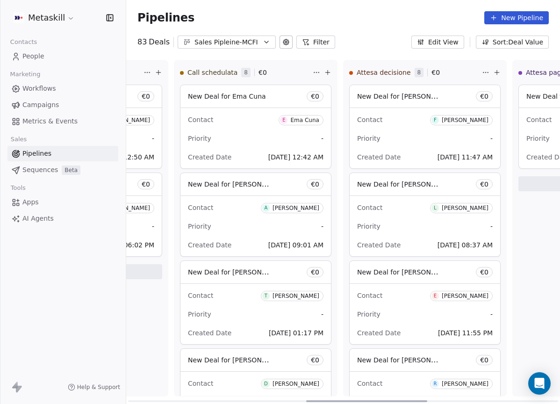
scroll to position [0, 614]
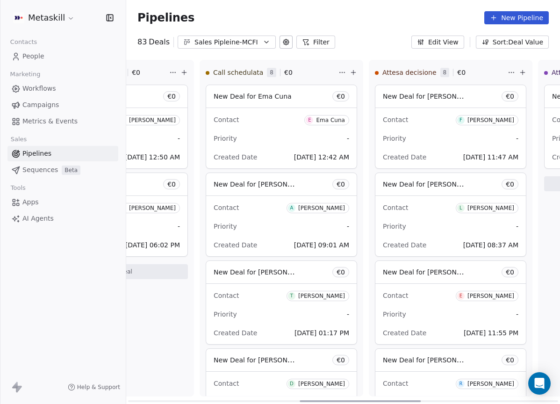
drag, startPoint x: 241, startPoint y: 400, endPoint x: 413, endPoint y: 370, distance: 174.5
click at [413, 400] on div at bounding box center [359, 401] width 121 height 2
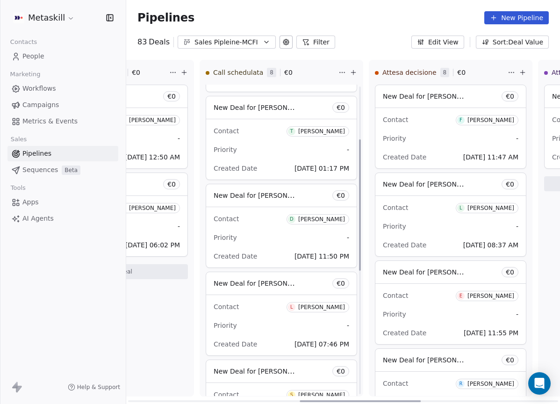
scroll to position [168, 0]
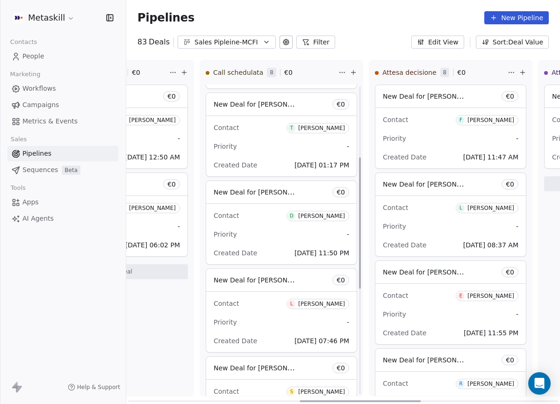
click at [334, 304] on div "[PERSON_NAME]" at bounding box center [321, 303] width 47 height 7
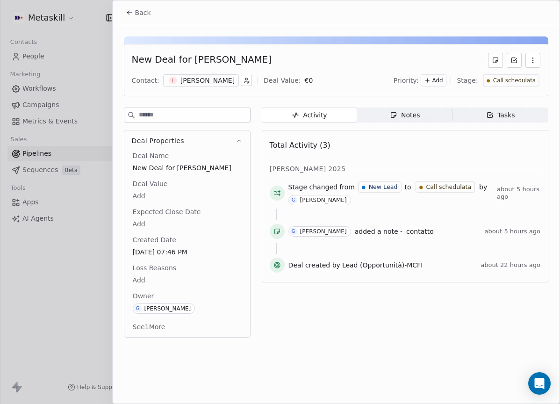
click at [214, 82] on div "[PERSON_NAME]" at bounding box center [207, 80] width 54 height 9
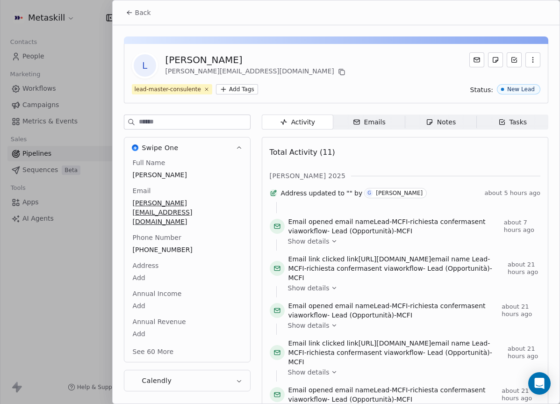
click at [408, 124] on span "Notes Notes" at bounding box center [439, 121] width 71 height 15
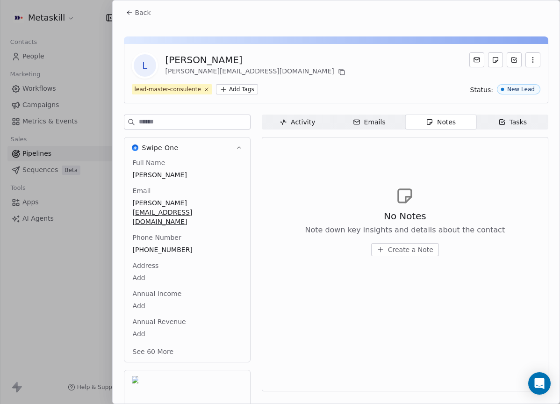
click at [377, 123] on div "Emails" at bounding box center [369, 122] width 33 height 10
click at [145, 12] on span "Back" at bounding box center [143, 12] width 16 height 9
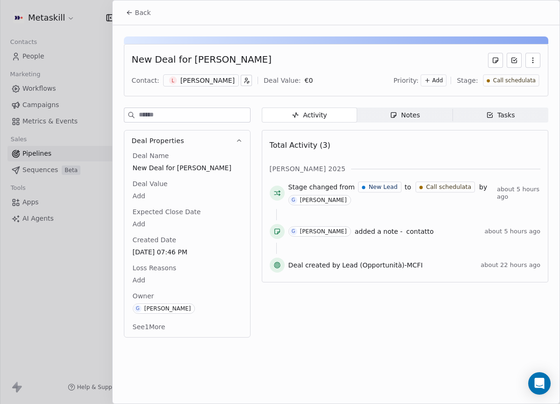
click at [413, 114] on div "Notes" at bounding box center [405, 115] width 30 height 10
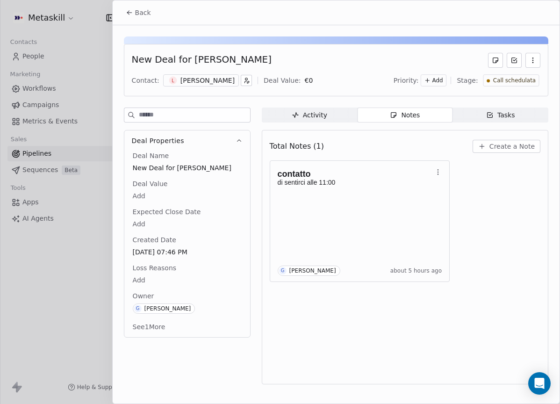
click at [221, 84] on div "[PERSON_NAME]" at bounding box center [207, 80] width 54 height 9
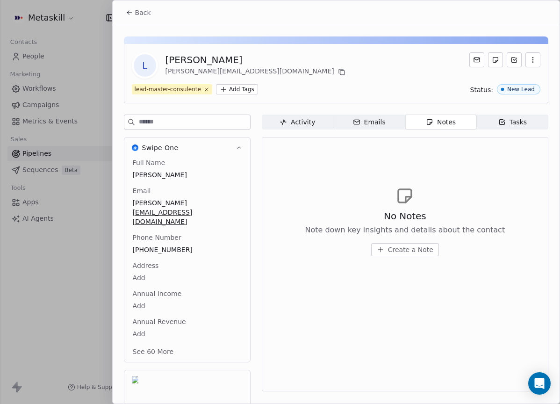
click at [340, 75] on icon at bounding box center [342, 73] width 4 height 4
drag, startPoint x: 414, startPoint y: 259, endPoint x: 413, endPoint y: 254, distance: 5.2
click at [414, 258] on div "No Notes Note down key insights and details about the contact Create a Note" at bounding box center [405, 220] width 270 height 115
click at [413, 253] on span "Create a Note" at bounding box center [410, 249] width 45 height 9
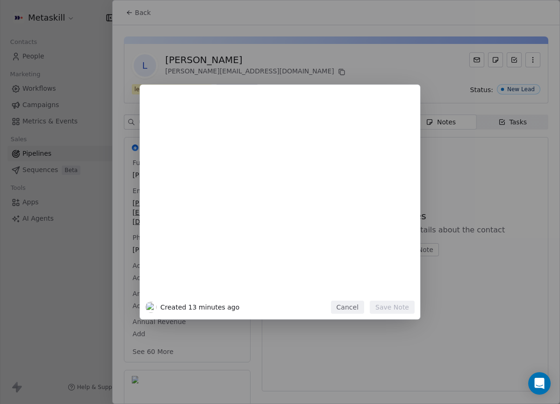
click at [343, 304] on button "Cancel" at bounding box center [347, 306] width 33 height 13
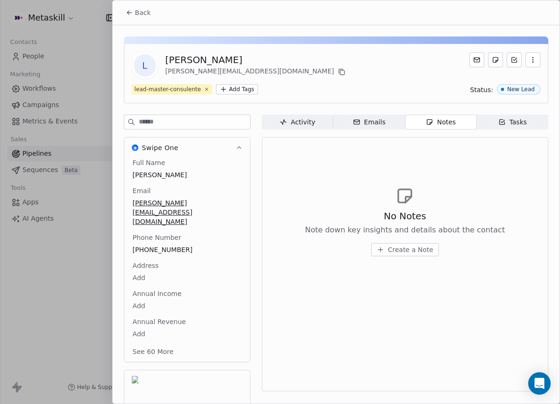
click at [137, 19] on button "Back" at bounding box center [138, 12] width 36 height 17
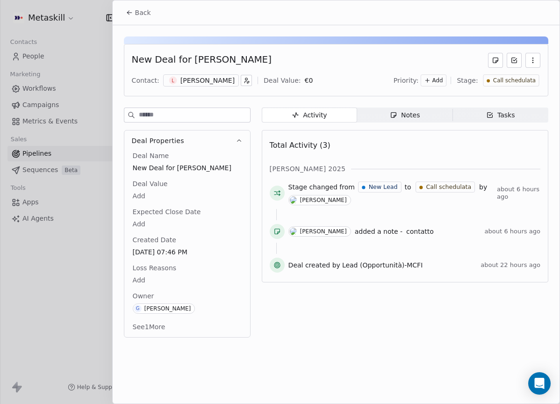
click at [397, 111] on icon "button" at bounding box center [393, 114] width 7 height 7
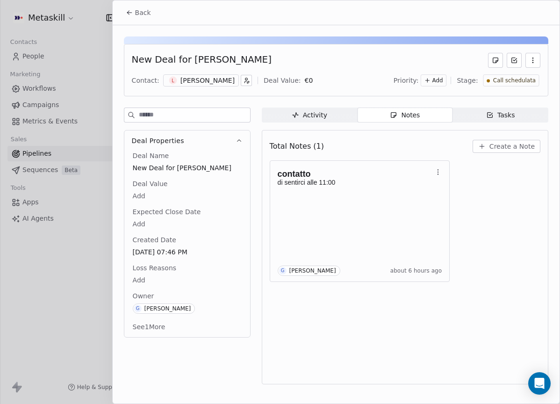
click at [494, 146] on span "Create a Note" at bounding box center [511, 146] width 45 height 9
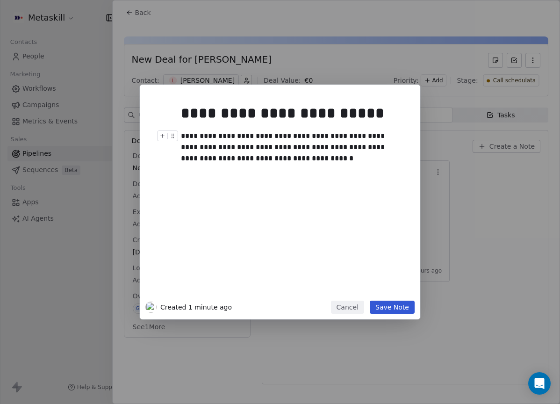
click at [260, 163] on div "**********" at bounding box center [290, 147] width 219 height 34
click at [397, 303] on button "Save Note" at bounding box center [391, 306] width 45 height 13
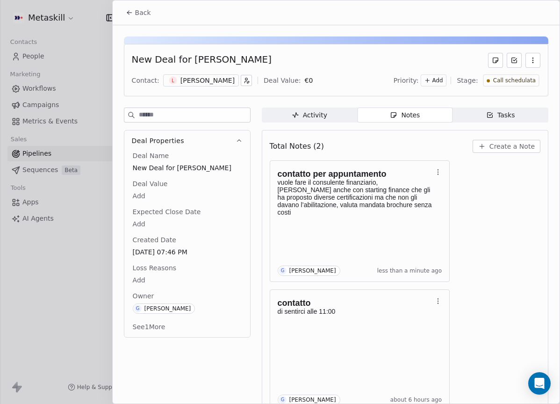
click at [524, 81] on span "Call schedulata" at bounding box center [513, 81] width 43 height 8
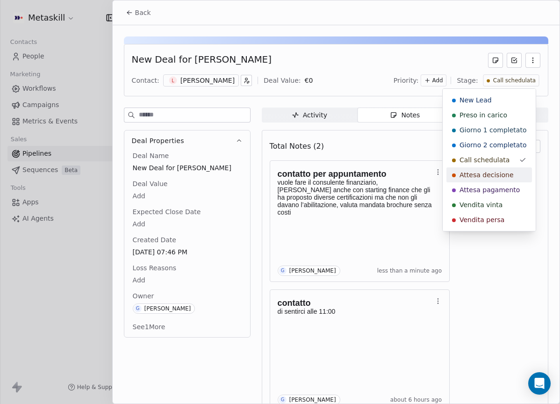
click at [508, 173] on span "Attesa decisione" at bounding box center [486, 174] width 54 height 9
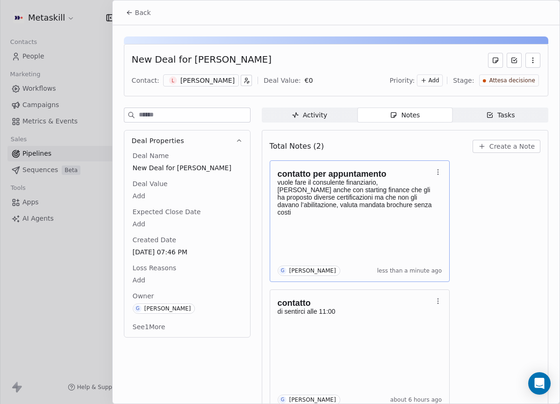
click at [420, 229] on div "contatto per appuntamento vuole fare il consulente finanziario, ha parlato anch…" at bounding box center [359, 220] width 164 height 109
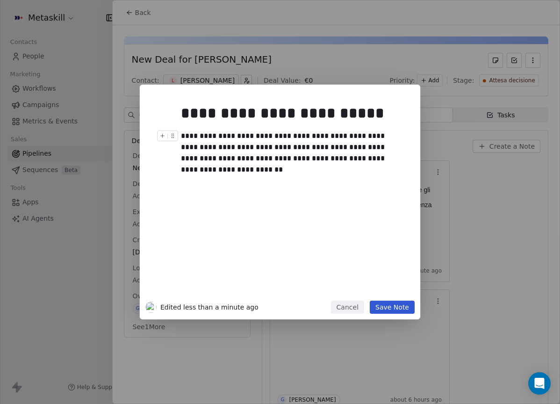
click at [398, 159] on div "**********" at bounding box center [290, 147] width 219 height 34
click at [391, 300] on button "Save Note" at bounding box center [391, 306] width 45 height 13
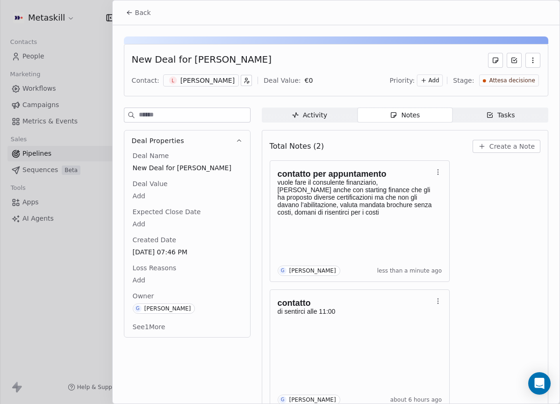
click at [143, 13] on span "Back" at bounding box center [143, 12] width 16 height 9
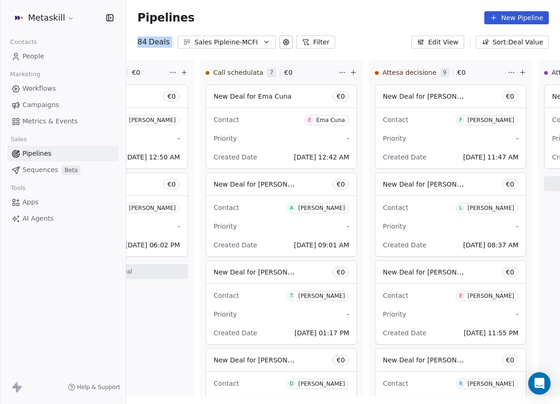
click at [236, 35] on div "Pipelines New Pipeline 84 Deals Sales Pipleine-MCFI Filter Edit View Sort: Deal…" at bounding box center [342, 24] width 433 height 49
click at [239, 41] on div "Sales Pipleine-MCFI" at bounding box center [226, 42] width 64 height 10
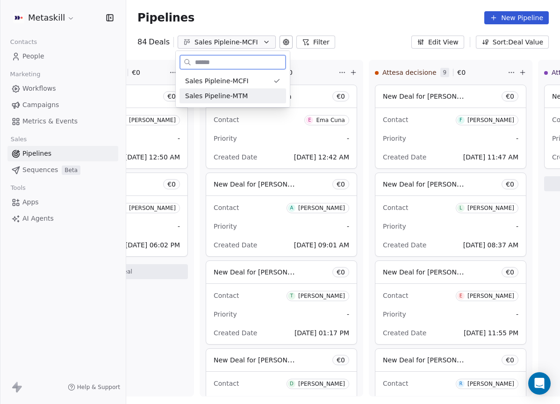
click at [241, 102] on div "Sales Pipeline-MTM" at bounding box center [232, 95] width 106 height 15
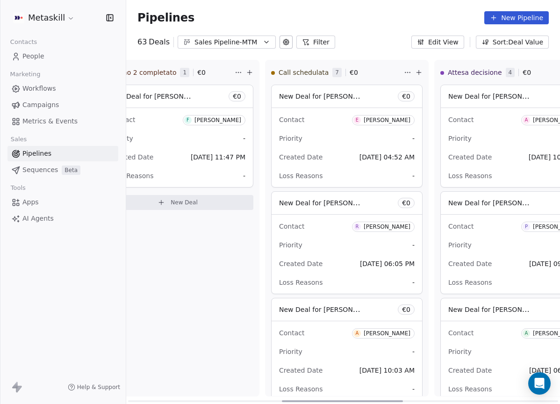
scroll to position [0, 550]
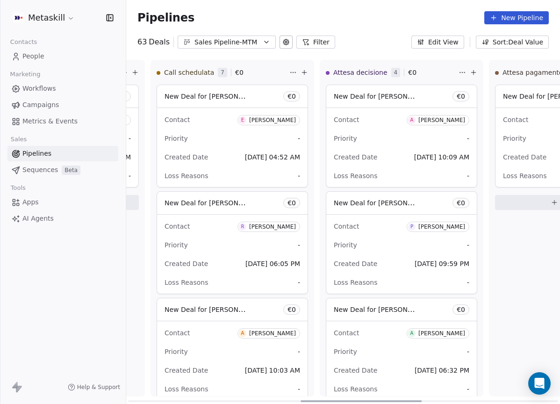
drag, startPoint x: 241, startPoint y: 400, endPoint x: 426, endPoint y: 362, distance: 188.8
click at [421, 400] on div at bounding box center [360, 401] width 121 height 2
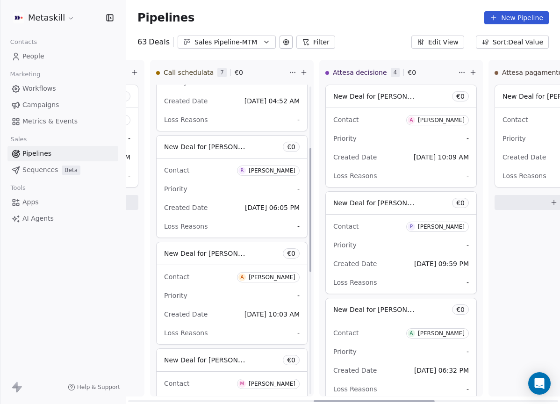
scroll to position [20, 0]
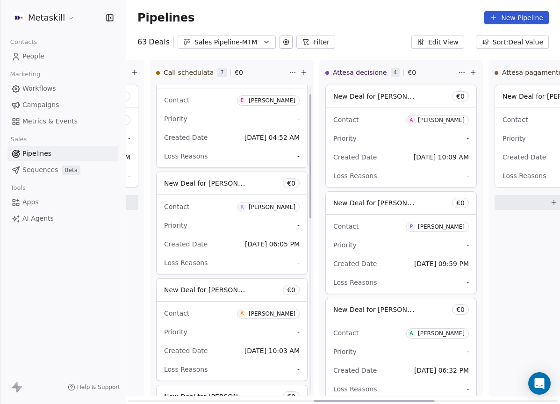
click at [278, 202] on span "R Roberta Medoro" at bounding box center [268, 207] width 63 height 10
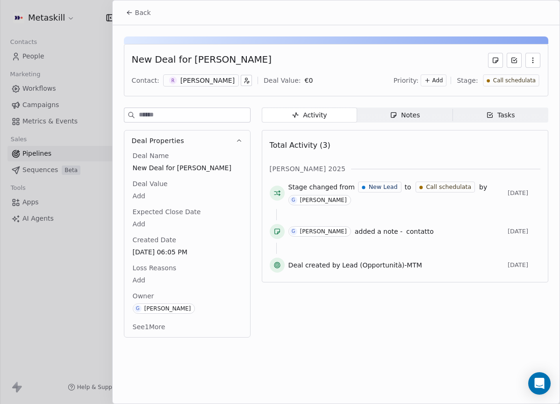
click at [206, 81] on div "[PERSON_NAME]" at bounding box center [207, 80] width 54 height 9
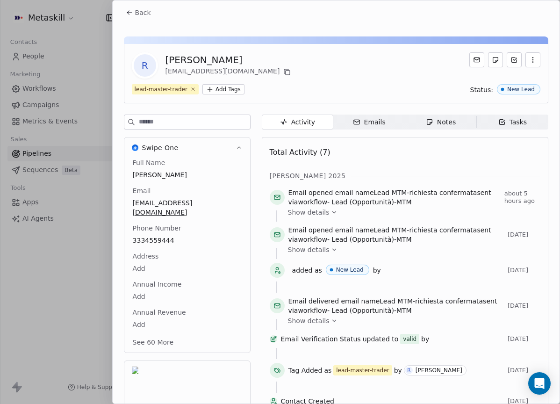
scroll to position [28, 0]
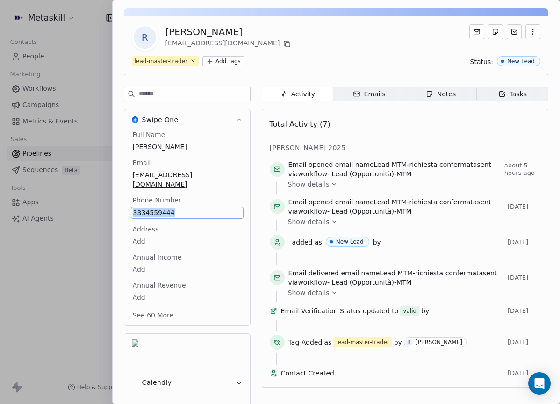
click at [227, 184] on div "Full Name [PERSON_NAME] Email [EMAIL_ADDRESS][DOMAIN_NAME] Phone Number [PHONE_…" at bounding box center [187, 226] width 113 height 192
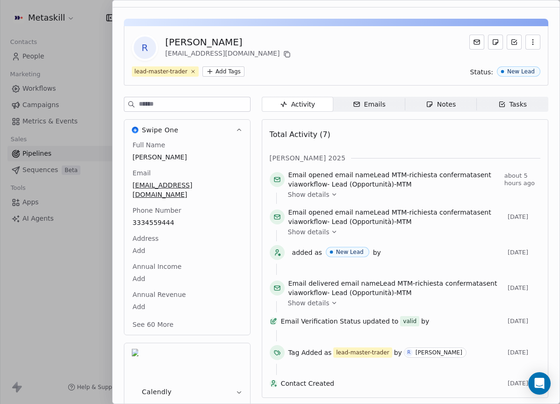
scroll to position [0, 0]
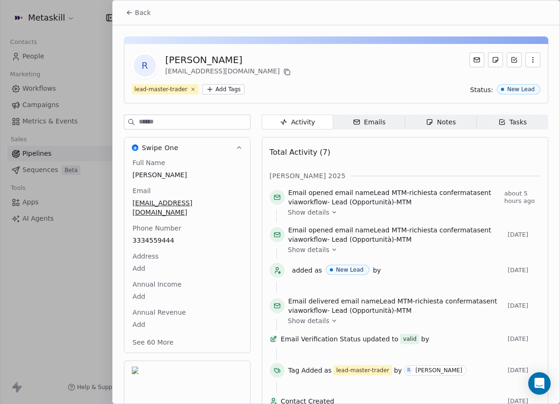
click at [152, 7] on button "Back" at bounding box center [138, 12] width 36 height 17
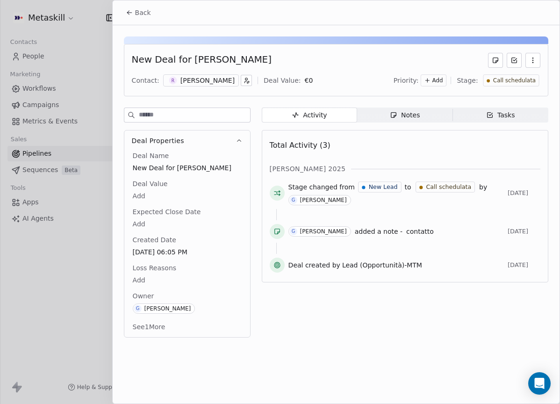
click at [140, 15] on span "Back" at bounding box center [143, 12] width 16 height 9
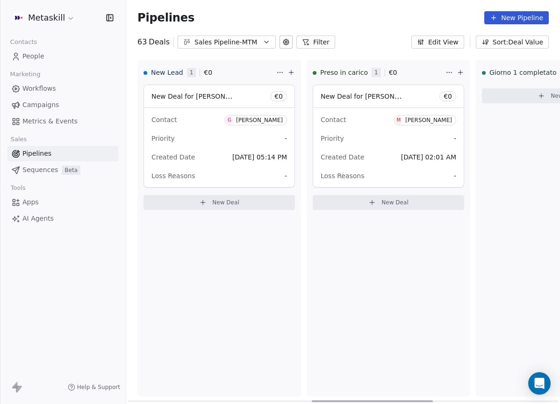
drag, startPoint x: 366, startPoint y: 400, endPoint x: 124, endPoint y: 353, distance: 246.4
click at [312, 400] on div at bounding box center [372, 401] width 121 height 2
click at [263, 117] on div "Gioele Facchini" at bounding box center [259, 120] width 47 height 7
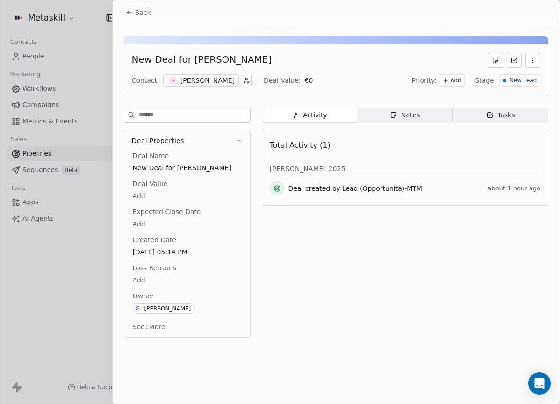
click at [203, 81] on div "Gioele Facchini" at bounding box center [207, 80] width 54 height 9
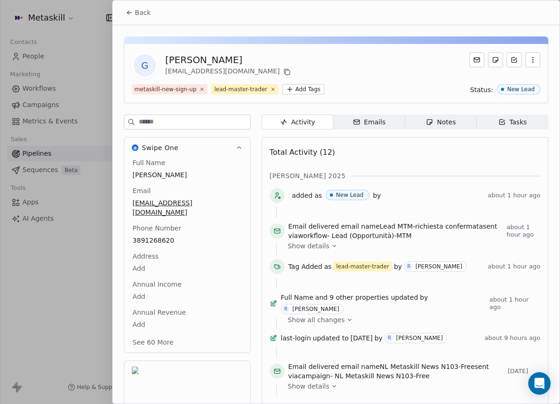
click at [355, 73] on div "G Gioele Facchini mk84fa@gmail.com" at bounding box center [336, 65] width 408 height 26
click at [141, 17] on span "Back" at bounding box center [143, 12] width 16 height 9
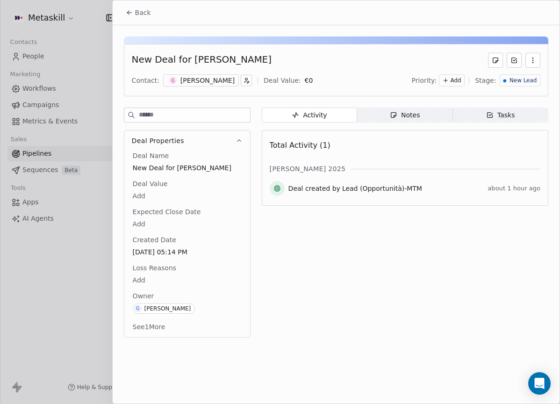
click at [417, 120] on span "Notes Notes" at bounding box center [404, 114] width 95 height 15
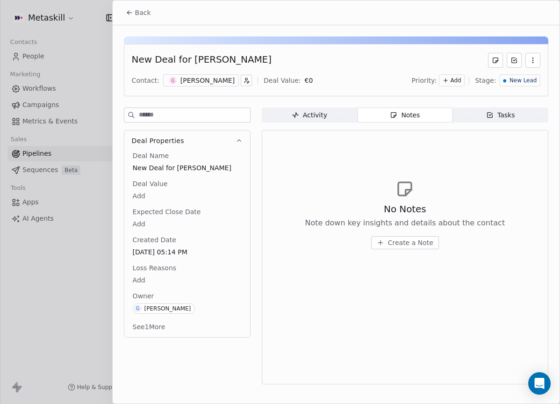
drag, startPoint x: 414, startPoint y: 234, endPoint x: 427, endPoint y: 236, distance: 13.7
click at [414, 235] on div "No Notes Note down key insights and details about the contact Create a Note" at bounding box center [405, 225] width 200 height 47
click at [424, 239] on span "Create a Note" at bounding box center [410, 242] width 45 height 9
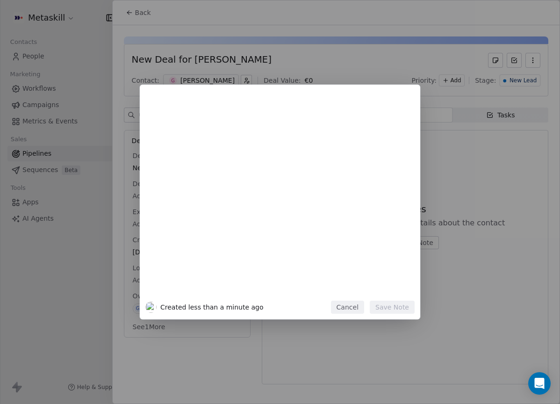
click at [360, 305] on button "Cancel" at bounding box center [347, 306] width 33 height 13
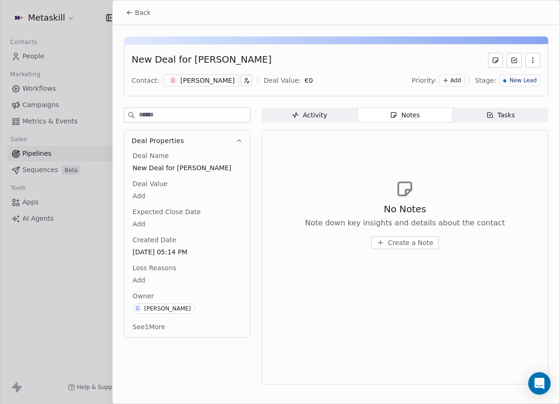
click at [423, 240] on span "Create a Note" at bounding box center [410, 242] width 45 height 9
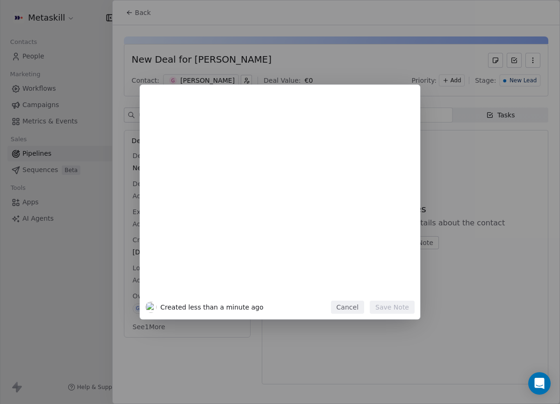
click at [355, 305] on button "Cancel" at bounding box center [347, 306] width 33 height 13
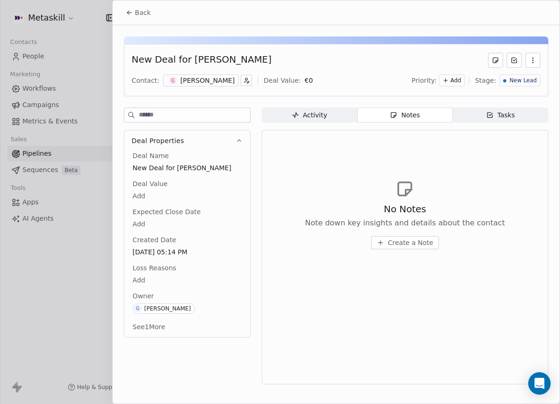
click at [395, 247] on span "Create a Note" at bounding box center [410, 242] width 45 height 9
click at [532, 60] on icon "button" at bounding box center [532, 60] width 0 height 0
click at [512, 82] on div "Delete" at bounding box center [505, 80] width 63 height 15
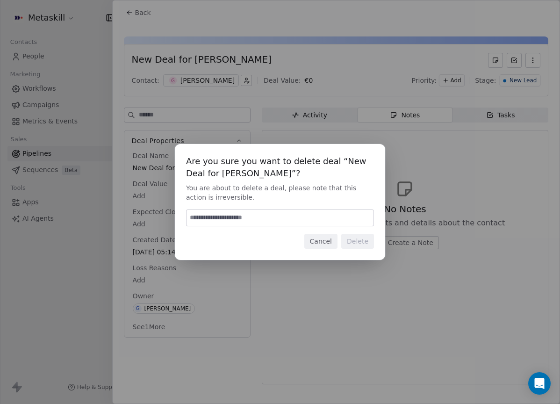
drag, startPoint x: 285, startPoint y: 222, endPoint x: 287, endPoint y: 216, distance: 5.9
click at [285, 222] on input at bounding box center [279, 218] width 187 height 16
type input "******"
click at [369, 242] on button "Delete" at bounding box center [357, 241] width 33 height 15
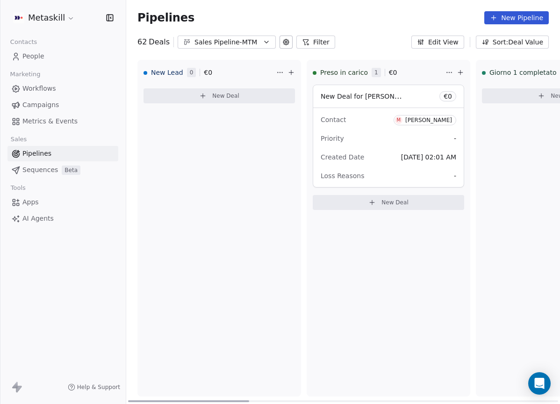
click at [211, 40] on div "Sales Pipeline-MTM" at bounding box center [226, 42] width 64 height 10
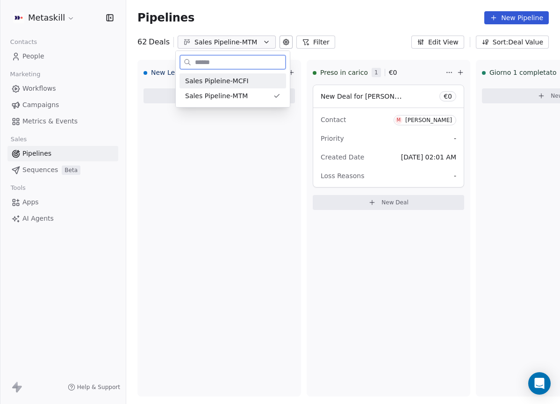
click at [251, 86] on div "Sales Pipleine-MCFI" at bounding box center [232, 80] width 106 height 15
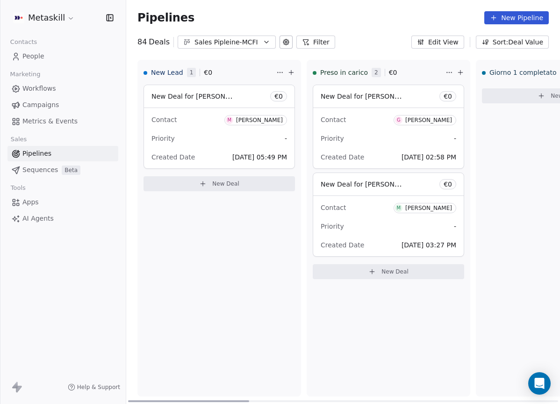
click at [268, 120] on div "[PERSON_NAME]" at bounding box center [259, 120] width 47 height 7
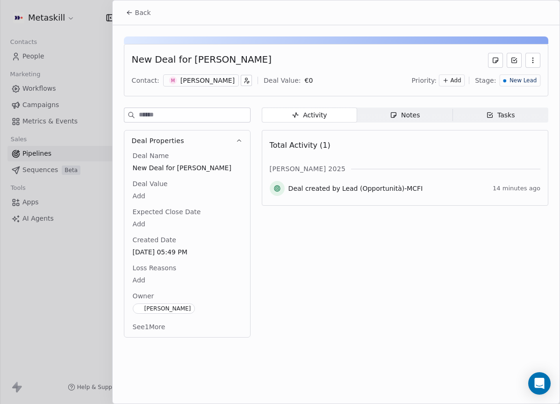
click at [192, 82] on div "[PERSON_NAME]" at bounding box center [207, 80] width 54 height 9
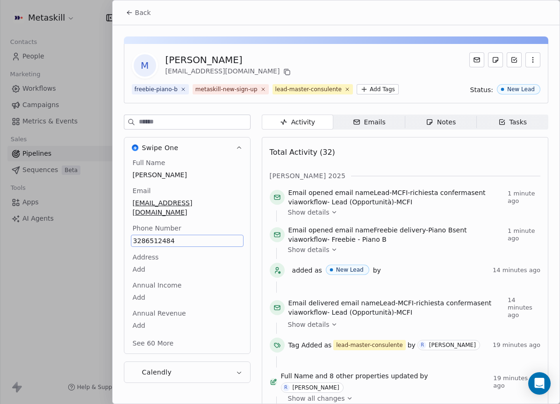
scroll to position [29, 0]
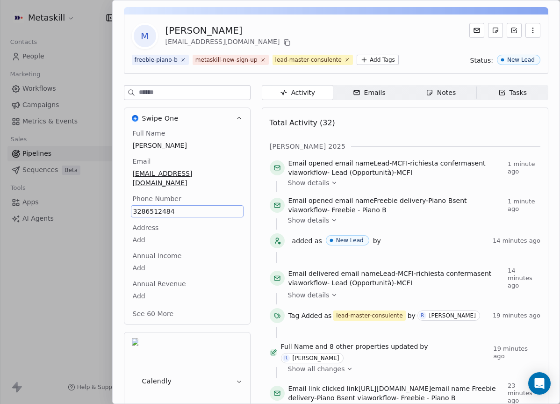
click at [214, 156] on div "Email lince2@live.it" at bounding box center [187, 172] width 113 height 32
click at [450, 91] on div "Notes" at bounding box center [441, 93] width 30 height 10
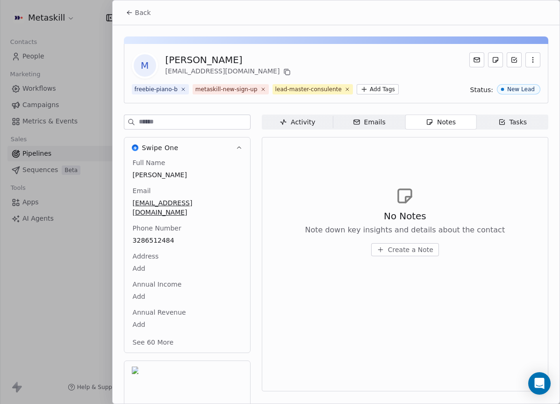
drag, startPoint x: 356, startPoint y: 242, endPoint x: 412, endPoint y: 238, distance: 55.7
click at [368, 239] on div "No Notes Note down key insights and details about the contact Create a Note" at bounding box center [405, 232] width 200 height 47
drag, startPoint x: 135, startPoint y: 7, endPoint x: 136, endPoint y: 11, distance: 4.8
click at [135, 6] on button "Back" at bounding box center [138, 12] width 36 height 17
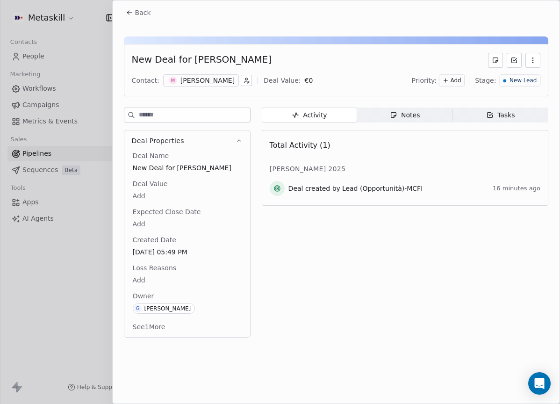
click at [404, 118] on div "Notes" at bounding box center [405, 115] width 30 height 10
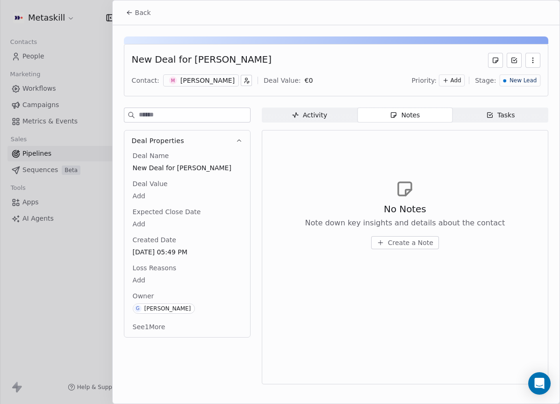
click at [408, 245] on span "Create a Note" at bounding box center [410, 242] width 45 height 9
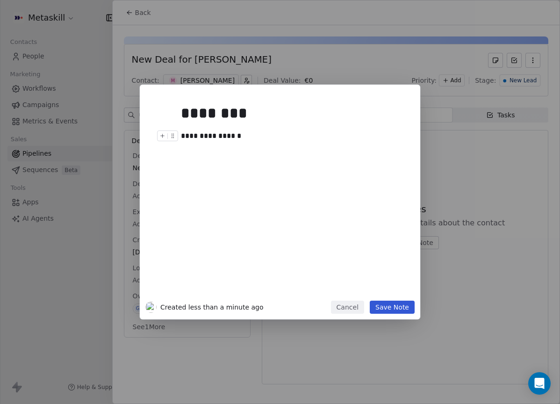
click at [207, 136] on div "**********" at bounding box center [290, 135] width 219 height 11
click at [393, 299] on div "**********" at bounding box center [291, 195] width 232 height 210
click at [391, 310] on button "Save Note" at bounding box center [391, 306] width 45 height 13
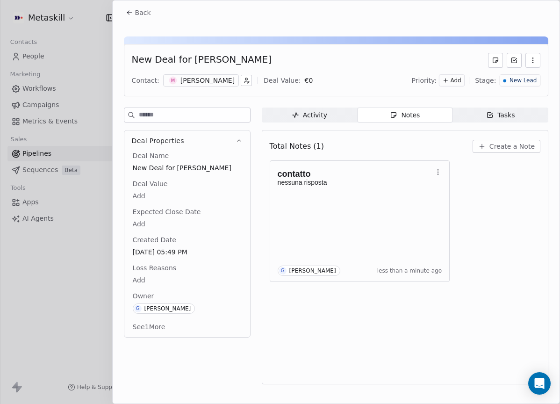
click at [201, 84] on div "[PERSON_NAME]" at bounding box center [207, 80] width 54 height 9
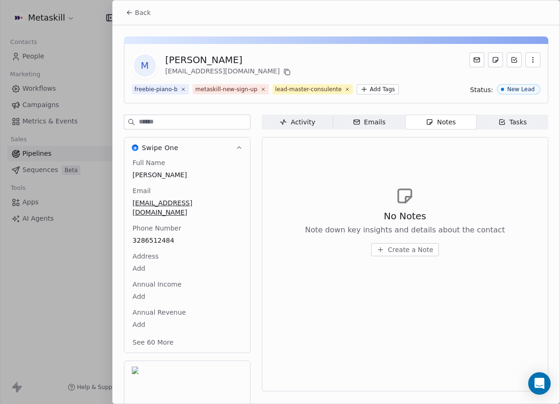
click at [134, 20] on button "Back" at bounding box center [138, 12] width 36 height 17
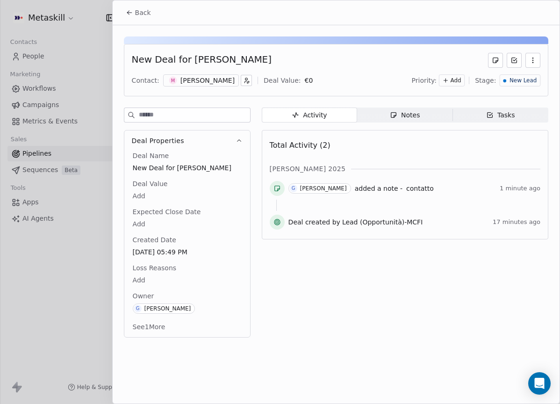
click at [531, 82] on span "New Lead" at bounding box center [522, 81] width 27 height 8
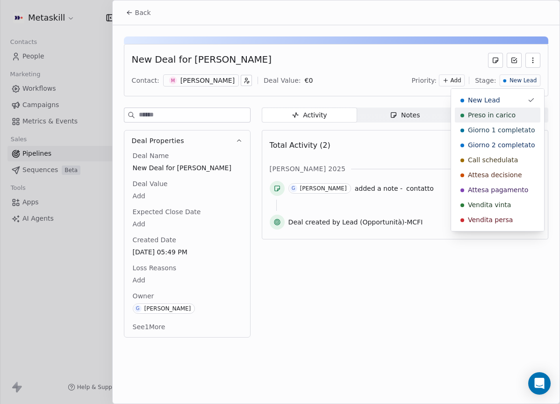
click at [510, 117] on span "Preso in carico" at bounding box center [492, 114] width 48 height 9
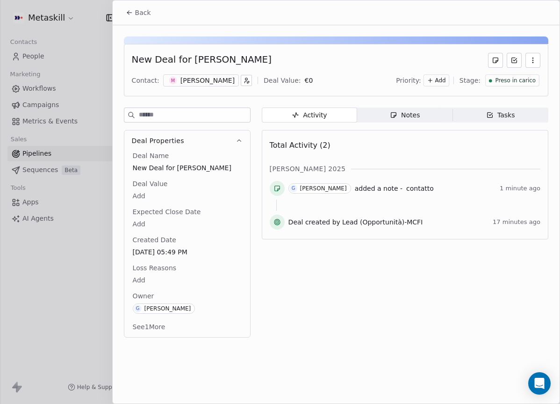
click at [131, 9] on icon at bounding box center [129, 12] width 7 height 7
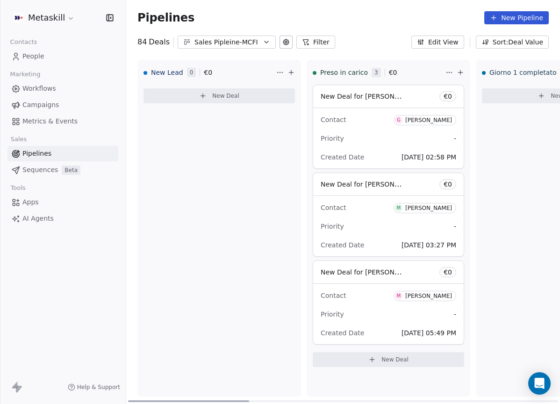
click at [438, 121] on div "[PERSON_NAME]" at bounding box center [428, 120] width 47 height 7
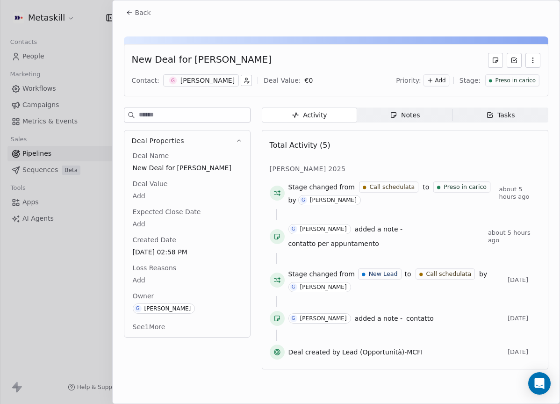
click at [218, 83] on div "[PERSON_NAME]" at bounding box center [207, 80] width 54 height 9
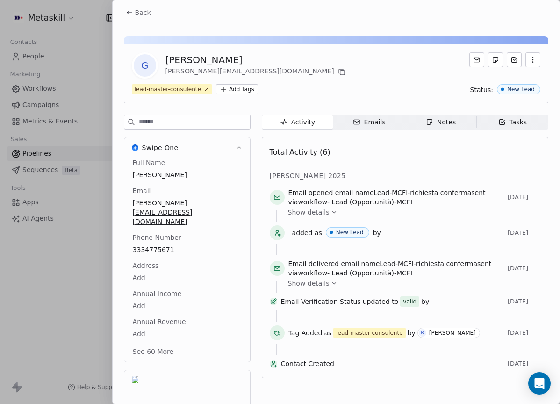
click at [511, 96] on div "G [PERSON_NAME] [PERSON_NAME][EMAIL_ADDRESS][DOMAIN_NAME] lead-master-consulent…" at bounding box center [336, 73] width 424 height 59
click at [144, 15] on span "Back" at bounding box center [143, 12] width 16 height 9
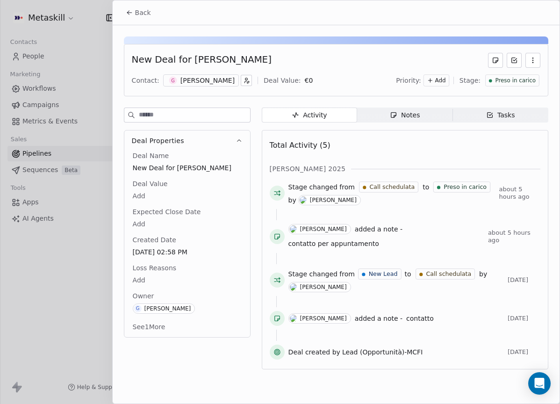
click at [519, 78] on span "Preso in carico" at bounding box center [515, 81] width 41 height 8
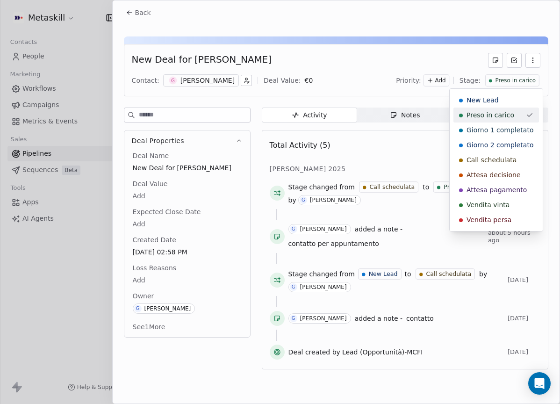
click at [509, 128] on span "Giorno 1 completato" at bounding box center [499, 129] width 67 height 9
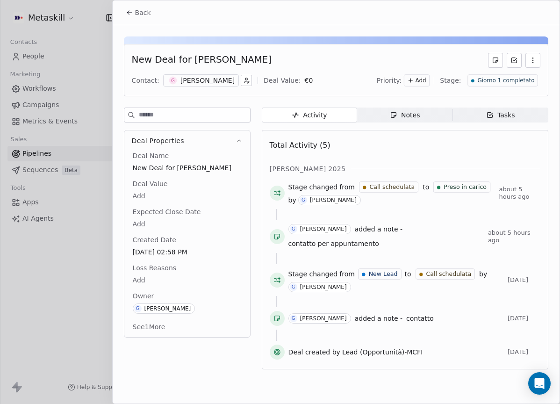
drag, startPoint x: 132, startPoint y: 13, endPoint x: 138, endPoint y: 14, distance: 6.4
click at [132, 13] on icon at bounding box center [129, 12] width 7 height 7
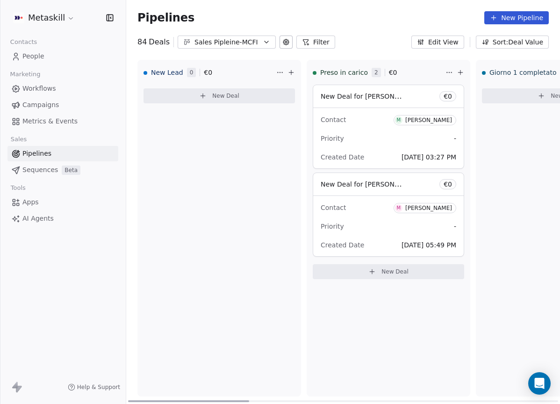
click at [447, 123] on div "[PERSON_NAME]" at bounding box center [428, 120] width 47 height 7
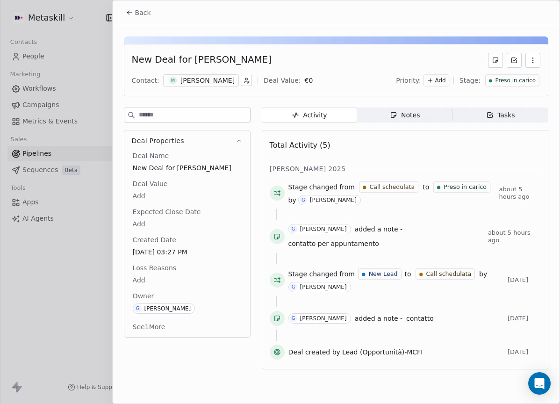
click at [212, 76] on div "[PERSON_NAME]" at bounding box center [207, 80] width 54 height 9
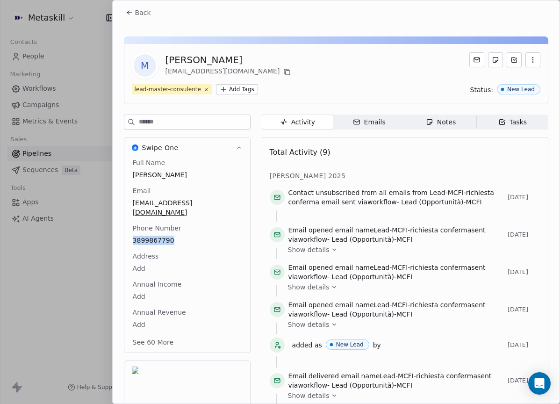
click at [149, 20] on button "Back" at bounding box center [138, 12] width 36 height 17
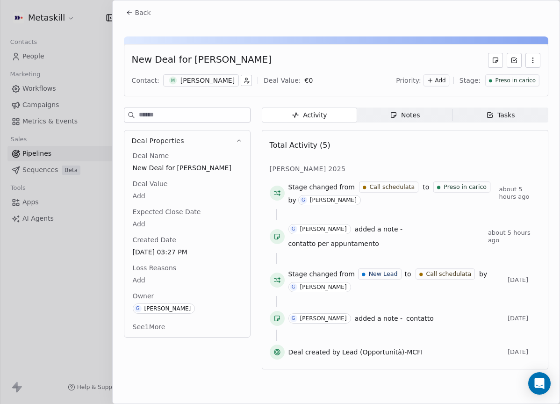
click at [520, 79] on span "Preso in carico" at bounding box center [515, 81] width 41 height 8
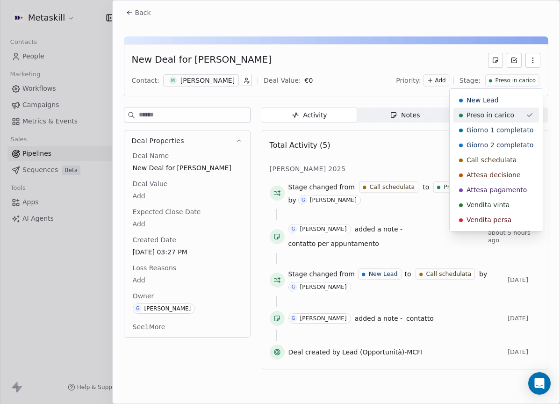
click at [484, 127] on span "Giorno 1 completato" at bounding box center [499, 129] width 67 height 9
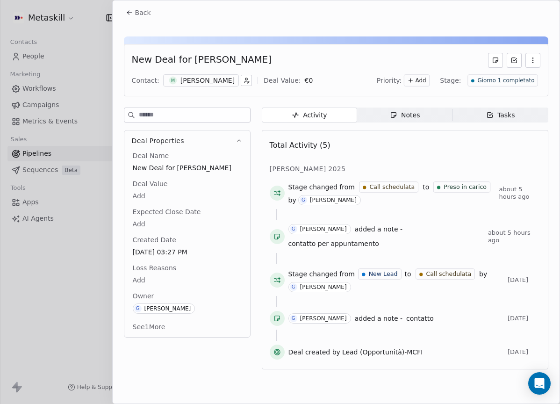
click at [387, 86] on div "Priority: Add Stage: Giorno 1 completato" at bounding box center [457, 80] width 163 height 14
click at [396, 106] on div "New Deal for [PERSON_NAME] Contact: M [PERSON_NAME] Deal Value: € 0 Priority: A…" at bounding box center [336, 199] width 447 height 349
click at [397, 111] on span "Notes Notes" at bounding box center [404, 114] width 95 height 15
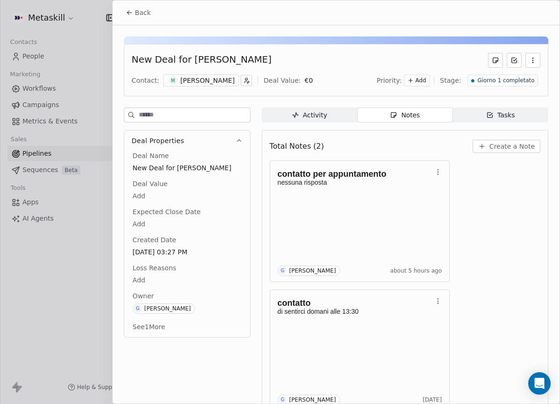
click at [143, 22] on div "Back" at bounding box center [336, 12] width 447 height 24
click at [143, 18] on button "Back" at bounding box center [138, 12] width 36 height 17
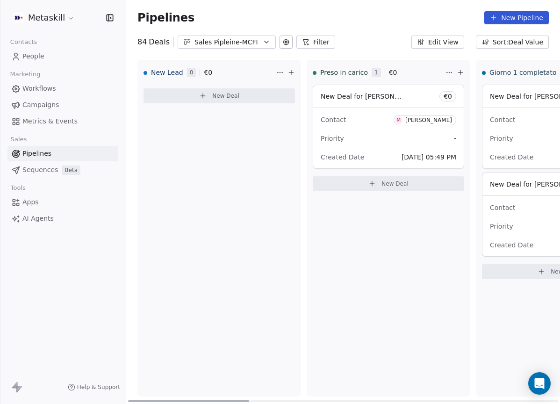
click at [425, 125] on span "M [PERSON_NAME]" at bounding box center [424, 120] width 63 height 10
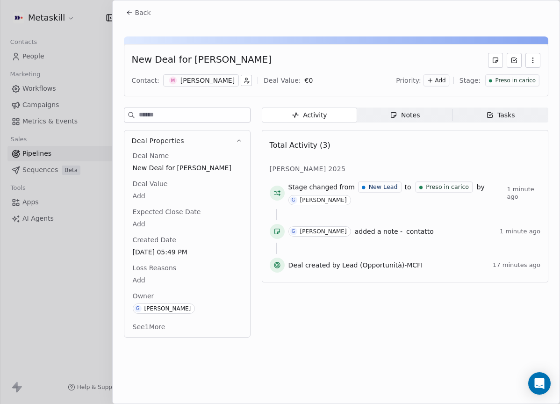
click at [521, 84] on div "Preso in carico" at bounding box center [512, 80] width 54 height 12
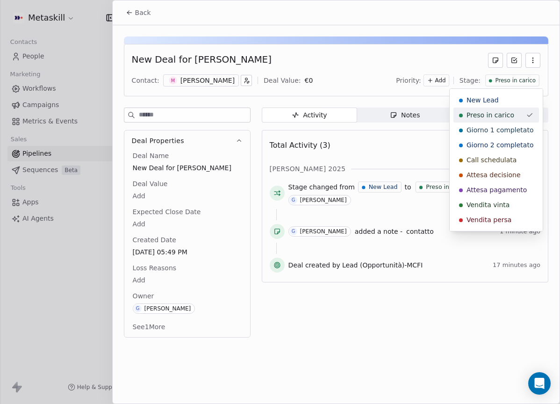
click at [523, 82] on html "Metaskill Contacts People Marketing Workflows Campaigns Metrics & Events Sales …" at bounding box center [280, 202] width 560 height 404
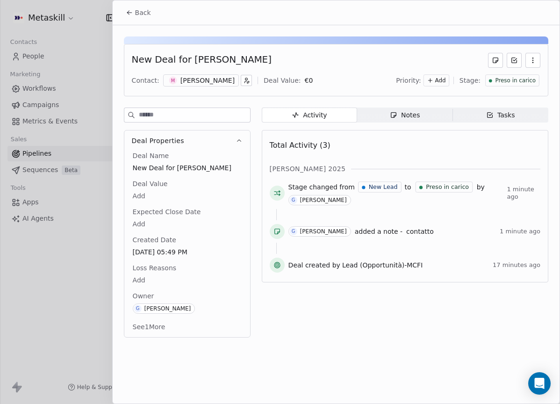
click at [522, 84] on span "Preso in carico" at bounding box center [515, 81] width 41 height 8
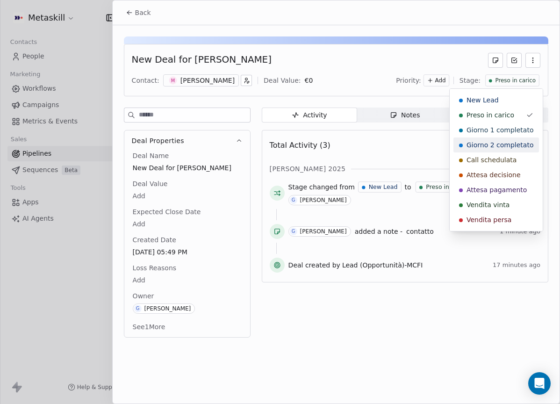
click at [511, 132] on span "Giorno 1 completato" at bounding box center [499, 129] width 67 height 9
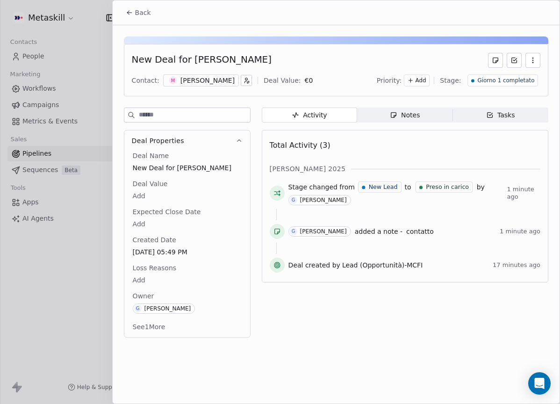
click at [124, 17] on button "Back" at bounding box center [138, 12] width 36 height 17
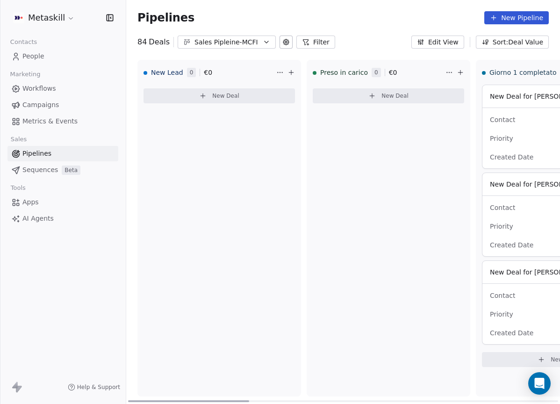
drag, startPoint x: 227, startPoint y: 41, endPoint x: 237, endPoint y: 42, distance: 9.4
click at [227, 41] on div "Sales Pipleine-MCFI" at bounding box center [226, 42] width 64 height 10
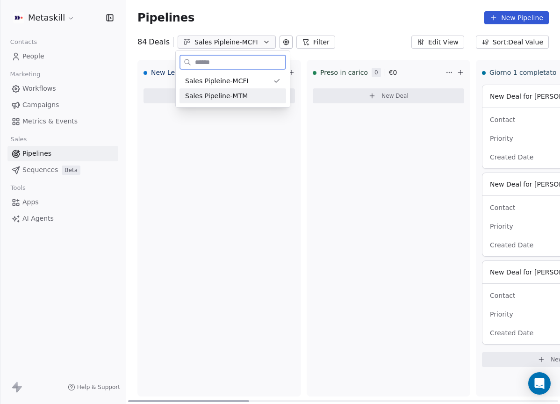
click at [265, 96] on div "Sales Pipeline-MTM" at bounding box center [232, 96] width 95 height 10
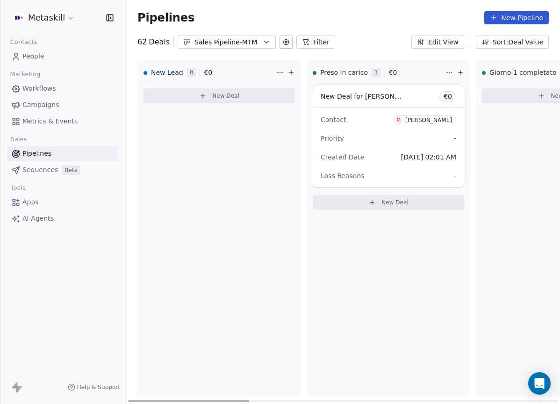
click at [433, 119] on div "[PERSON_NAME]" at bounding box center [428, 120] width 47 height 7
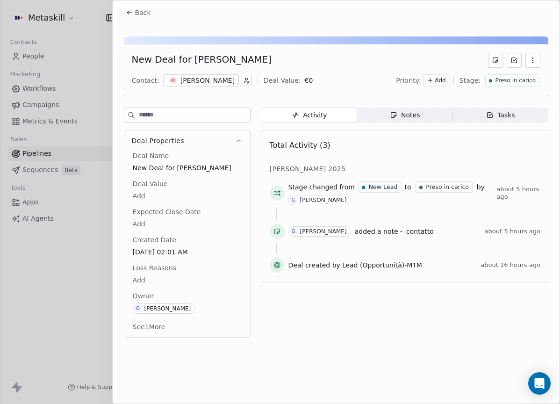
click at [227, 84] on div "[PERSON_NAME]" at bounding box center [207, 80] width 54 height 9
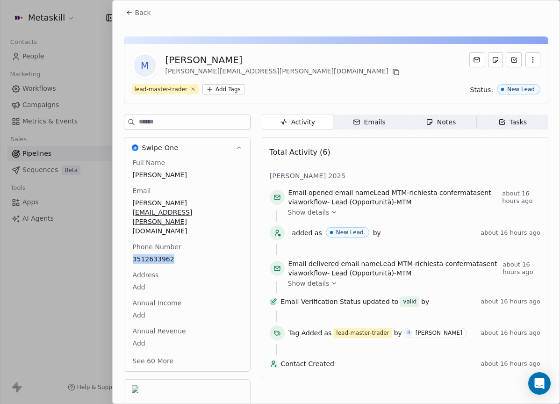
click at [135, 18] on button "Back" at bounding box center [138, 12] width 36 height 17
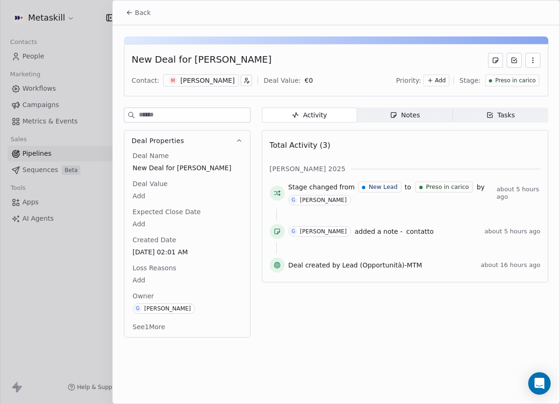
click at [531, 80] on span "Preso in carico" at bounding box center [515, 81] width 41 height 8
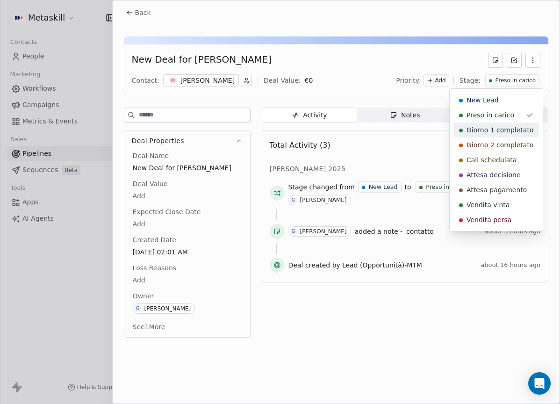
click at [519, 128] on span "Giorno 1 completato" at bounding box center [499, 129] width 67 height 9
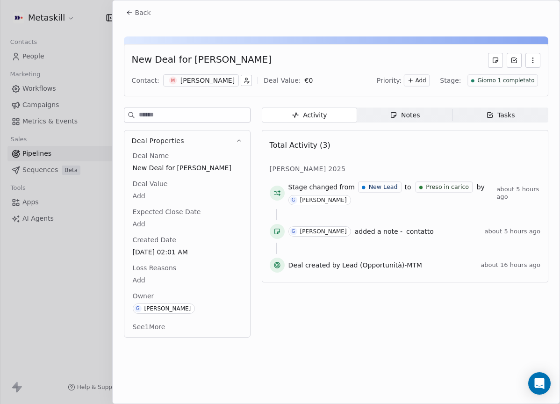
click at [166, 20] on div "Back" at bounding box center [336, 12] width 447 height 24
click at [158, 19] on div "Back" at bounding box center [336, 12] width 447 height 24
drag, startPoint x: 131, startPoint y: 11, endPoint x: 138, endPoint y: 12, distance: 7.1
click at [132, 12] on icon at bounding box center [129, 12] width 7 height 7
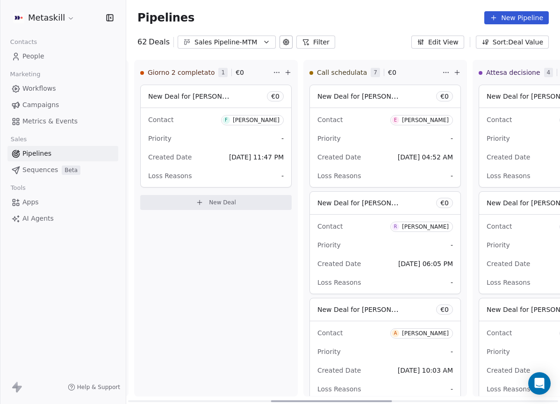
drag, startPoint x: 241, startPoint y: 398, endPoint x: 383, endPoint y: 372, distance: 144.8
click at [383, 400] on div at bounding box center [331, 401] width 121 height 2
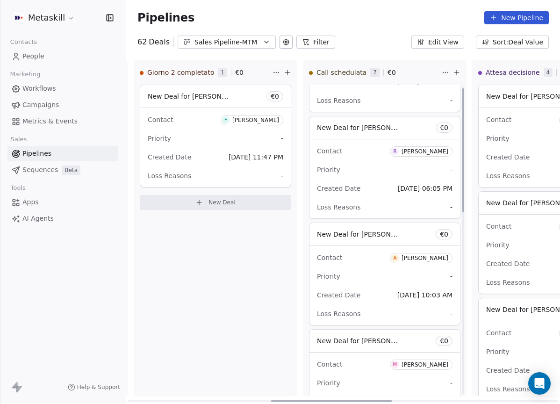
scroll to position [88, 0]
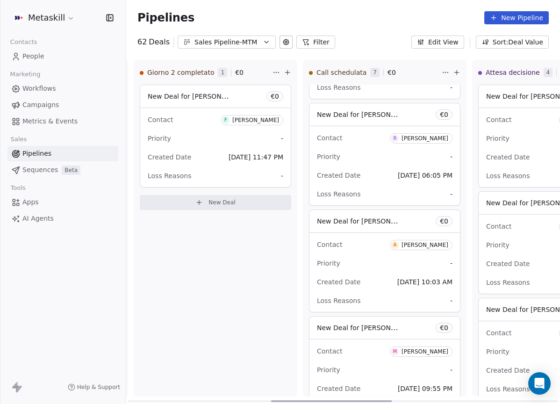
click at [424, 139] on div "[PERSON_NAME]" at bounding box center [424, 138] width 47 height 7
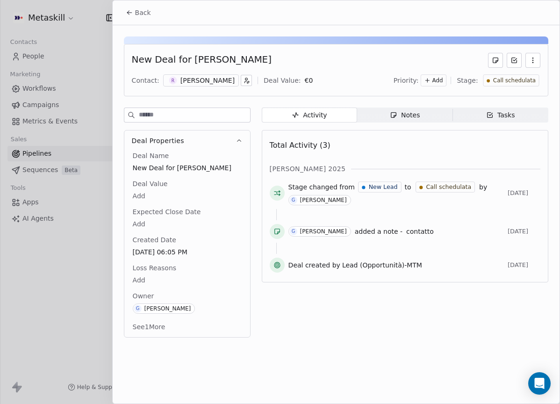
drag, startPoint x: 208, startPoint y: 80, endPoint x: 215, endPoint y: 86, distance: 9.0
click at [208, 81] on div "[PERSON_NAME]" at bounding box center [207, 80] width 54 height 9
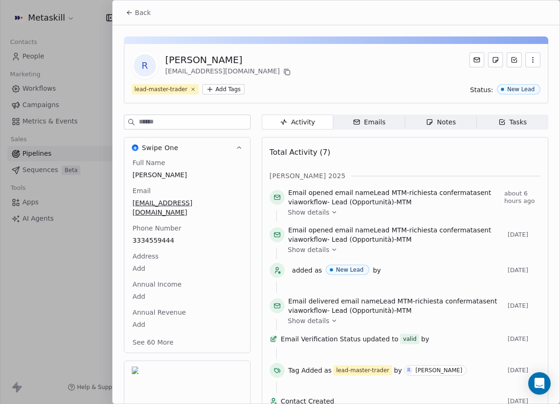
scroll to position [28, 0]
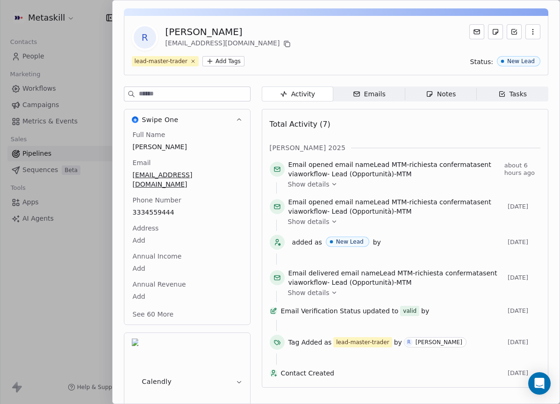
click at [206, 154] on div "Full Name [PERSON_NAME] Email [EMAIL_ADDRESS][DOMAIN_NAME] Phone Number [PHONE_…" at bounding box center [187, 225] width 113 height 191
click at [385, 115] on div "Total Activity (7)" at bounding box center [405, 124] width 270 height 19
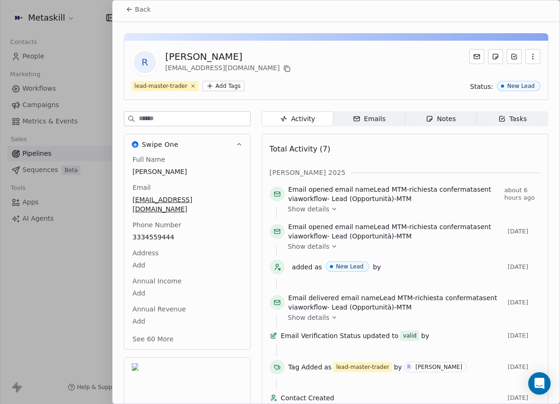
scroll to position [0, 0]
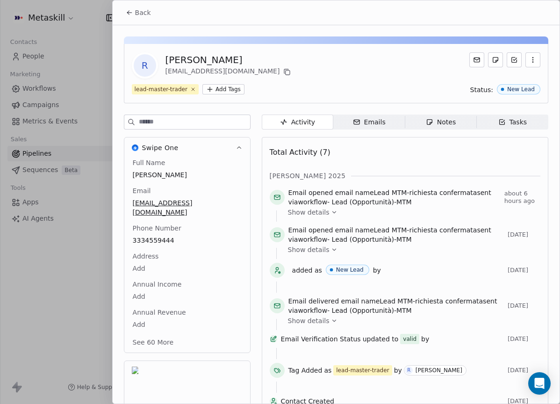
click at [285, 71] on icon at bounding box center [287, 73] width 4 height 4
click at [149, 35] on div "R [PERSON_NAME] [EMAIL_ADDRESS][DOMAIN_NAME] lead-master-trader Add Tags Status…" at bounding box center [336, 244] width 447 height 439
click at [141, 17] on span "Back" at bounding box center [143, 12] width 16 height 9
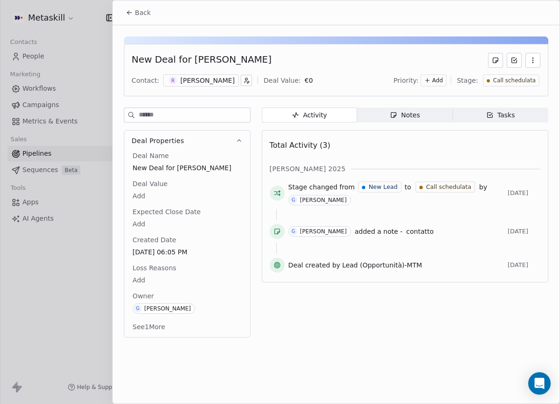
click at [436, 114] on span "Notes Notes" at bounding box center [404, 114] width 95 height 15
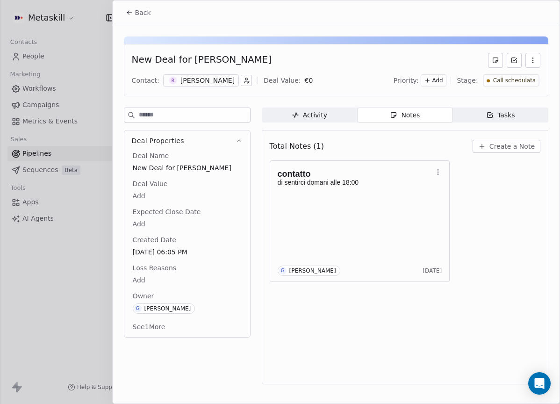
click at [517, 137] on div "Total Notes (1) Create a Note" at bounding box center [405, 146] width 270 height 21
click at [515, 144] on span "Create a Note" at bounding box center [511, 146] width 45 height 9
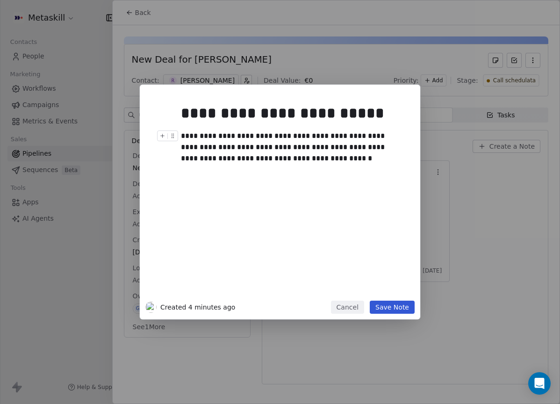
click at [265, 156] on div "**********" at bounding box center [290, 147] width 219 height 34
click at [326, 173] on div at bounding box center [294, 169] width 226 height 11
click at [337, 152] on div "**********" at bounding box center [290, 147] width 219 height 34
click at [340, 158] on div "**********" at bounding box center [290, 147] width 219 height 34
click at [341, 156] on div "**********" at bounding box center [290, 147] width 219 height 34
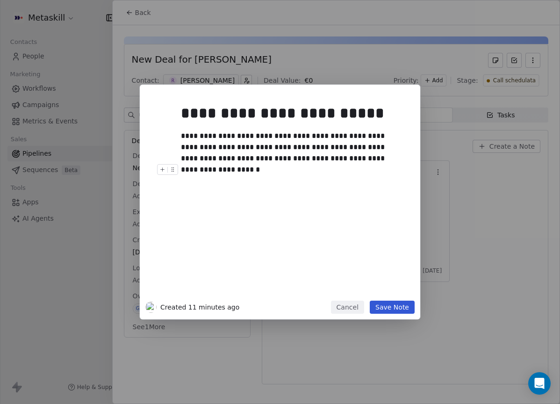
click at [396, 308] on button "Save Note" at bounding box center [391, 306] width 45 height 13
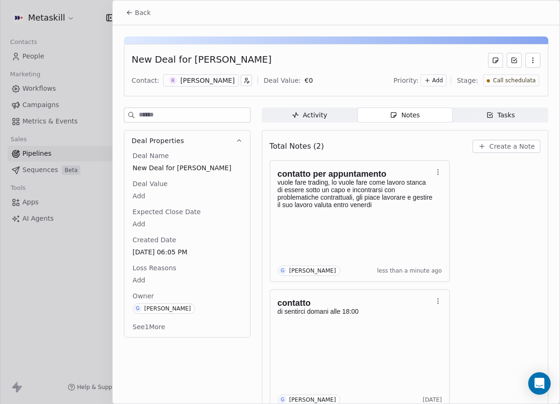
click at [492, 81] on span "Call schedulata" at bounding box center [513, 81] width 43 height 8
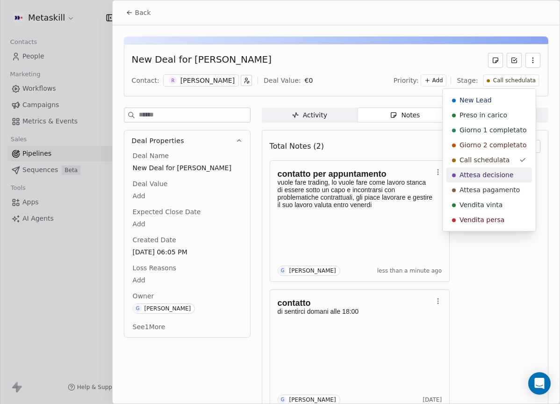
click at [492, 171] on span "Attesa decisione" at bounding box center [486, 174] width 54 height 9
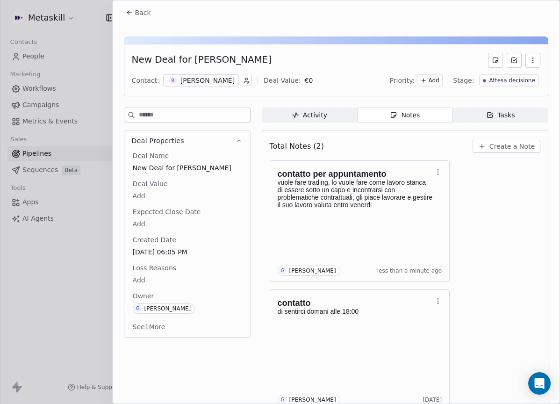
click at [135, 12] on span "Back" at bounding box center [143, 12] width 16 height 9
